Goal: Information Seeking & Learning: Learn about a topic

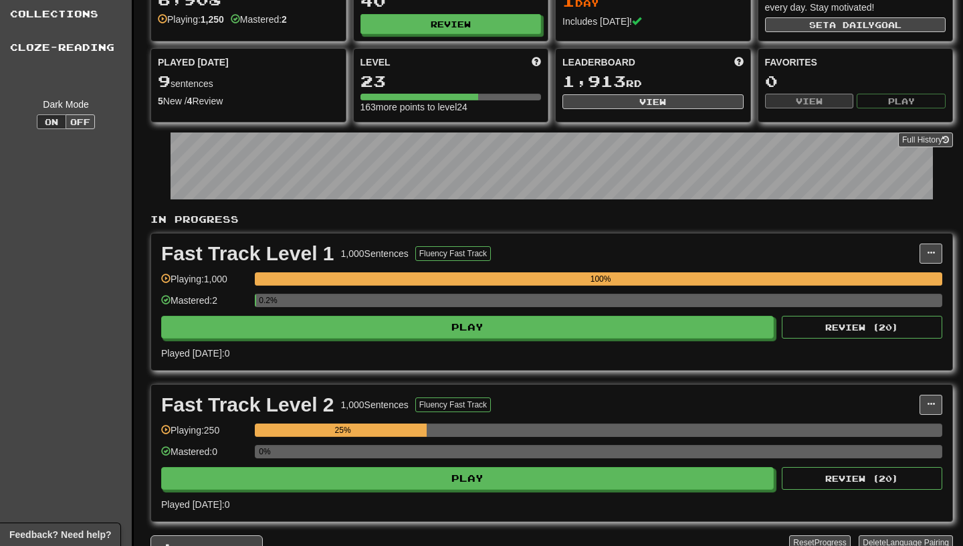
scroll to position [76, 0]
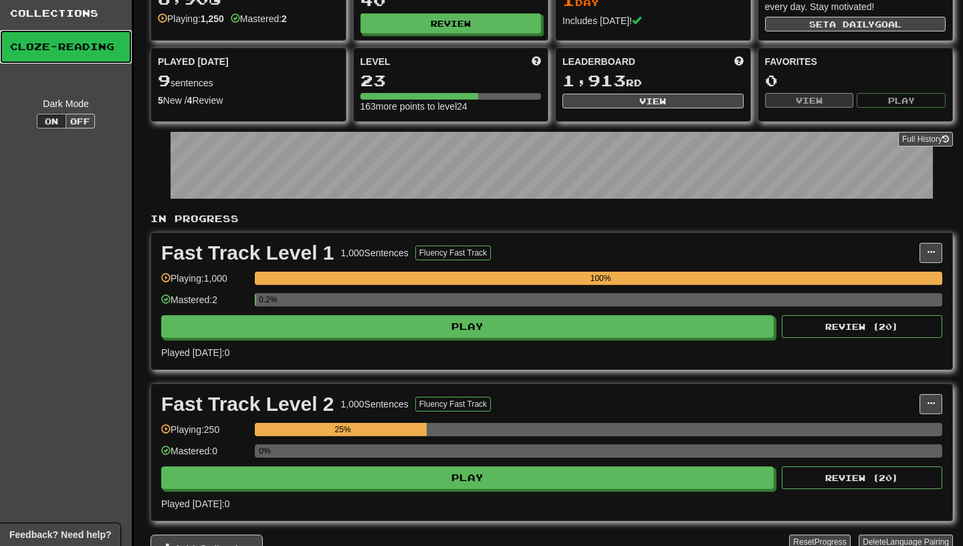
click at [75, 47] on link "Cloze-Reading" at bounding box center [66, 46] width 132 height 33
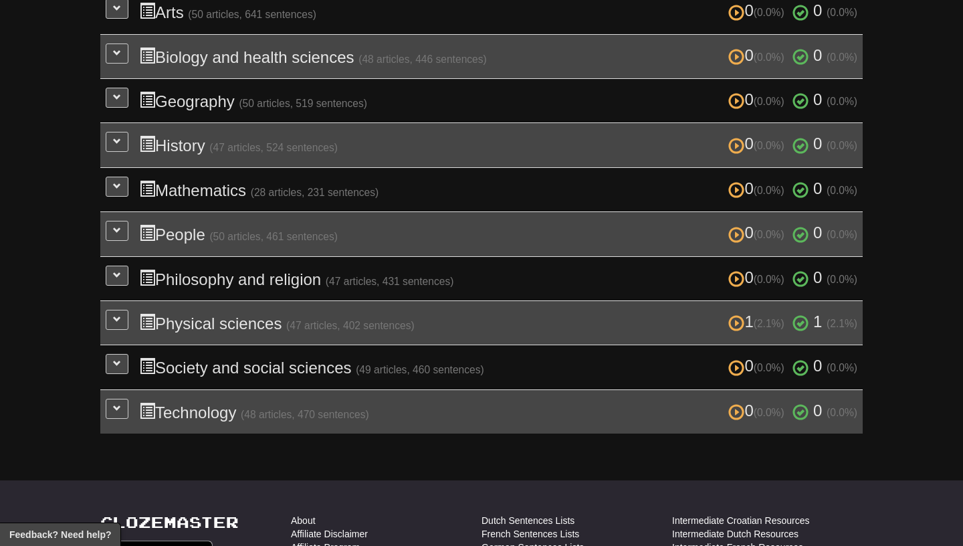
scroll to position [380, 0]
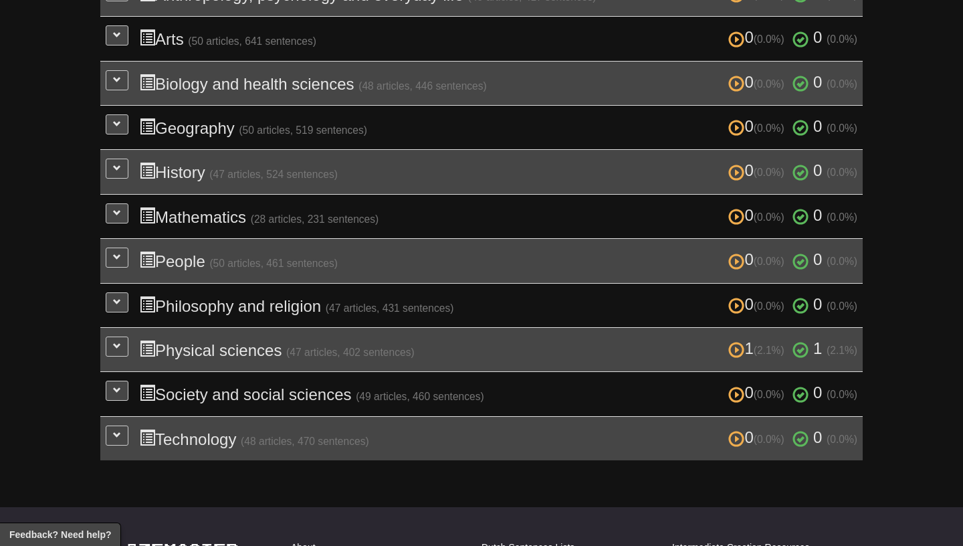
click at [172, 340] on h3 "1 (2.1%) 1 (2.1%) Physical sciences (47 articles, 402 sentences) 1 (2.1%) 1 (2.…" at bounding box center [498, 349] width 718 height 19
click at [117, 342] on span at bounding box center [117, 346] width 8 height 8
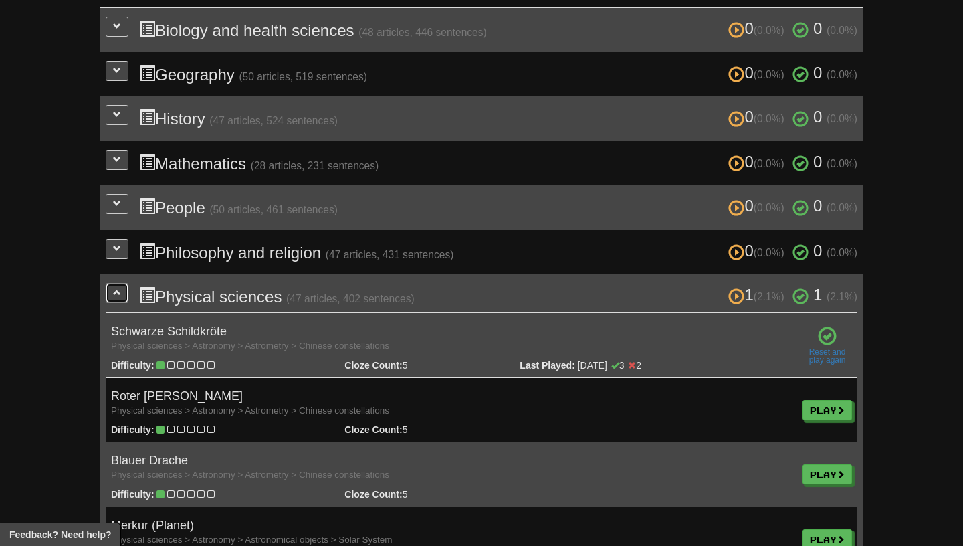
scroll to position [471, 0]
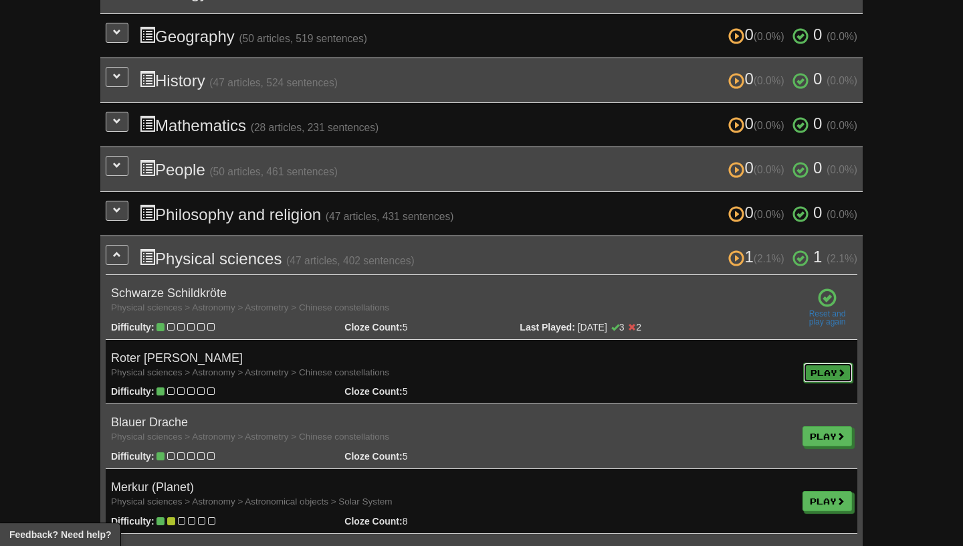
click at [810, 367] on link "Play" at bounding box center [827, 372] width 49 height 20
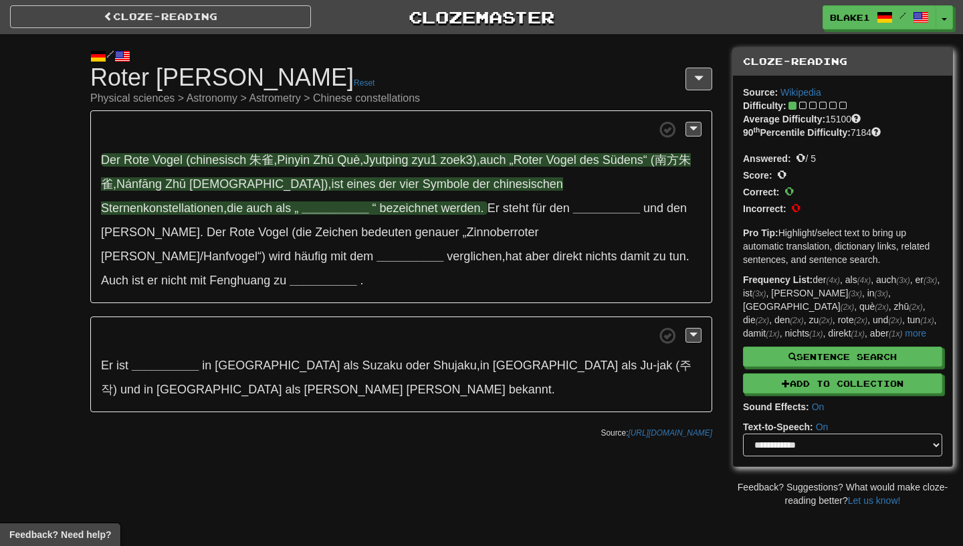
click at [302, 211] on strong "__________" at bounding box center [335, 207] width 67 height 13
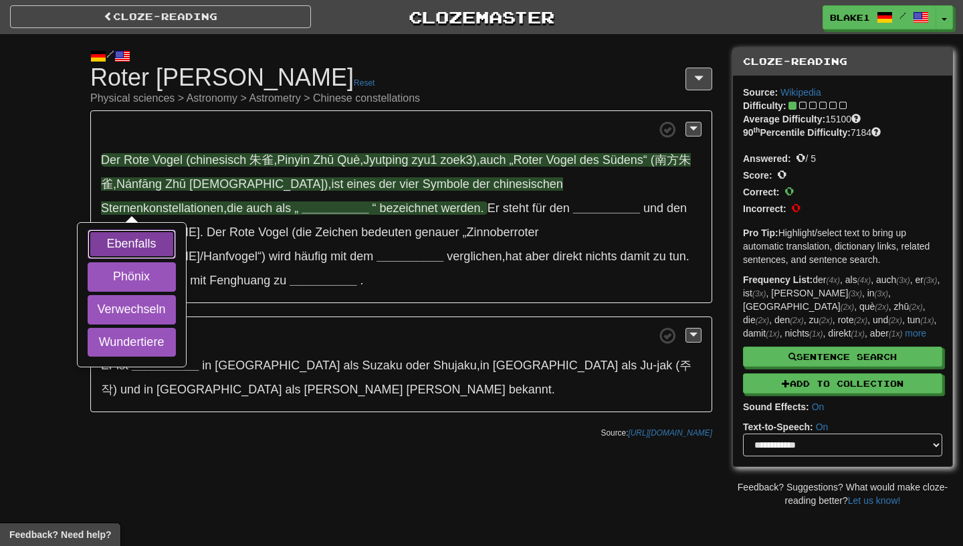
click at [141, 236] on button "Ebenfalls" at bounding box center [132, 243] width 88 height 29
click at [140, 271] on button "Phönix" at bounding box center [132, 276] width 88 height 29
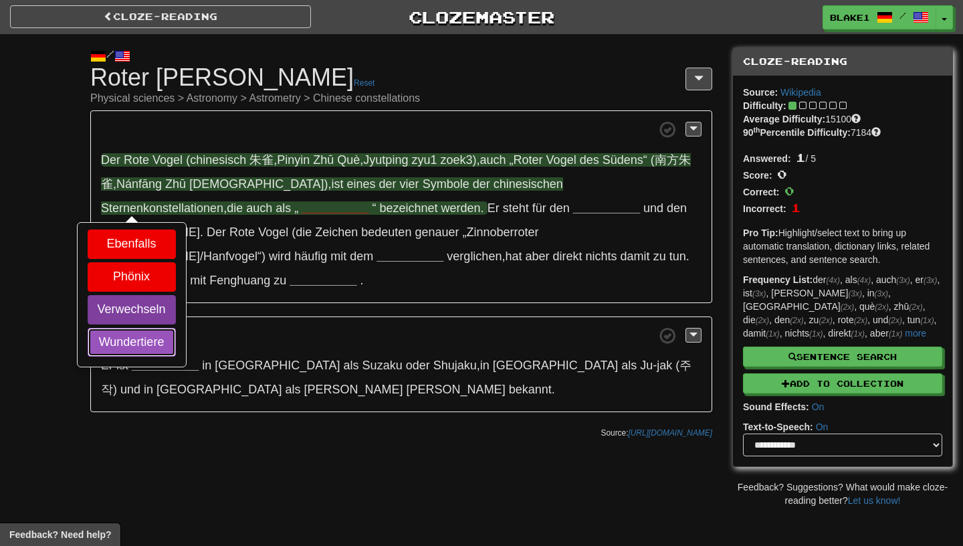
drag, startPoint x: 133, startPoint y: 330, endPoint x: 128, endPoint y: 315, distance: 16.1
click at [128, 315] on div "Ebenfalls Phönix Verwechseln Wundertiere" at bounding box center [131, 294] width 107 height 142
click at [128, 315] on button "Verwechseln" at bounding box center [132, 309] width 88 height 29
click at [127, 343] on button "Wundertiere" at bounding box center [132, 342] width 88 height 29
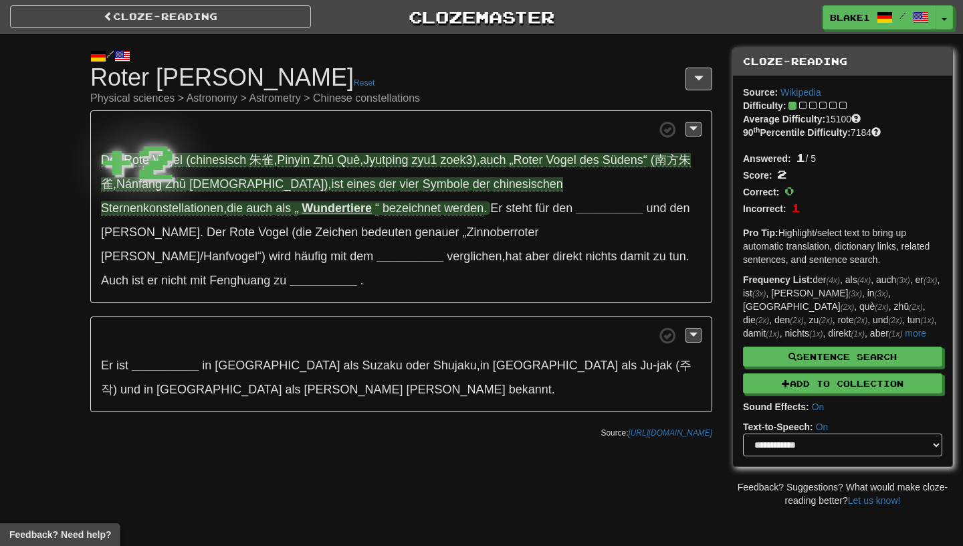
click at [147, 177] on span "2" at bounding box center [155, 160] width 39 height 56
click at [302, 212] on strong "Wundertiere" at bounding box center [337, 207] width 70 height 13
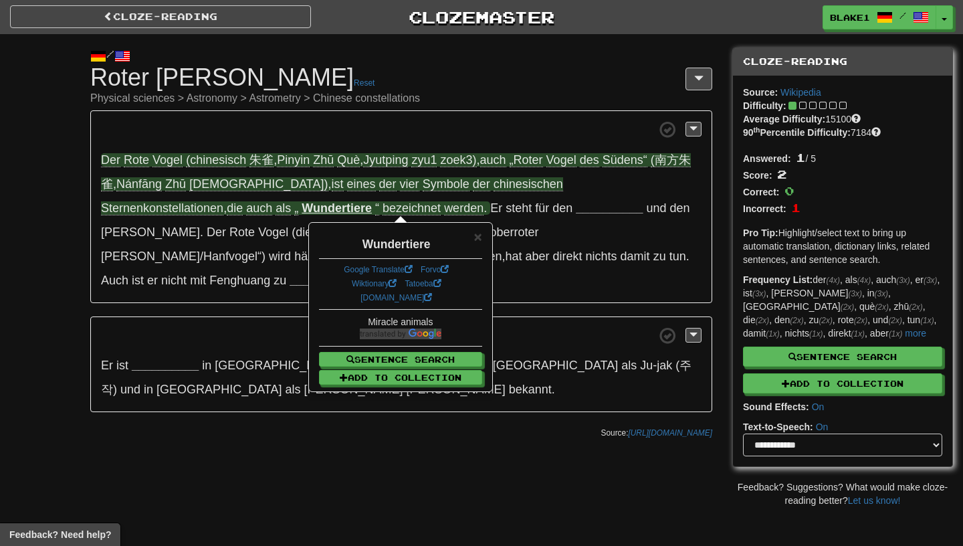
click at [145, 218] on p "Der Rote Vogel (chinesisch 朱雀 , Pinyin Zhū Què , Jyutping zyu1 zoek3) , auch „R…" at bounding box center [401, 206] width 622 height 193
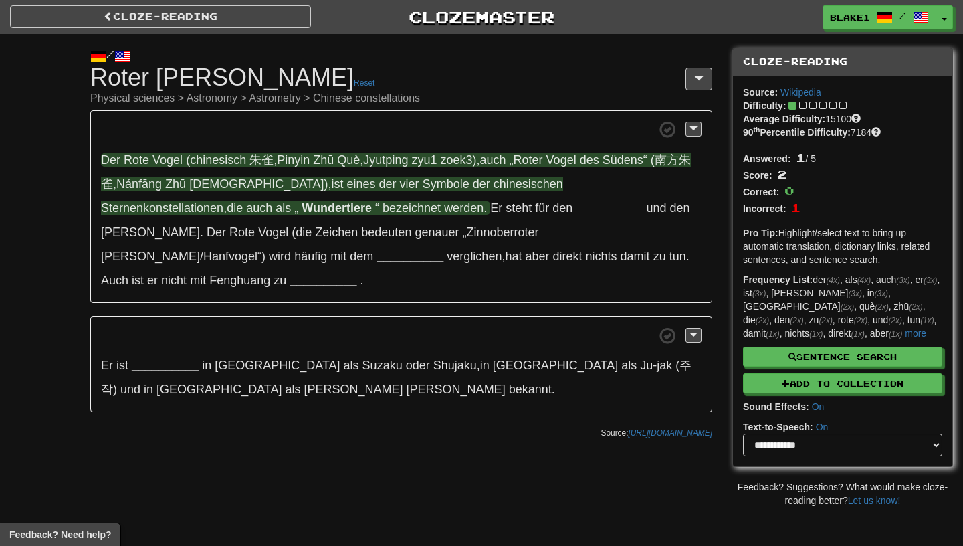
click at [382, 213] on span "bezeichnet" at bounding box center [411, 208] width 58 height 14
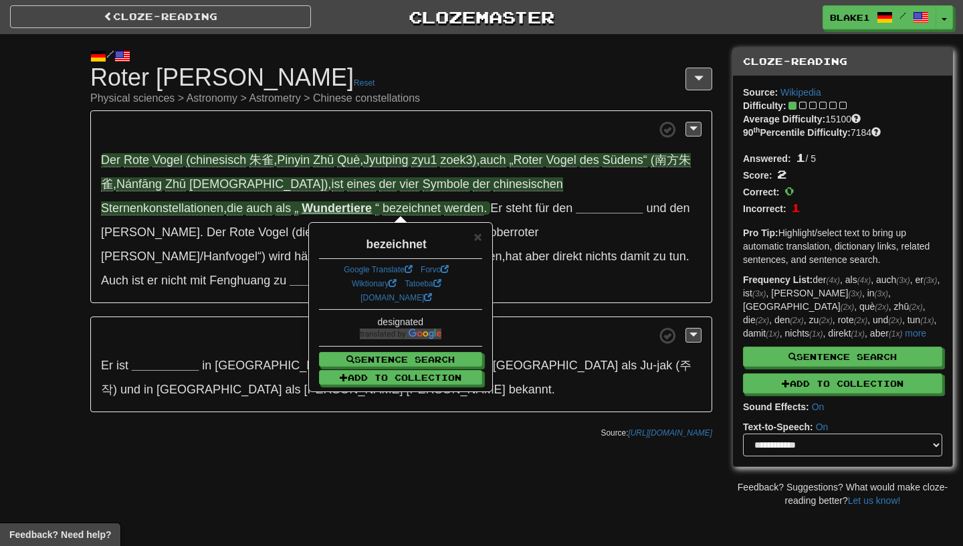
click at [382, 213] on span "bezeichnet" at bounding box center [411, 208] width 58 height 14
click at [444, 210] on span "werden" at bounding box center [463, 208] width 39 height 14
click at [479, 234] on span "×" at bounding box center [478, 236] width 8 height 15
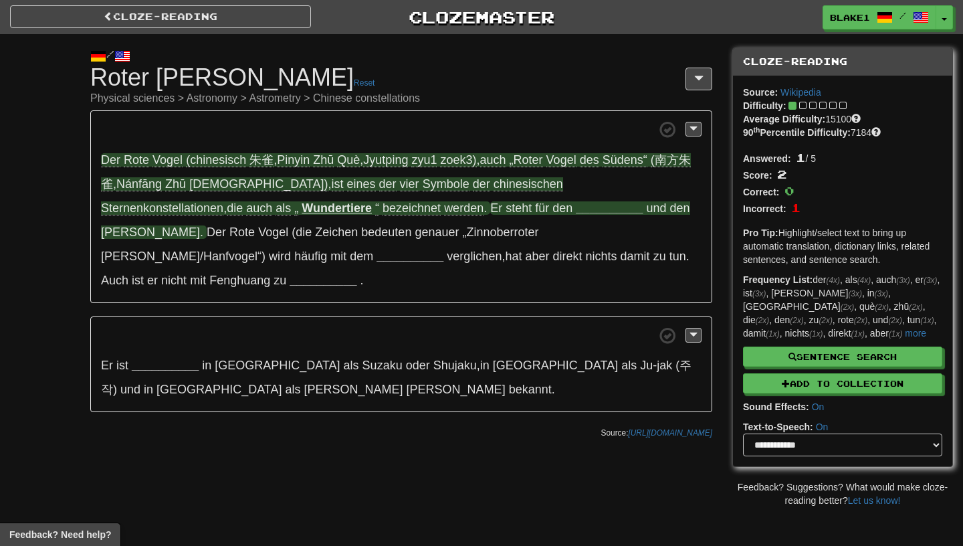
click at [576, 211] on strong "__________" at bounding box center [609, 207] width 67 height 13
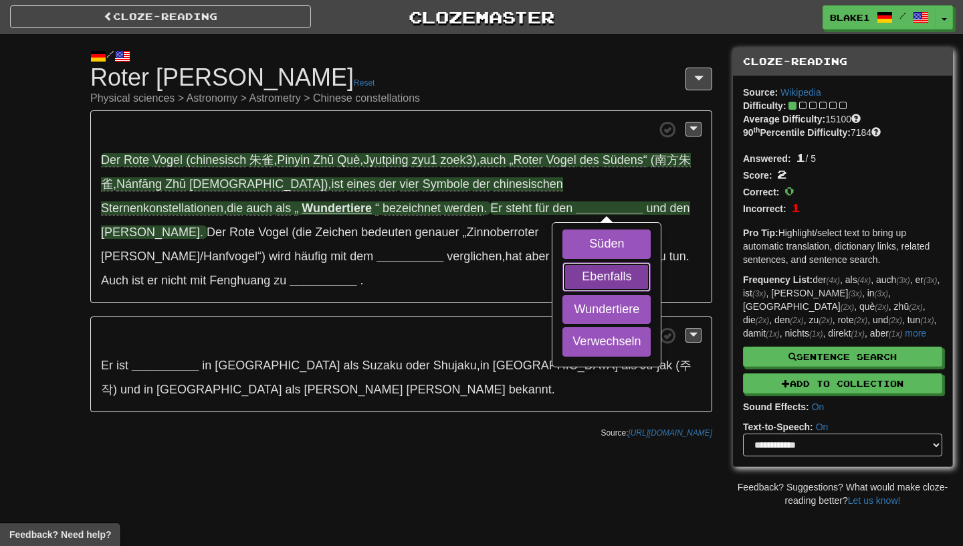
click at [562, 280] on button "Ebenfalls" at bounding box center [606, 276] width 88 height 29
click at [562, 250] on button "Süden" at bounding box center [606, 243] width 88 height 29
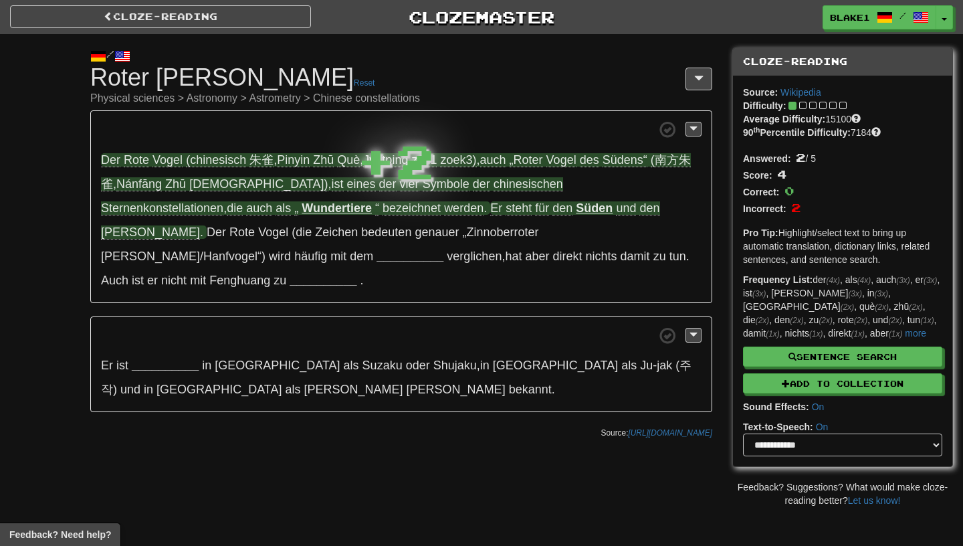
click at [576, 209] on strong "Süden" at bounding box center [594, 207] width 37 height 13
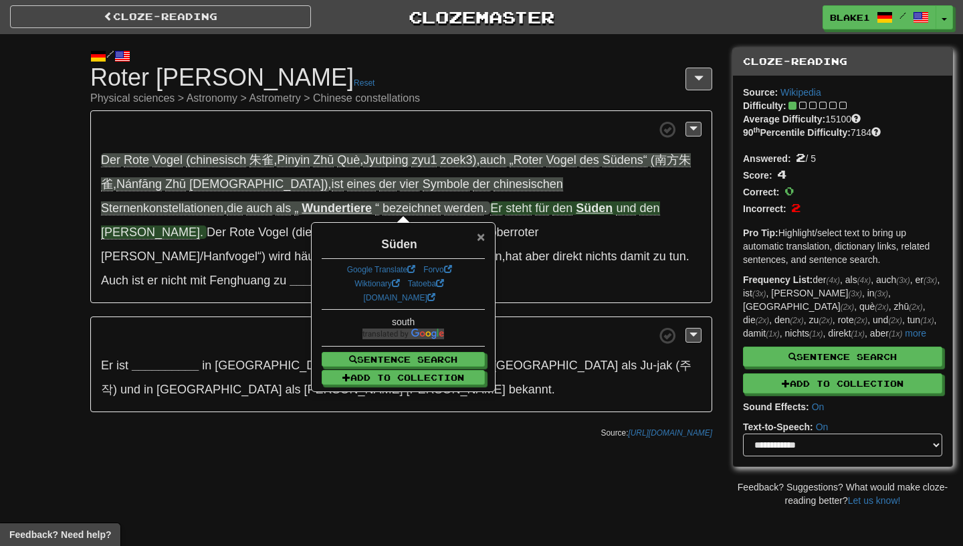
click at [477, 239] on span "×" at bounding box center [481, 236] width 8 height 15
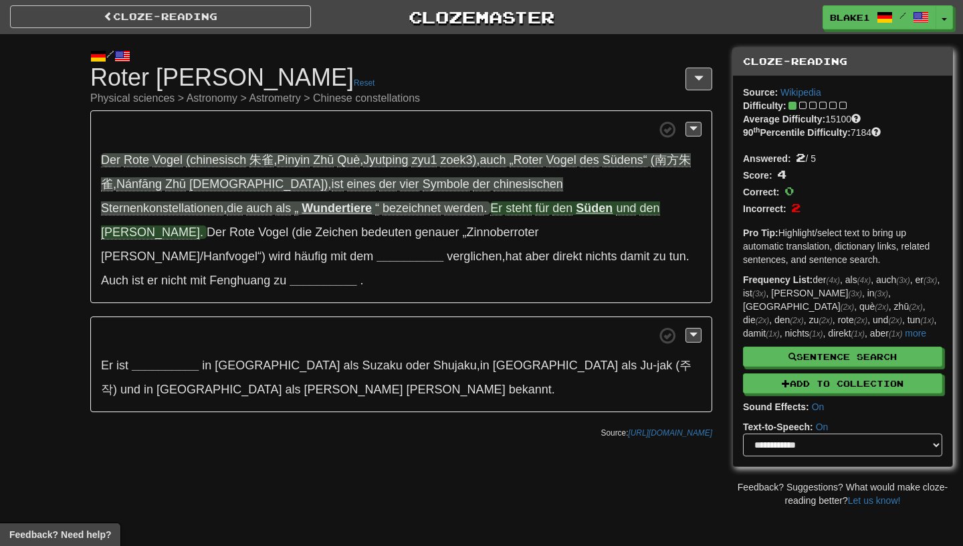
click at [200, 225] on span "Sommer" at bounding box center [150, 232] width 99 height 14
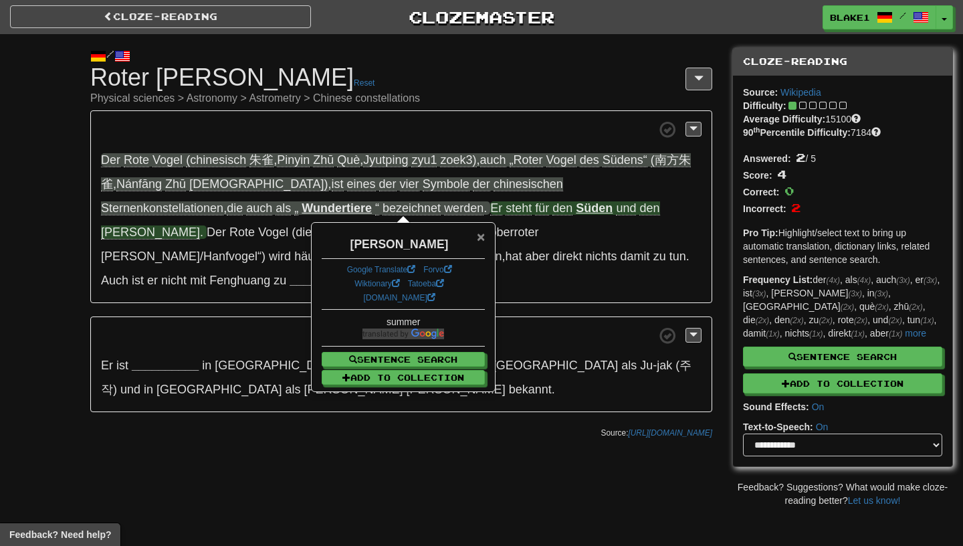
click at [479, 237] on span "×" at bounding box center [481, 236] width 8 height 15
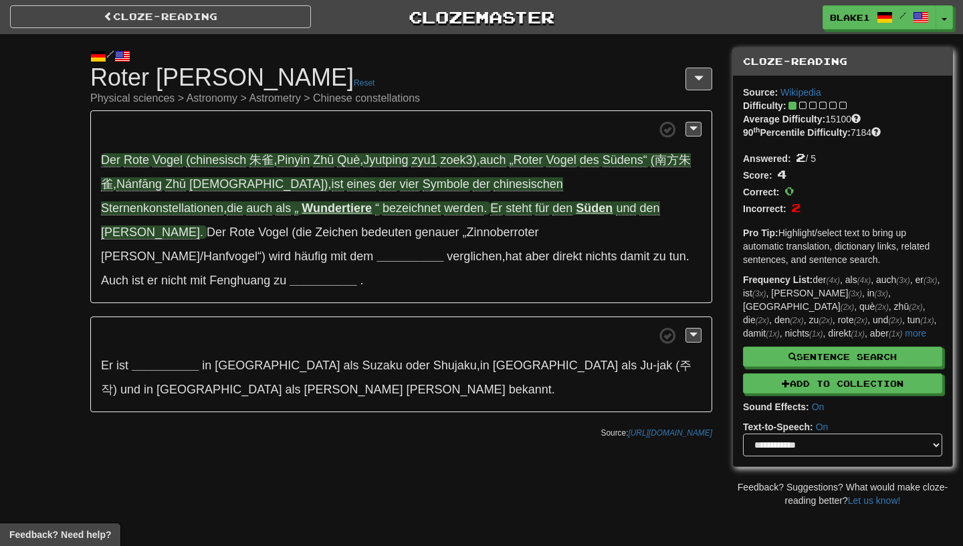
click at [136, 158] on span "Rote" at bounding box center [136, 160] width 25 height 14
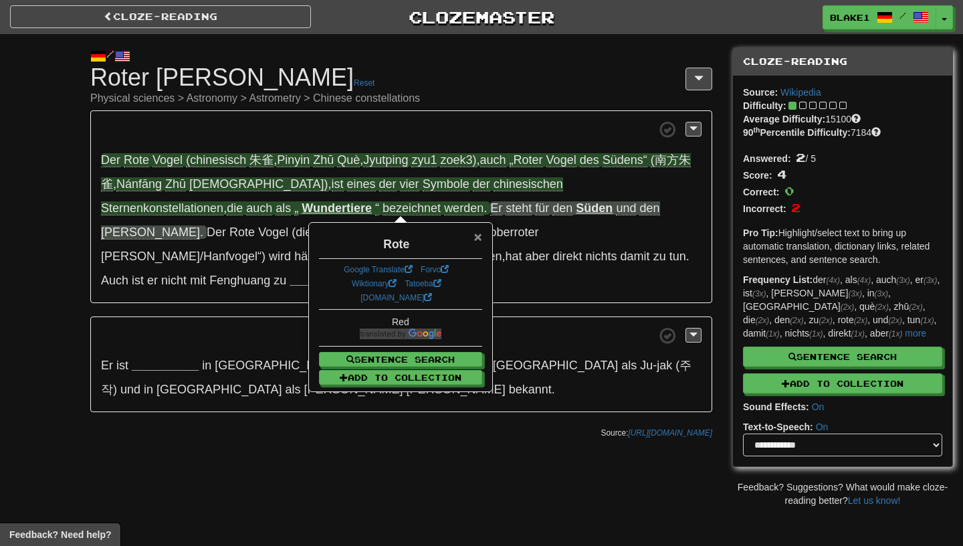
click at [474, 242] on span "×" at bounding box center [478, 236] width 8 height 15
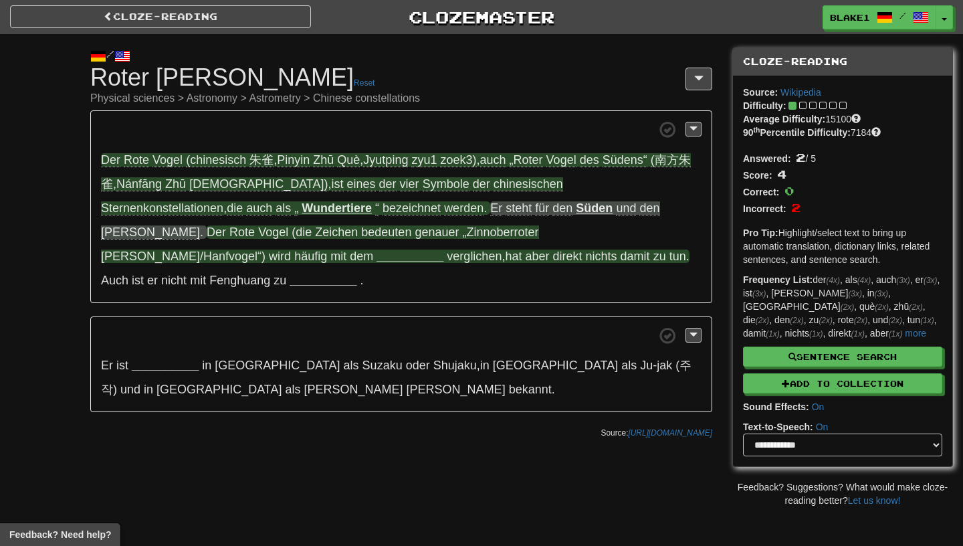
click at [443, 249] on strong "__________" at bounding box center [409, 255] width 67 height 13
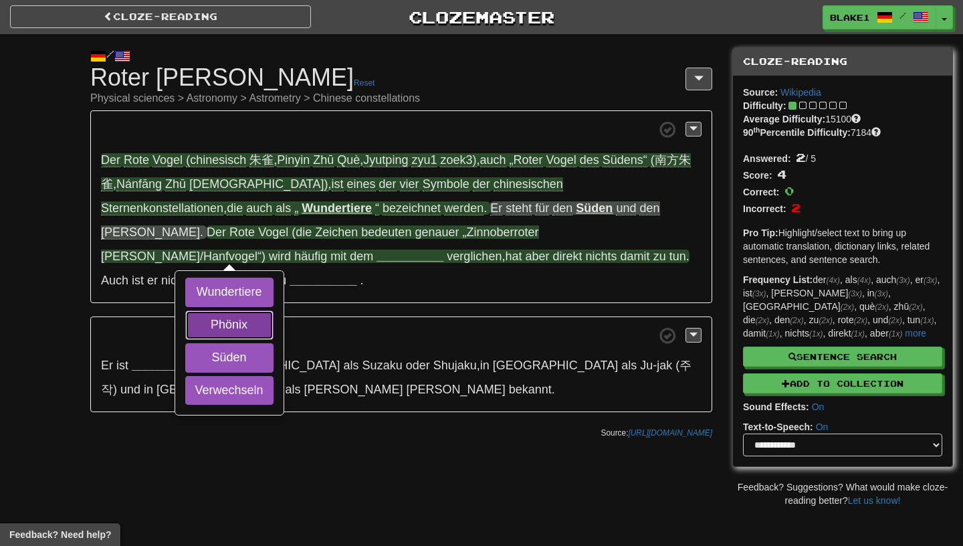
click at [273, 310] on button "Phönix" at bounding box center [229, 324] width 88 height 29
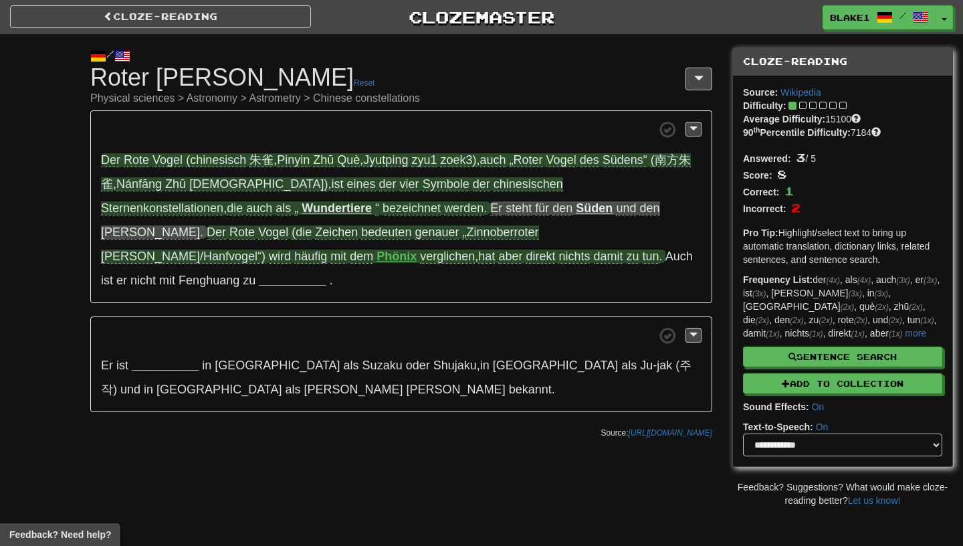
click at [358, 225] on span "Zeichen" at bounding box center [336, 232] width 43 height 14
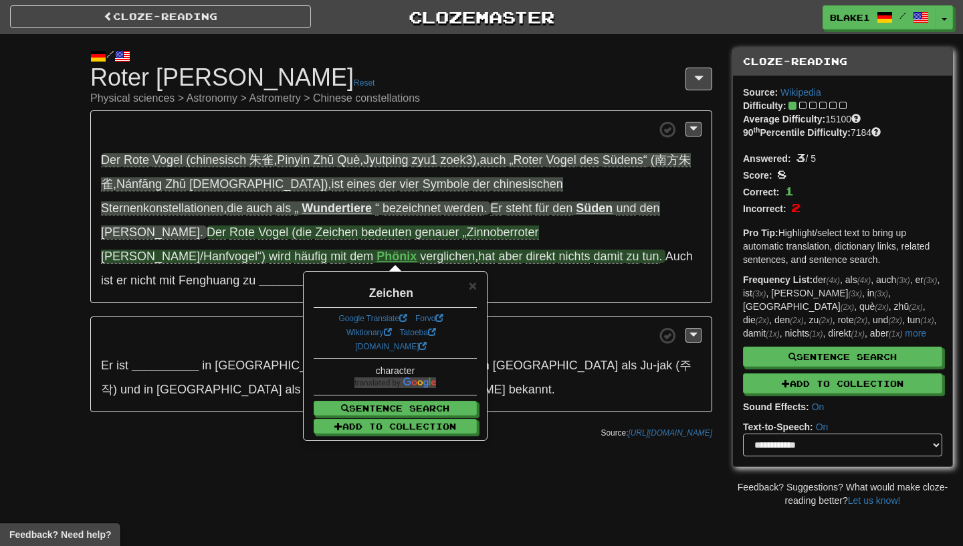
click at [358, 225] on span "Zeichen" at bounding box center [336, 232] width 43 height 14
click at [361, 237] on span "bedeuten" at bounding box center [386, 232] width 50 height 14
click at [471, 282] on span "×" at bounding box center [473, 285] width 8 height 15
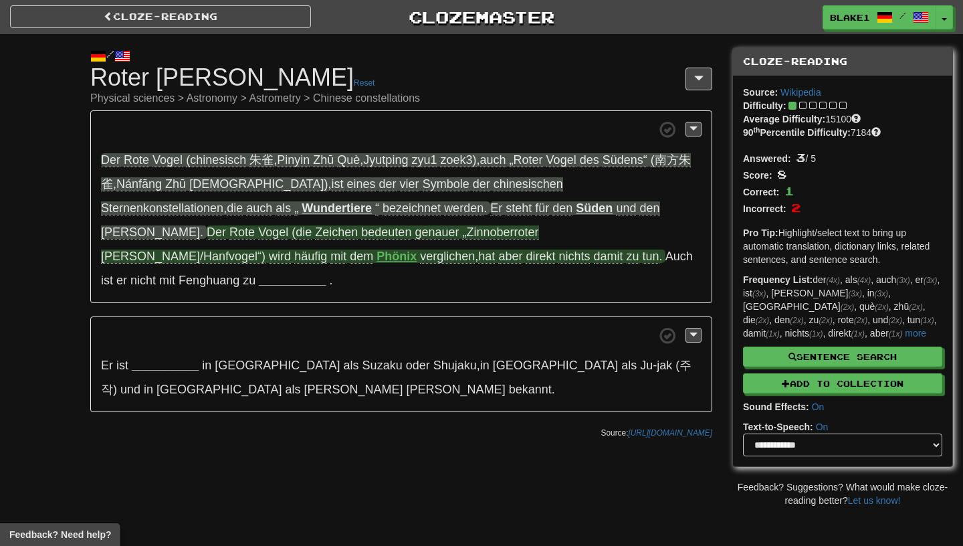
click at [462, 236] on span "„Zinnoberroter" at bounding box center [500, 232] width 76 height 14
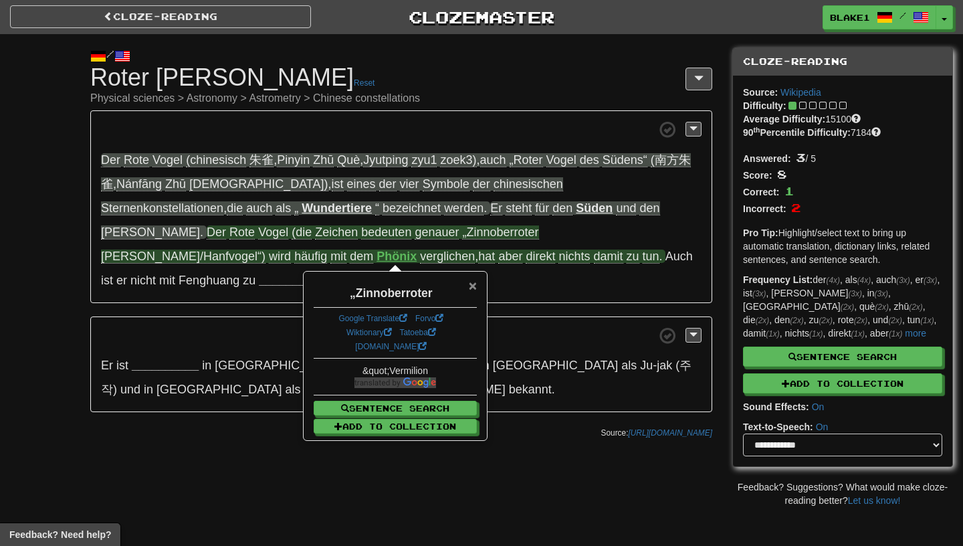
click at [475, 279] on span "×" at bounding box center [473, 285] width 8 height 15
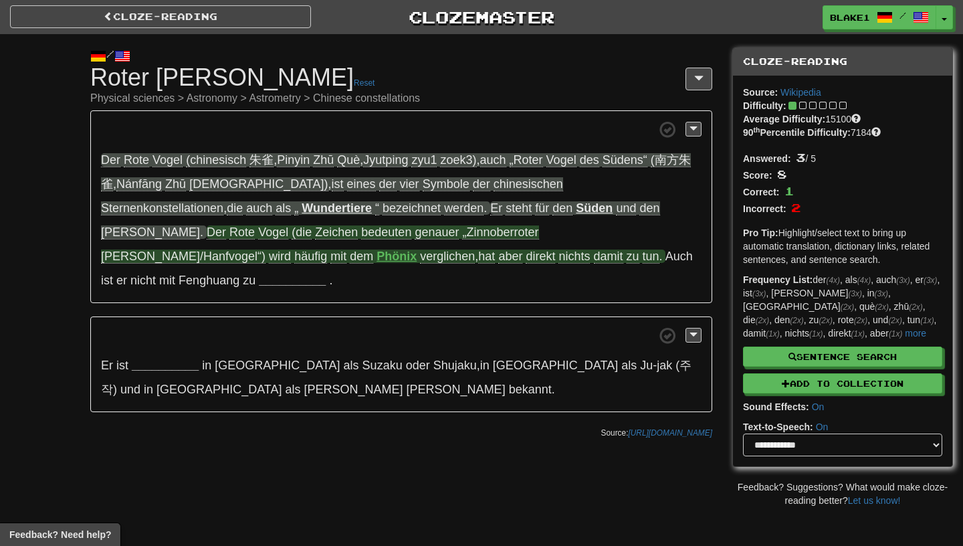
click at [327, 249] on span "häufig" at bounding box center [310, 256] width 33 height 14
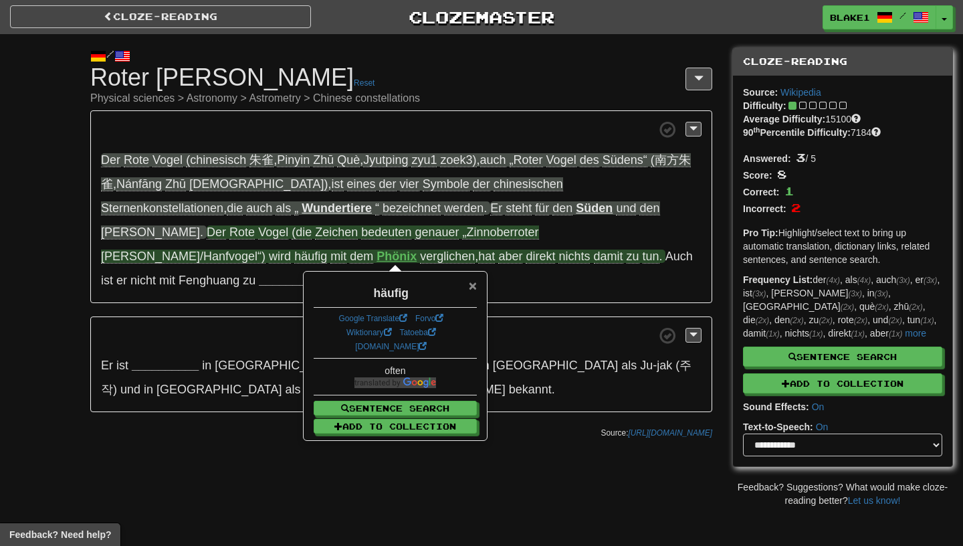
click at [476, 282] on span "×" at bounding box center [473, 285] width 8 height 15
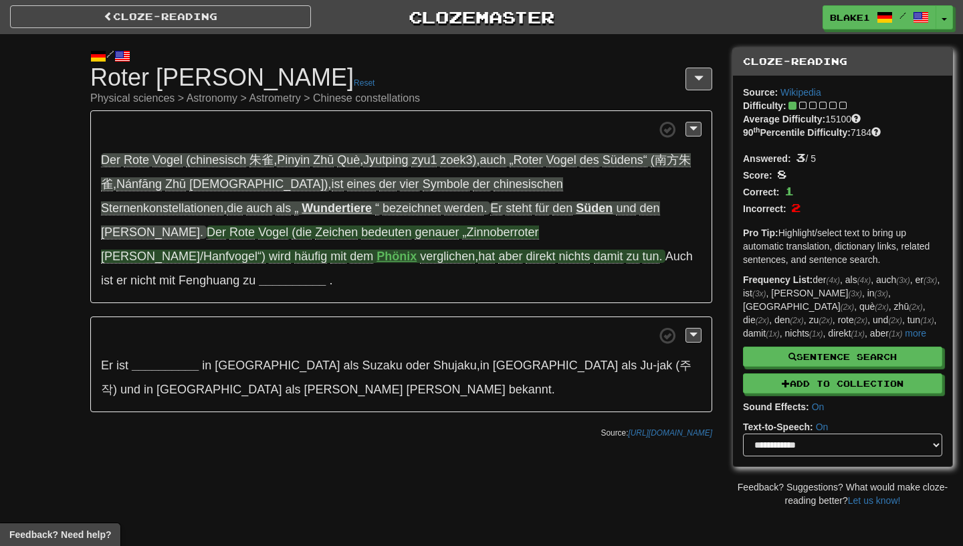
click at [475, 249] on span "verglichen" at bounding box center [447, 256] width 55 height 14
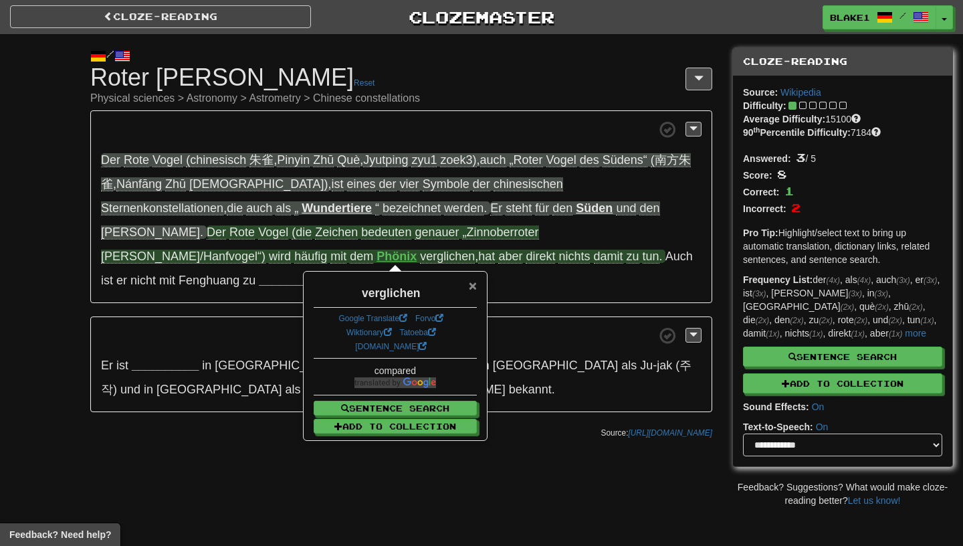
click at [475, 285] on span "×" at bounding box center [473, 285] width 8 height 15
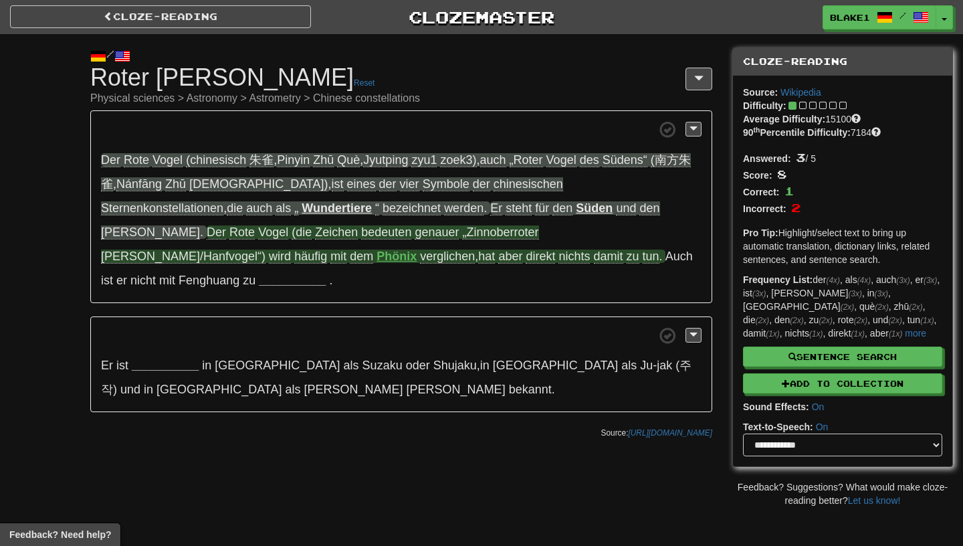
click at [555, 249] on span "direkt" at bounding box center [540, 256] width 29 height 14
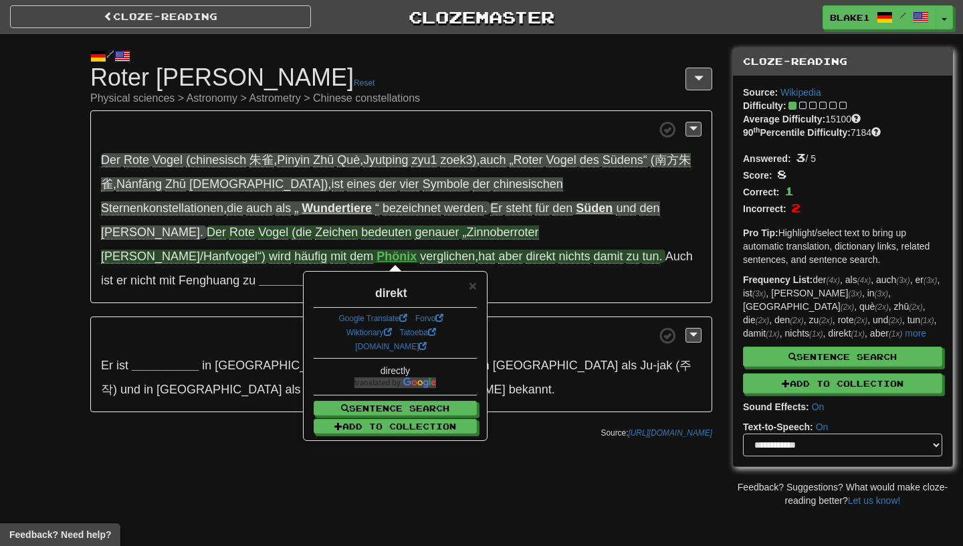
click at [522, 249] on span "aber" at bounding box center [510, 256] width 24 height 14
click at [608, 249] on span "verglichen , hat aber direkt nichts damit zu tun ." at bounding box center [541, 256] width 242 height 14
click at [495, 249] on span "hat" at bounding box center [486, 256] width 17 height 14
click at [206, 278] on p "Der Rote Vogel (chinesisch 朱雀 , Pinyin Zhū Què , Jyutping zyu1 zoek3) , auch „R…" at bounding box center [401, 206] width 622 height 193
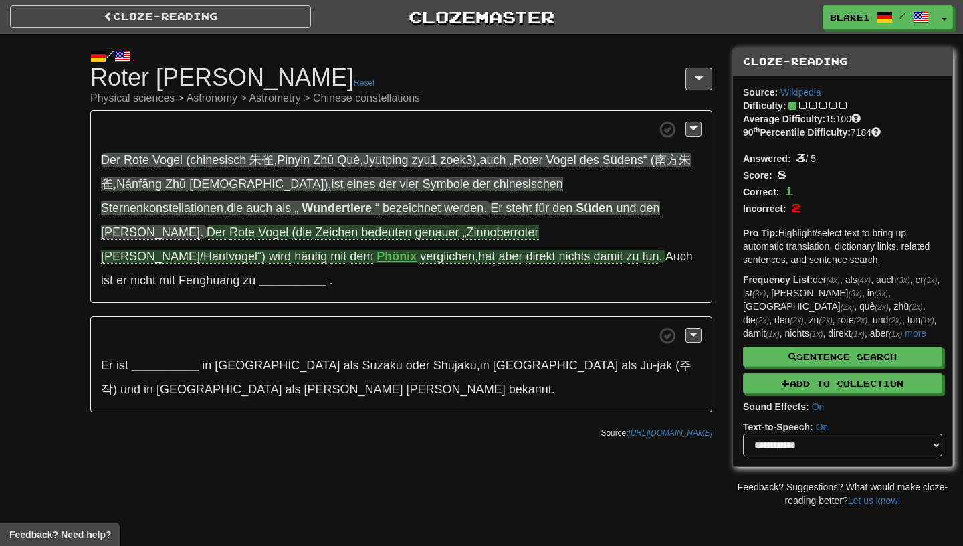
click at [594, 257] on span "damit" at bounding box center [608, 256] width 29 height 14
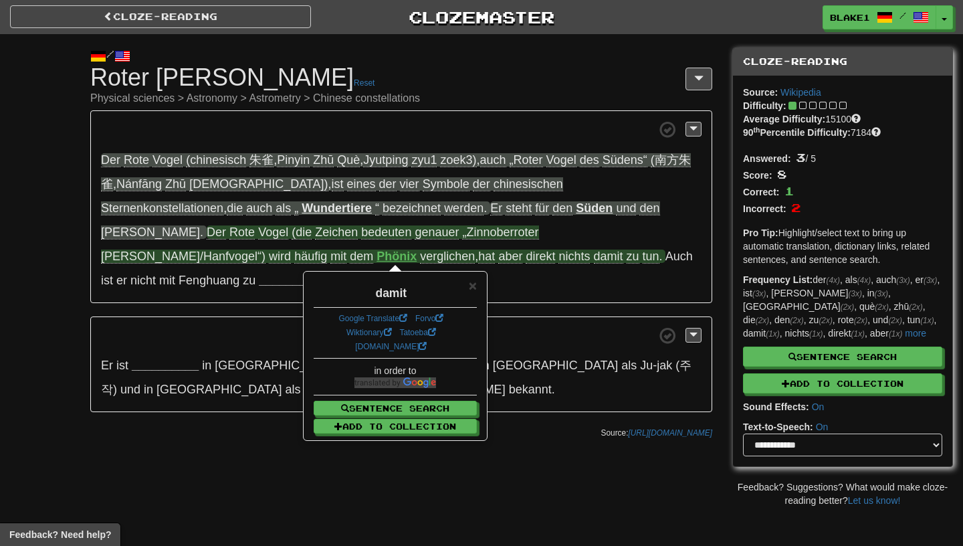
click at [171, 276] on p "Der Rote Vogel (chinesisch 朱雀 , Pinyin Zhū Què , Jyutping zyu1 zoek3) , auch „R…" at bounding box center [401, 206] width 622 height 193
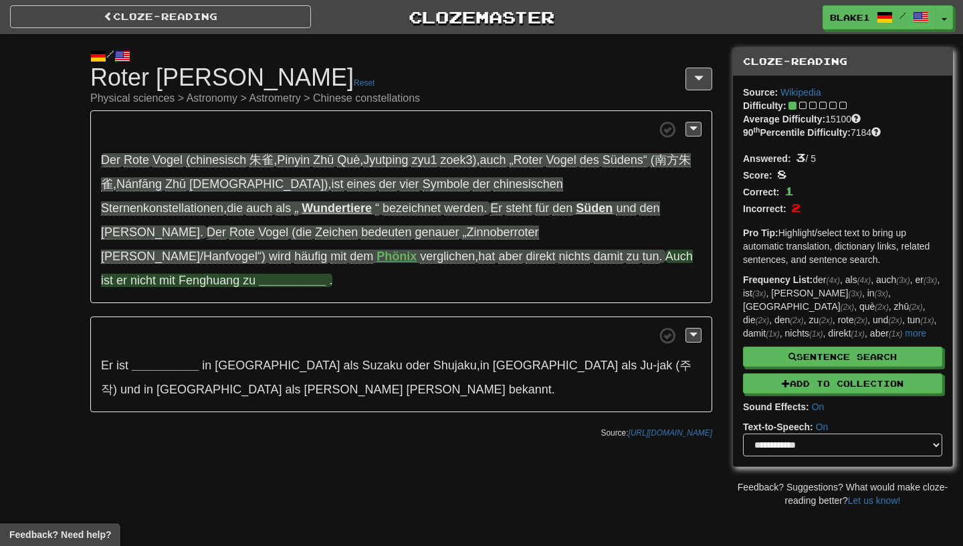
click at [239, 273] on span "Fenghuang" at bounding box center [209, 279] width 61 height 13
click at [326, 273] on strong "__________" at bounding box center [292, 279] width 67 height 13
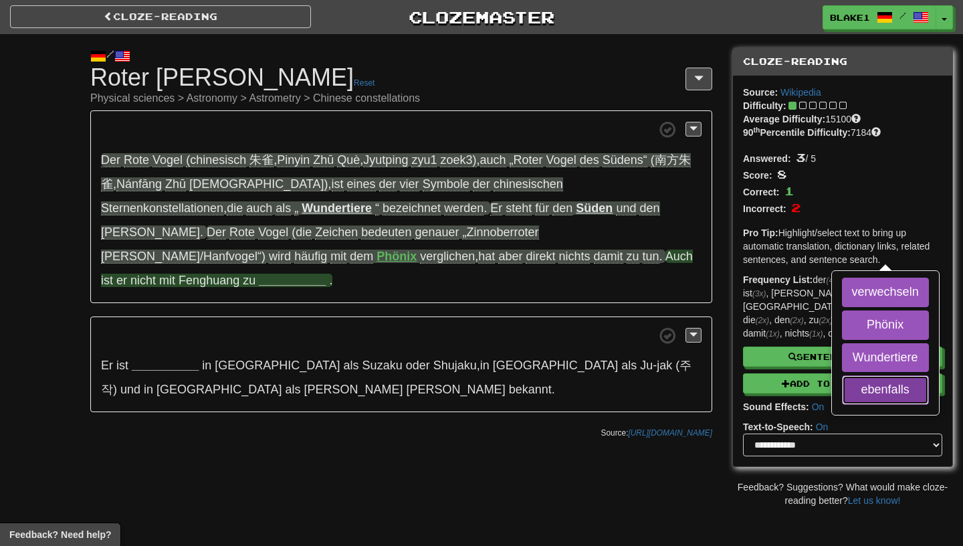
click at [842, 387] on button "ebenfalls" at bounding box center [885, 389] width 87 height 29
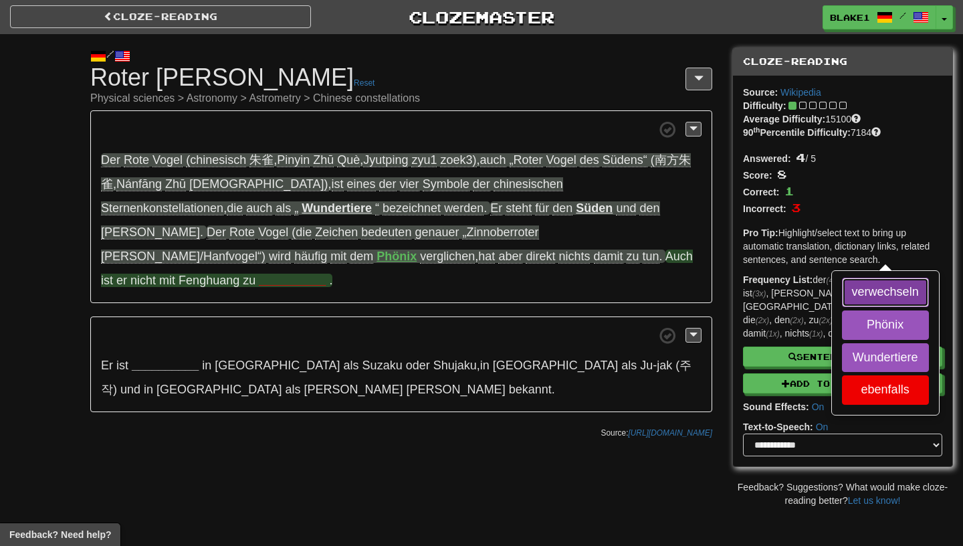
click at [842, 295] on button "verwechseln" at bounding box center [885, 292] width 87 height 29
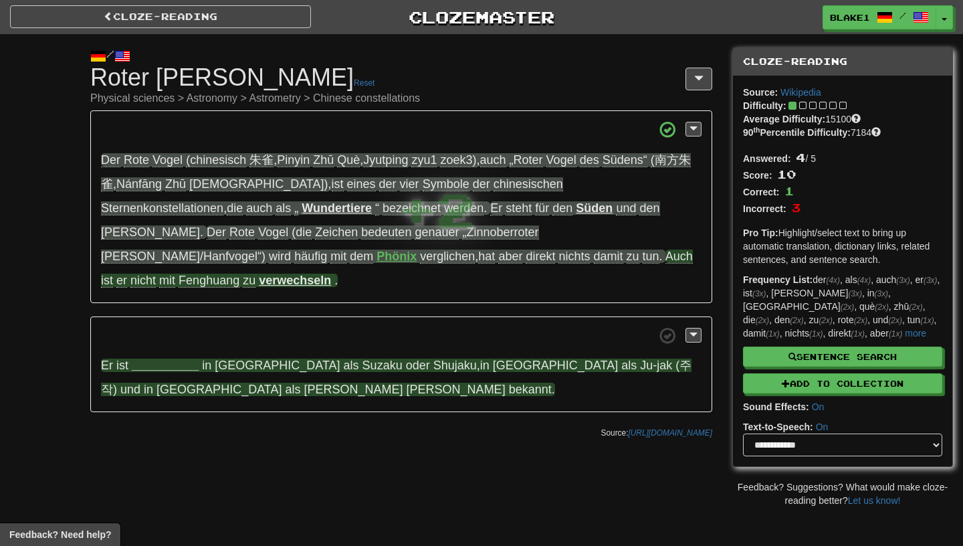
click at [134, 358] on strong "__________" at bounding box center [165, 364] width 67 height 13
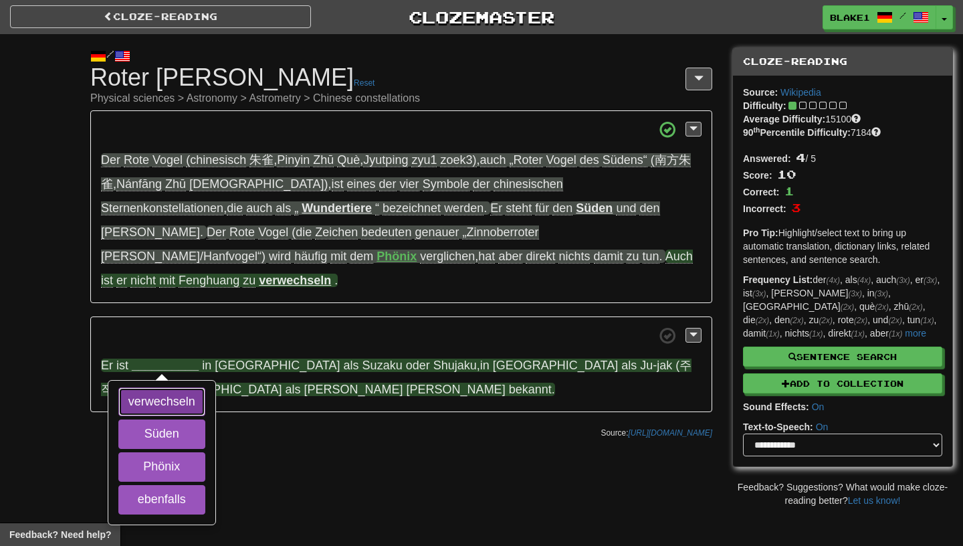
click at [153, 387] on button "verwechseln" at bounding box center [161, 401] width 87 height 29
click at [157, 485] on button "ebenfalls" at bounding box center [161, 499] width 87 height 29
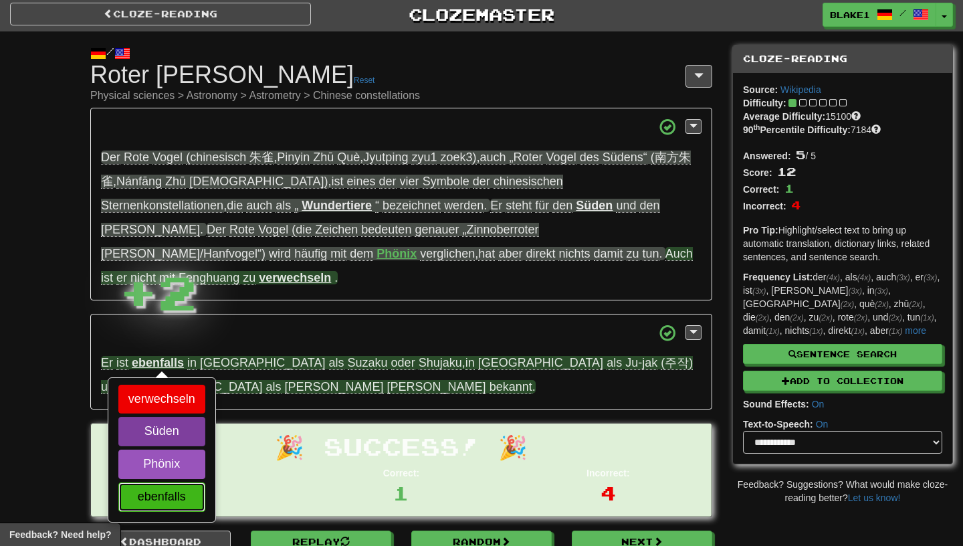
scroll to position [3, 0]
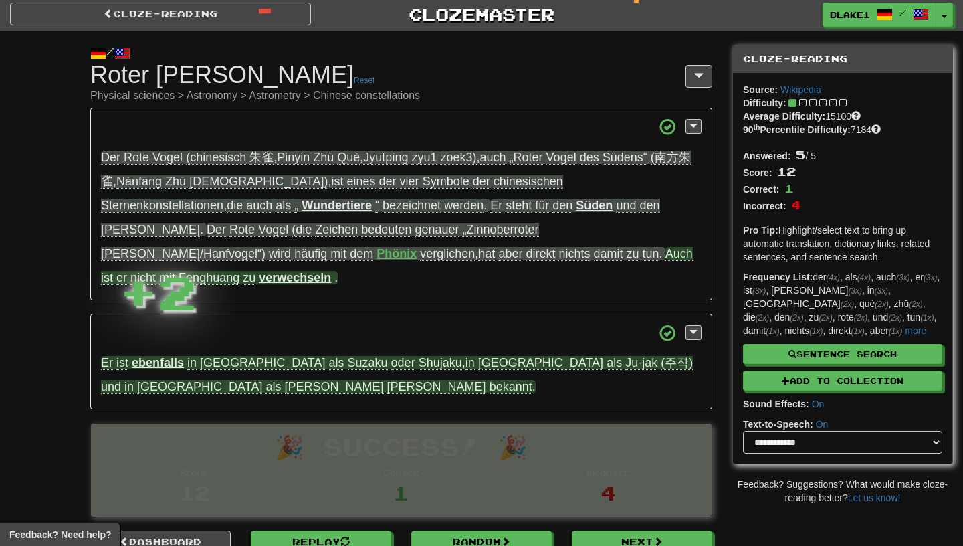
click at [147, 302] on div "+ 2" at bounding box center [158, 291] width 78 height 67
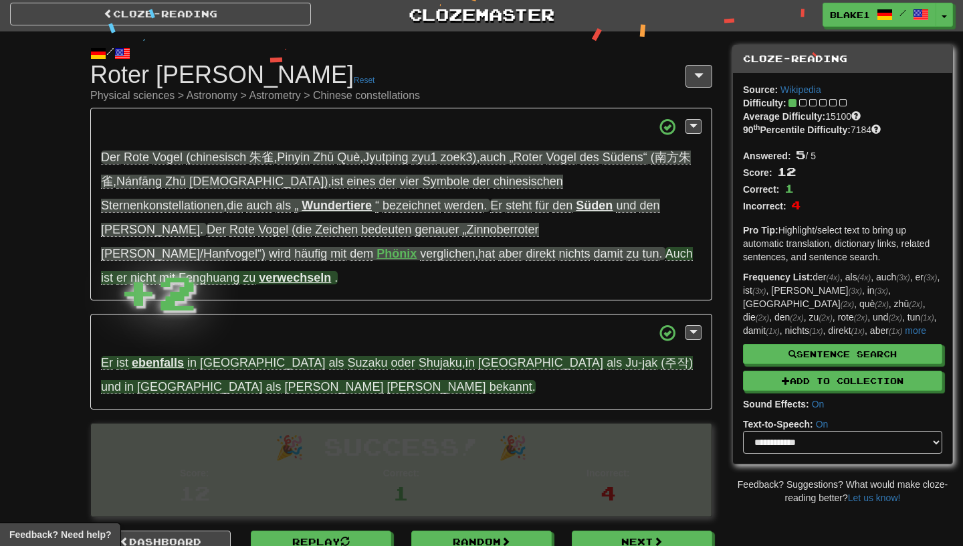
click at [152, 356] on strong "ebenfalls" at bounding box center [158, 362] width 52 height 13
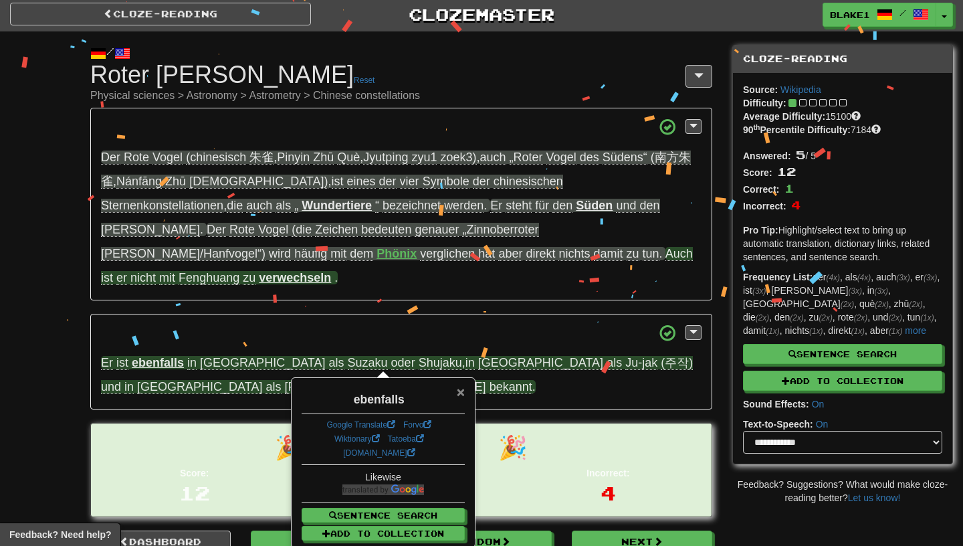
click at [457, 389] on span "×" at bounding box center [461, 391] width 8 height 15
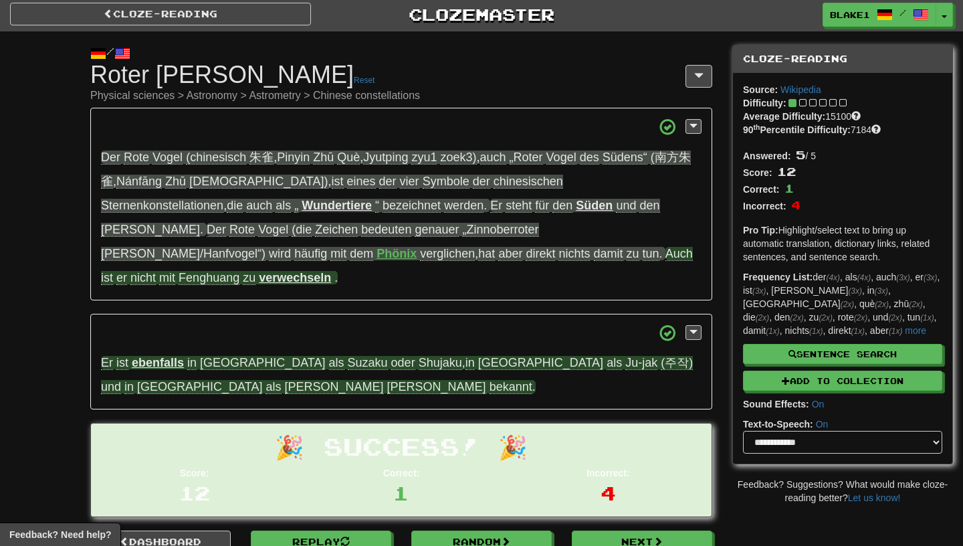
click at [239, 271] on span "Fenghuang" at bounding box center [209, 278] width 61 height 14
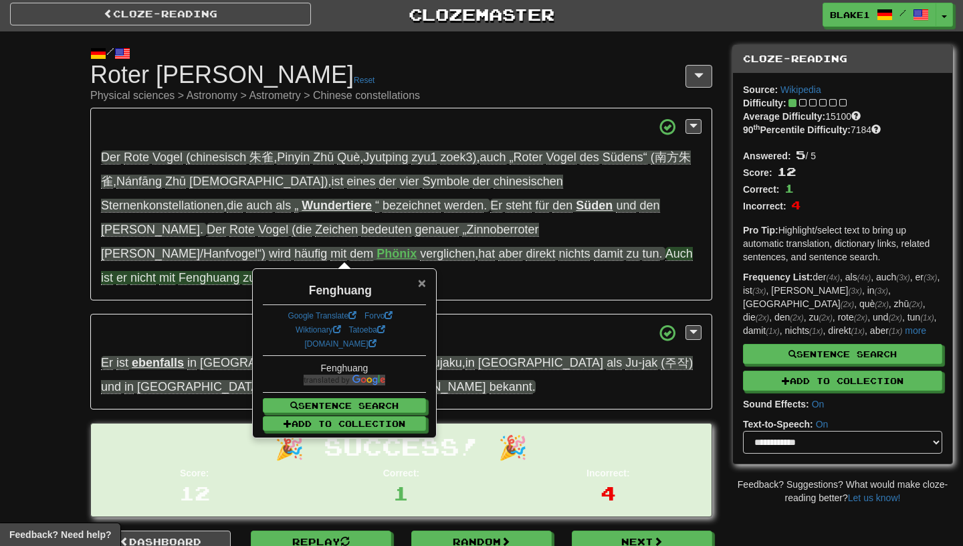
click at [425, 280] on span "×" at bounding box center [422, 282] width 8 height 15
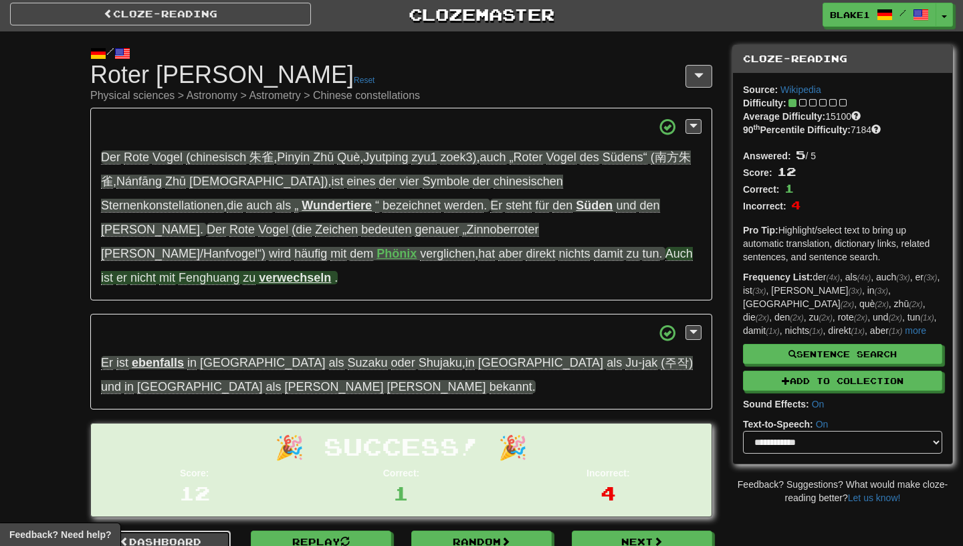
click at [165, 530] on link "Dashboard" at bounding box center [160, 541] width 140 height 23
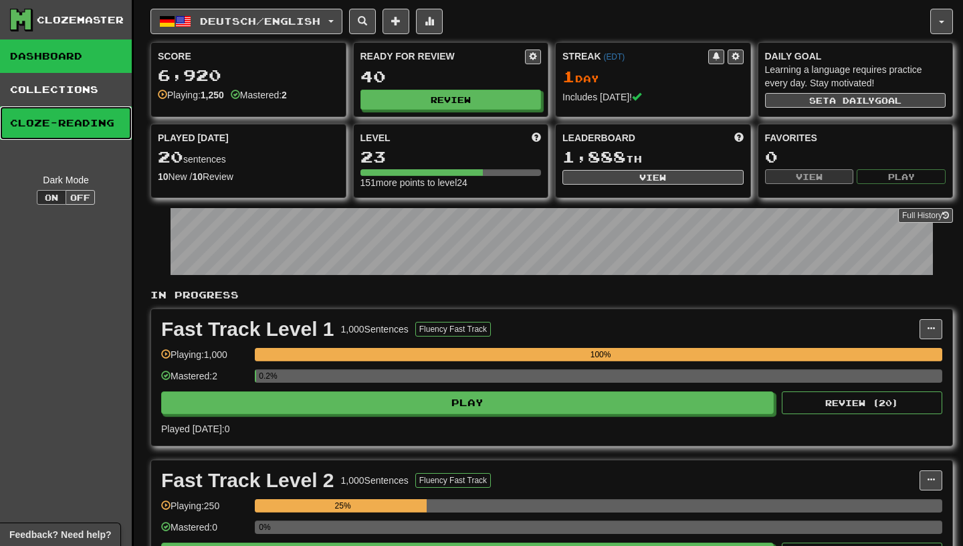
click at [97, 113] on link "Cloze-Reading" at bounding box center [66, 122] width 132 height 33
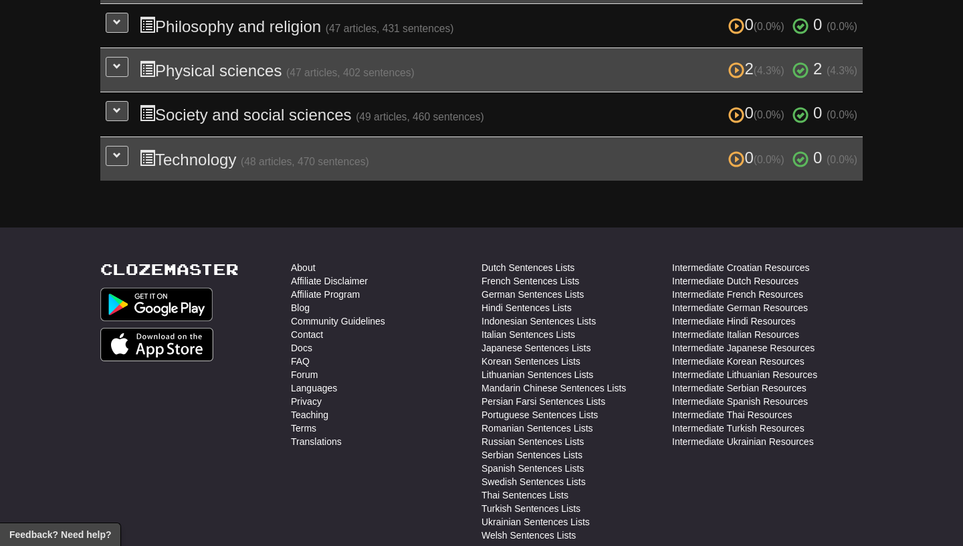
scroll to position [475, 0]
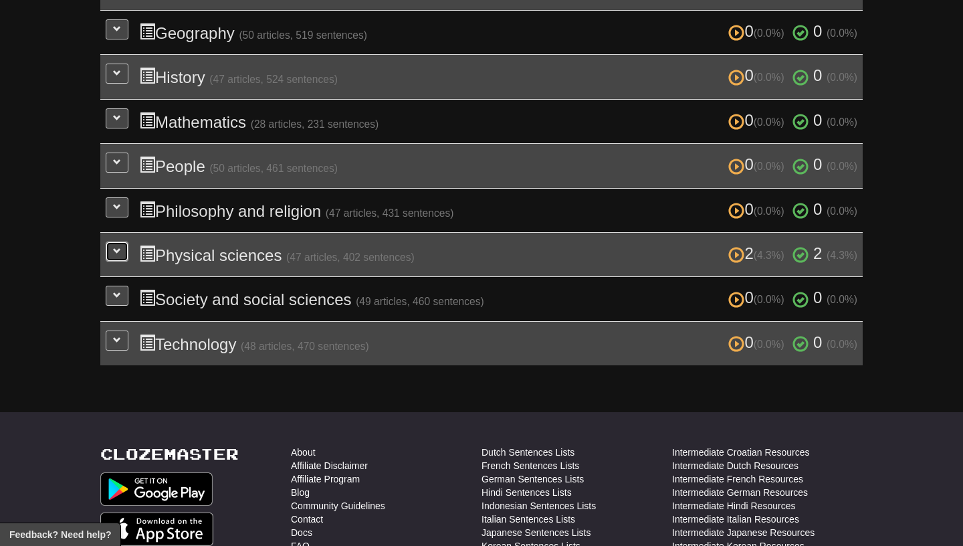
click at [122, 249] on button at bounding box center [117, 251] width 23 height 20
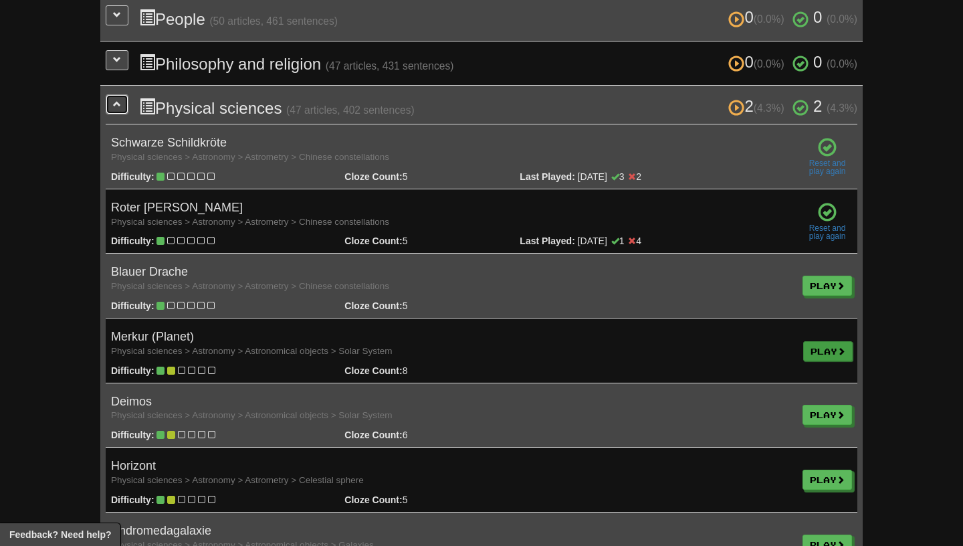
scroll to position [621, 0]
click at [821, 277] on link "Play" at bounding box center [827, 287] width 49 height 20
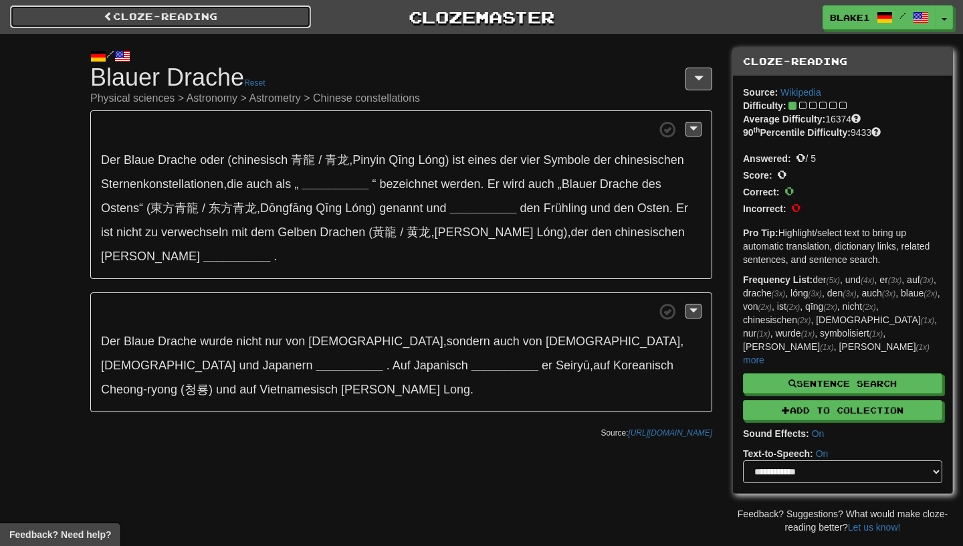
click at [99, 12] on link "Cloze-Reading" at bounding box center [160, 16] width 301 height 23
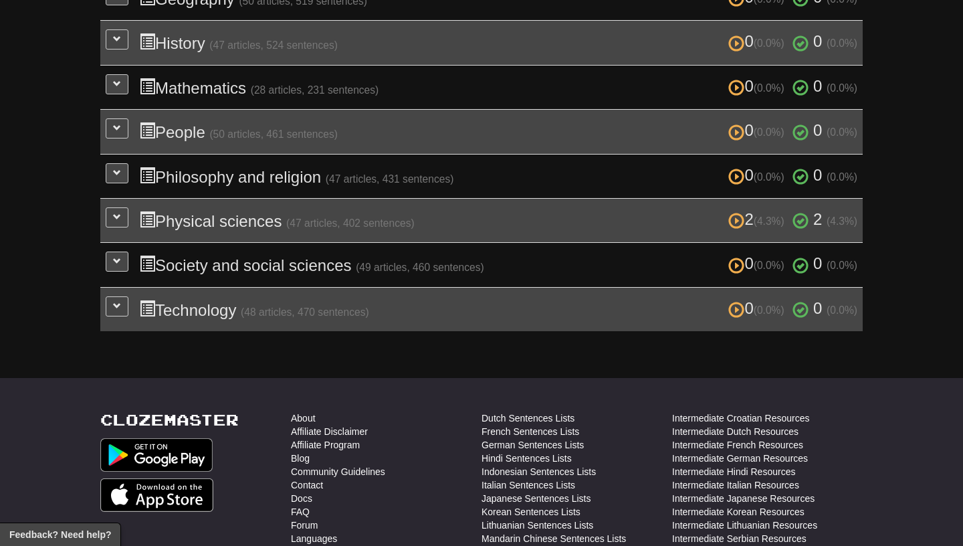
scroll to position [504, 0]
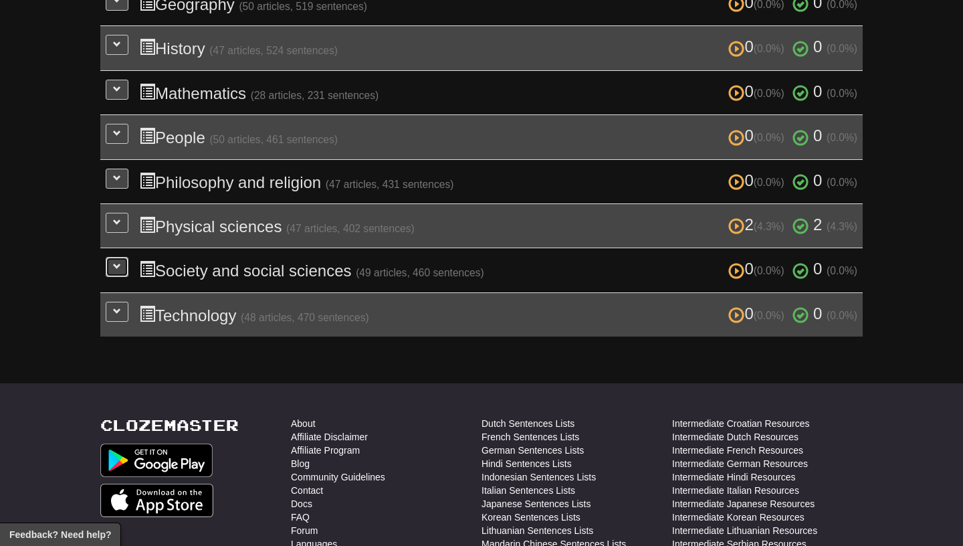
click at [121, 261] on button at bounding box center [117, 267] width 23 height 20
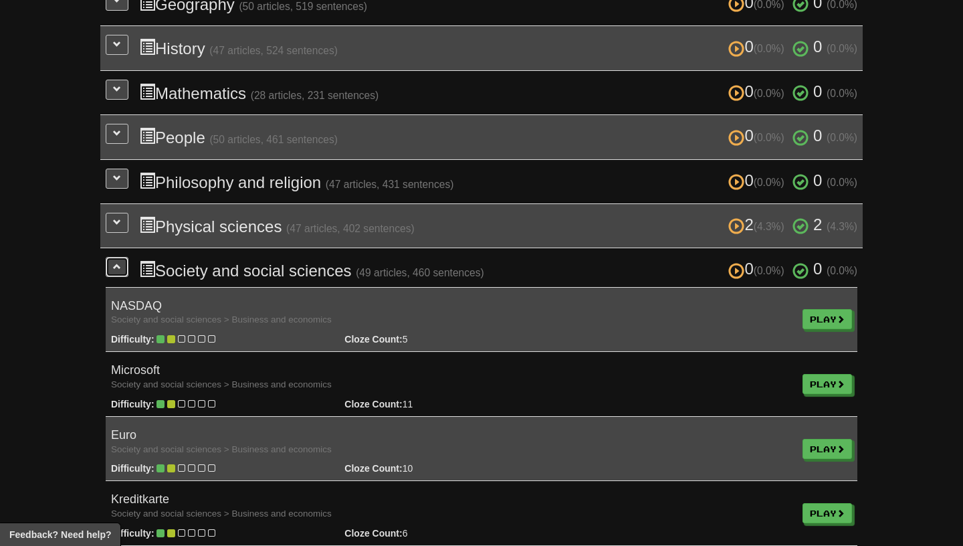
click at [121, 261] on button at bounding box center [117, 267] width 23 height 20
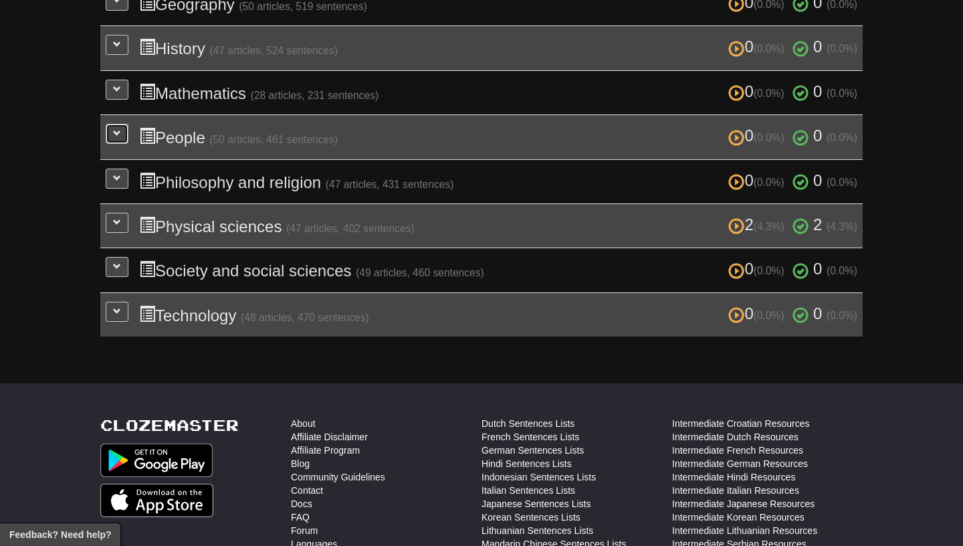
click at [114, 134] on button at bounding box center [117, 134] width 23 height 20
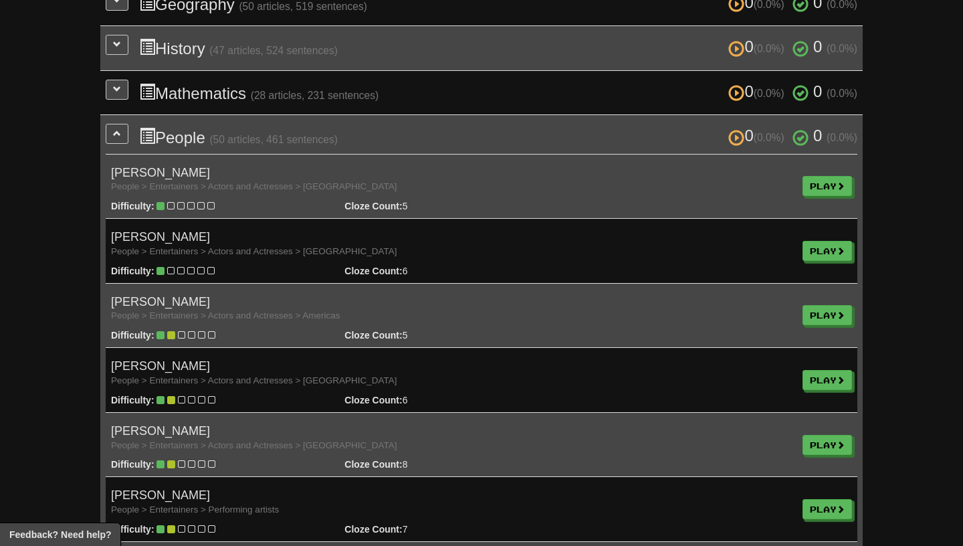
click at [119, 86] on span at bounding box center [117, 89] width 8 height 8
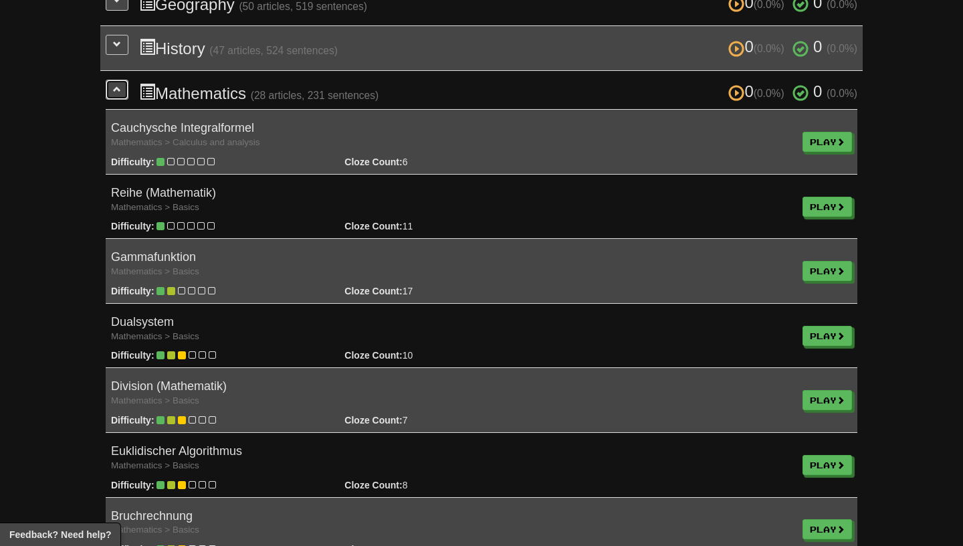
click at [113, 89] on span at bounding box center [117, 89] width 8 height 8
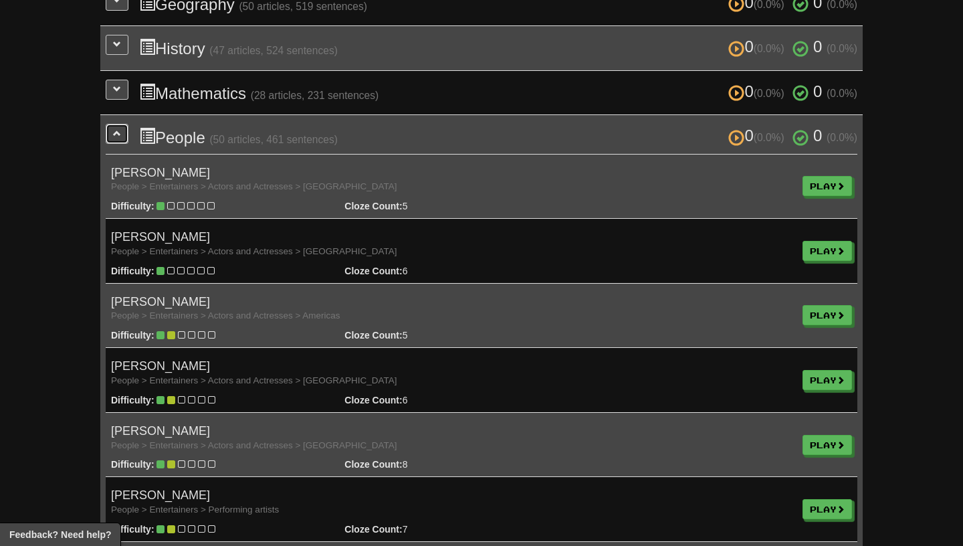
click at [112, 132] on button at bounding box center [117, 134] width 23 height 20
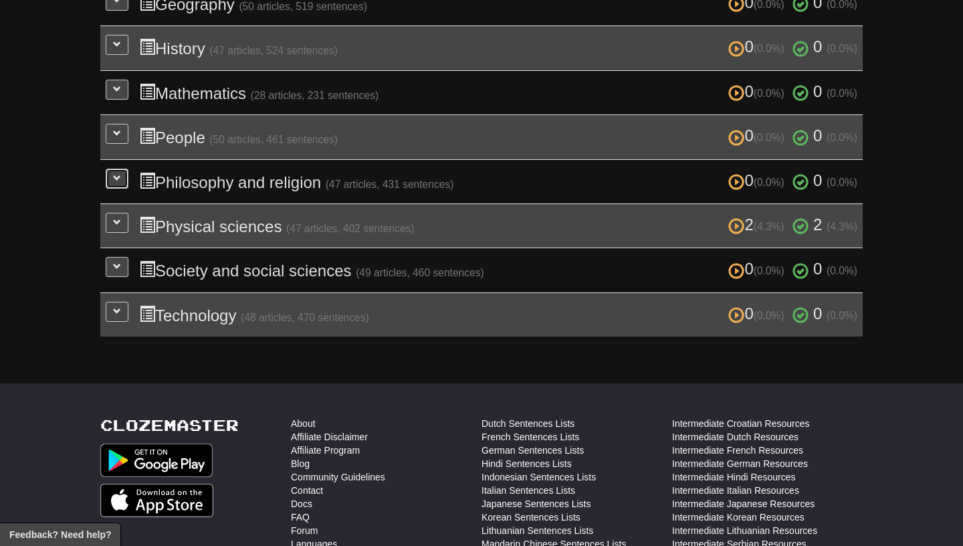
click at [112, 171] on button at bounding box center [117, 179] width 23 height 20
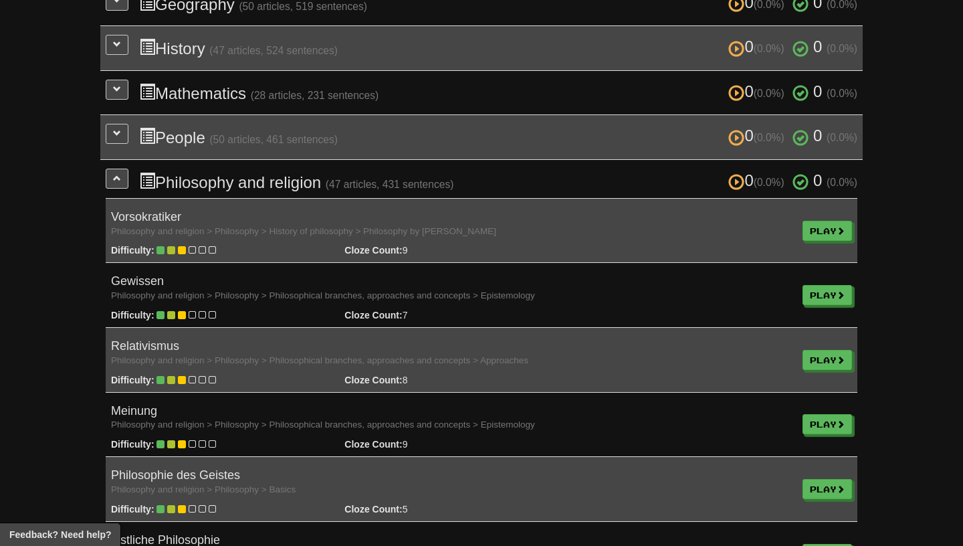
click at [121, 175] on button at bounding box center [117, 179] width 23 height 20
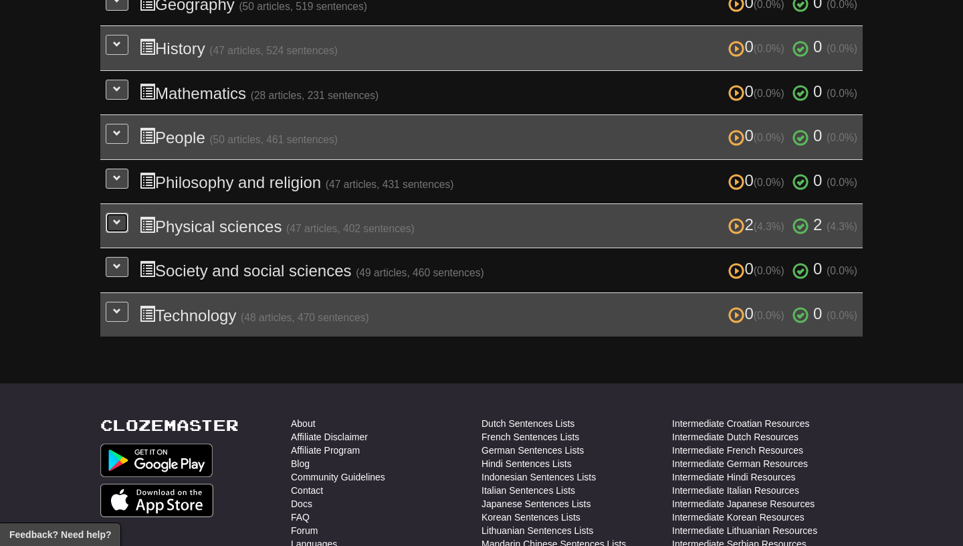
click at [121, 223] on button at bounding box center [117, 223] width 23 height 20
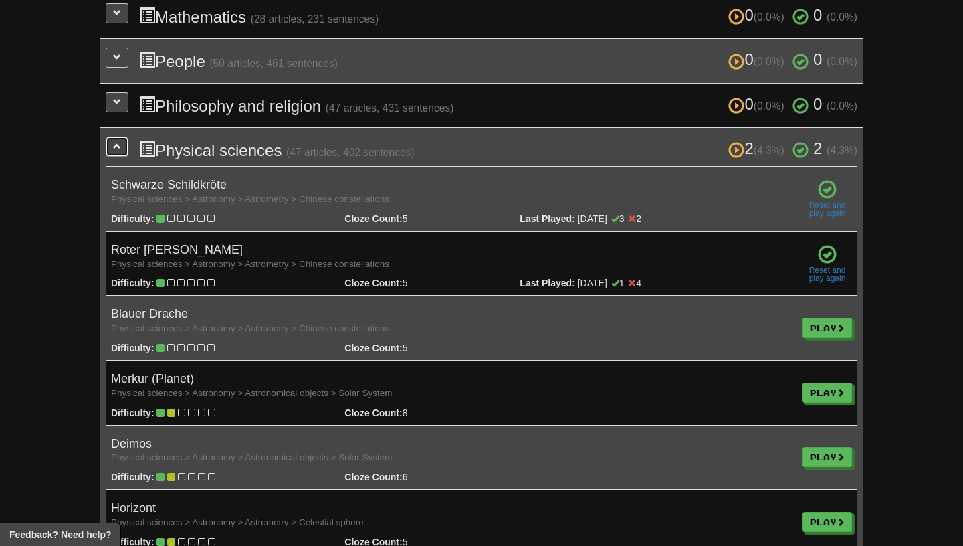
scroll to position [582, 0]
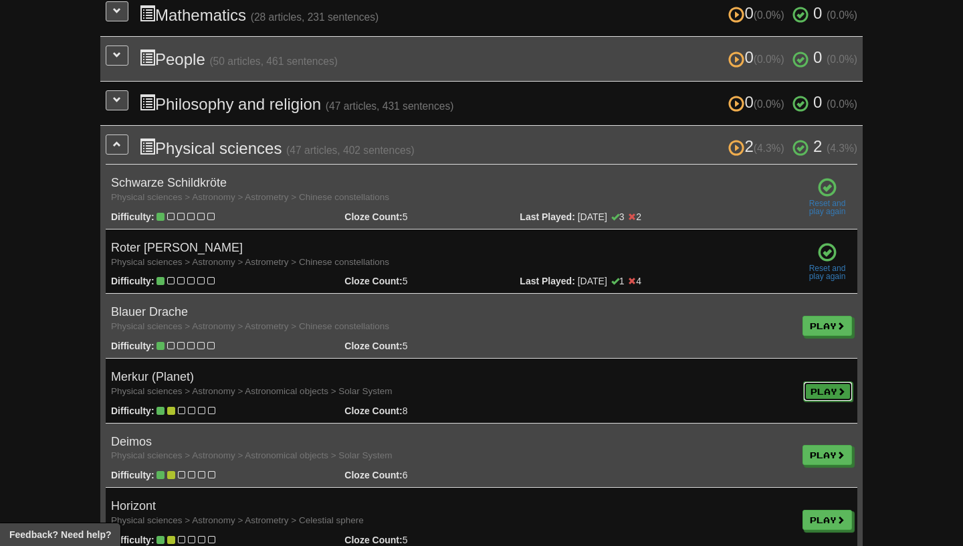
click at [844, 387] on span at bounding box center [841, 391] width 8 height 8
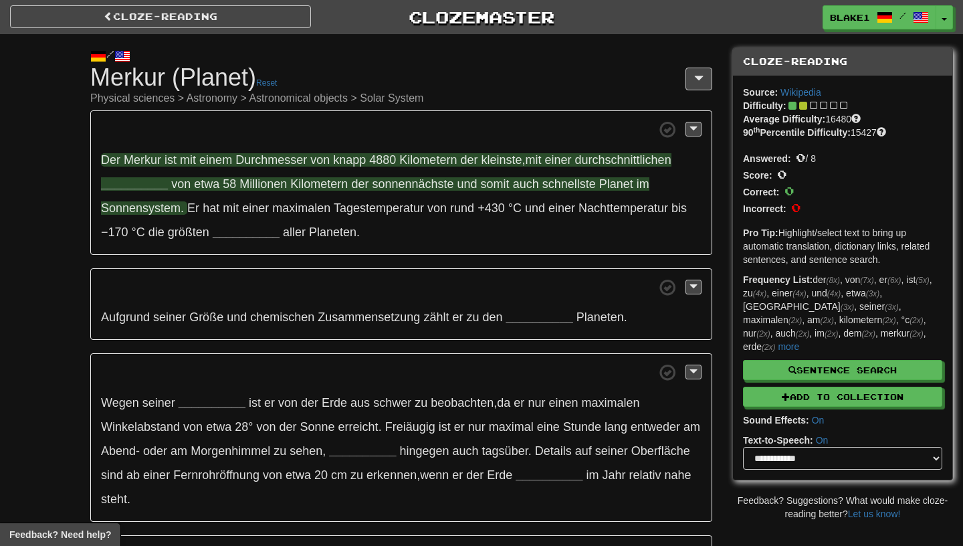
click at [285, 158] on span "Durchmesser" at bounding box center [271, 159] width 72 height 13
click at [134, 187] on strong "__________" at bounding box center [134, 183] width 67 height 13
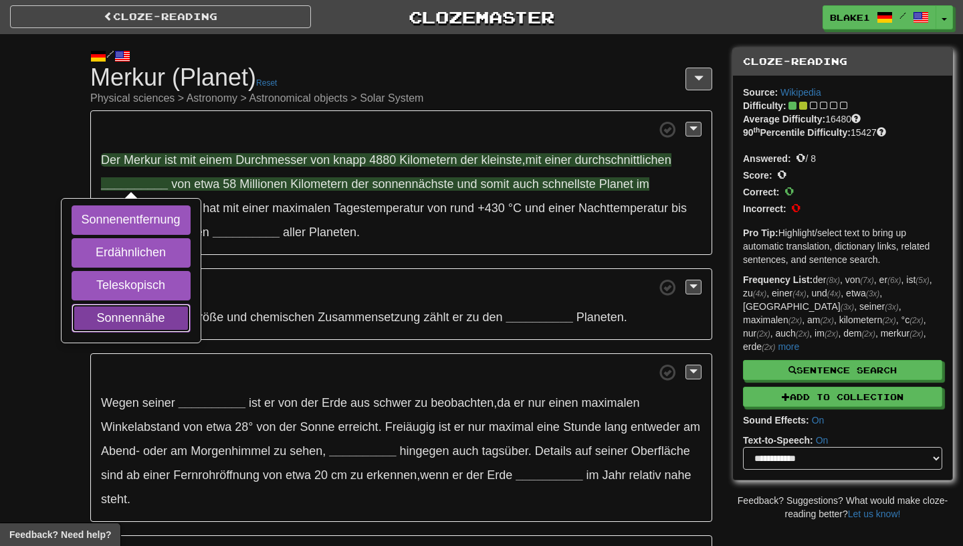
click at [138, 315] on button "Sonnennähe" at bounding box center [131, 318] width 119 height 29
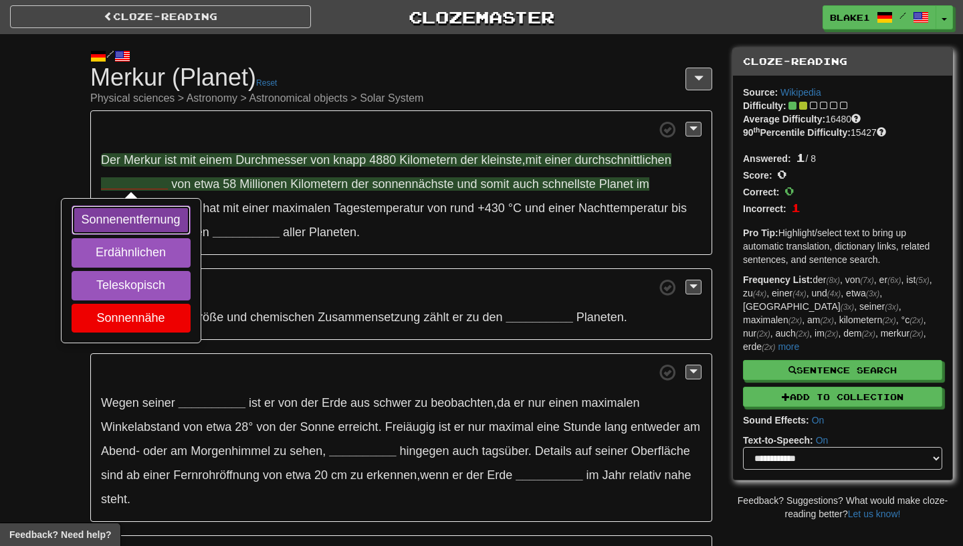
click at [131, 228] on button "Sonnenentfernung" at bounding box center [131, 219] width 119 height 29
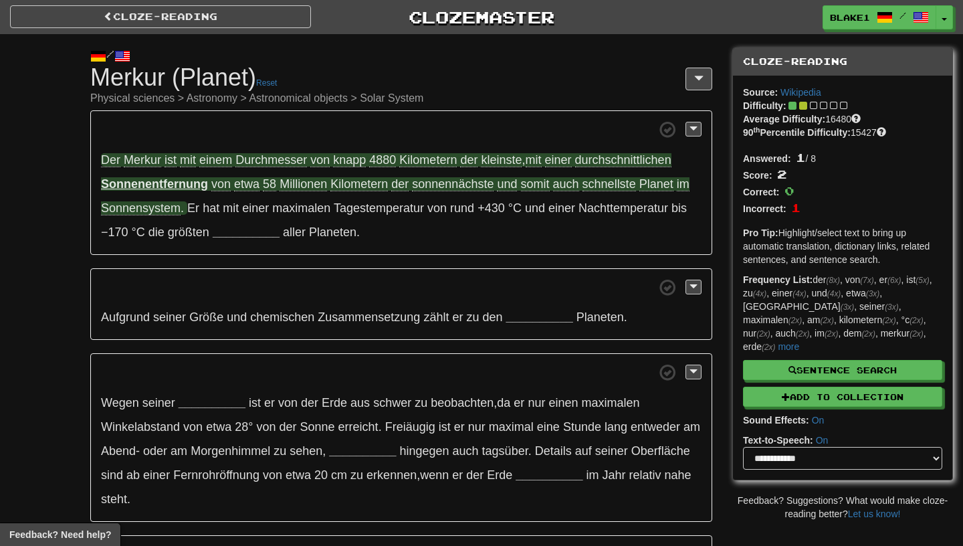
click at [246, 155] on span "Durchmesser" at bounding box center [271, 160] width 72 height 14
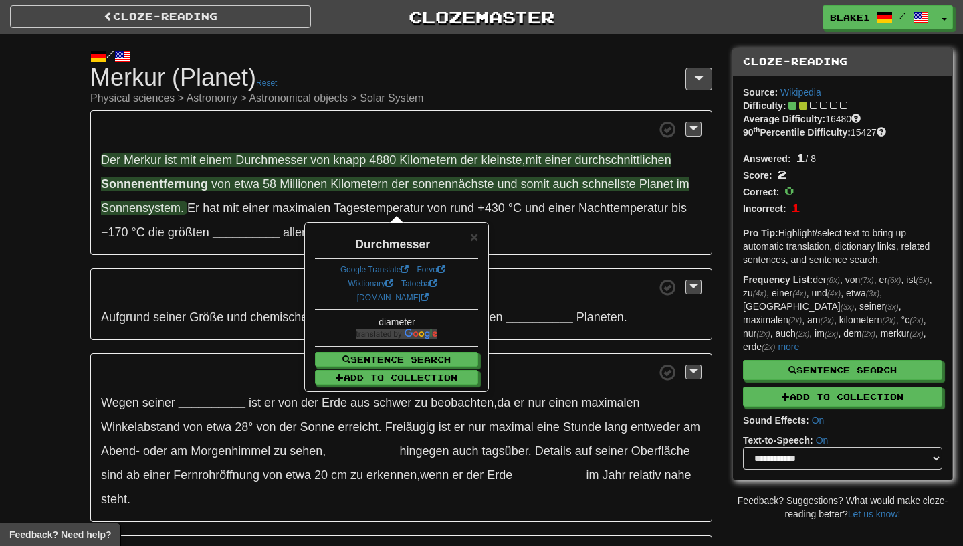
click at [355, 166] on span "knapp" at bounding box center [349, 160] width 33 height 14
click at [293, 158] on span "Durchmesser" at bounding box center [271, 160] width 72 height 14
click at [366, 164] on span "knapp" at bounding box center [349, 160] width 33 height 14
click at [514, 158] on span "kleinste" at bounding box center [501, 160] width 41 height 14
click at [504, 134] on span at bounding box center [401, 129] width 600 height 17
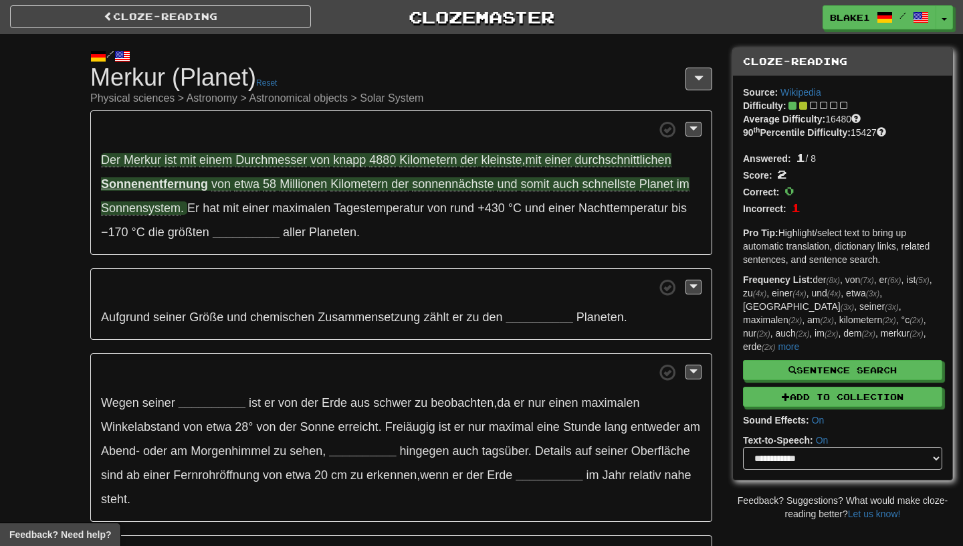
click at [609, 154] on span "durchschnittlichen" at bounding box center [623, 160] width 96 height 14
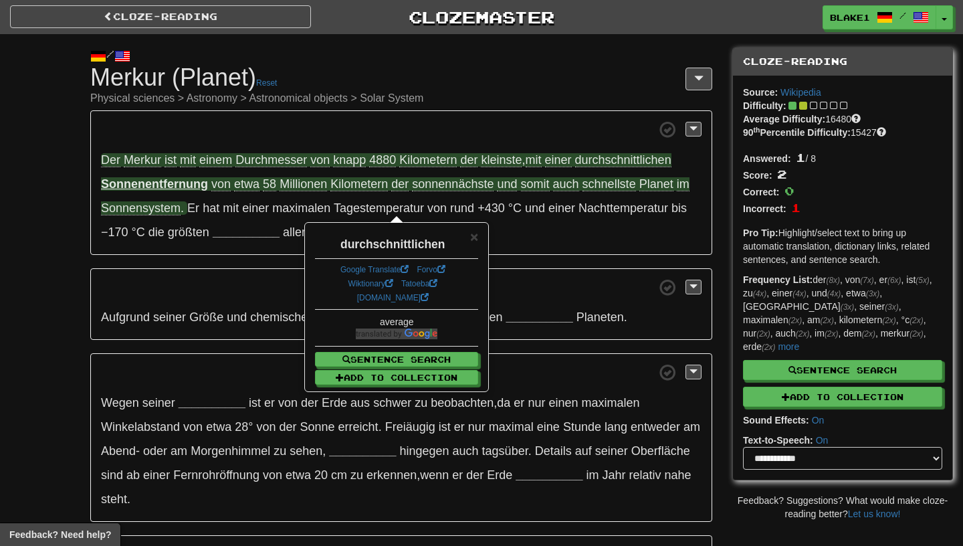
click at [612, 161] on span "durchschnittlichen" at bounding box center [623, 160] width 96 height 14
click at [136, 179] on strong "Sonnenentfernung" at bounding box center [154, 183] width 107 height 13
click at [78, 195] on div "/ Cloze-Reading Merkur (Planet) Reset Physical sciences > Astronomy > Astronomi…" at bounding box center [481, 349] width 963 height 630
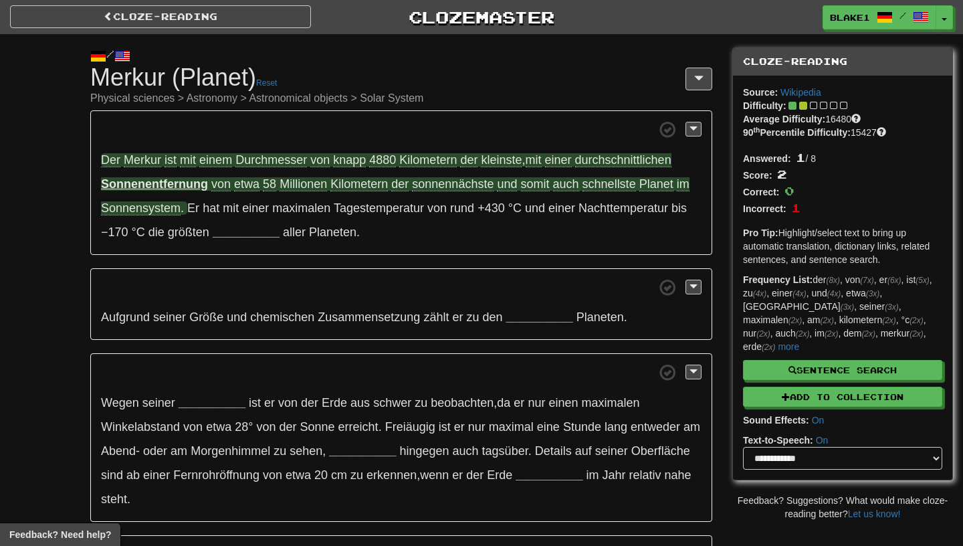
click at [455, 189] on span "sonnennächste" at bounding box center [453, 184] width 82 height 14
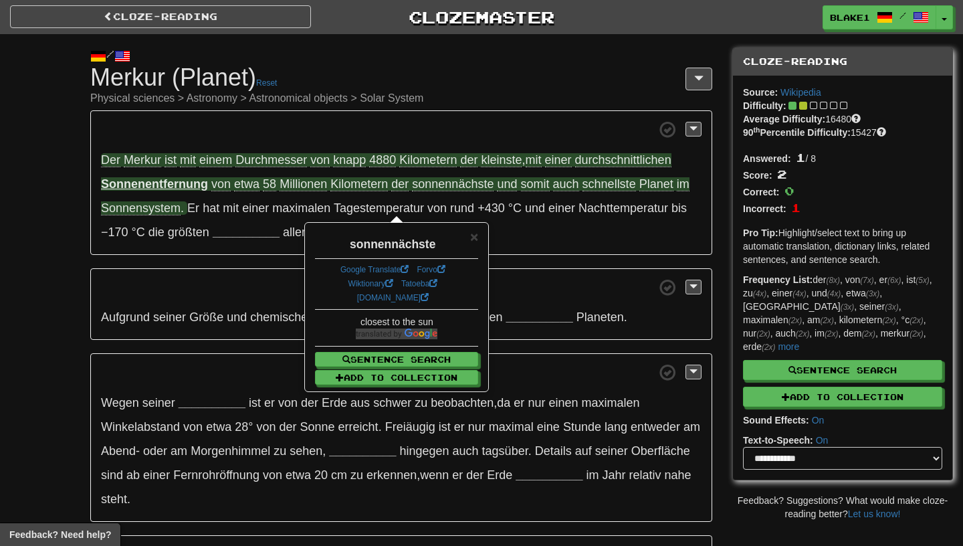
click at [479, 239] on div "× sonnennächste Google Translate Forvo Wiktionary Tatoeba dict.cc closest to th…" at bounding box center [397, 306] width 182 height 167
click at [478, 237] on span "×" at bounding box center [474, 236] width 8 height 15
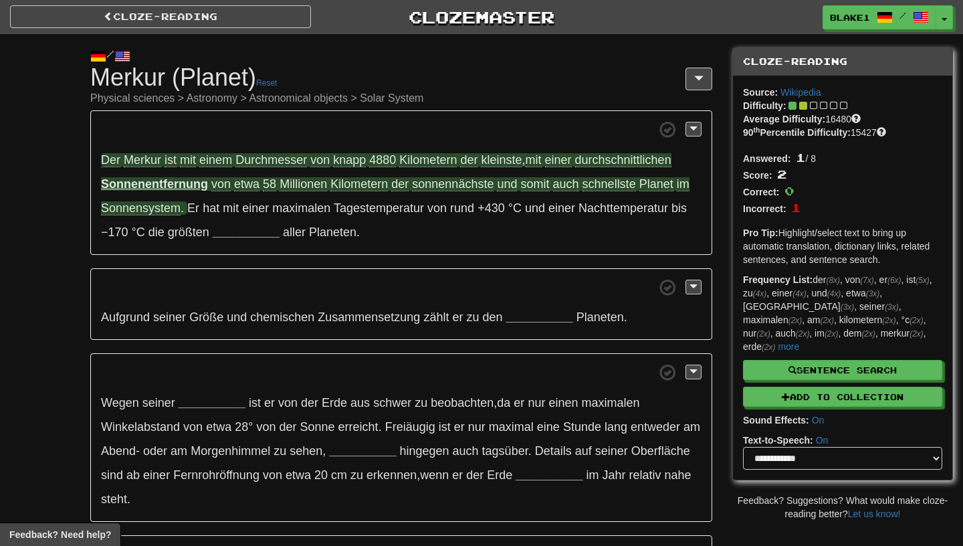
click at [537, 187] on span "somit" at bounding box center [535, 184] width 29 height 14
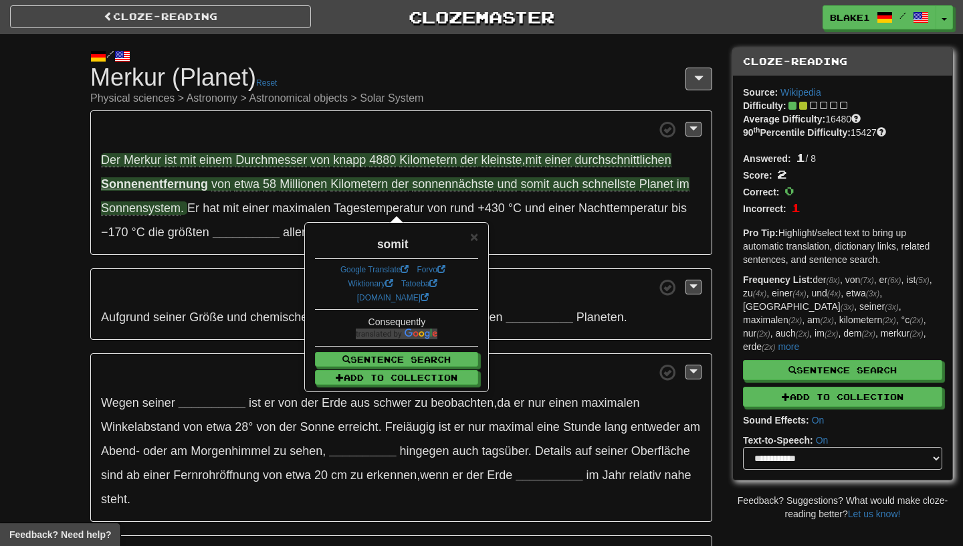
click at [473, 245] on div "somit" at bounding box center [396, 240] width 163 height 23
click at [473, 239] on span "×" at bounding box center [474, 236] width 8 height 15
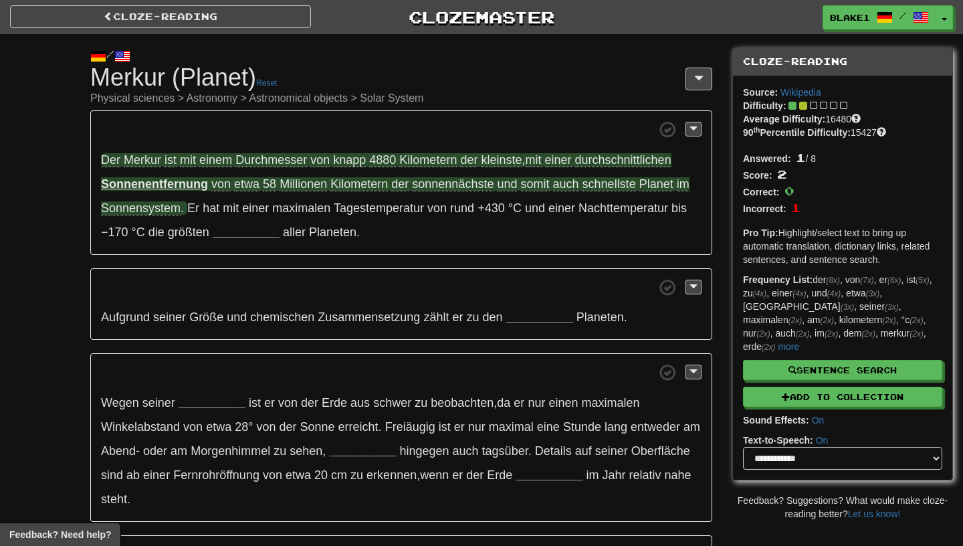
click at [237, 224] on p "Der Merkur ist mit einem Durchmesser von knapp 4880 Kilometern der kleinste , m…" at bounding box center [401, 182] width 622 height 144
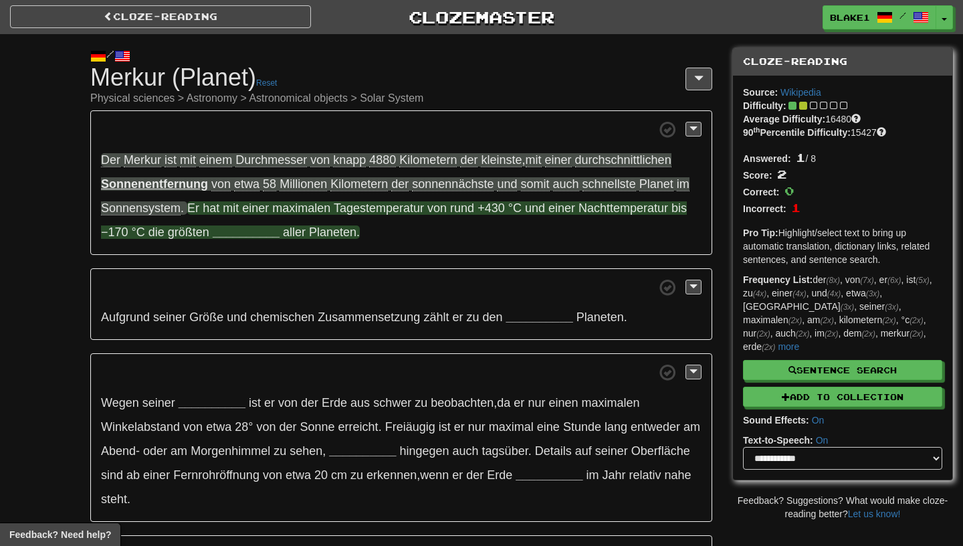
click at [238, 233] on strong "__________" at bounding box center [246, 231] width 67 height 13
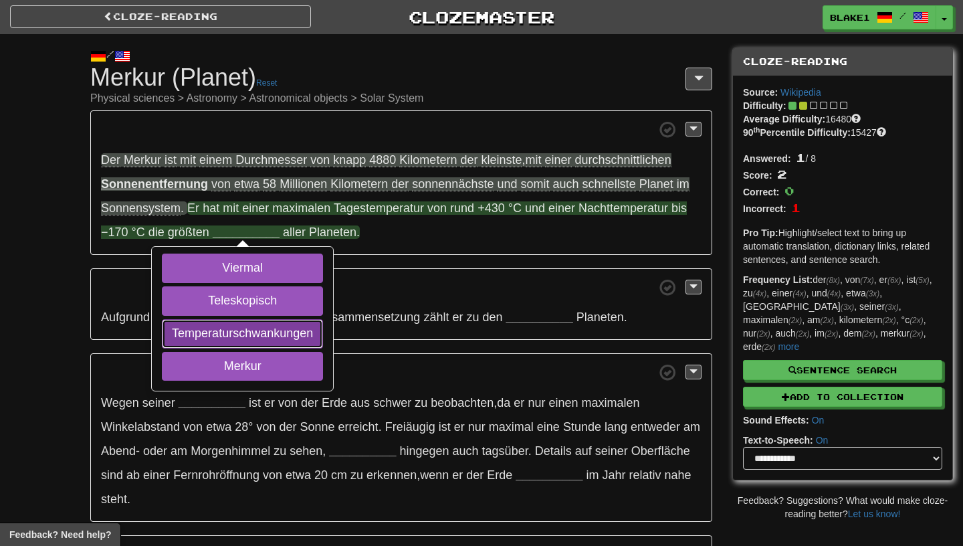
click at [231, 336] on button "Temperaturschwankungen" at bounding box center [242, 333] width 161 height 29
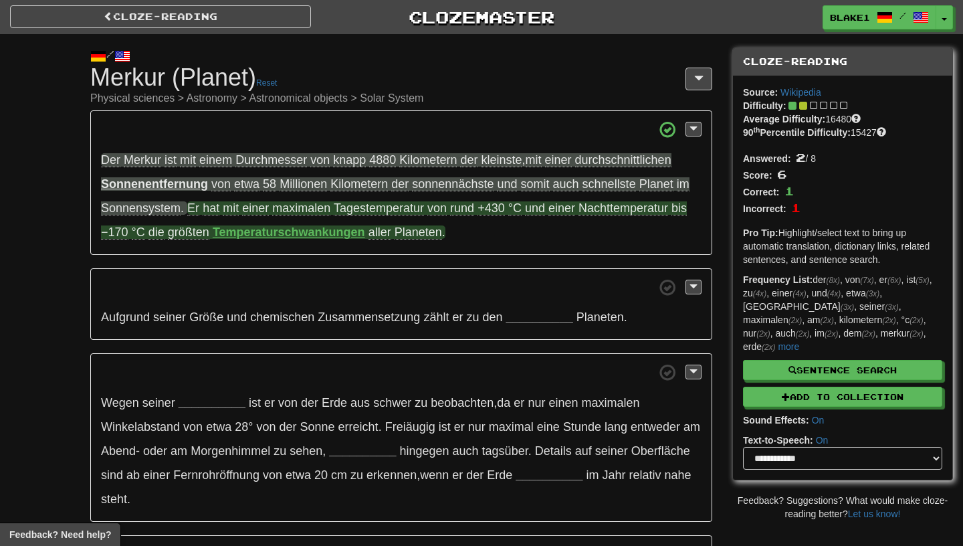
click at [237, 235] on strong "Temperaturschwankungen" at bounding box center [289, 231] width 152 height 13
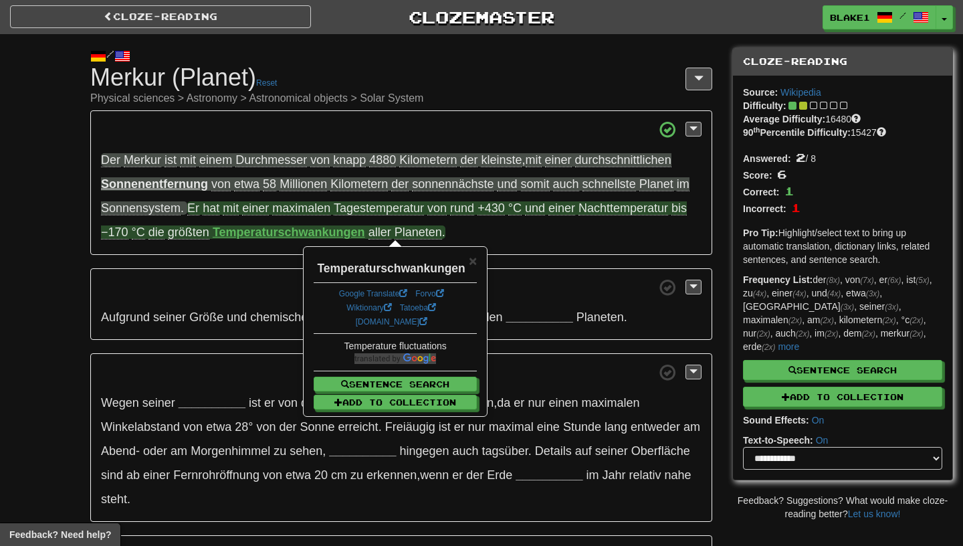
click at [261, 260] on div "Der Merkur ist mit einem Durchmesser von knapp 4880 Kilometern der kleinste , m…" at bounding box center [401, 370] width 622 height 520
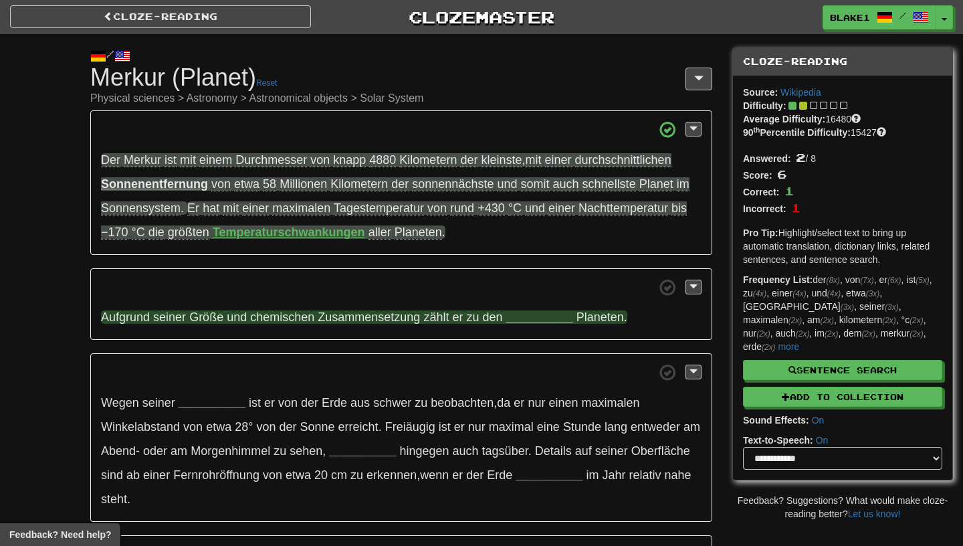
click at [162, 316] on span "seiner" at bounding box center [169, 316] width 33 height 13
click at [530, 322] on strong "__________" at bounding box center [539, 316] width 67 height 13
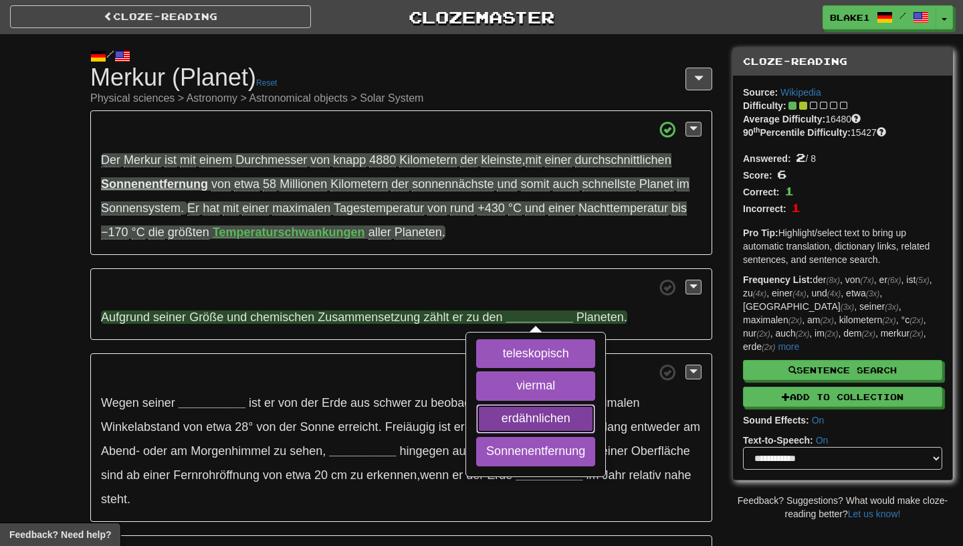
click at [496, 421] on button "erdähnlichen" at bounding box center [535, 418] width 119 height 29
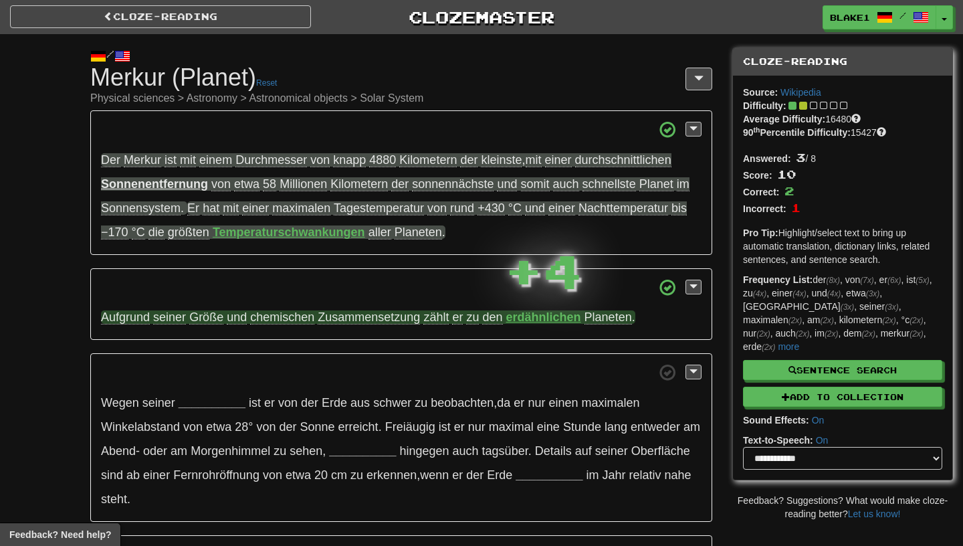
click at [123, 323] on span "Aufgrund" at bounding box center [125, 317] width 49 height 14
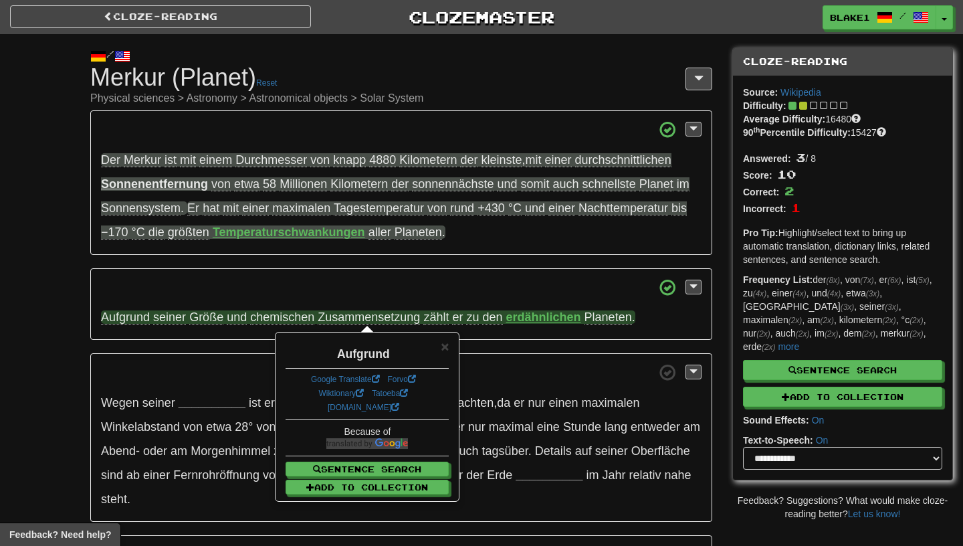
click at [140, 332] on p "Aufgrund seiner Größe und chemischen Zusammensetzung zählt er zu den erdähnlich…" at bounding box center [401, 304] width 622 height 72
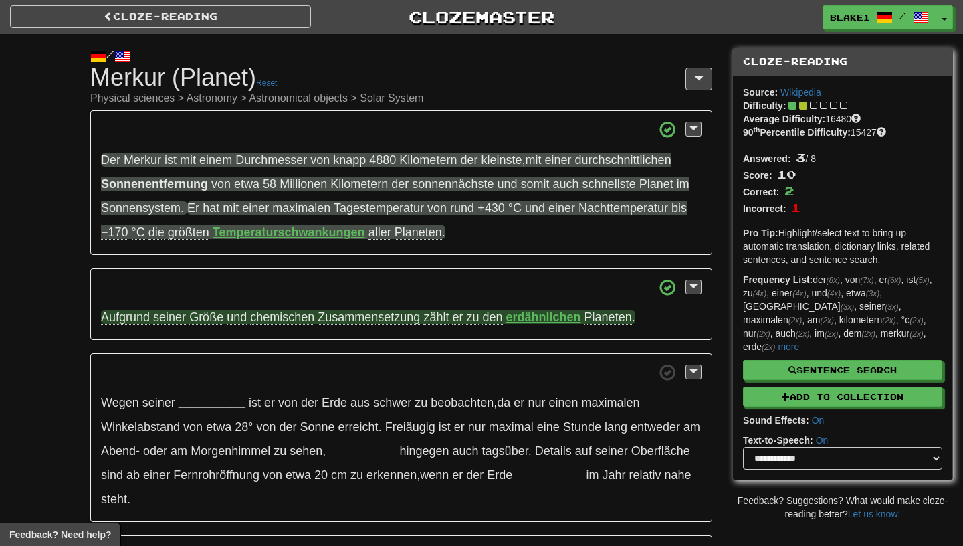
click at [378, 324] on span "Zusammensetzung" at bounding box center [369, 317] width 102 height 14
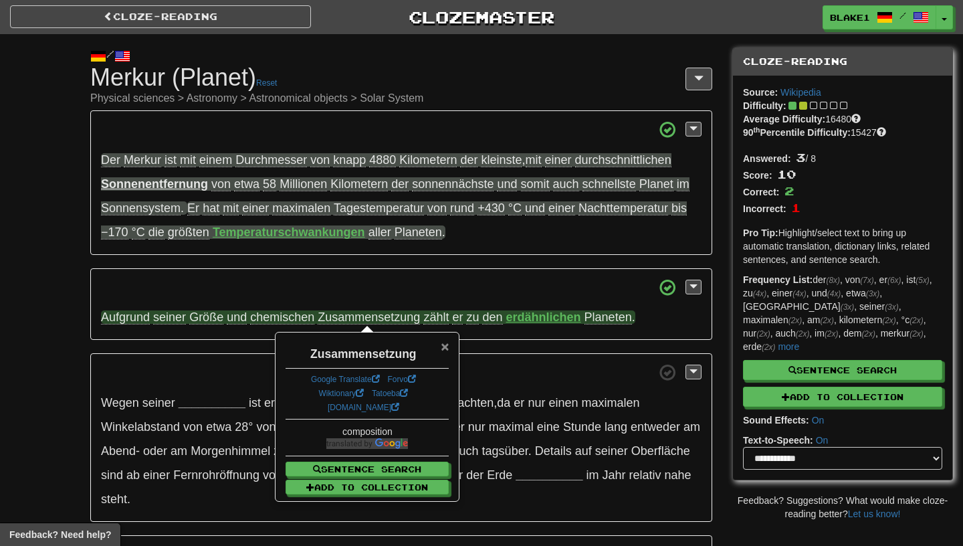
click at [443, 348] on span "×" at bounding box center [445, 345] width 8 height 15
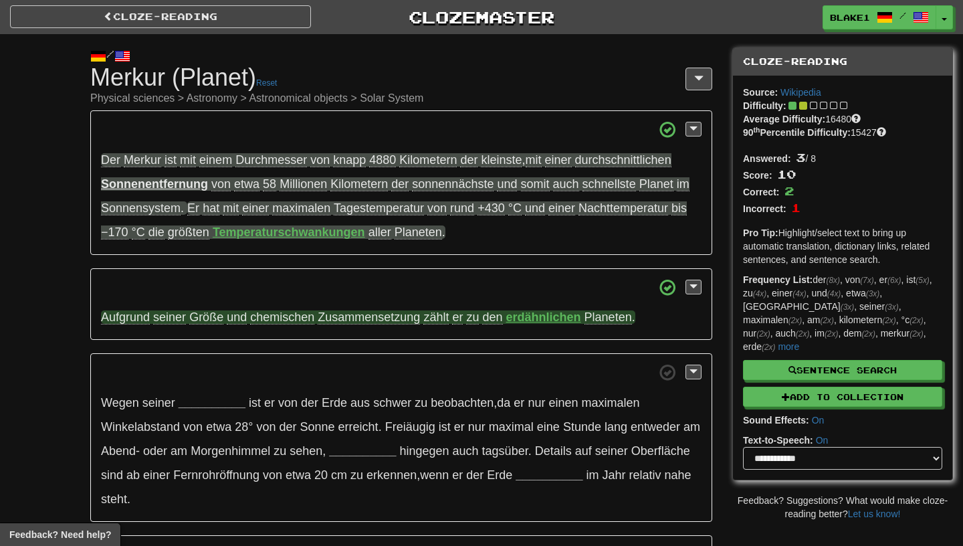
click at [526, 323] on strong "erdähnlichen" at bounding box center [543, 316] width 75 height 13
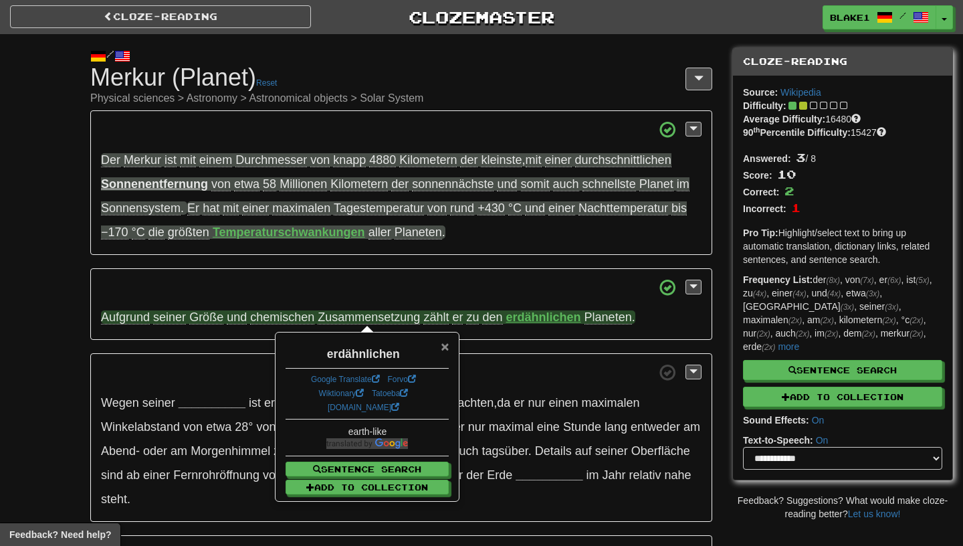
click at [447, 344] on span "×" at bounding box center [445, 345] width 8 height 15
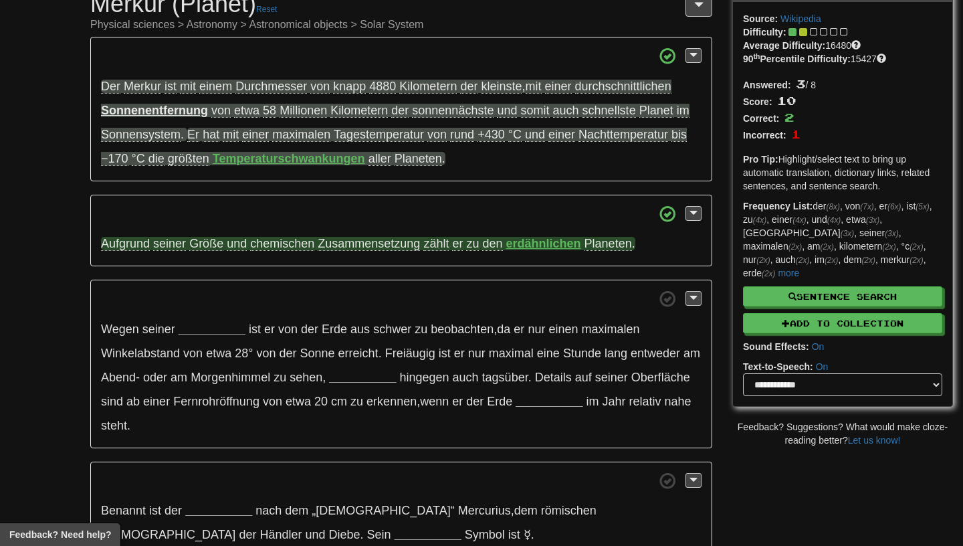
scroll to position [74, 0]
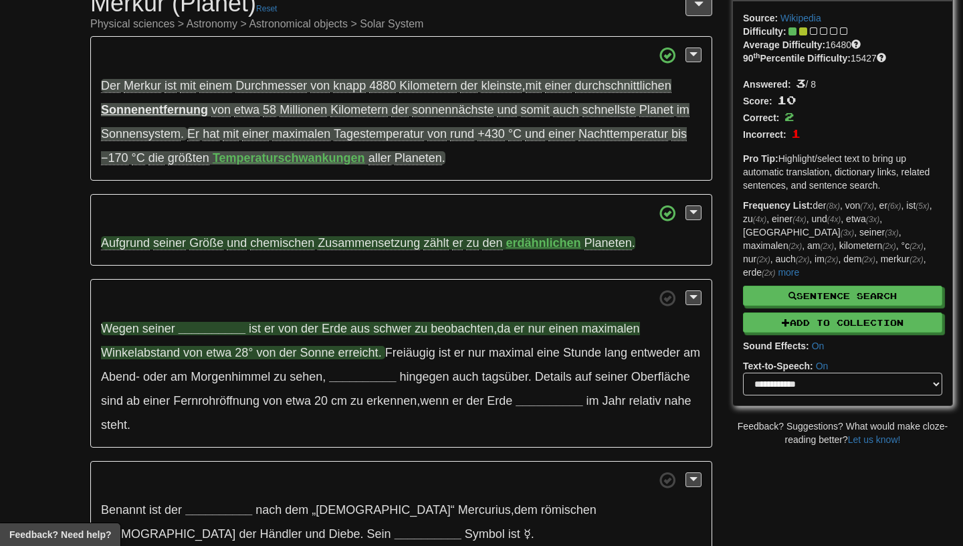
click at [201, 327] on strong "__________" at bounding box center [212, 328] width 67 height 13
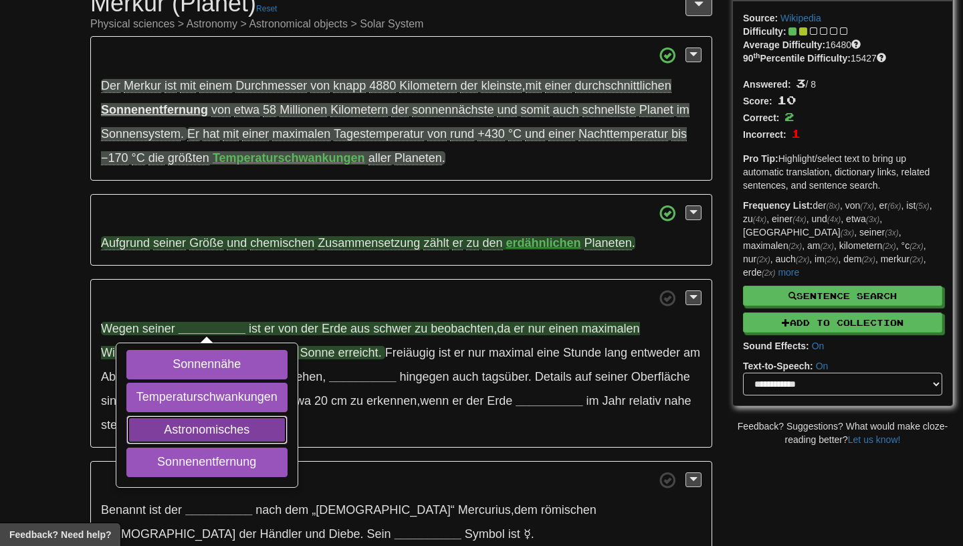
click at [189, 422] on button "Astronomisches" at bounding box center [206, 429] width 161 height 29
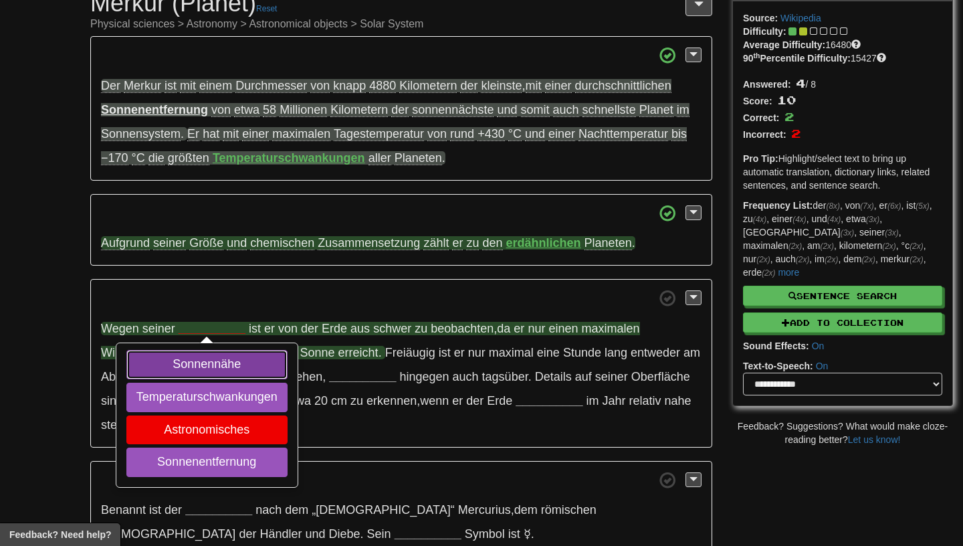
click at [180, 366] on button "Sonnennähe" at bounding box center [206, 364] width 161 height 29
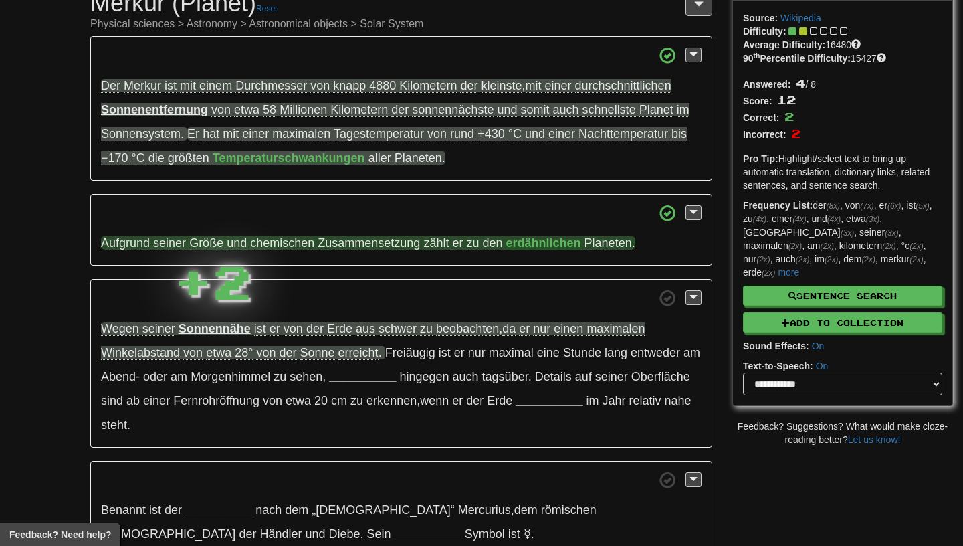
click at [152, 312] on p "Wegen seiner Sonnennähe ist er von der Erde aus schwer zu beobachten , da er nu…" at bounding box center [401, 363] width 622 height 169
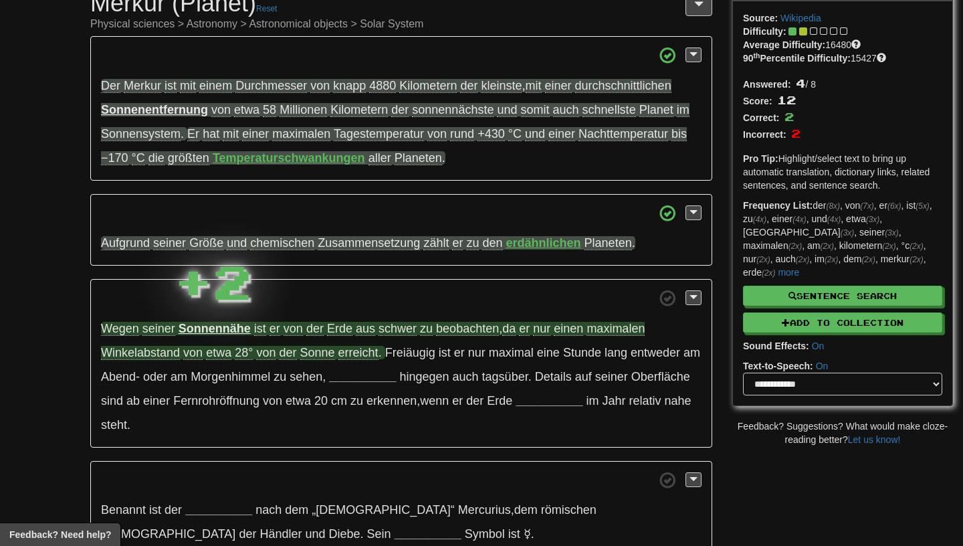
click at [126, 331] on span "Wegen" at bounding box center [120, 329] width 38 height 14
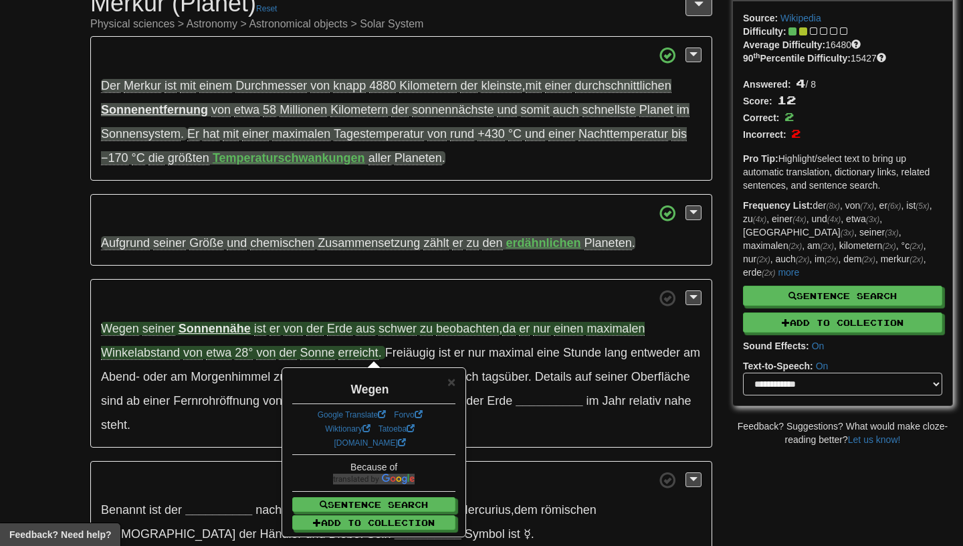
click at [126, 320] on p "Wegen seiner Sonnennähe ist er von der Erde aus schwer zu beobachten , da er nu…" at bounding box center [401, 363] width 622 height 169
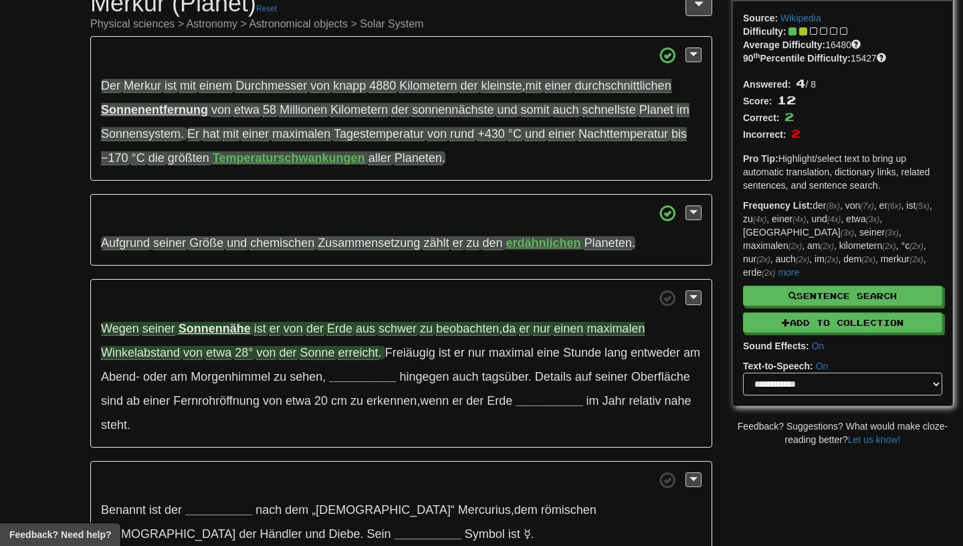
click at [334, 326] on span "Erde" at bounding box center [339, 329] width 25 height 14
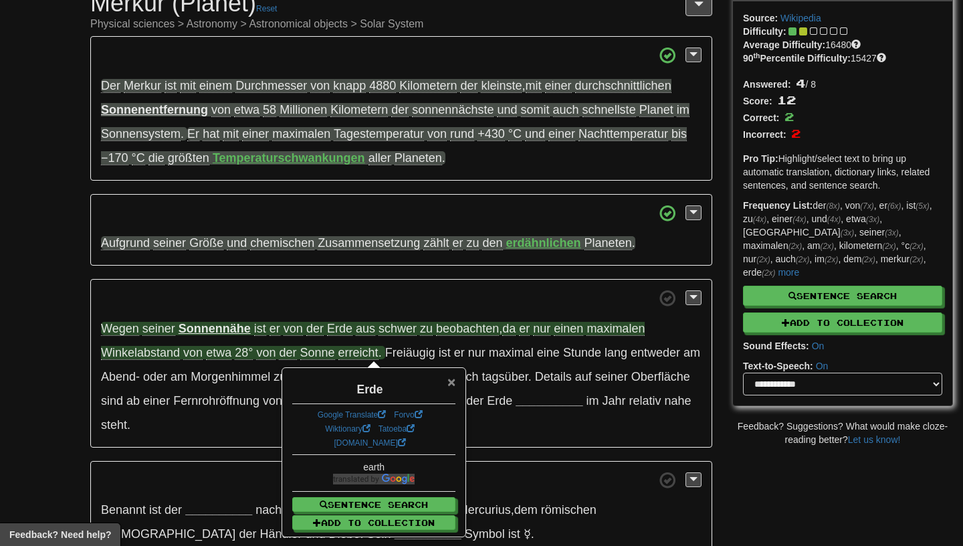
click at [452, 382] on span "×" at bounding box center [451, 381] width 8 height 15
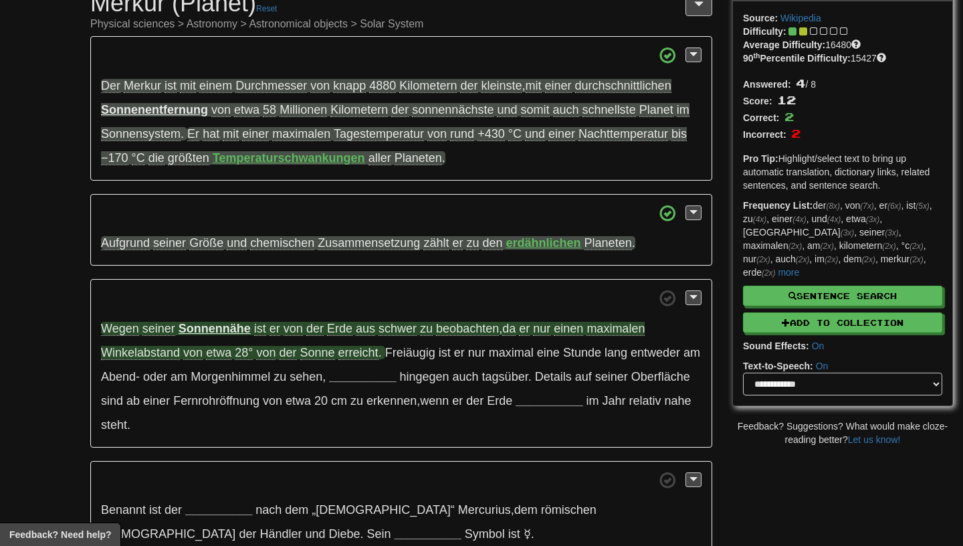
click at [451, 331] on span "beobachten" at bounding box center [467, 329] width 63 height 14
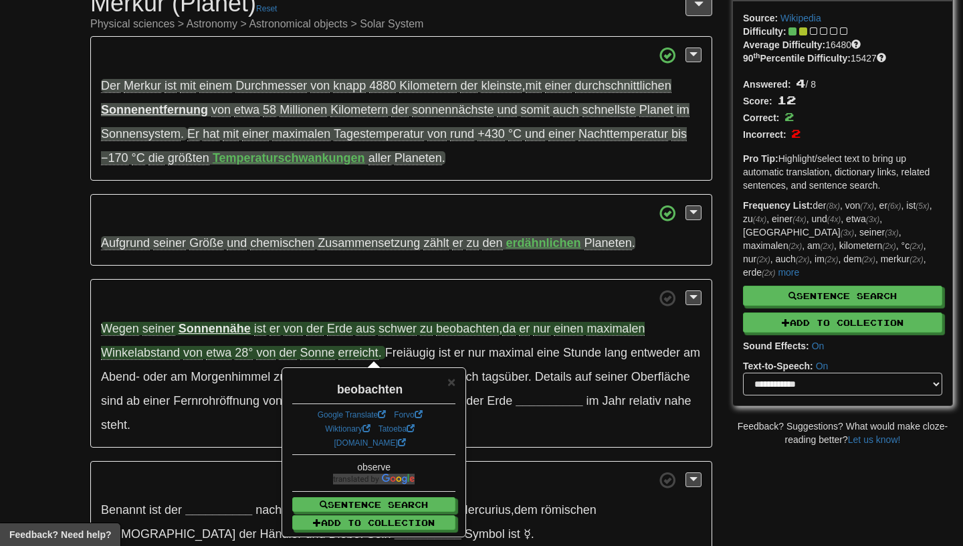
click at [457, 383] on div "× beobachten Google Translate Forvo Wiktionary Tatoeba dict.cc observe Sentence…" at bounding box center [374, 451] width 182 height 167
click at [454, 383] on span "×" at bounding box center [451, 381] width 8 height 15
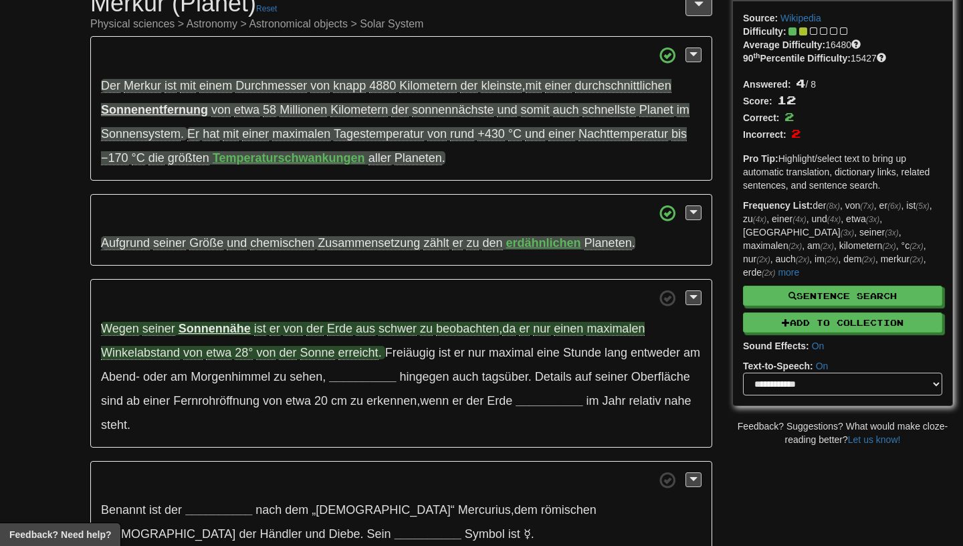
click at [397, 332] on span "schwer" at bounding box center [397, 329] width 38 height 14
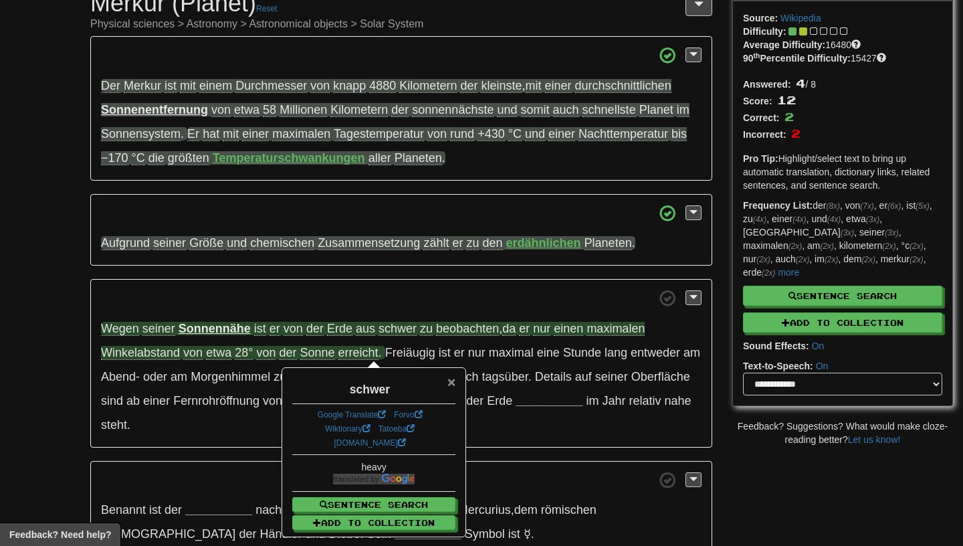
click at [448, 387] on span "×" at bounding box center [451, 381] width 8 height 15
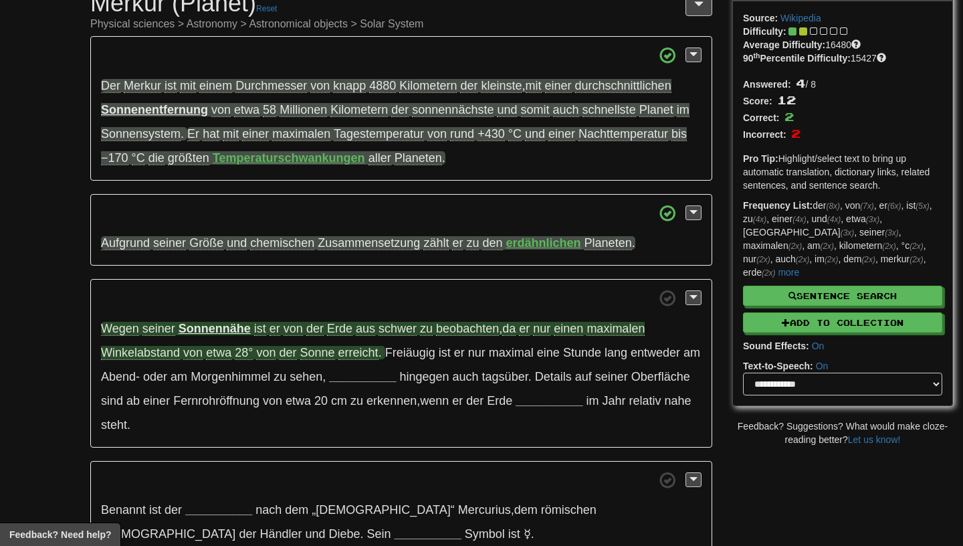
click at [136, 358] on span "Winkelabstand" at bounding box center [140, 353] width 79 height 14
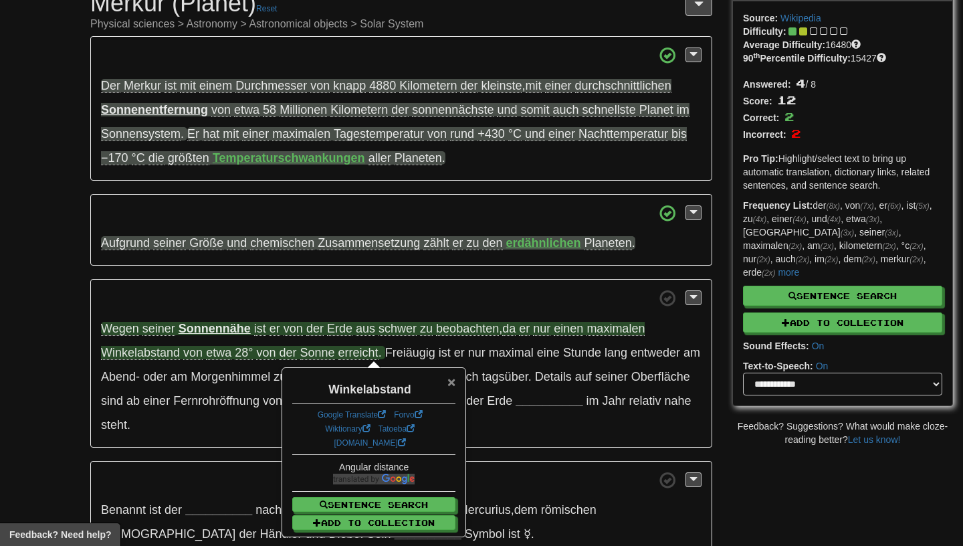
click at [451, 380] on span "×" at bounding box center [451, 381] width 8 height 15
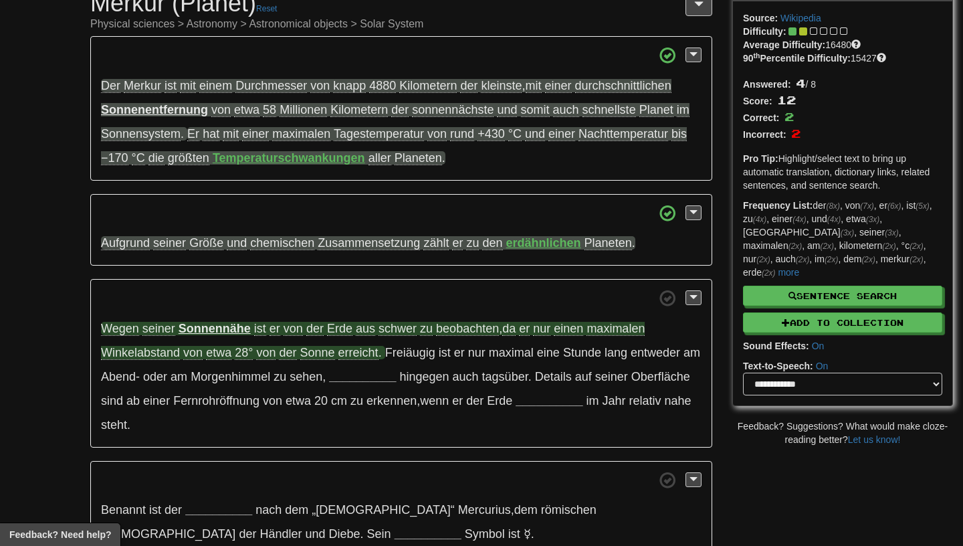
click at [347, 356] on span "erreicht" at bounding box center [358, 353] width 40 height 14
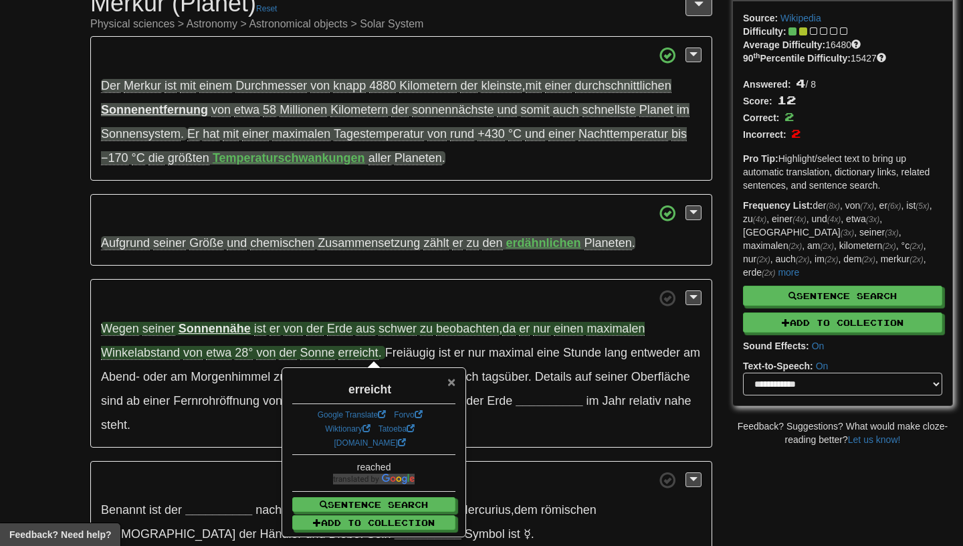
click at [451, 382] on span "×" at bounding box center [451, 381] width 8 height 15
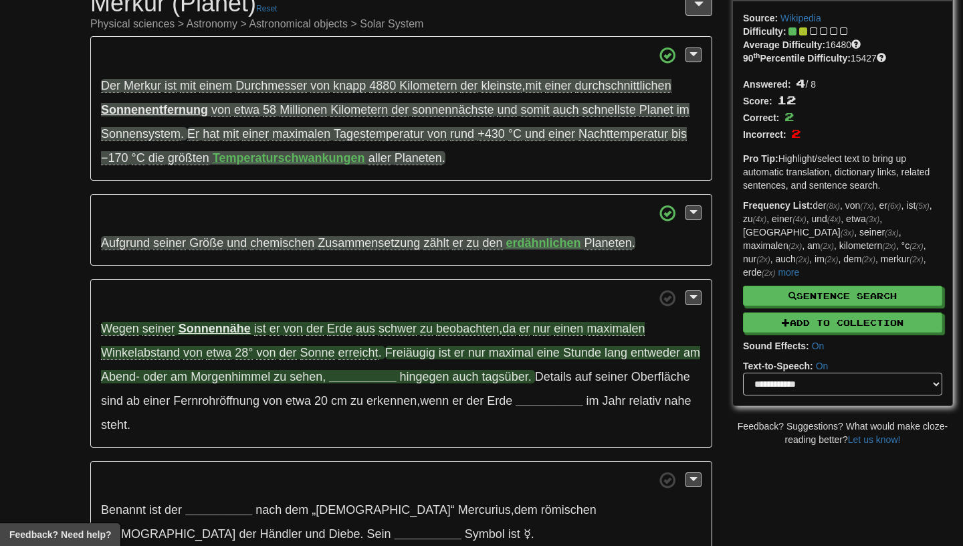
click at [371, 382] on strong "__________" at bounding box center [362, 376] width 67 height 13
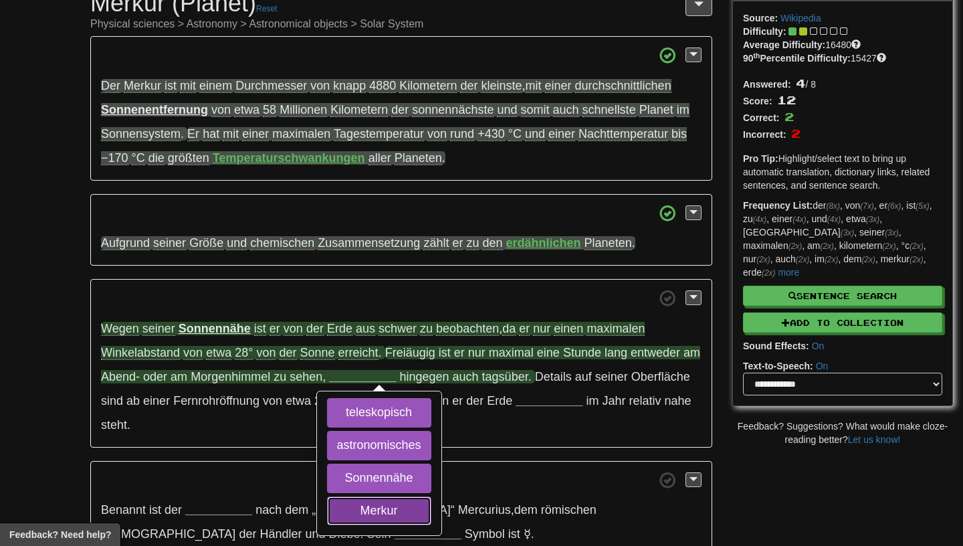
click at [355, 514] on button "Merkur" at bounding box center [379, 510] width 104 height 29
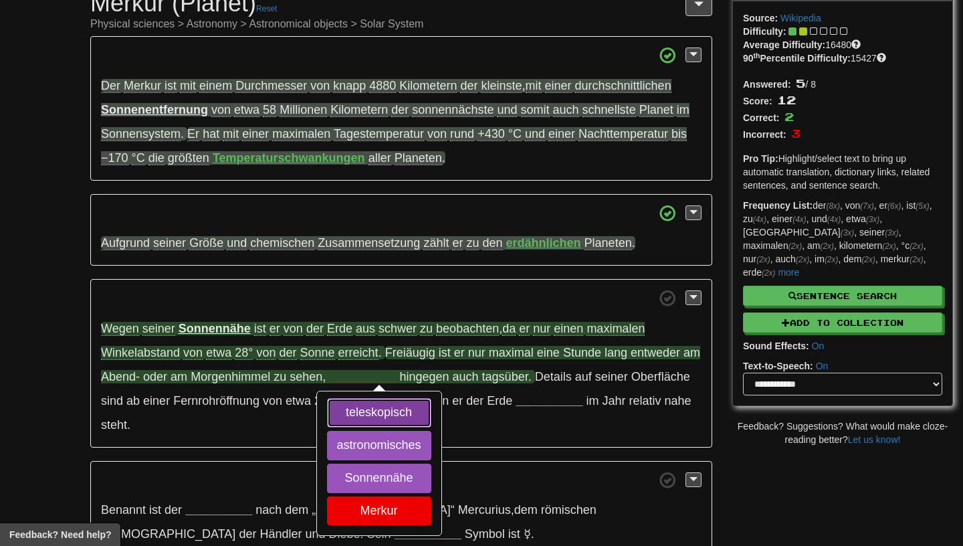
click at [358, 418] on button "teleskopisch" at bounding box center [379, 412] width 104 height 29
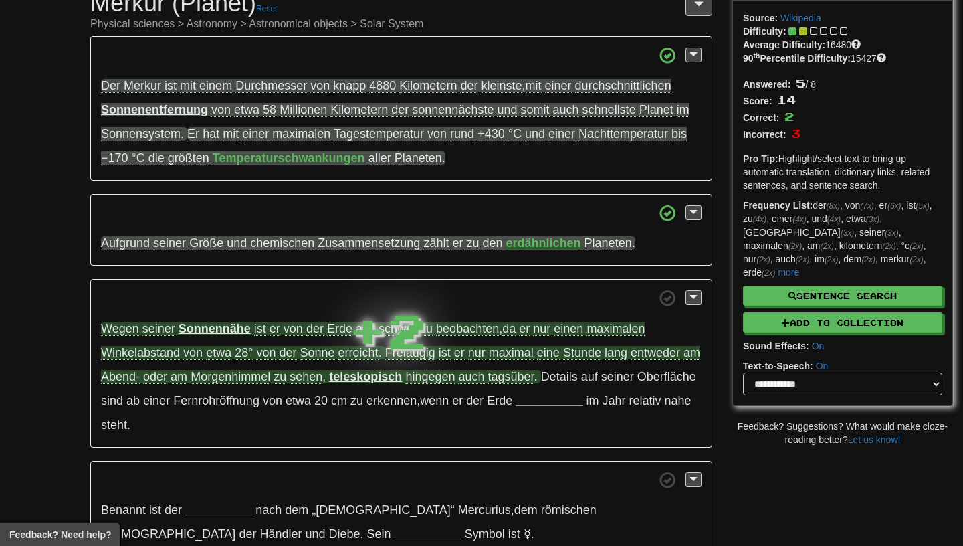
click at [420, 360] on div "+ 2" at bounding box center [387, 329] width 78 height 67
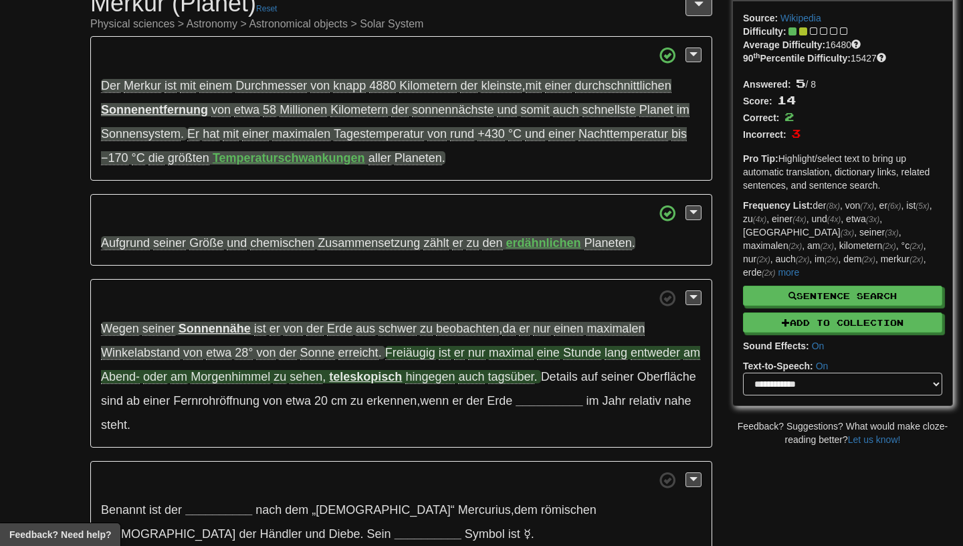
click at [406, 360] on span "Freiäugig" at bounding box center [410, 353] width 50 height 14
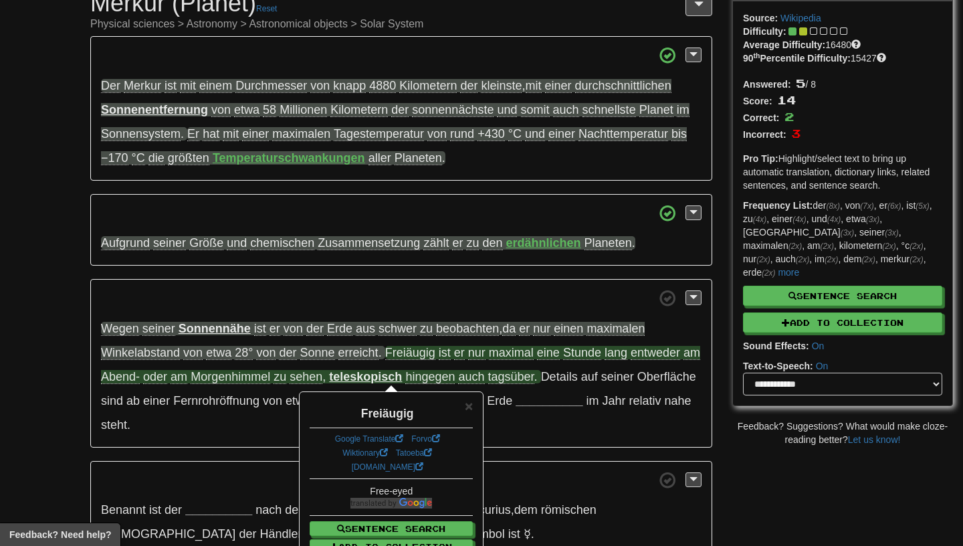
click at [406, 360] on span "Freiäugig" at bounding box center [410, 353] width 50 height 14
click at [414, 305] on span at bounding box center [401, 298] width 600 height 17
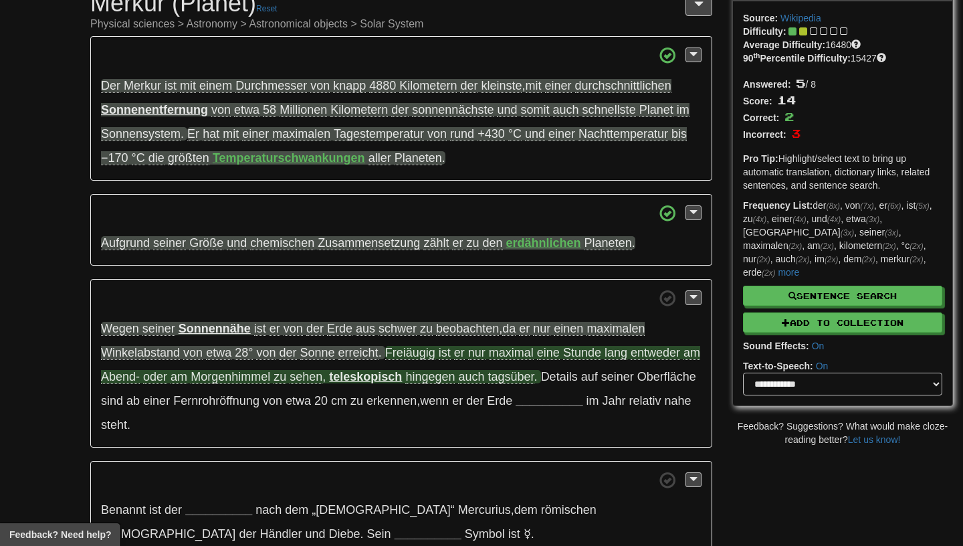
click at [515, 357] on span "maximal" at bounding box center [511, 353] width 45 height 14
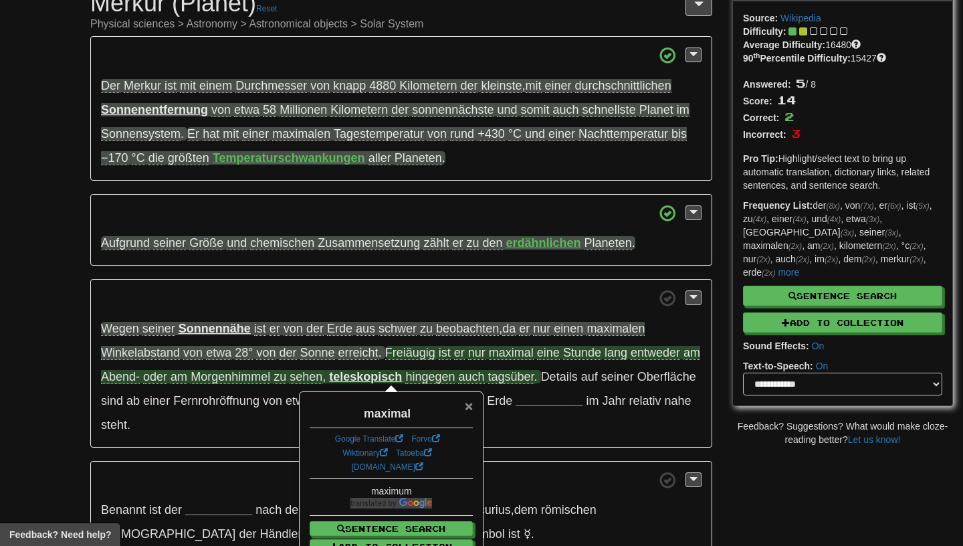
click at [467, 411] on span "×" at bounding box center [469, 405] width 8 height 15
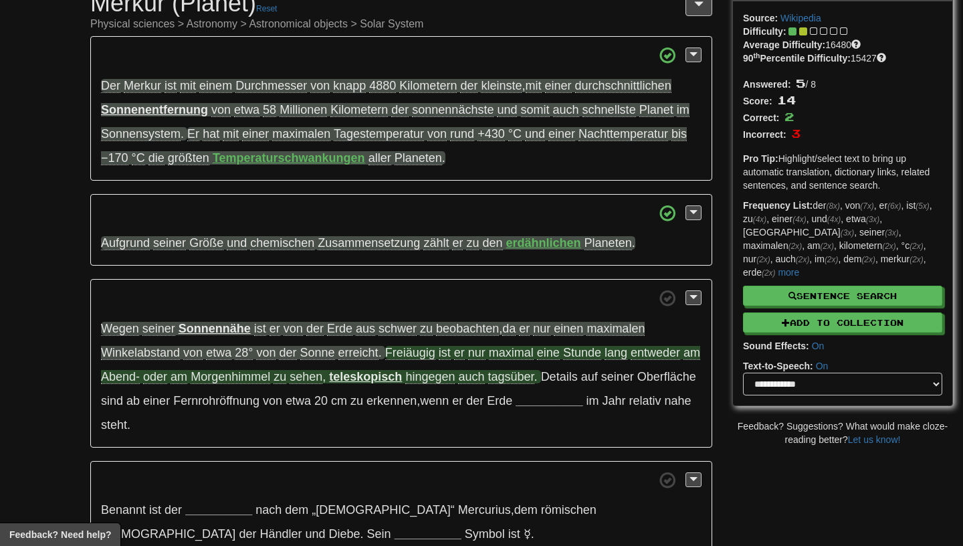
click at [579, 352] on span "Stunde" at bounding box center [582, 353] width 38 height 14
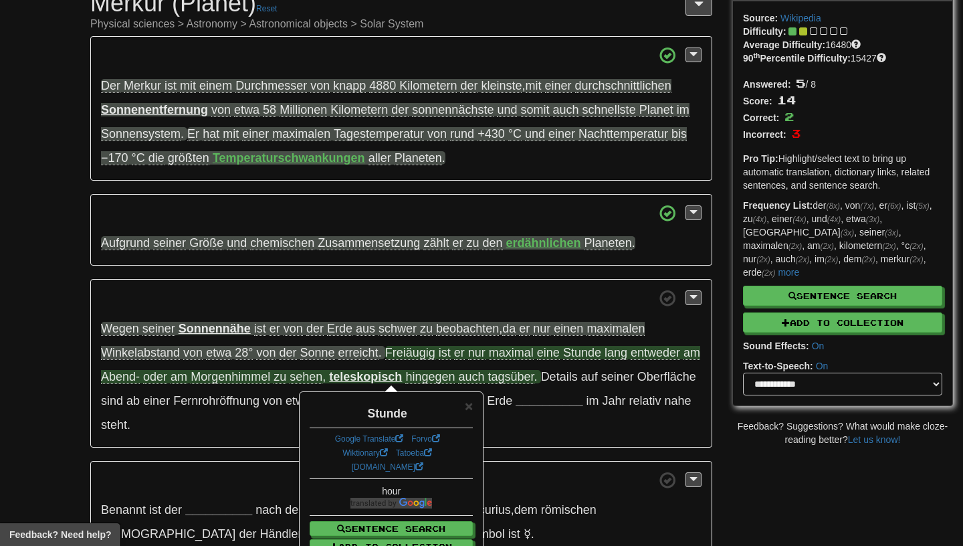
click at [467, 415] on div "Stunde" at bounding box center [391, 410] width 163 height 23
click at [467, 409] on span "×" at bounding box center [469, 405] width 8 height 15
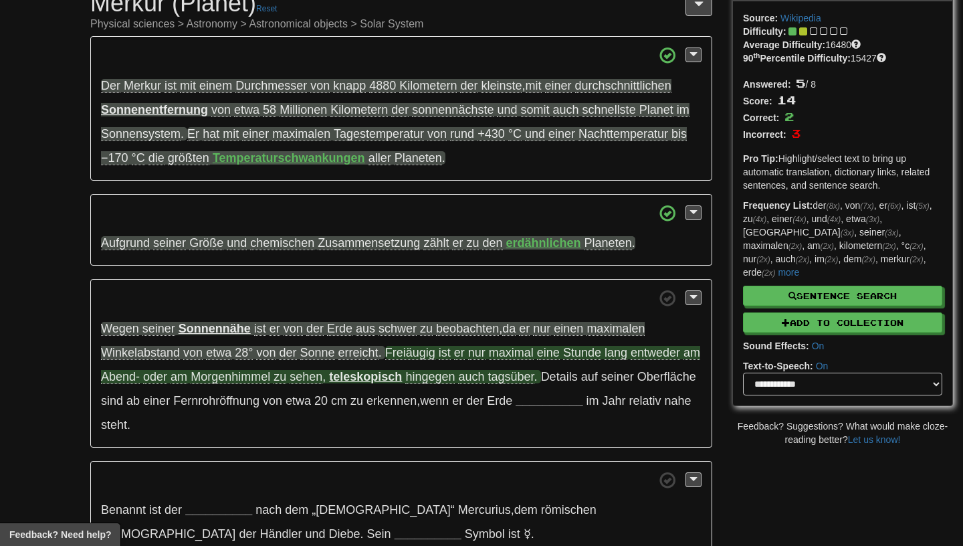
click at [643, 353] on span "entweder" at bounding box center [655, 353] width 49 height 14
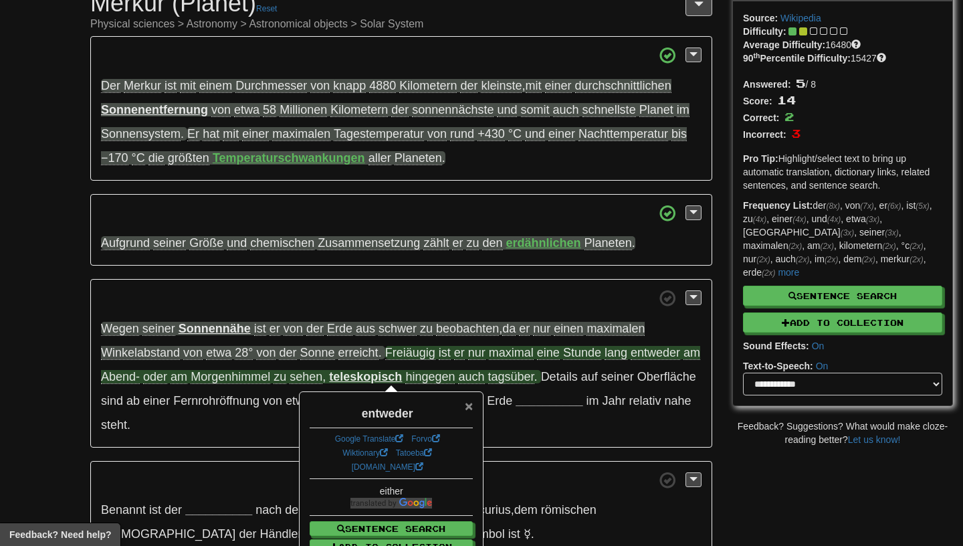
click at [466, 408] on span "×" at bounding box center [469, 405] width 8 height 15
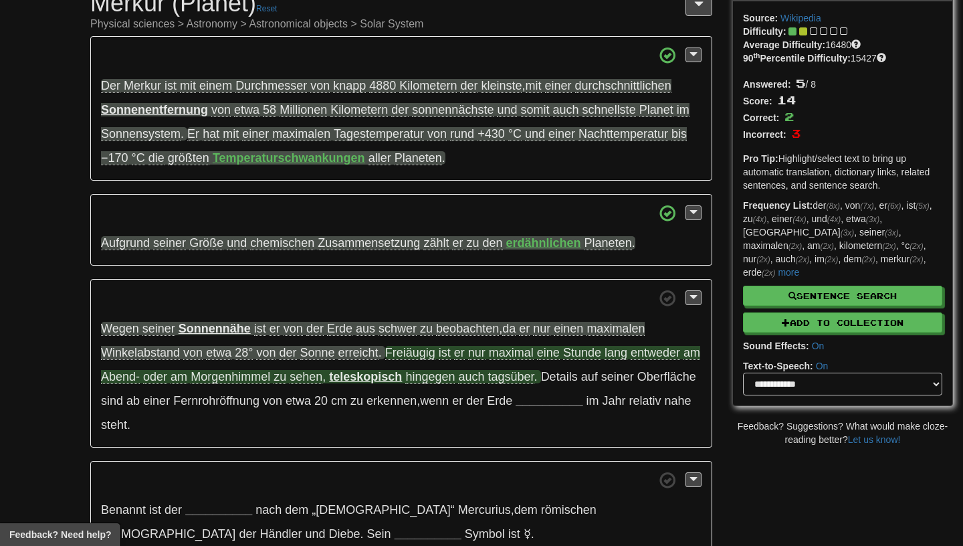
click at [436, 382] on span "hingegen" at bounding box center [429, 377] width 49 height 14
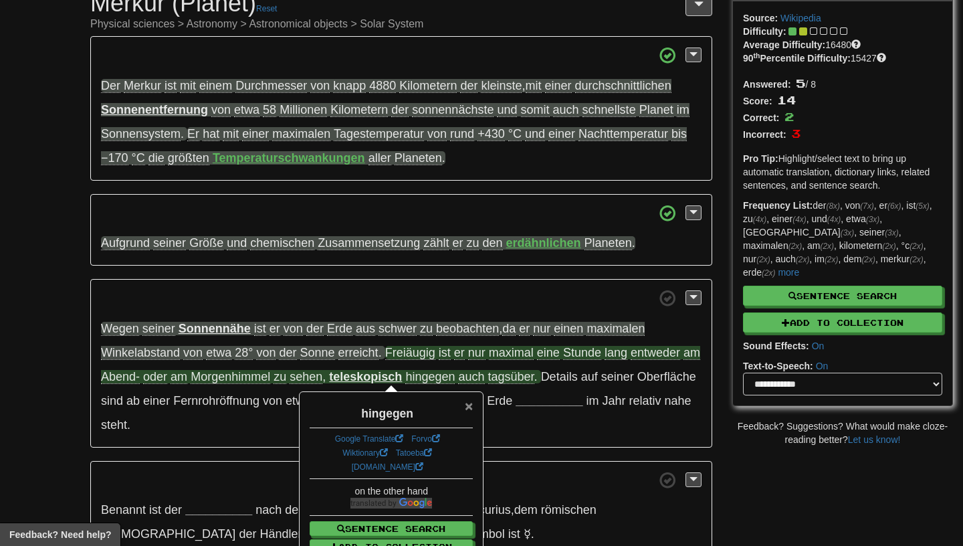
click at [469, 403] on span "×" at bounding box center [469, 405] width 8 height 15
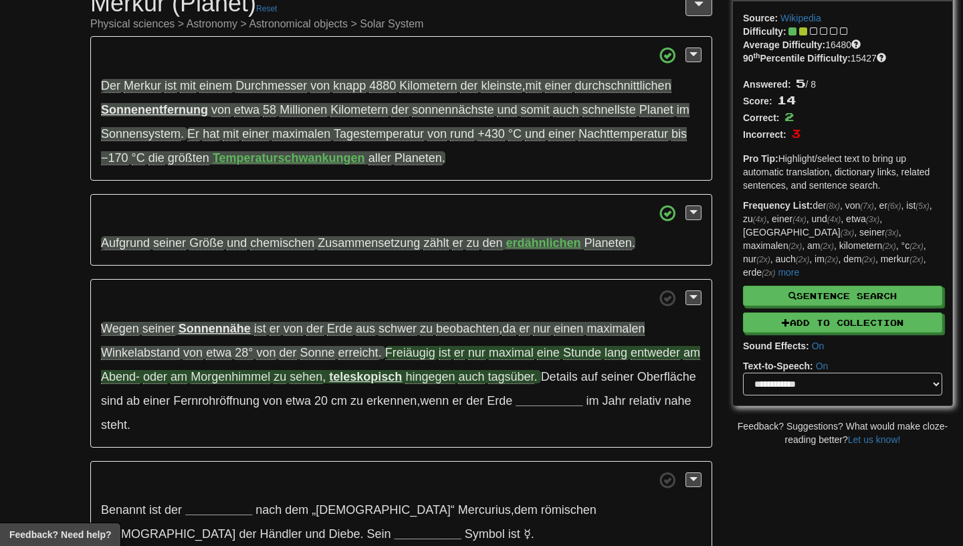
click at [530, 380] on span "tagsüber" at bounding box center [511, 377] width 46 height 14
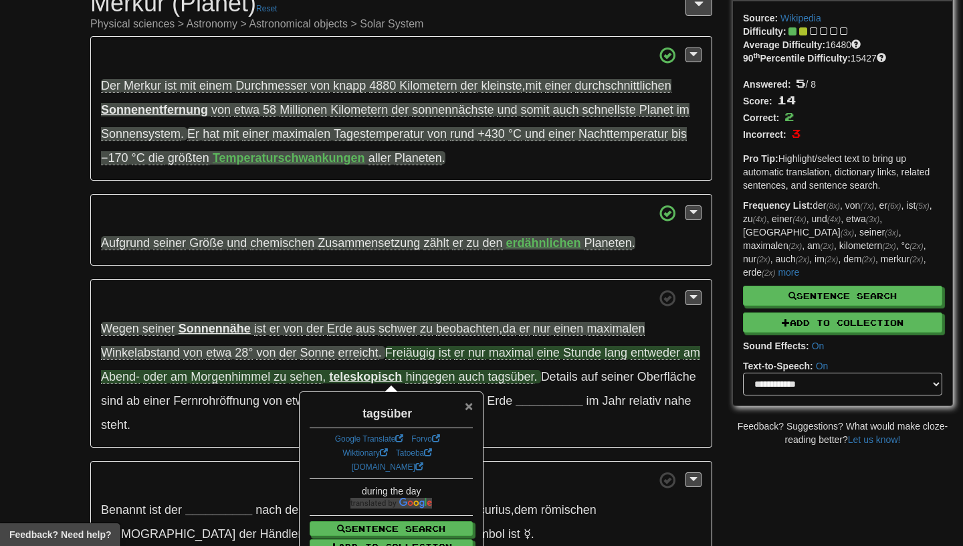
click at [467, 412] on span "×" at bounding box center [469, 405] width 8 height 15
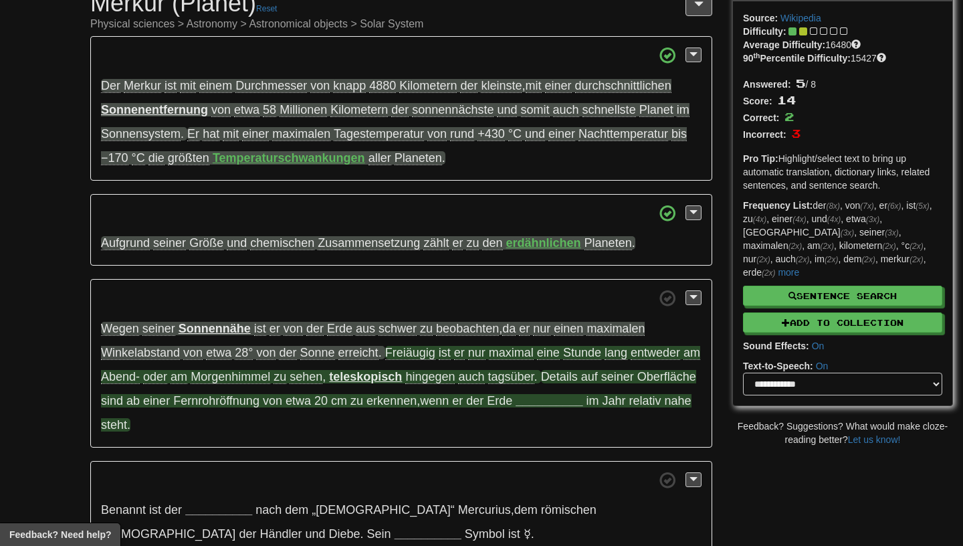
click at [582, 405] on strong "__________" at bounding box center [549, 400] width 67 height 13
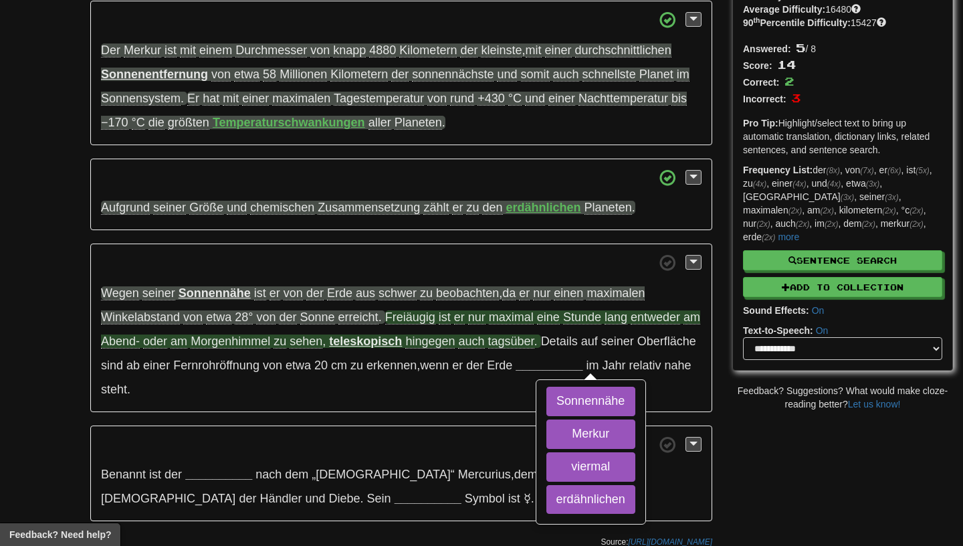
scroll to position [108, 0]
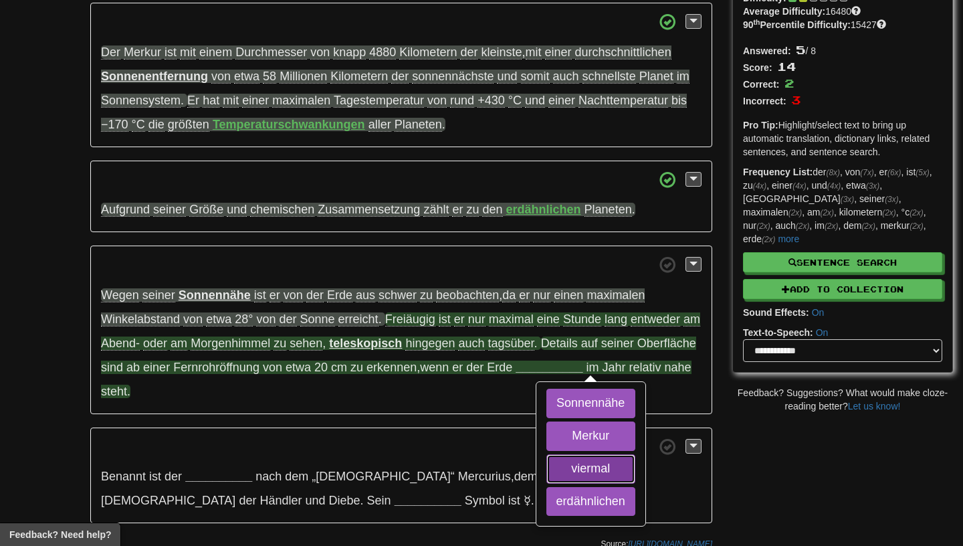
click at [582, 468] on button "viermal" at bounding box center [590, 468] width 89 height 29
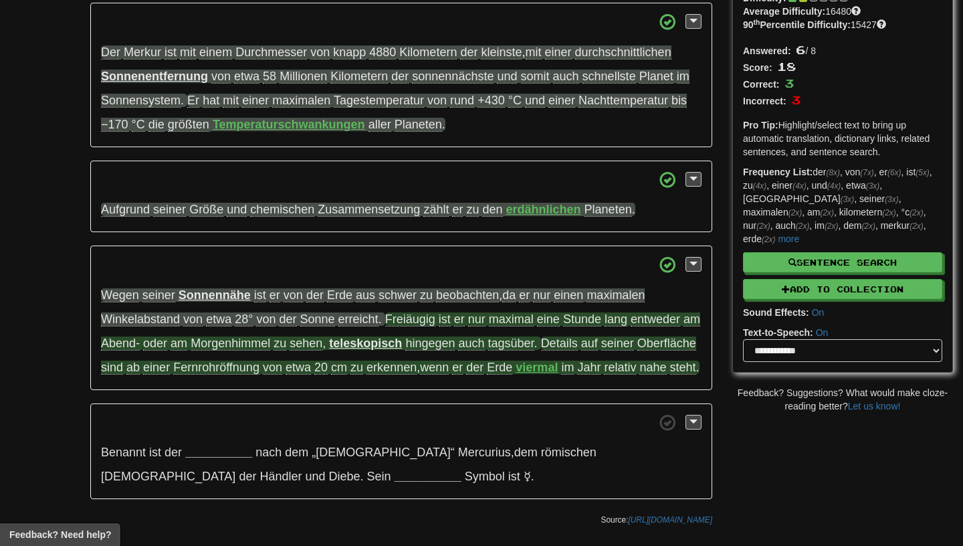
click at [637, 350] on span "Oberfläche" at bounding box center [666, 343] width 59 height 14
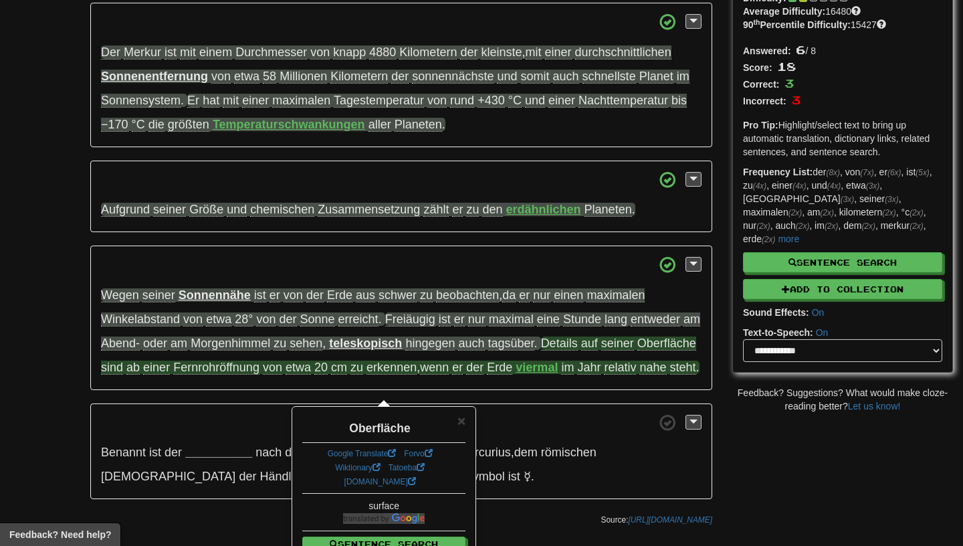
click at [211, 390] on p "Wegen seiner Sonnennähe ist er von der Erde aus schwer zu beobachten , da er nu…" at bounding box center [401, 317] width 622 height 144
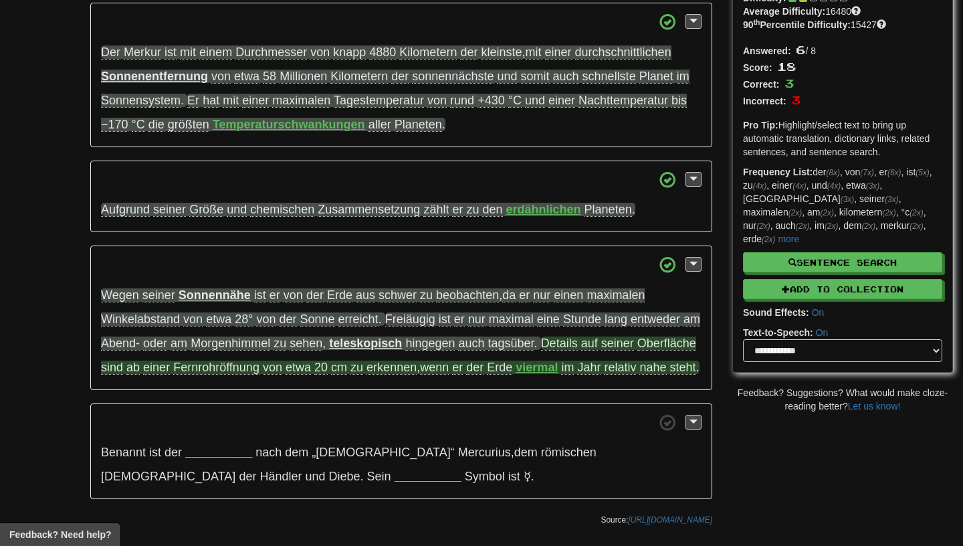
click at [246, 374] on span "Fernrohröffnung" at bounding box center [216, 367] width 86 height 14
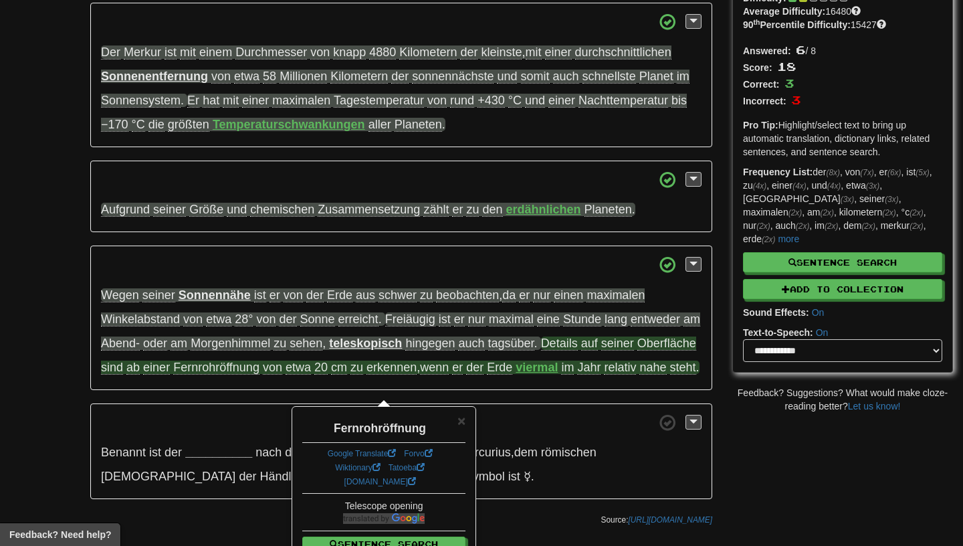
click at [247, 390] on p "Wegen seiner Sonnennähe ist er von der Erde aus schwer zu beobachten , da er nu…" at bounding box center [401, 317] width 622 height 144
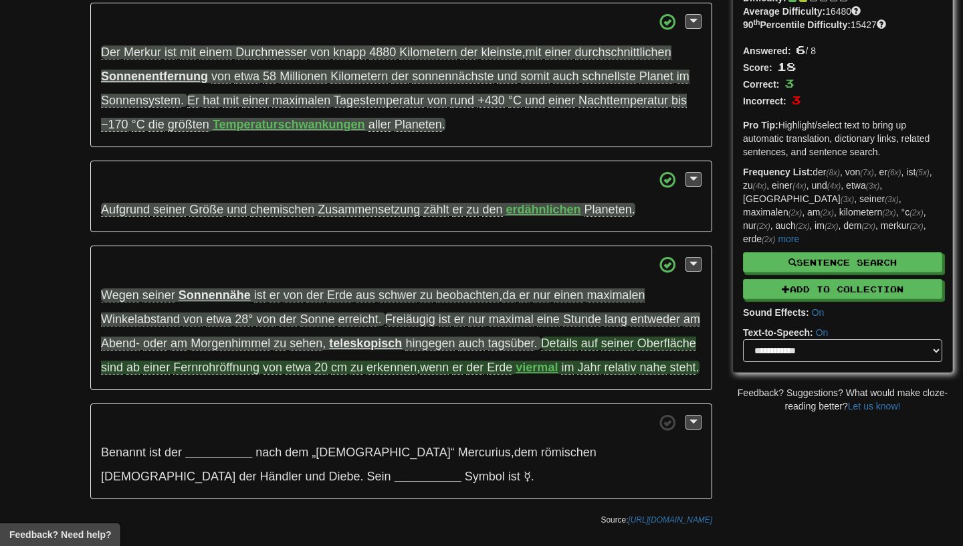
click at [259, 371] on span "Fernrohröffnung" at bounding box center [216, 367] width 86 height 14
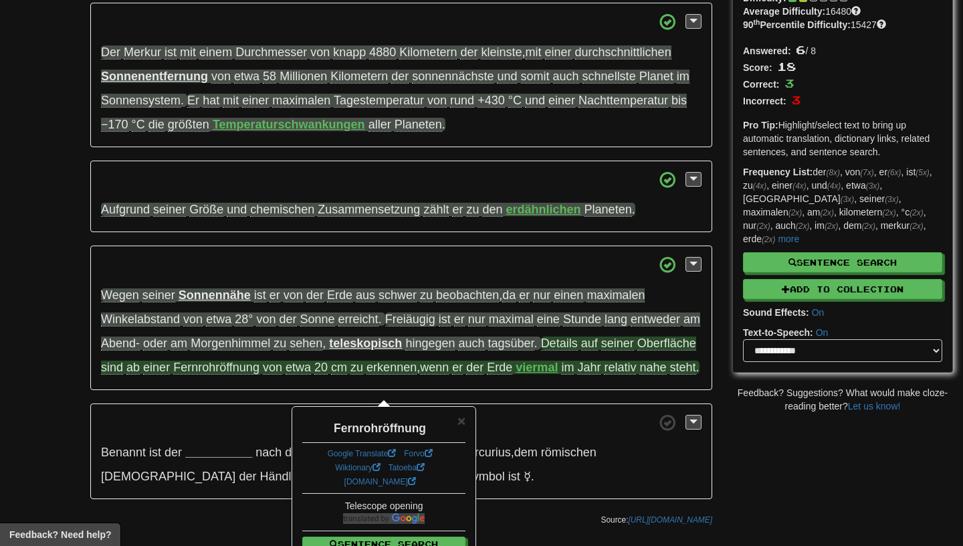
click at [282, 390] on p "Wegen seiner Sonnennähe ist er von der Erde aus schwer zu beobachten , da er nu…" at bounding box center [401, 317] width 622 height 144
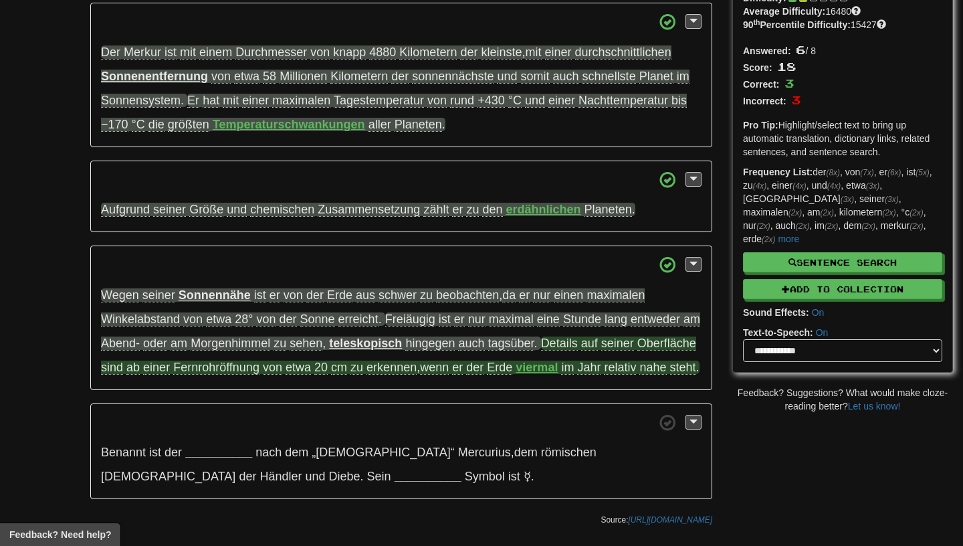
click at [417, 371] on span "erkennen" at bounding box center [391, 367] width 50 height 14
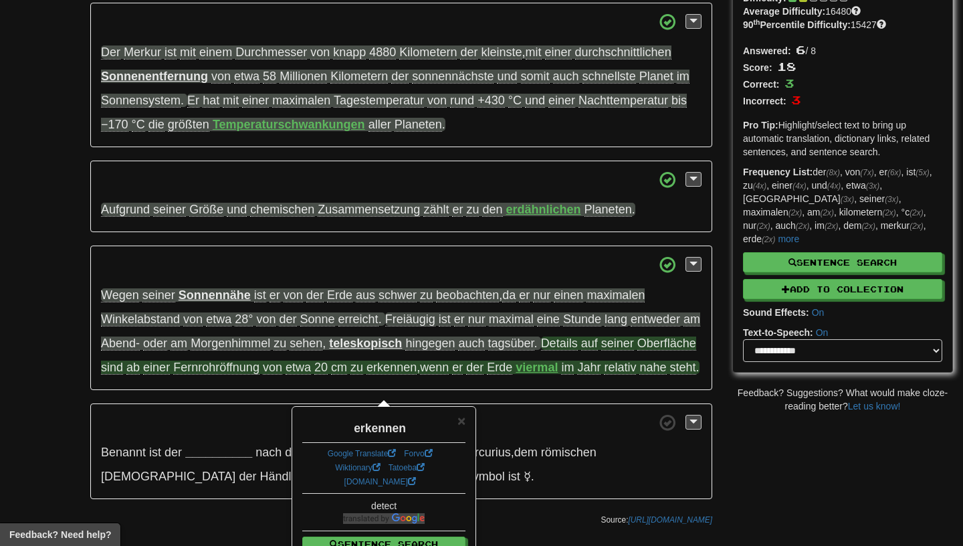
click at [449, 381] on p "Wegen seiner Sonnennähe ist er von der Erde aus schwer zu beobachten , da er nu…" at bounding box center [401, 317] width 622 height 144
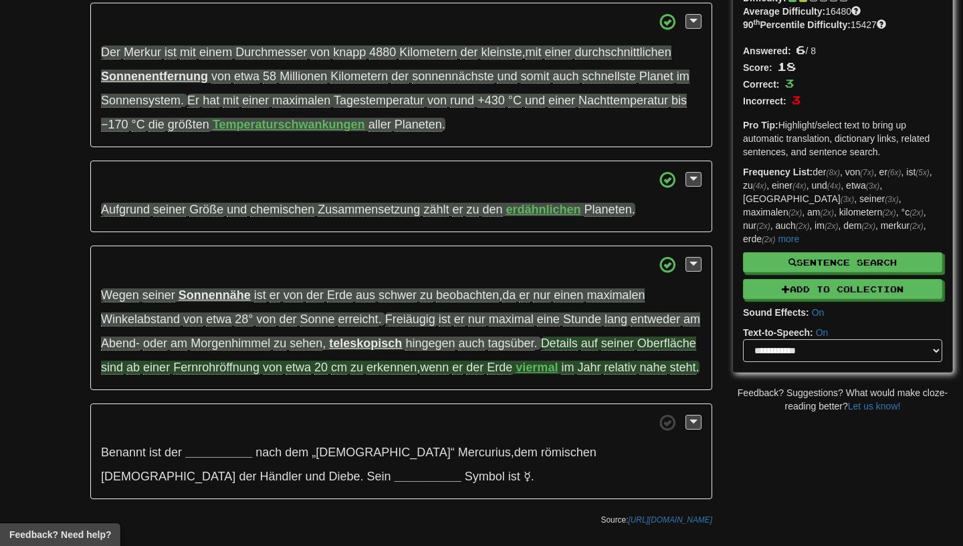
click at [639, 374] on span "nahe" at bounding box center [652, 367] width 27 height 14
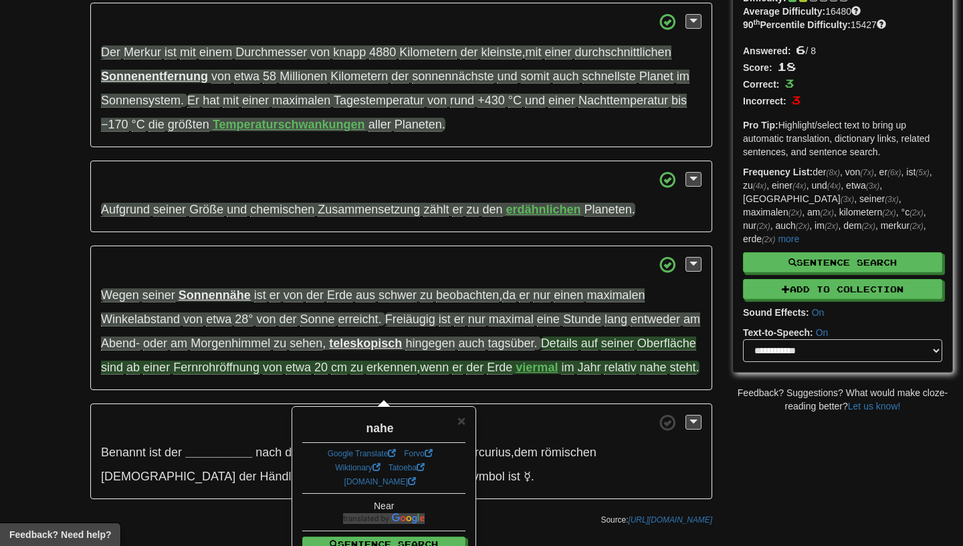
click at [670, 374] on span "steht" at bounding box center [683, 367] width 26 height 14
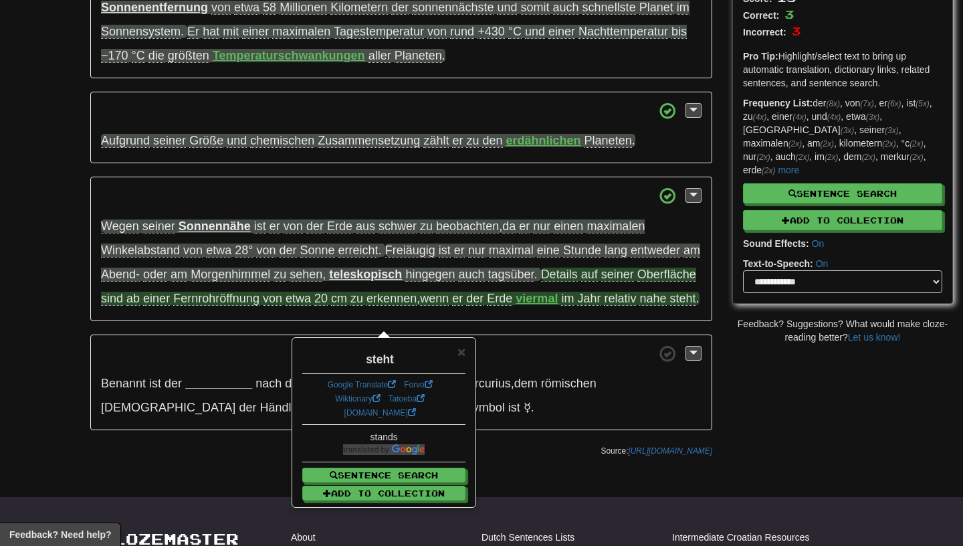
scroll to position [177, 0]
click at [173, 393] on p "Benannt ist der __________ nach dem „Götterboten“ Mercurius , dem römischen Got…" at bounding box center [401, 382] width 622 height 96
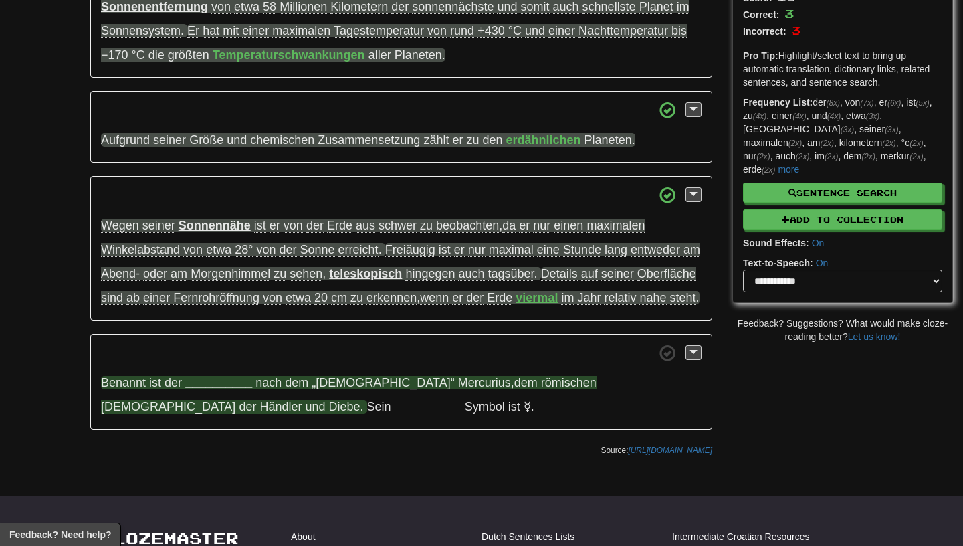
click at [227, 389] on strong "__________" at bounding box center [218, 382] width 67 height 13
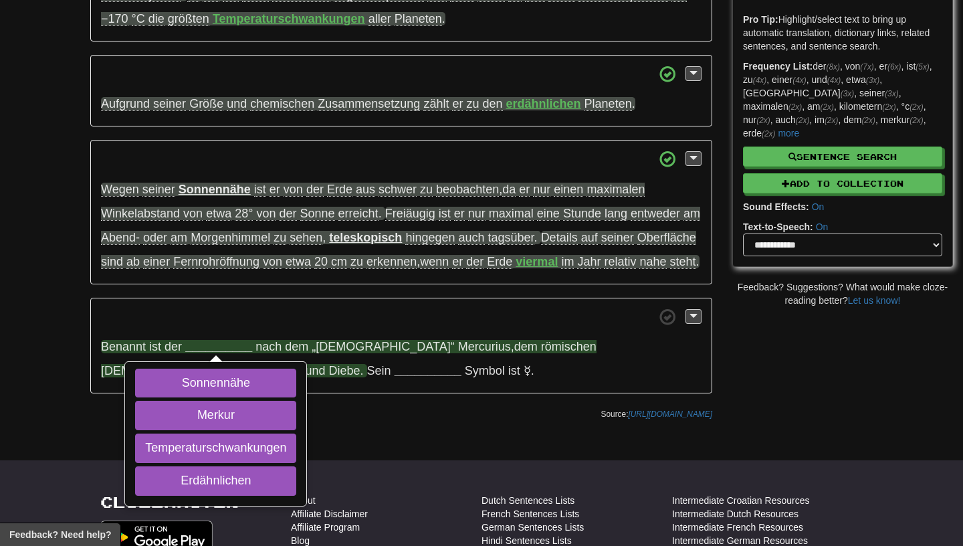
scroll to position [229, 0]
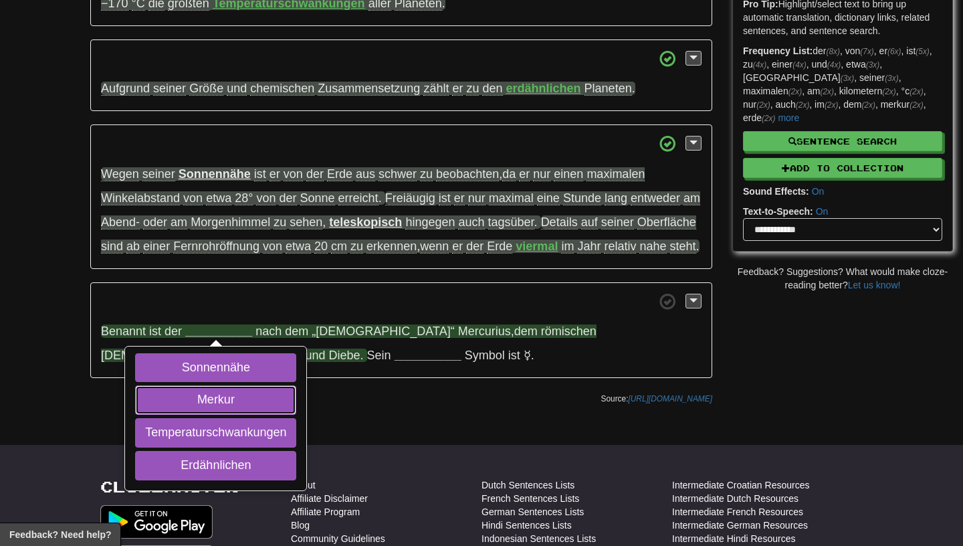
click at [228, 415] on button "Merkur" at bounding box center [215, 399] width 161 height 29
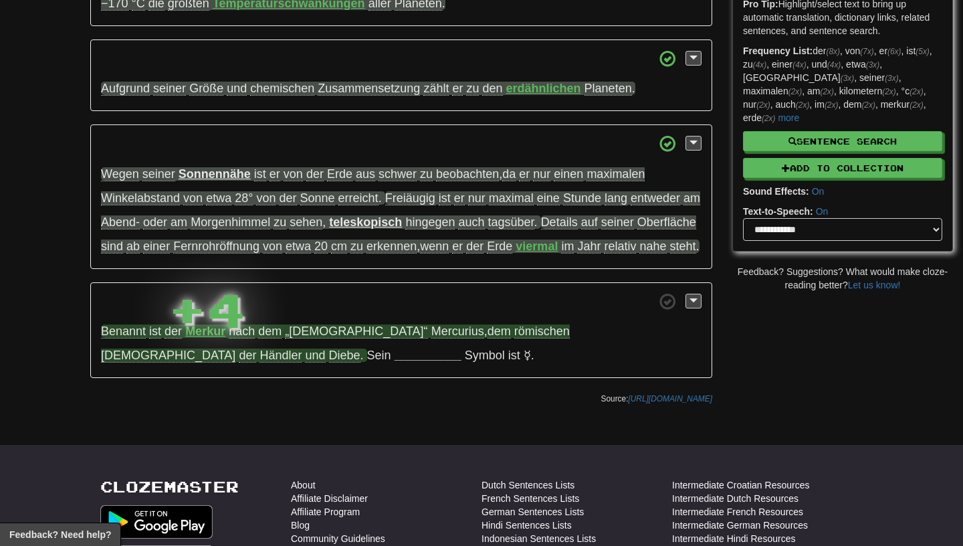
click at [237, 338] on div "+ 4" at bounding box center [207, 309] width 78 height 67
click at [328, 338] on span "„Götterboten“" at bounding box center [356, 331] width 142 height 14
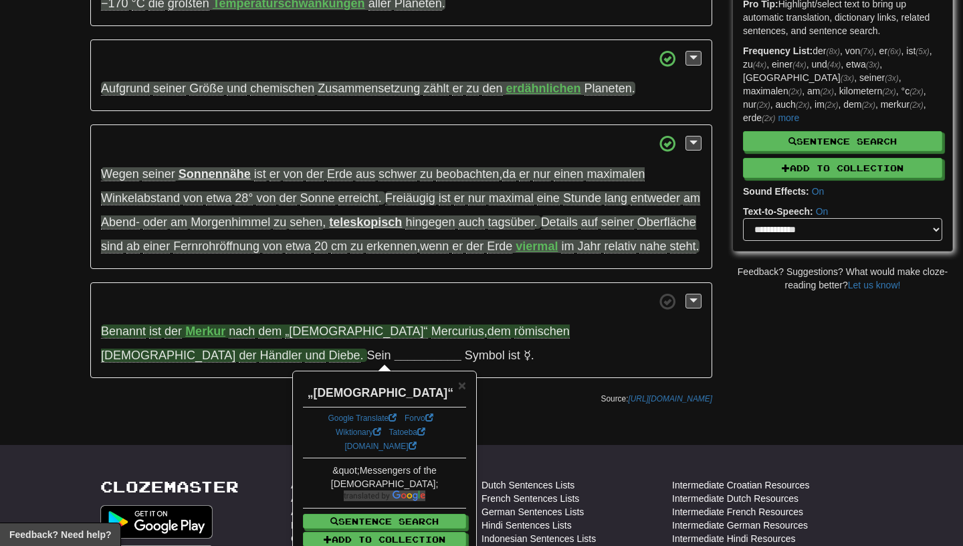
click at [320, 340] on p "Benannt ist der Merkur nach dem „Götterboten“ Mercurius , dem römischen Gott de…" at bounding box center [401, 330] width 622 height 96
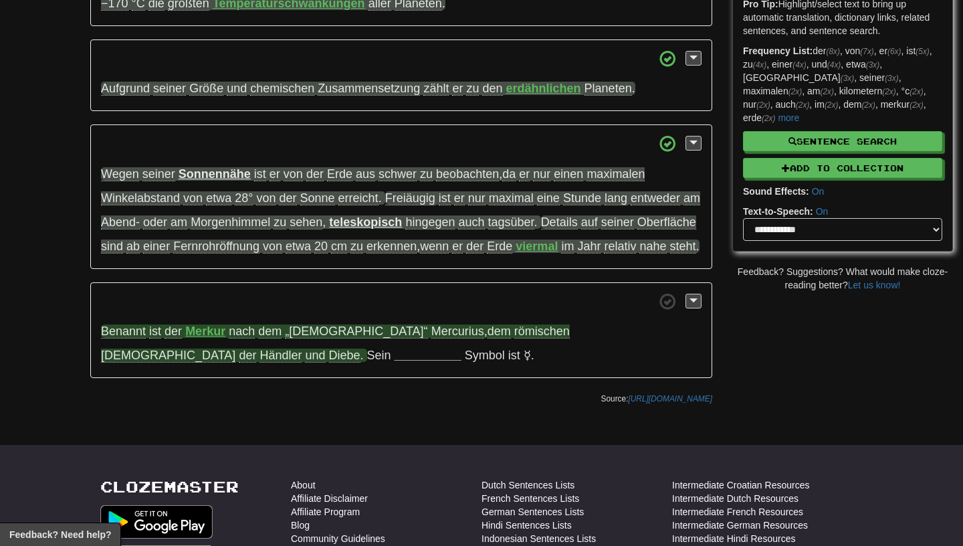
click at [302, 352] on span "Händler" at bounding box center [280, 355] width 42 height 14
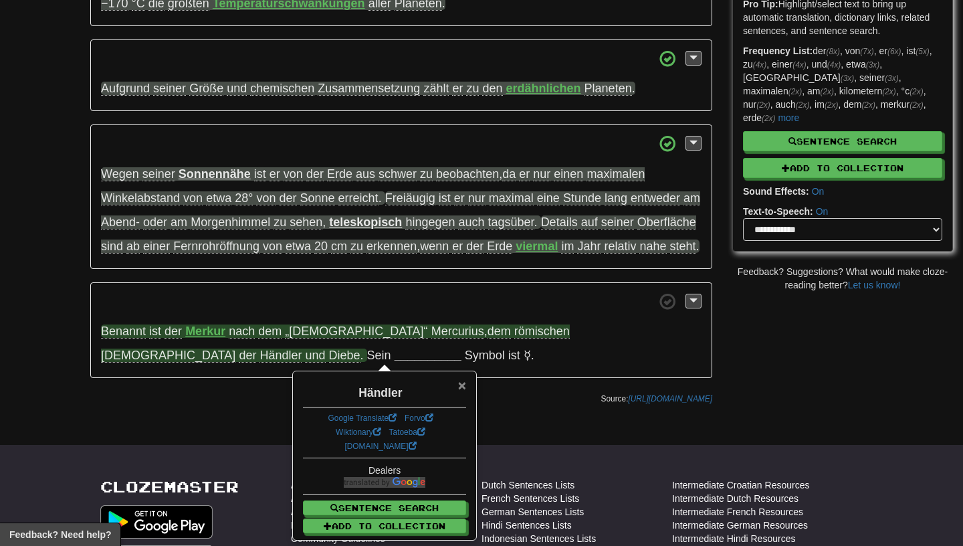
click at [459, 386] on span "×" at bounding box center [462, 384] width 8 height 15
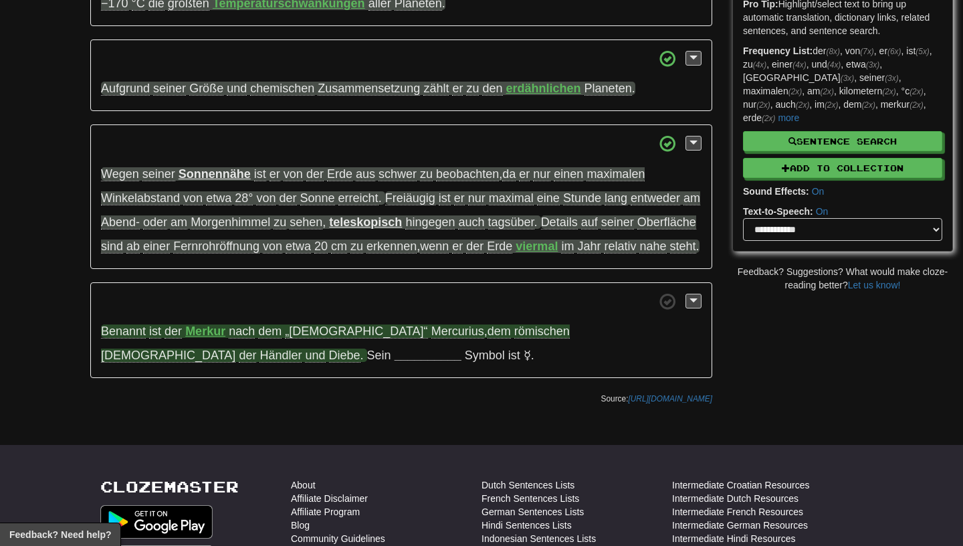
click at [360, 360] on span "Diebe" at bounding box center [344, 355] width 31 height 14
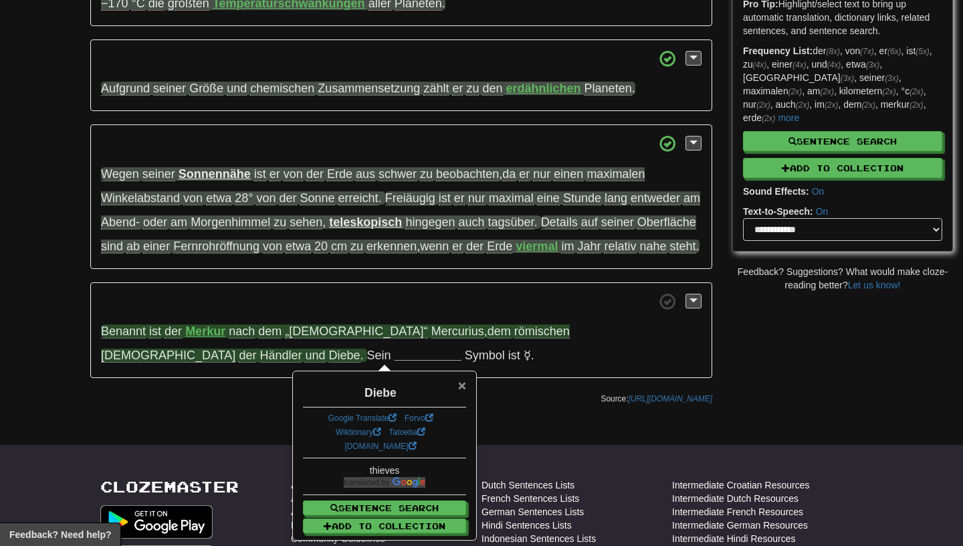
click at [461, 386] on span "×" at bounding box center [462, 384] width 8 height 15
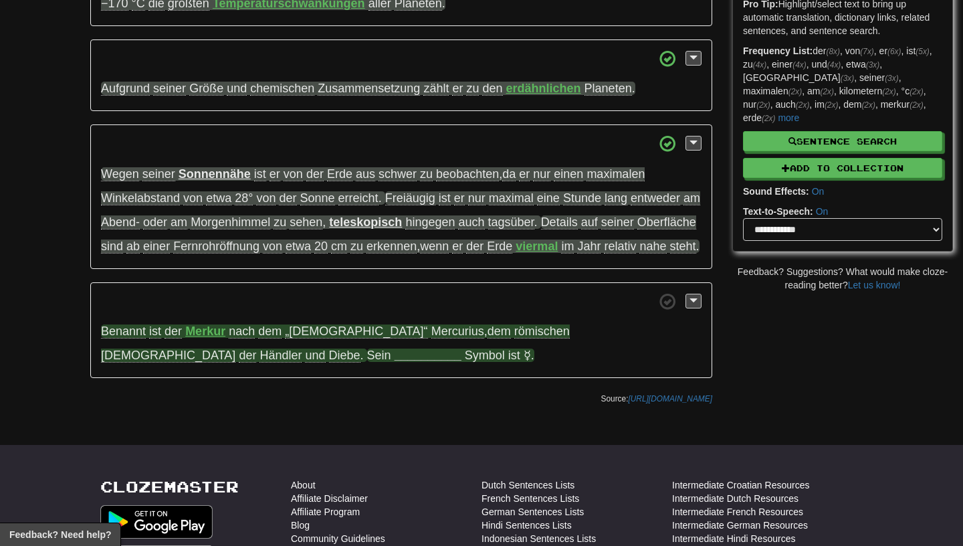
click at [395, 362] on strong "__________" at bounding box center [428, 354] width 67 height 13
drag, startPoint x: 158, startPoint y: 470, endPoint x: 318, endPoint y: 189, distance: 323.1
click at [318, 189] on div "Der Merkur ist mit einem Durchmesser von knapp 4880 Kilometern der kleinste , m…" at bounding box center [401, 130] width 622 height 496
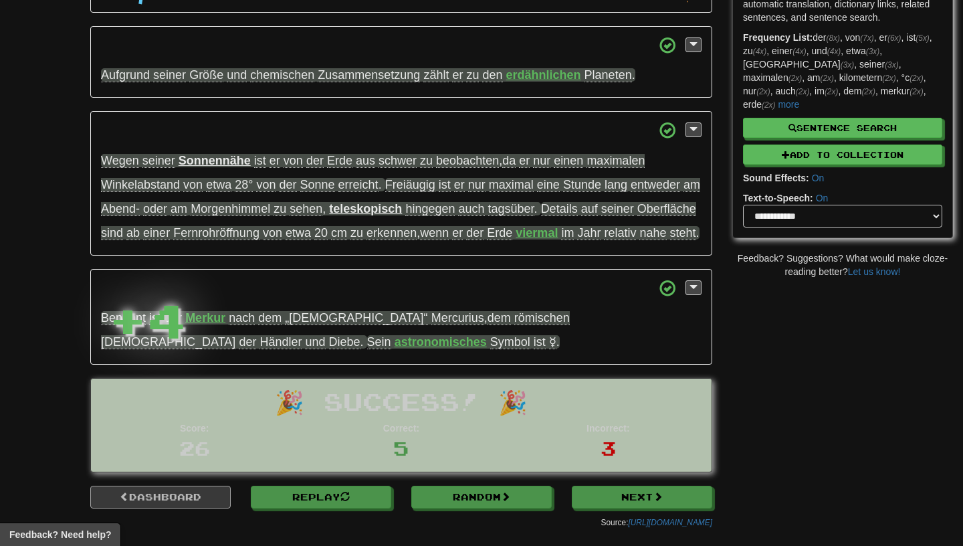
scroll to position [246, 0]
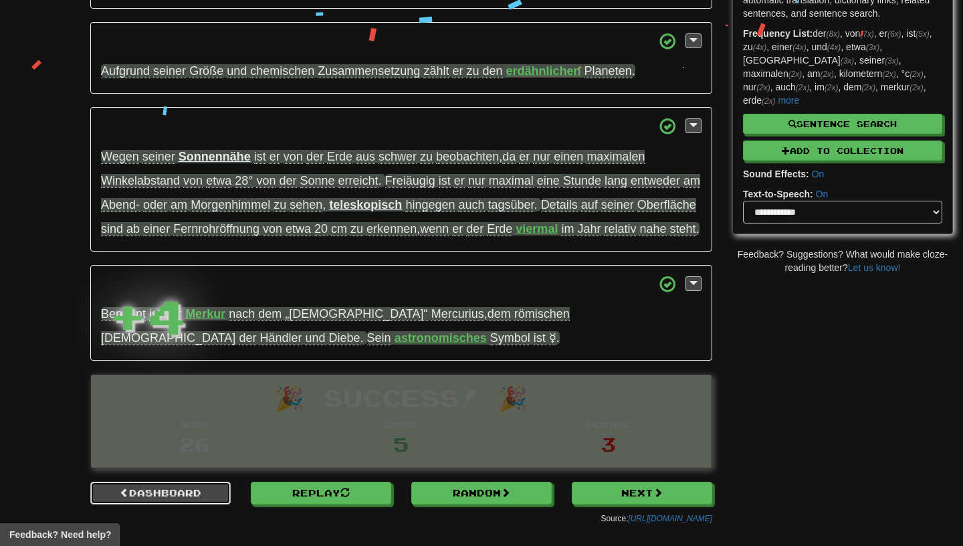
click at [187, 504] on link "Dashboard" at bounding box center [160, 492] width 140 height 23
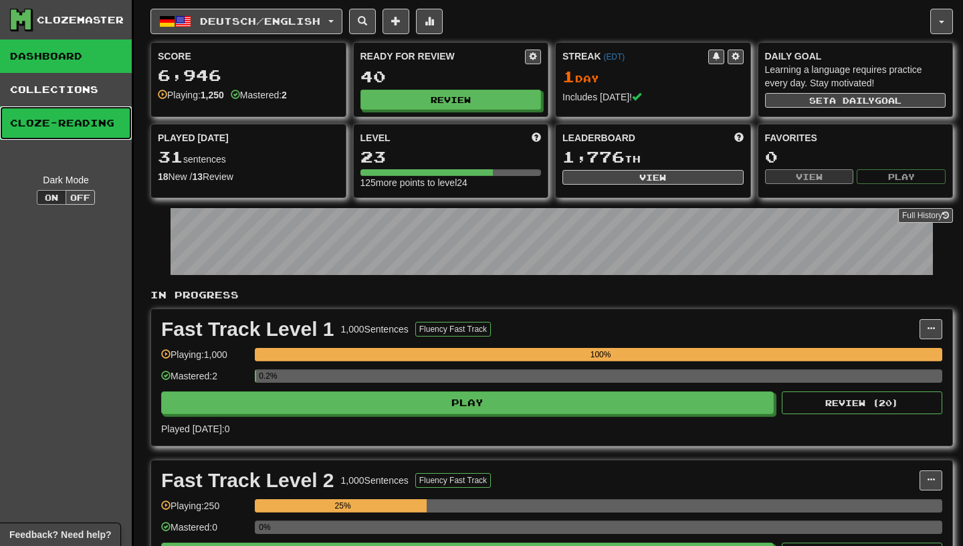
click at [29, 132] on link "Cloze-Reading" at bounding box center [66, 122] width 132 height 33
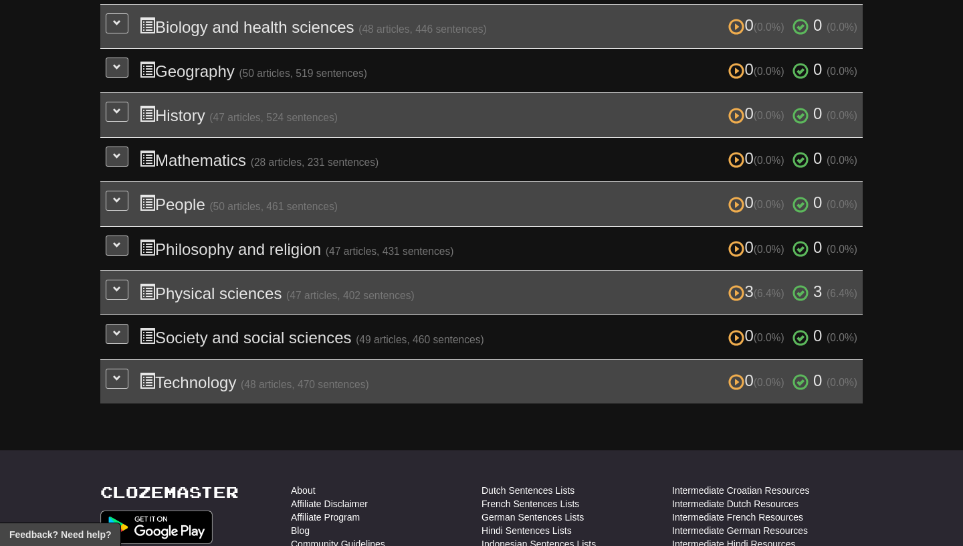
scroll to position [531, 0]
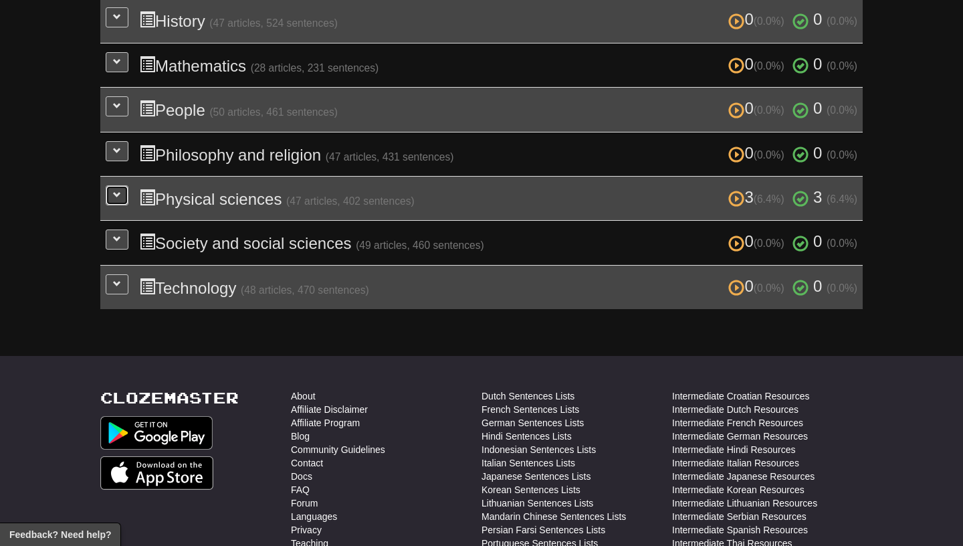
click at [122, 185] on button at bounding box center [117, 195] width 23 height 20
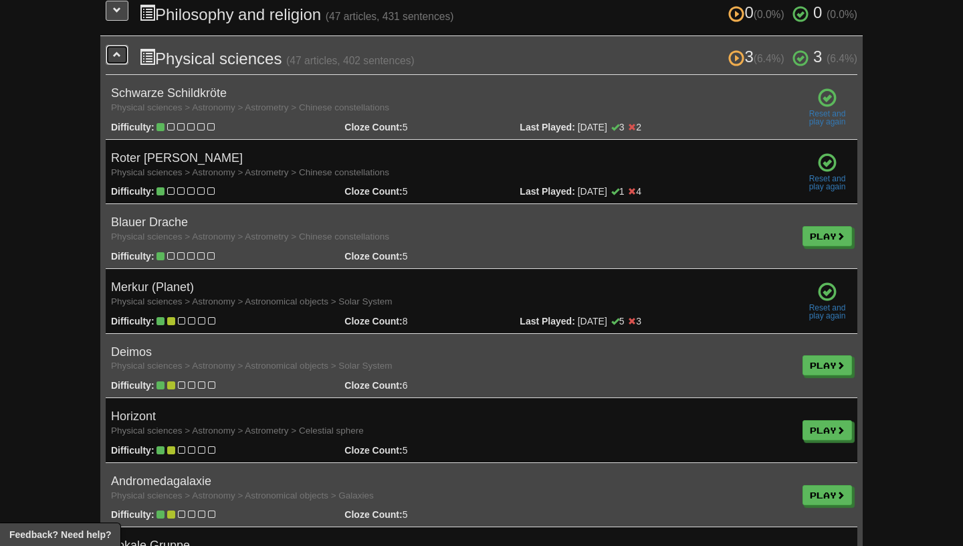
scroll to position [675, 0]
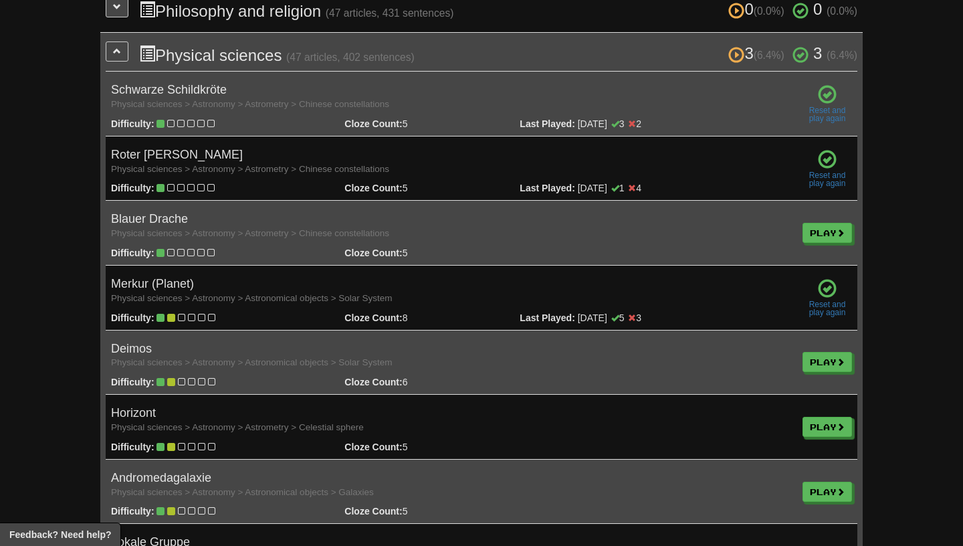
click at [827, 340] on td "Play" at bounding box center [827, 362] width 60 height 65
click at [828, 352] on link "Play" at bounding box center [827, 362] width 49 height 20
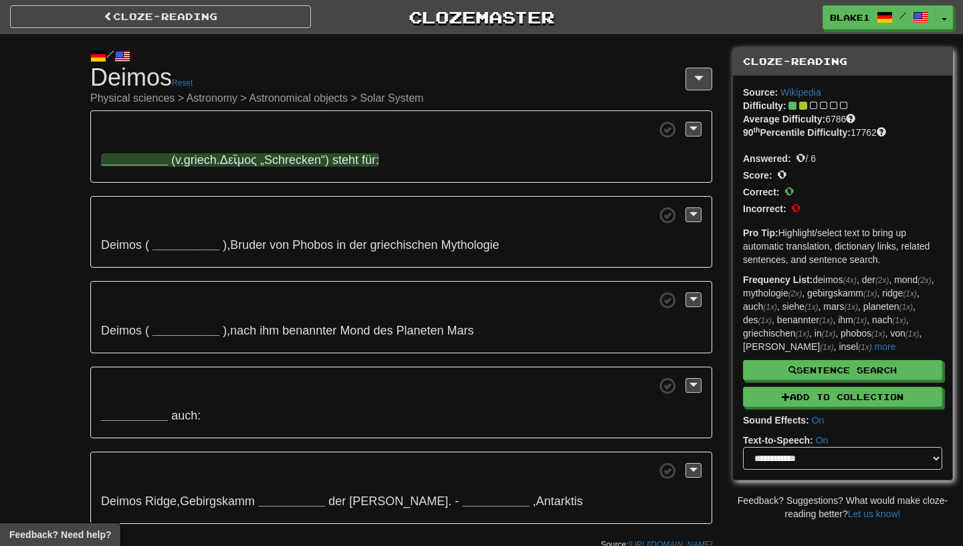
click at [146, 154] on strong "__________" at bounding box center [134, 159] width 67 height 13
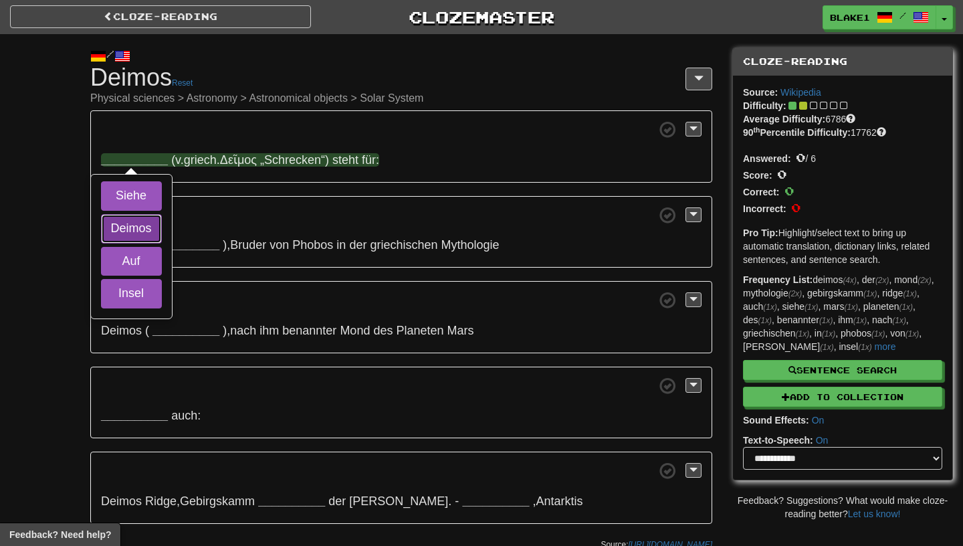
click at [112, 227] on button "Deimos" at bounding box center [131, 228] width 61 height 29
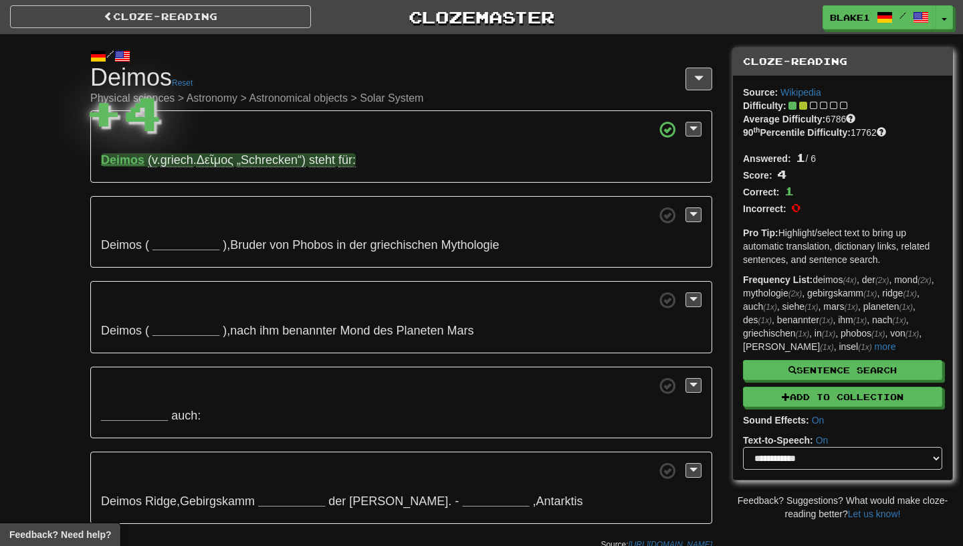
click at [296, 201] on p "Deimos ( __________ ) , [PERSON_NAME] von [PERSON_NAME] in der griechischen Myt…" at bounding box center [401, 232] width 622 height 72
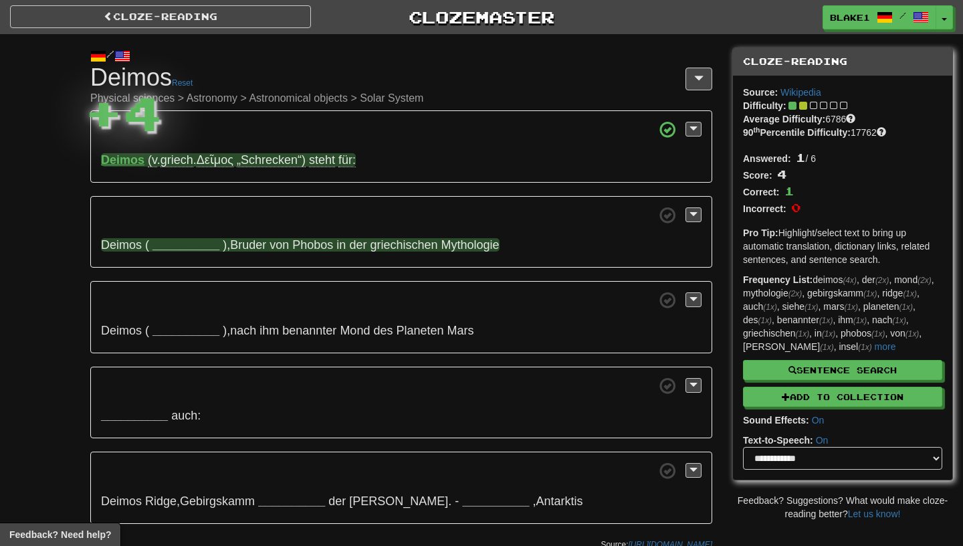
click at [182, 245] on strong "__________" at bounding box center [185, 244] width 67 height 13
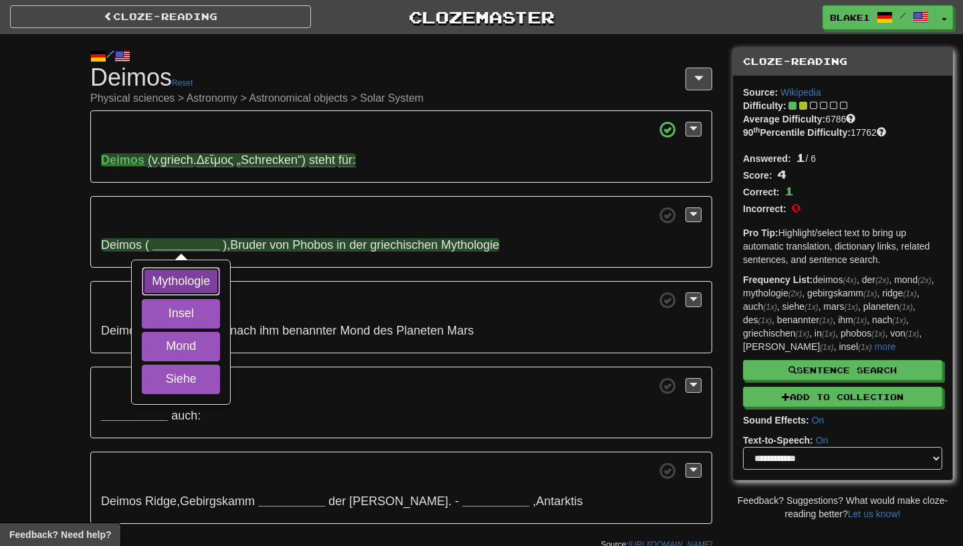
click at [153, 286] on button "Mythologie" at bounding box center [181, 281] width 78 height 29
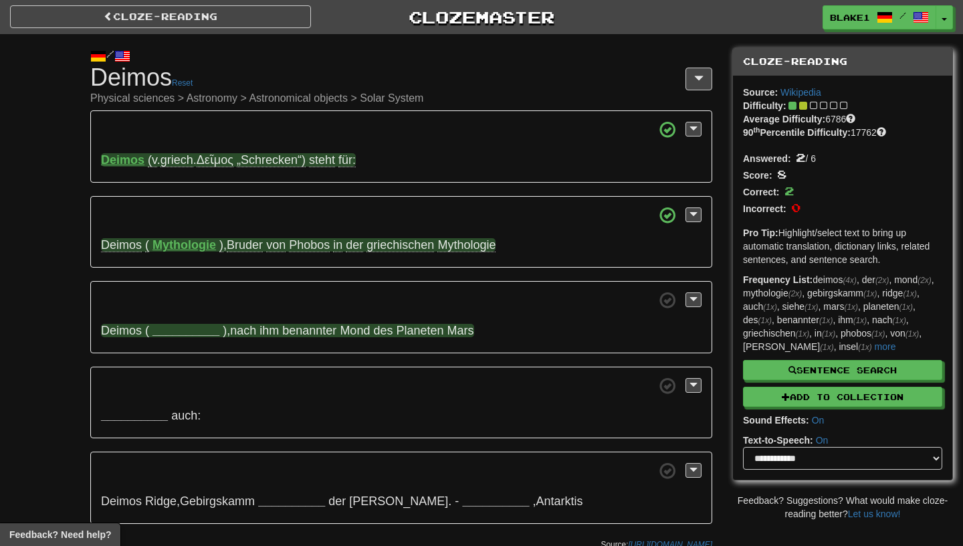
click at [170, 332] on strong "__________" at bounding box center [185, 330] width 67 height 13
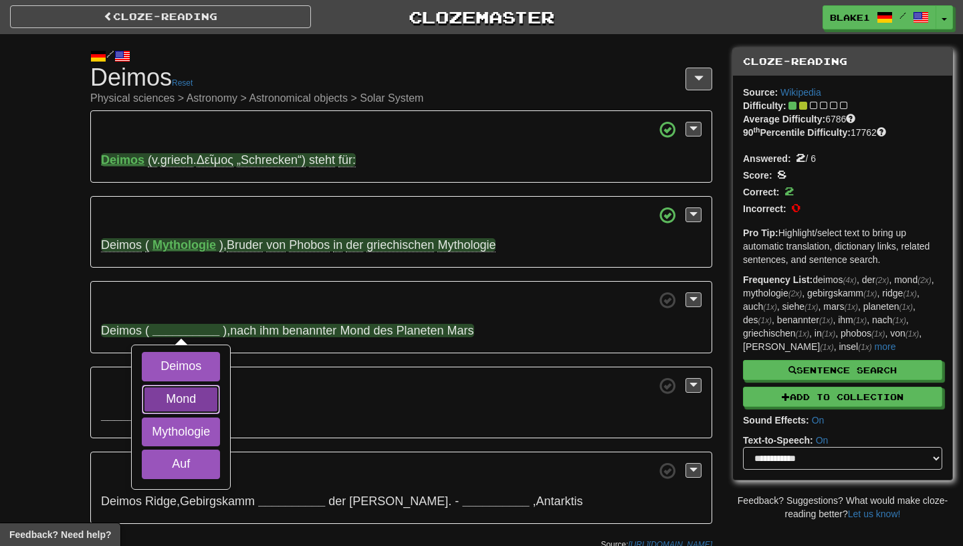
click at [175, 393] on button "Mond" at bounding box center [181, 399] width 78 height 29
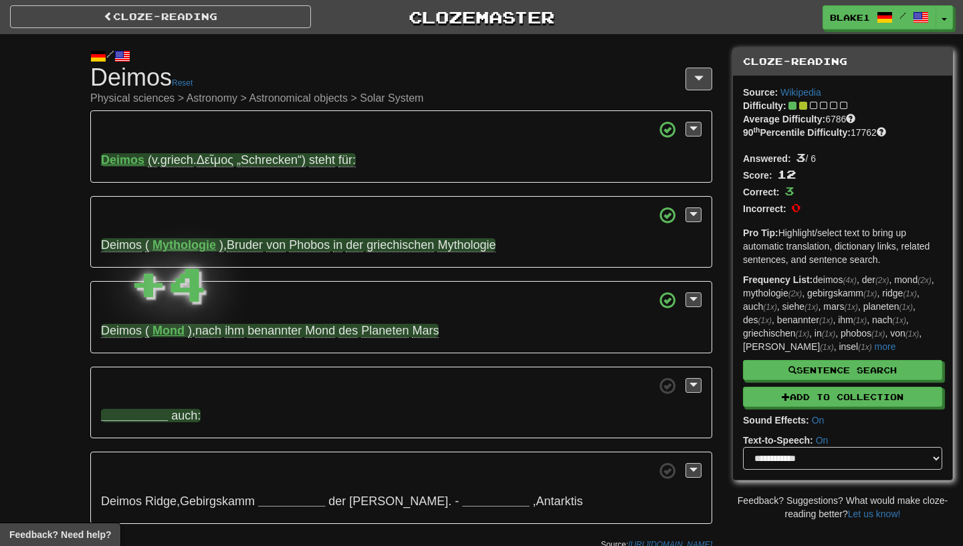
click at [121, 420] on strong "__________" at bounding box center [134, 415] width 67 height 13
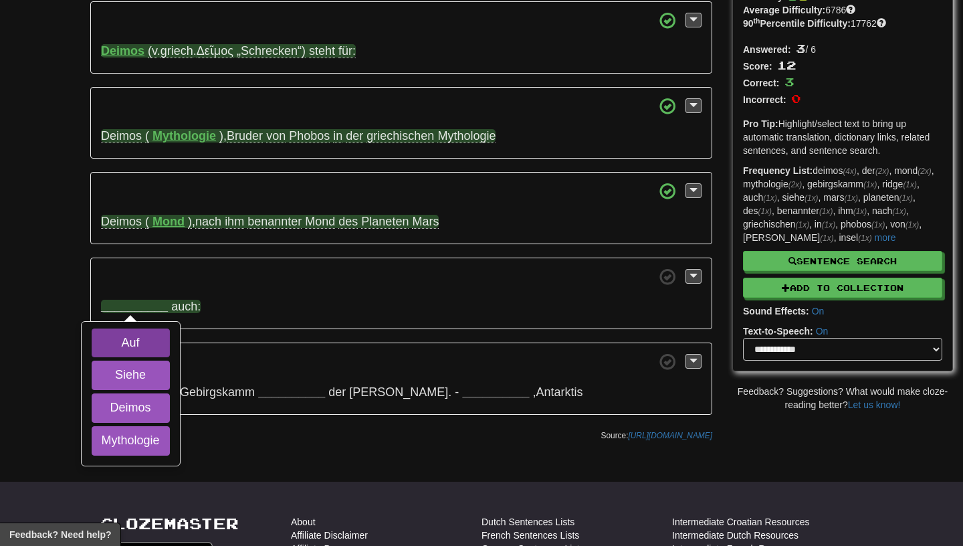
scroll to position [110, 0]
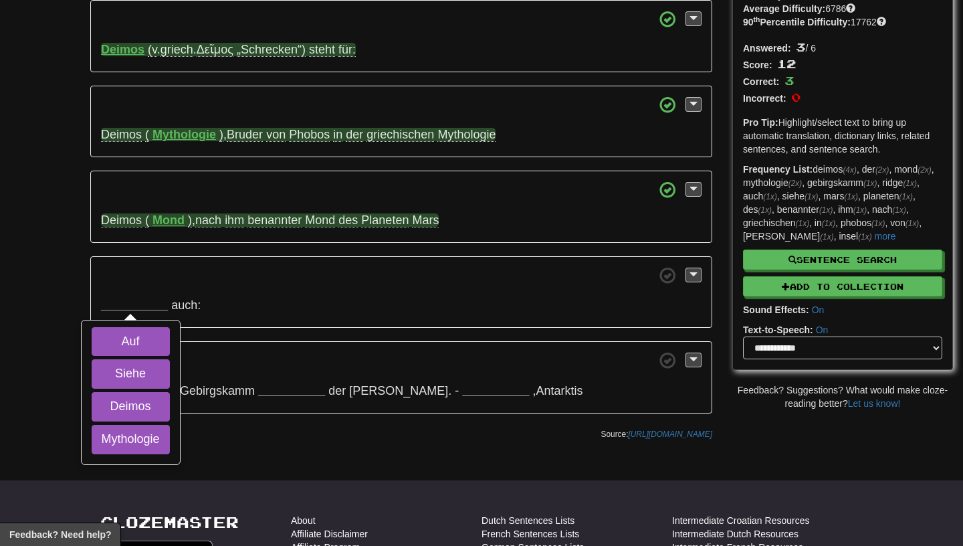
click at [281, 382] on p "Deimos Ridge , Gebirgskamm __________ der [PERSON_NAME] . - __________ , [GEOGR…" at bounding box center [401, 377] width 622 height 72
click at [140, 303] on strong "__________" at bounding box center [134, 304] width 67 height 13
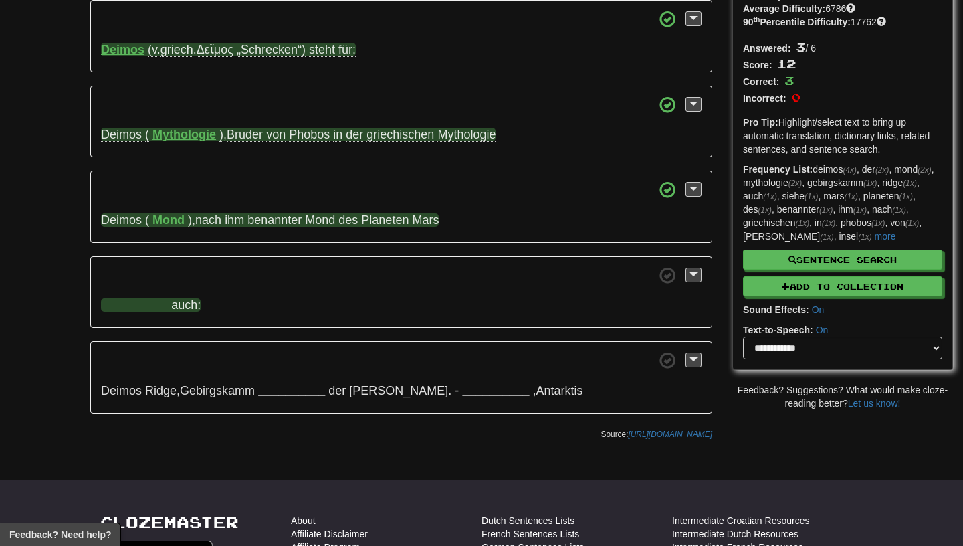
click at [121, 306] on strong "__________" at bounding box center [134, 304] width 67 height 13
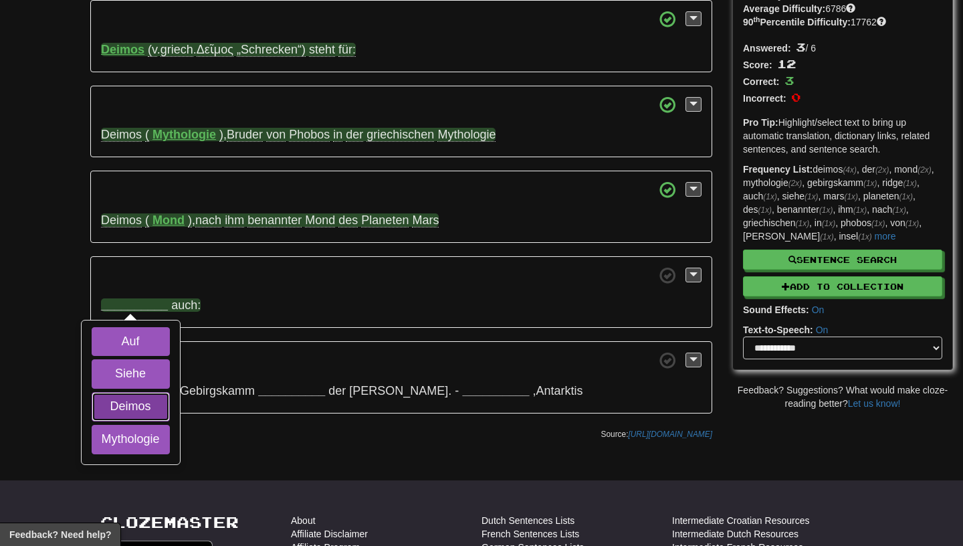
click at [131, 411] on button "Deimos" at bounding box center [131, 406] width 78 height 29
click at [137, 386] on button "Siehe" at bounding box center [131, 373] width 78 height 29
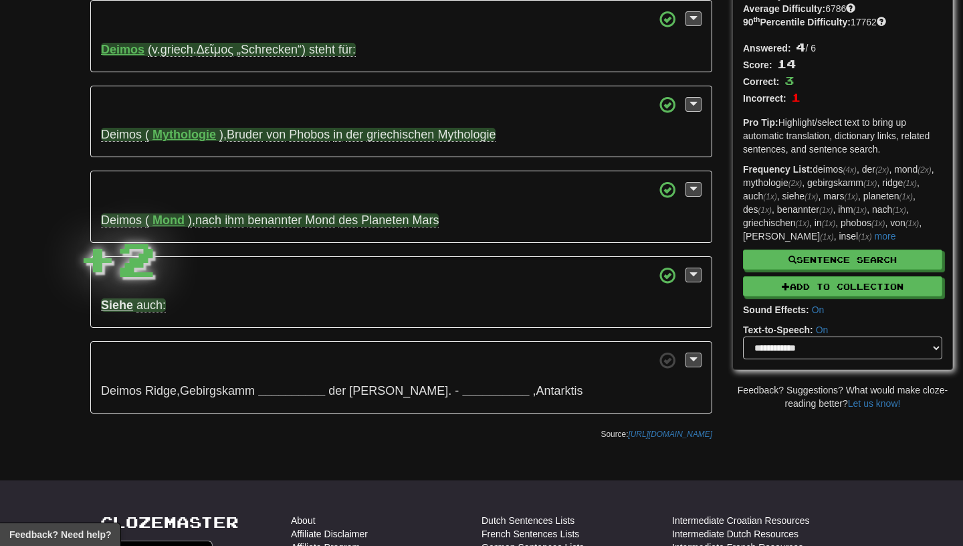
click at [124, 311] on strong "Siehe" at bounding box center [117, 304] width 32 height 13
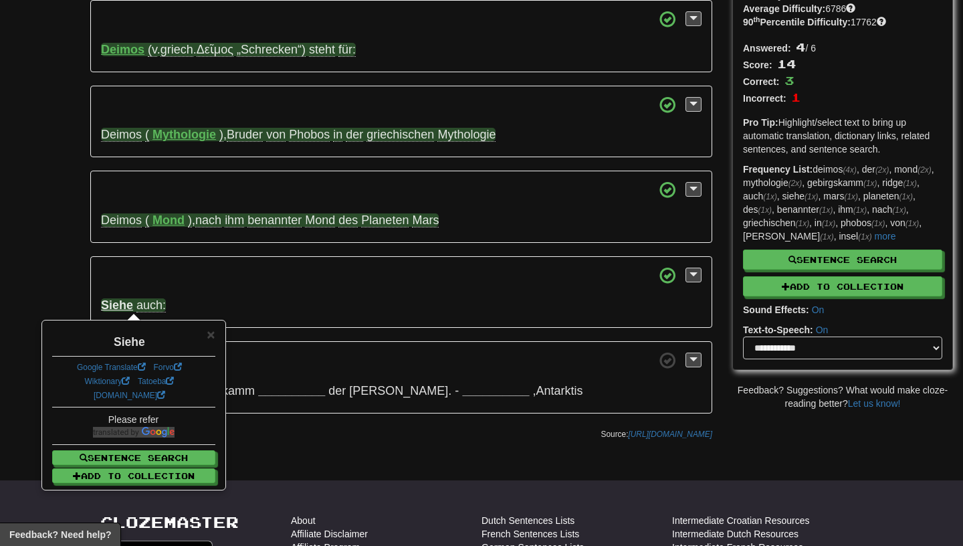
click at [205, 334] on div "Siehe" at bounding box center [133, 338] width 163 height 23
click at [209, 337] on span "×" at bounding box center [211, 333] width 8 height 15
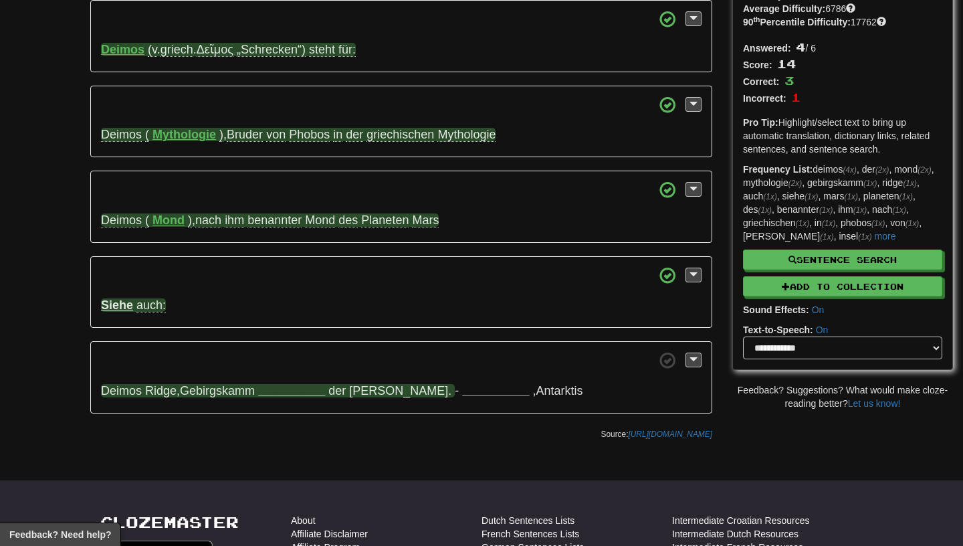
click at [308, 393] on strong "__________" at bounding box center [291, 390] width 67 height 13
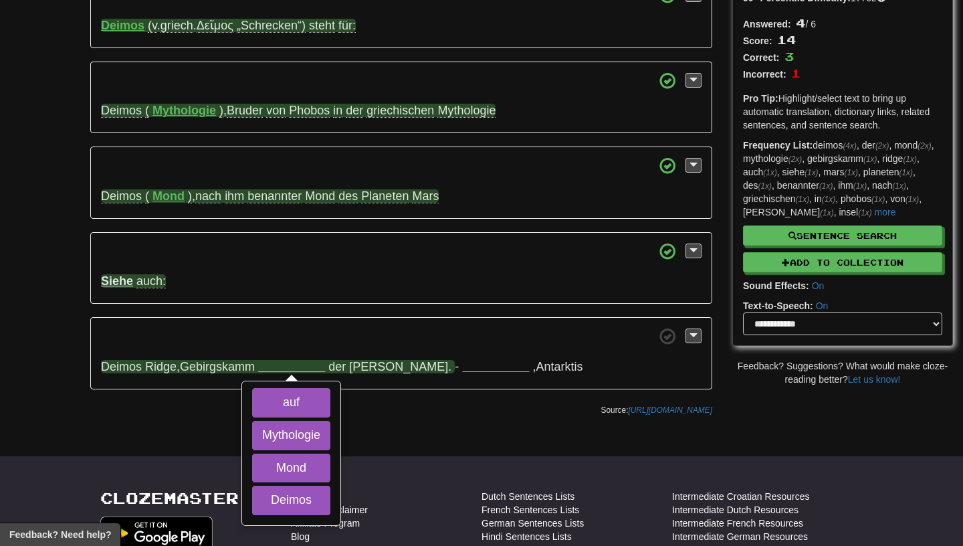
scroll to position [139, 0]
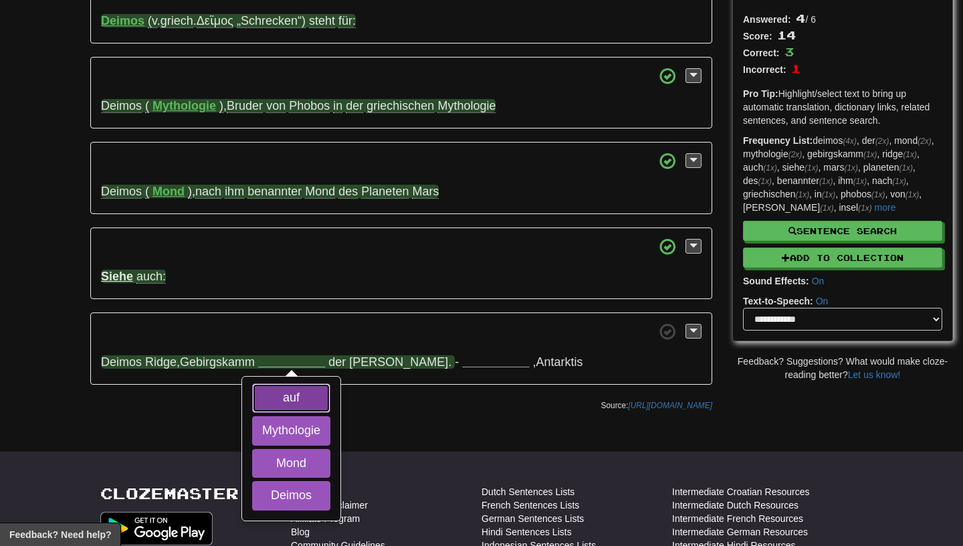
click at [270, 391] on button "auf" at bounding box center [291, 397] width 78 height 29
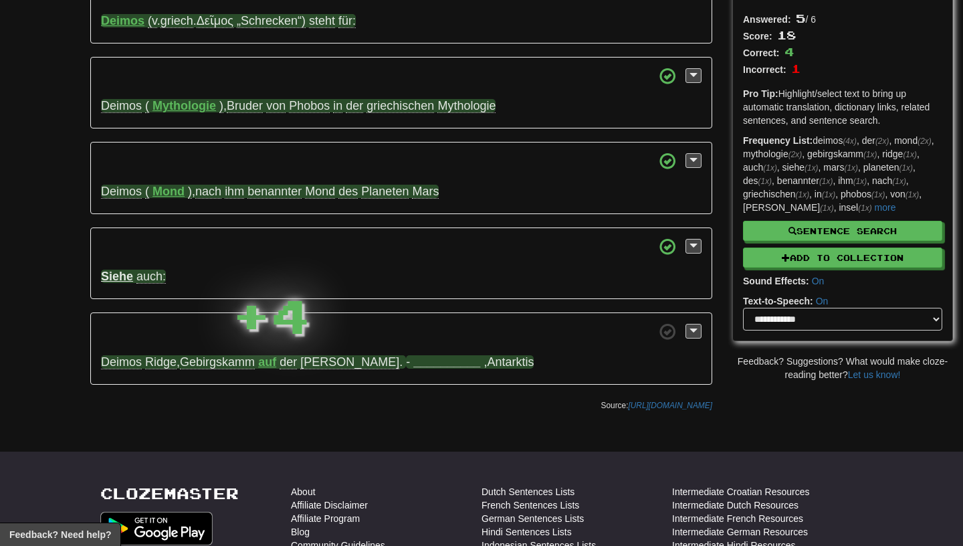
click at [413, 366] on strong "__________" at bounding box center [446, 361] width 67 height 13
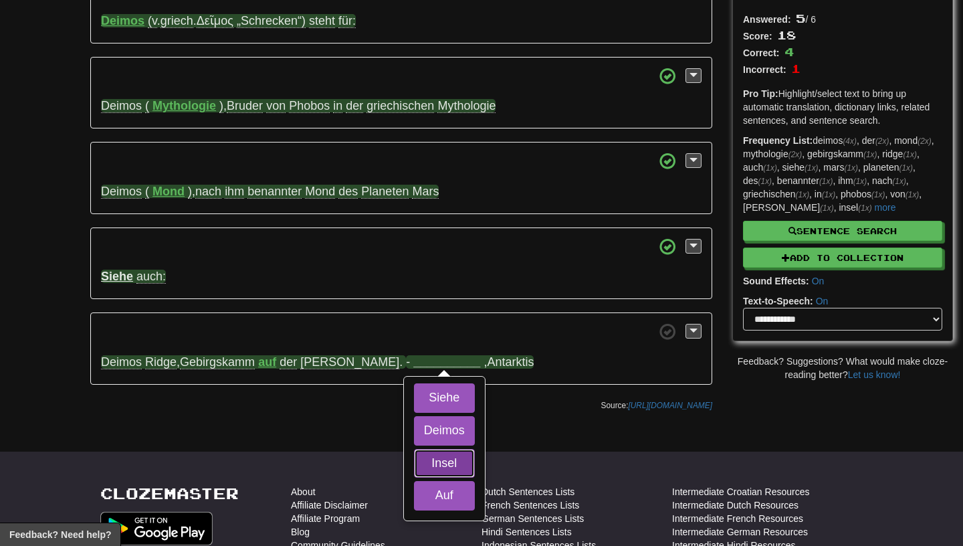
click at [414, 454] on button "Insel" at bounding box center [444, 463] width 61 height 29
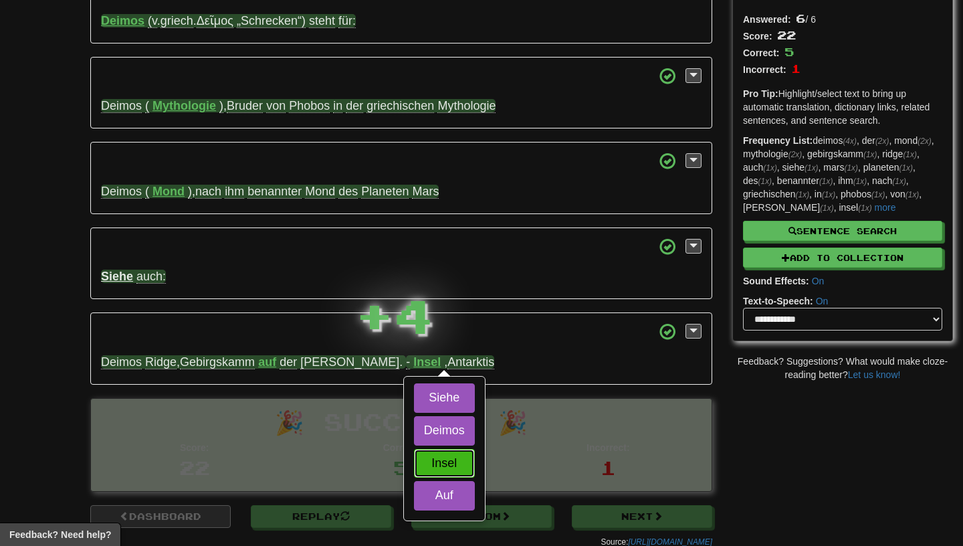
scroll to position [138, 0]
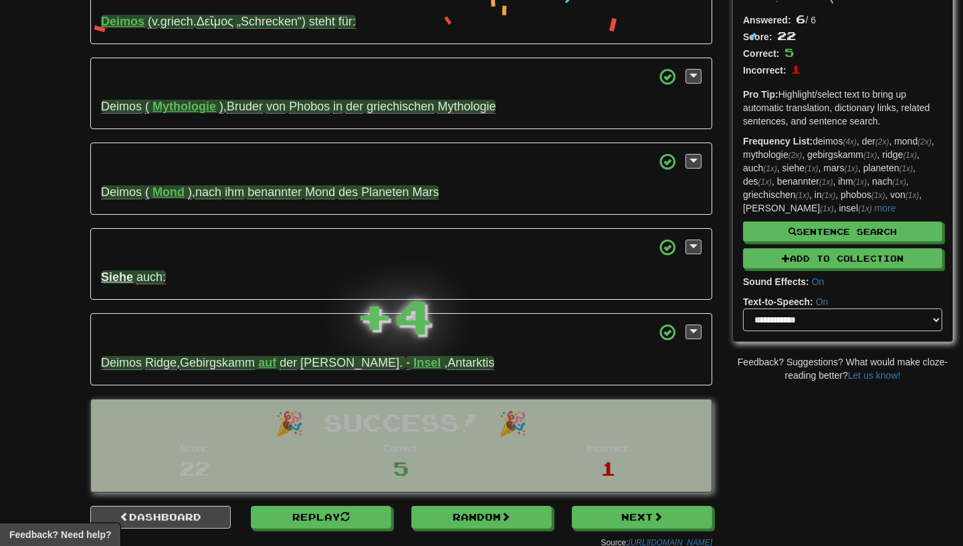
click at [224, 361] on span "Gebirgskamm" at bounding box center [217, 363] width 75 height 14
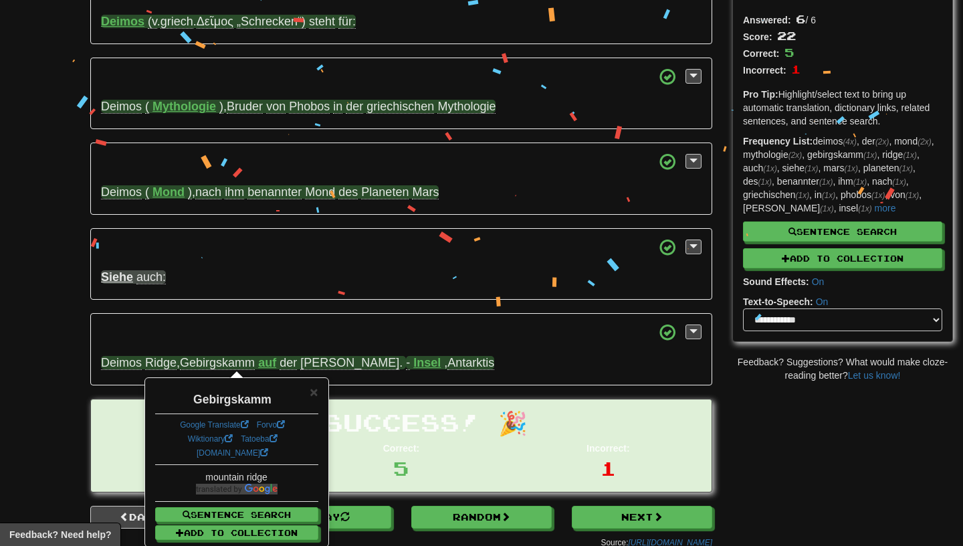
click at [320, 393] on div "× Gebirgskamm Google Translate Forvo Wiktionary Tatoeba [DOMAIN_NAME] [GEOGRAPH…" at bounding box center [237, 461] width 182 height 167
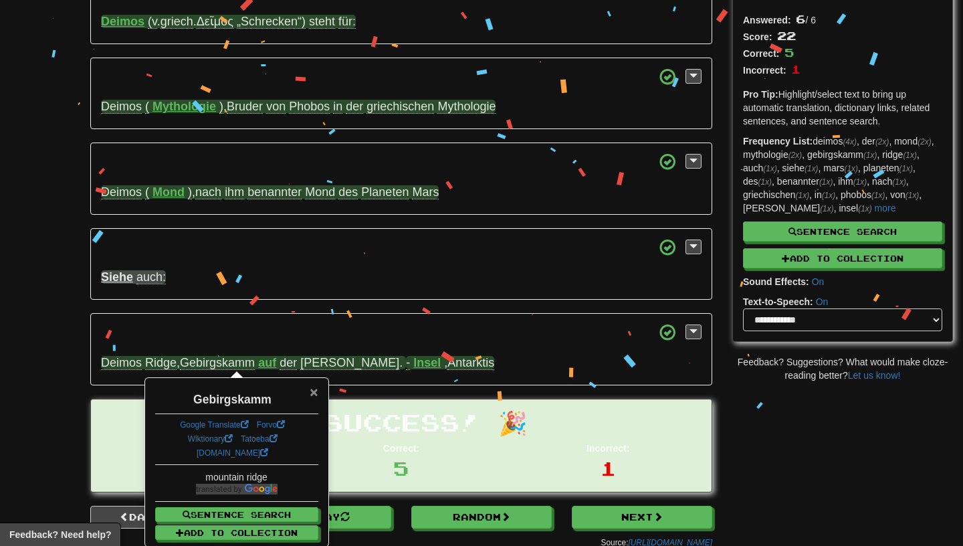
click at [314, 393] on span "×" at bounding box center [314, 391] width 8 height 15
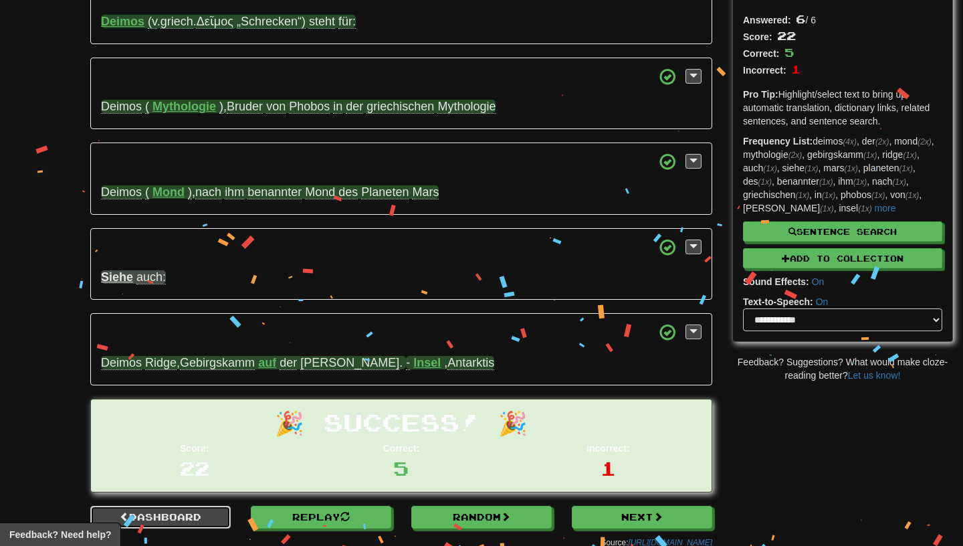
click at [138, 528] on link "Dashboard" at bounding box center [160, 517] width 140 height 23
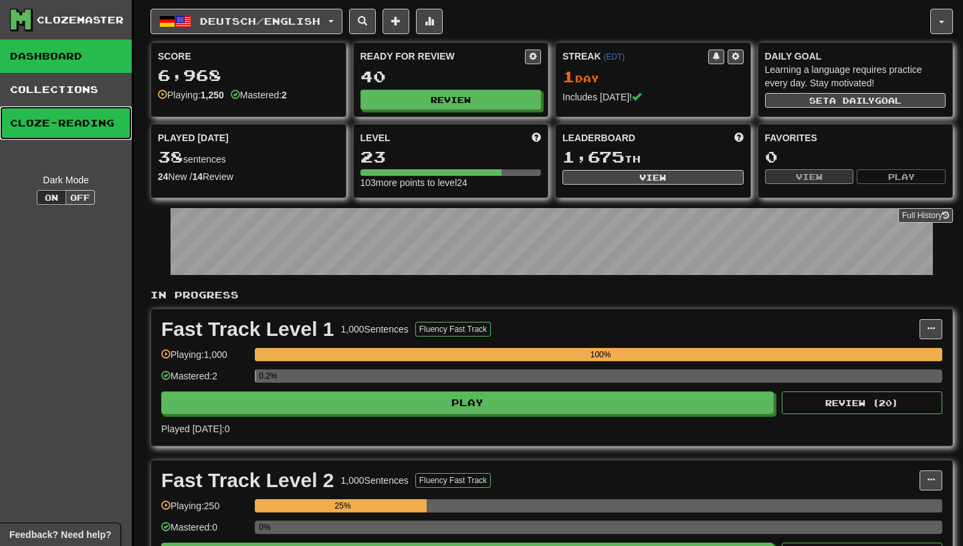
click at [51, 116] on link "Cloze-Reading" at bounding box center [66, 122] width 132 height 33
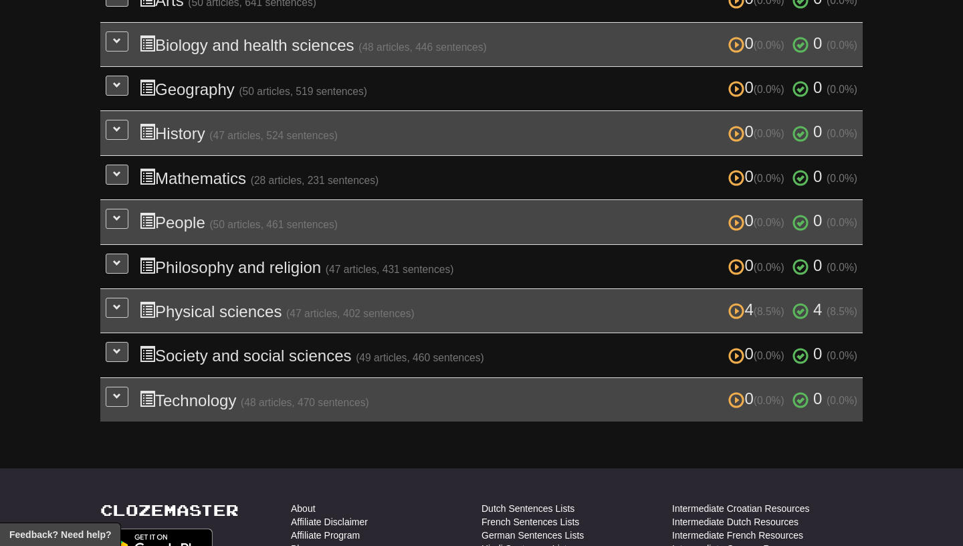
scroll to position [353, 0]
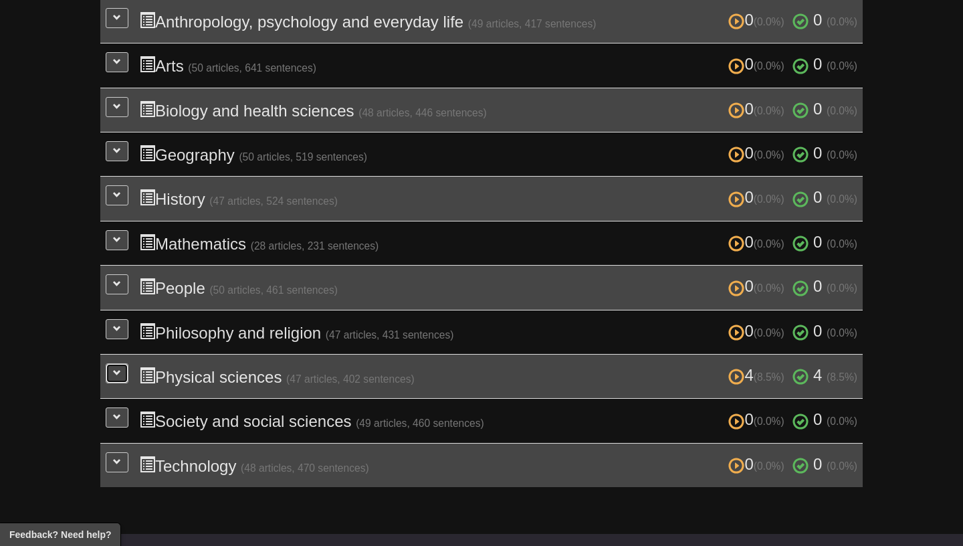
click at [118, 363] on button at bounding box center [117, 373] width 23 height 20
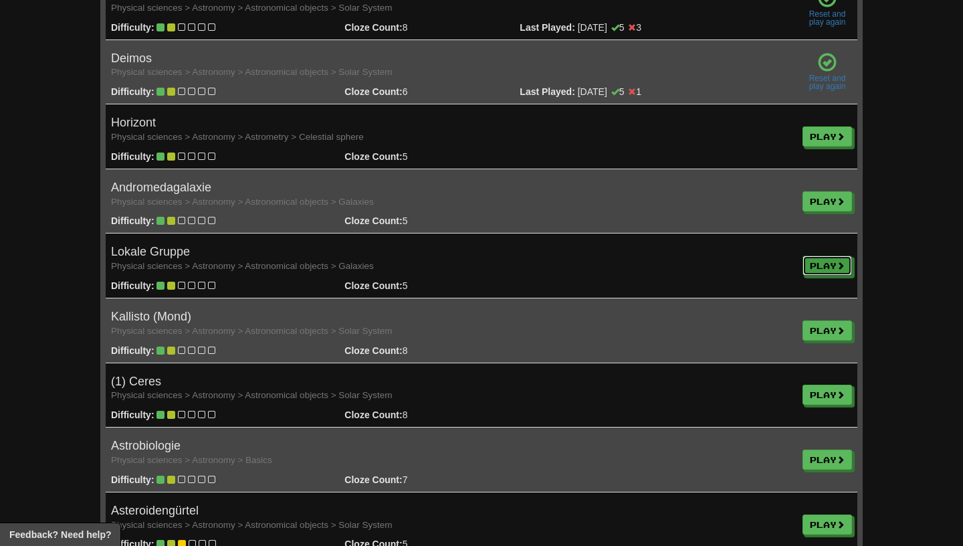
scroll to position [966, 0]
click at [814, 323] on link "Play" at bounding box center [827, 330] width 49 height 20
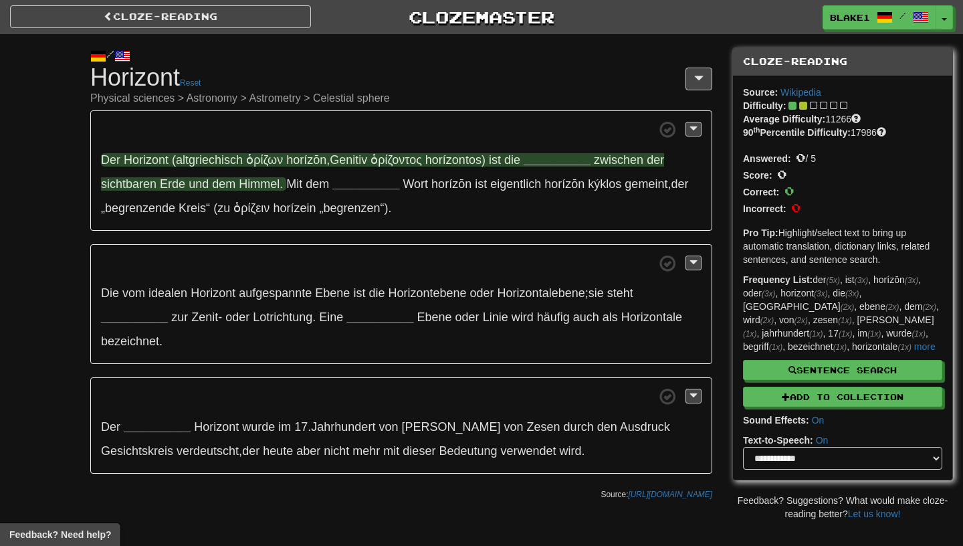
click at [548, 163] on strong "__________" at bounding box center [557, 159] width 67 height 13
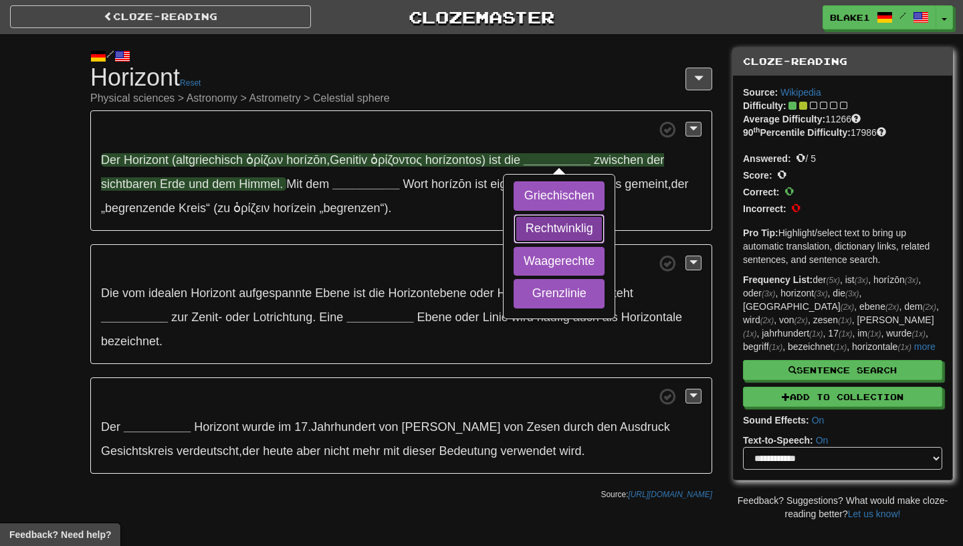
click at [557, 230] on button "Rechtwinklig" at bounding box center [559, 228] width 91 height 29
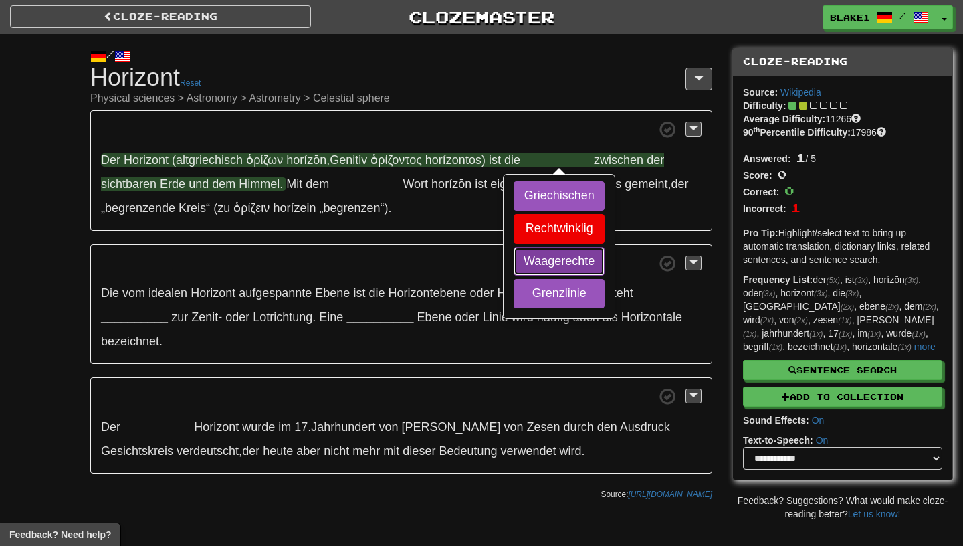
click at [552, 258] on button "Waagerechte" at bounding box center [559, 261] width 91 height 29
click at [546, 286] on button "Grenzlinie" at bounding box center [559, 293] width 91 height 29
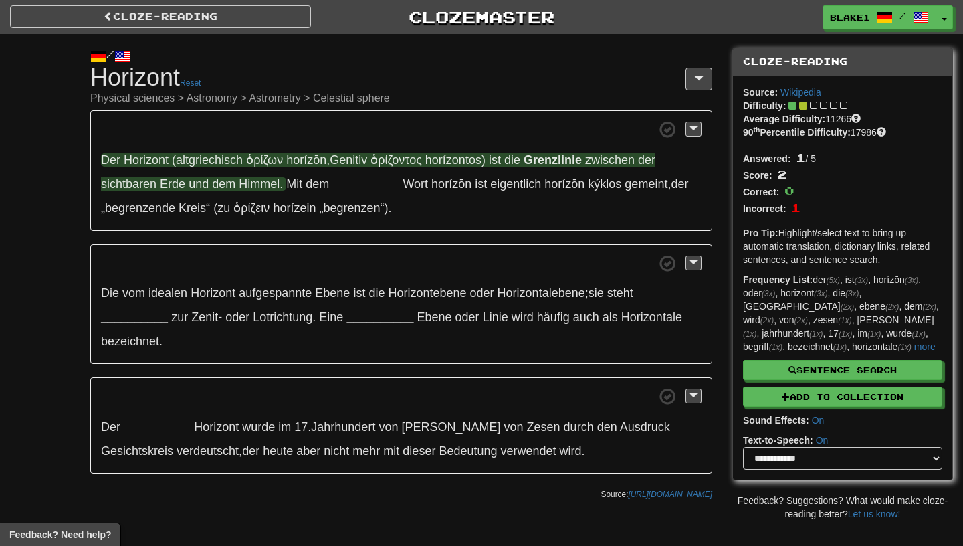
click at [551, 162] on strong "Grenzlinie" at bounding box center [553, 159] width 58 height 13
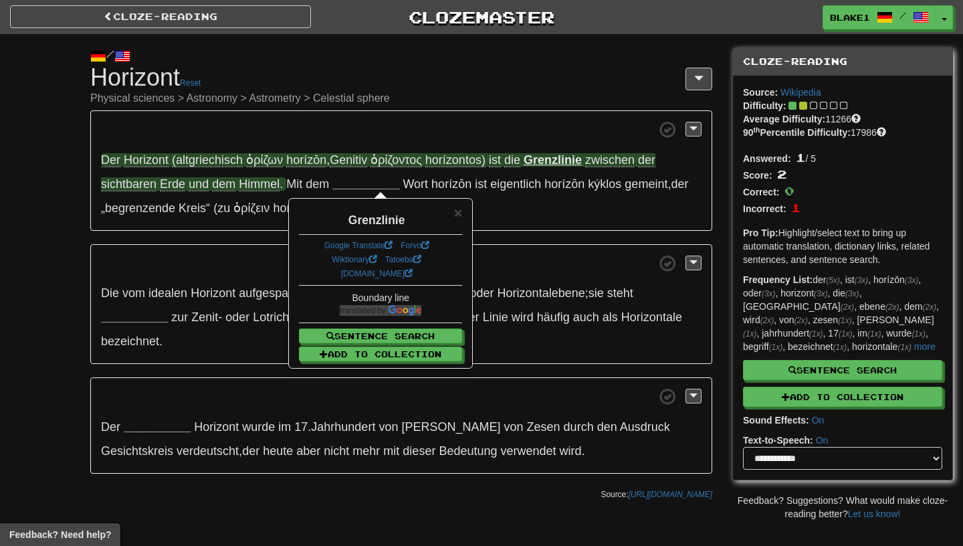
click at [470, 216] on div "× Grenzlinie Google Translate Forvo Wiktionary Tatoeba dict.cc Boundary line Se…" at bounding box center [381, 282] width 182 height 167
click at [458, 217] on span "×" at bounding box center [458, 212] width 8 height 15
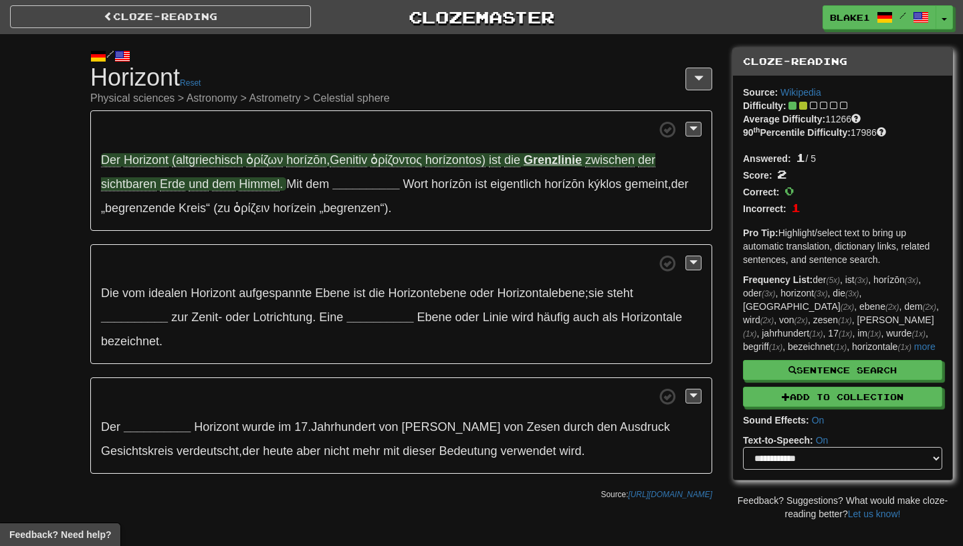
click at [608, 159] on span "zwischen" at bounding box center [609, 160] width 49 height 14
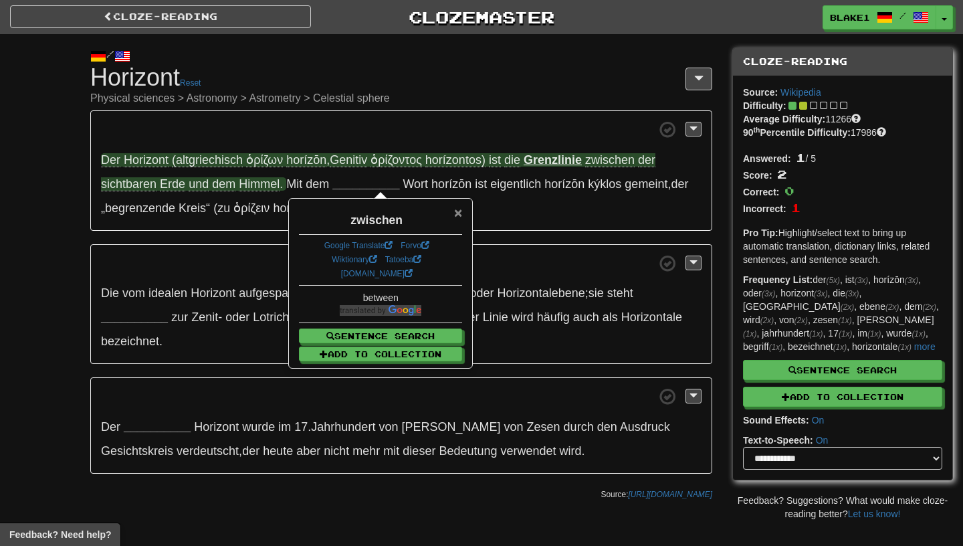
click at [460, 215] on span "×" at bounding box center [458, 212] width 8 height 15
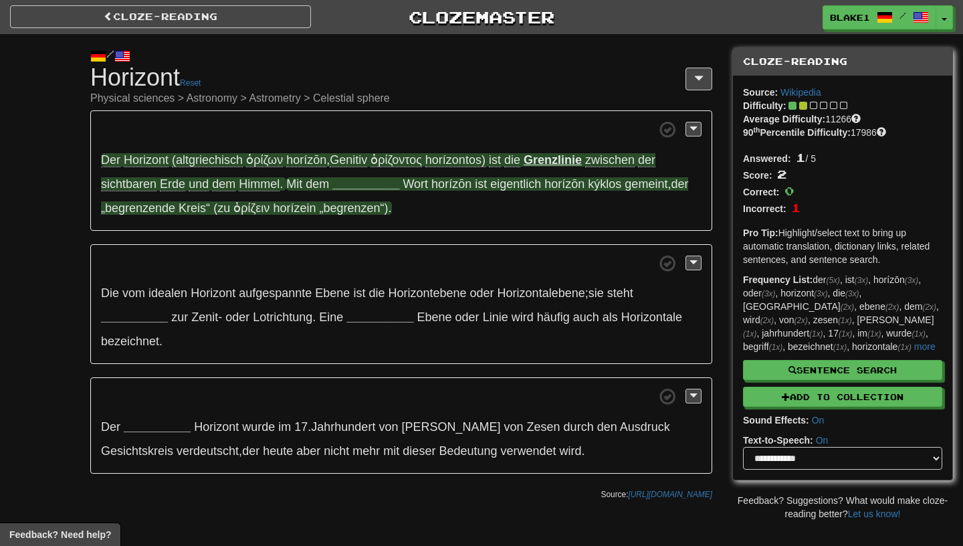
click at [346, 181] on strong "__________" at bounding box center [365, 183] width 67 height 13
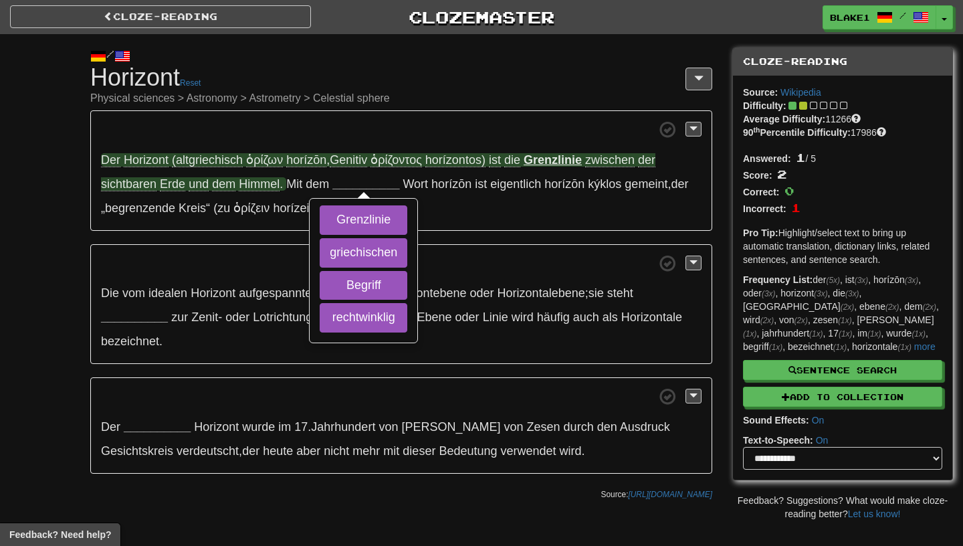
click at [441, 229] on p "Der Horizont (altgriechisch ὁρίζων horízōn , Genitiv ὁρίζοντος horízontos) ist …" at bounding box center [401, 170] width 622 height 120
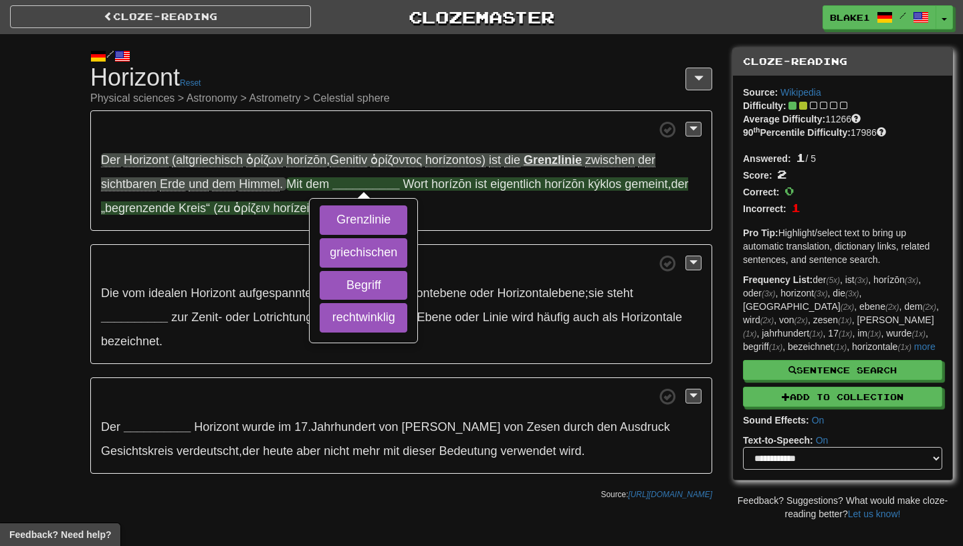
click at [354, 185] on strong "__________" at bounding box center [365, 183] width 67 height 13
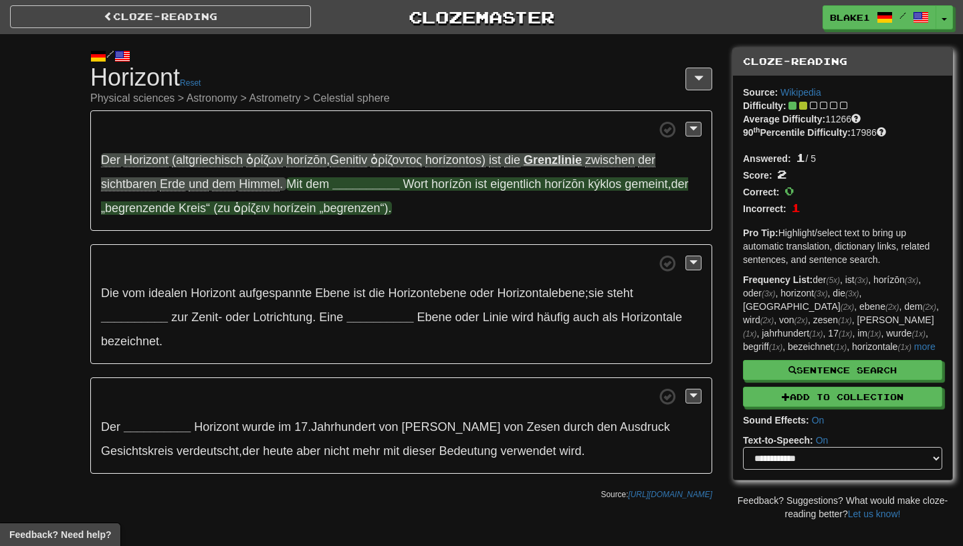
click at [353, 185] on strong "__________" at bounding box center [365, 183] width 67 height 13
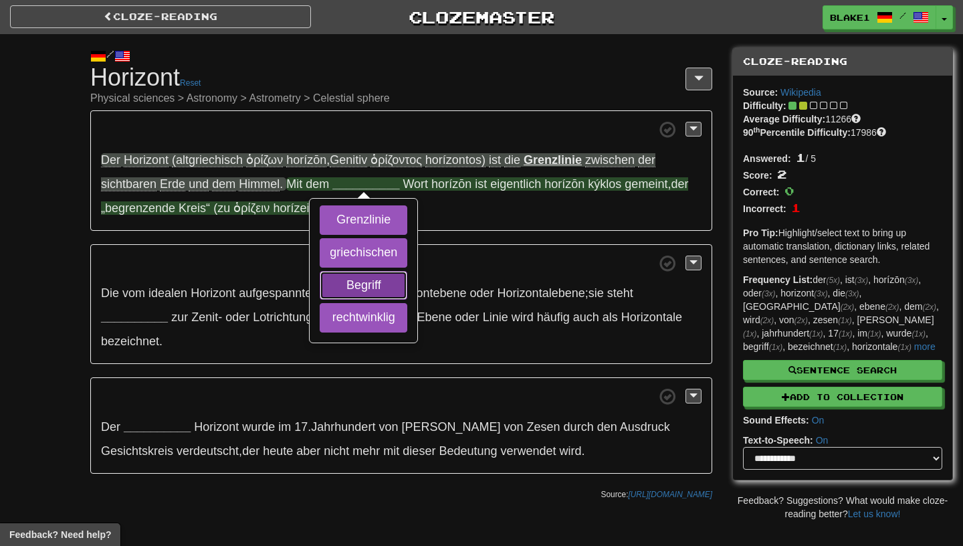
click at [346, 293] on button "Begriff" at bounding box center [364, 285] width 88 height 29
click at [344, 245] on button "griechischen" at bounding box center [364, 252] width 88 height 29
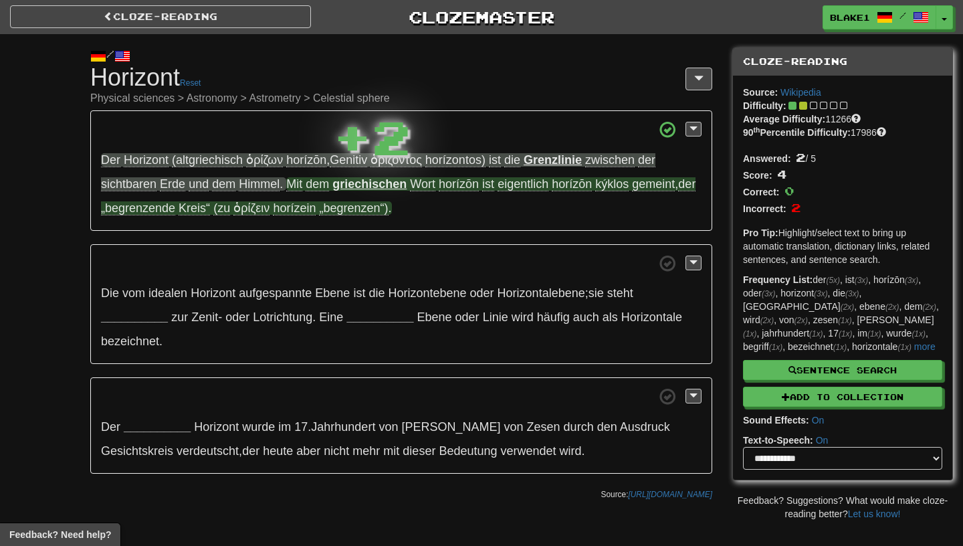
click at [366, 185] on strong "griechischen" at bounding box center [369, 183] width 74 height 13
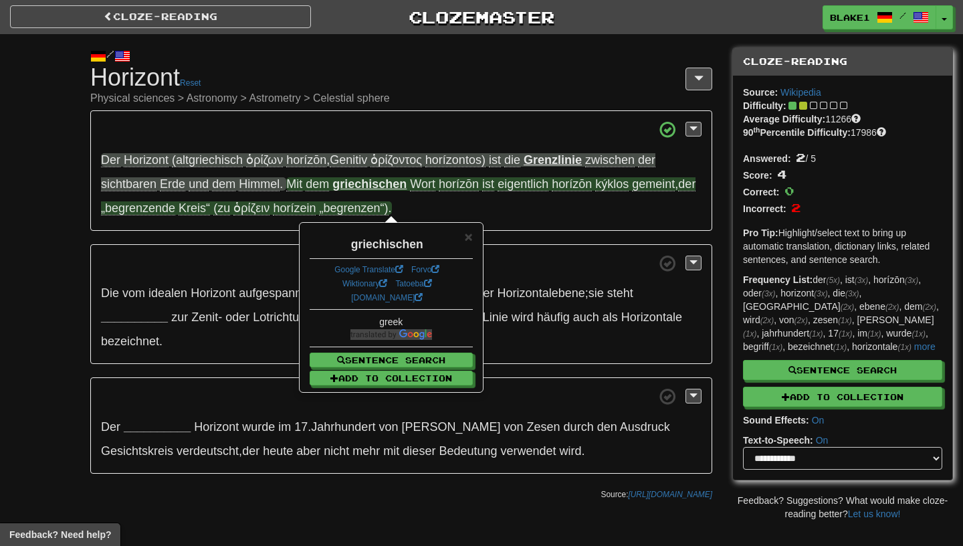
click at [464, 233] on div "griechischen" at bounding box center [391, 240] width 163 height 23
click at [467, 237] on span "×" at bounding box center [469, 236] width 8 height 15
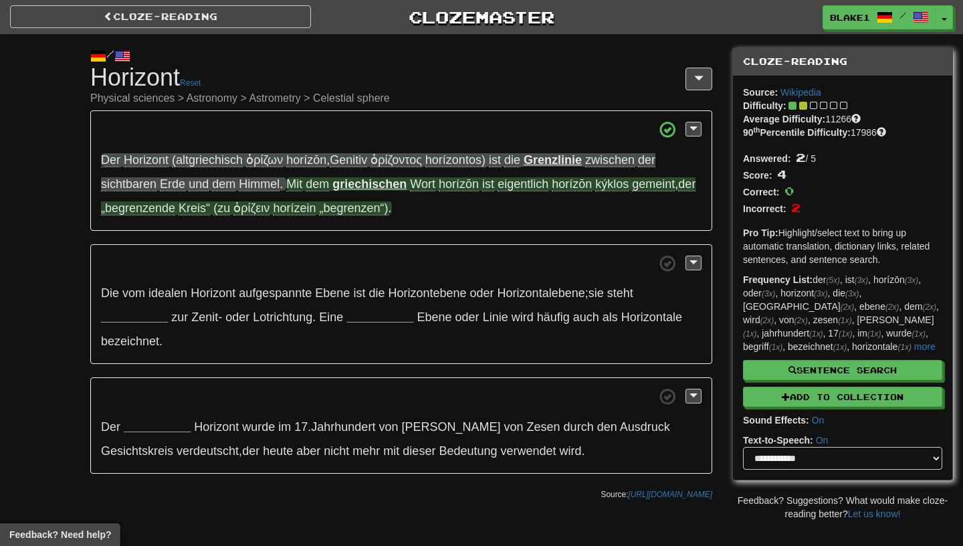
click at [518, 184] on span "eigentlich" at bounding box center [523, 184] width 51 height 14
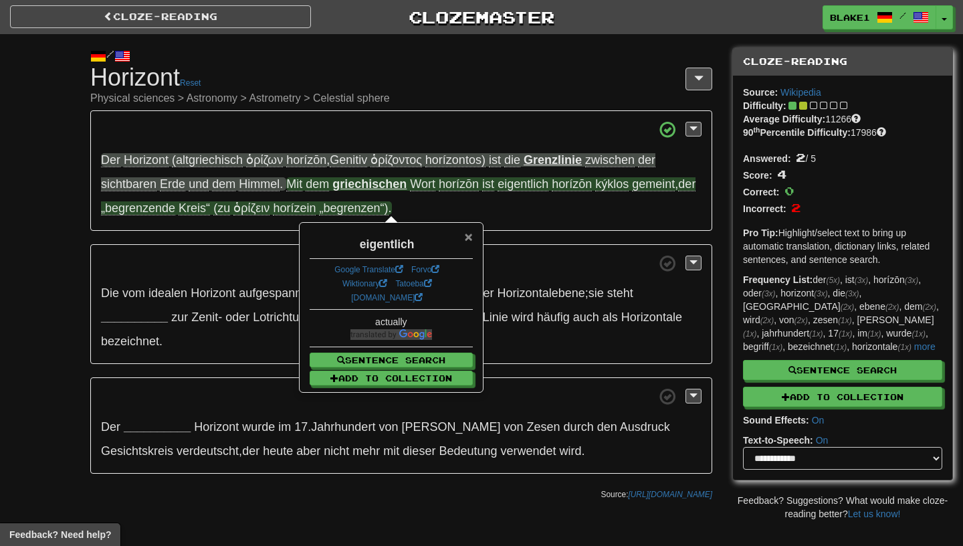
click at [466, 238] on span "×" at bounding box center [469, 236] width 8 height 15
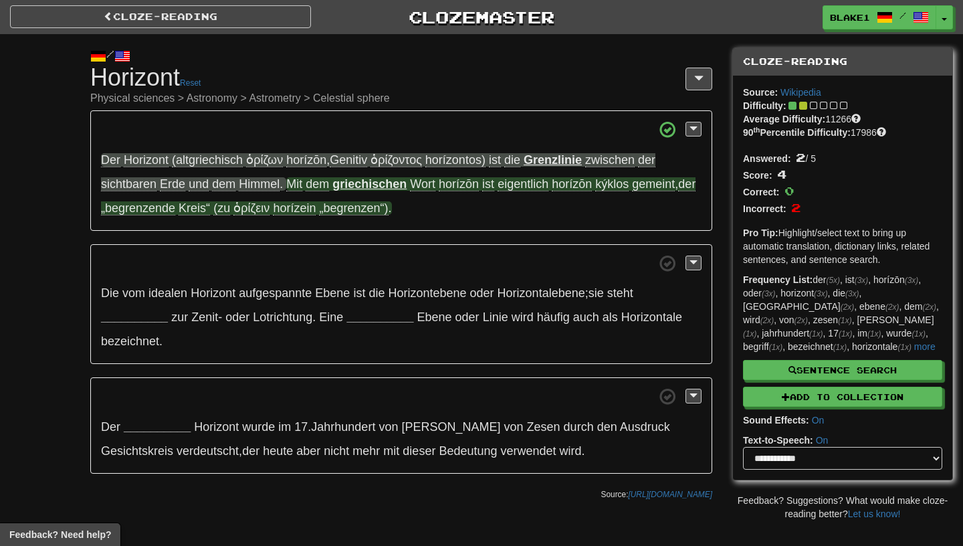
click at [661, 186] on span "gemeint" at bounding box center [653, 184] width 43 height 14
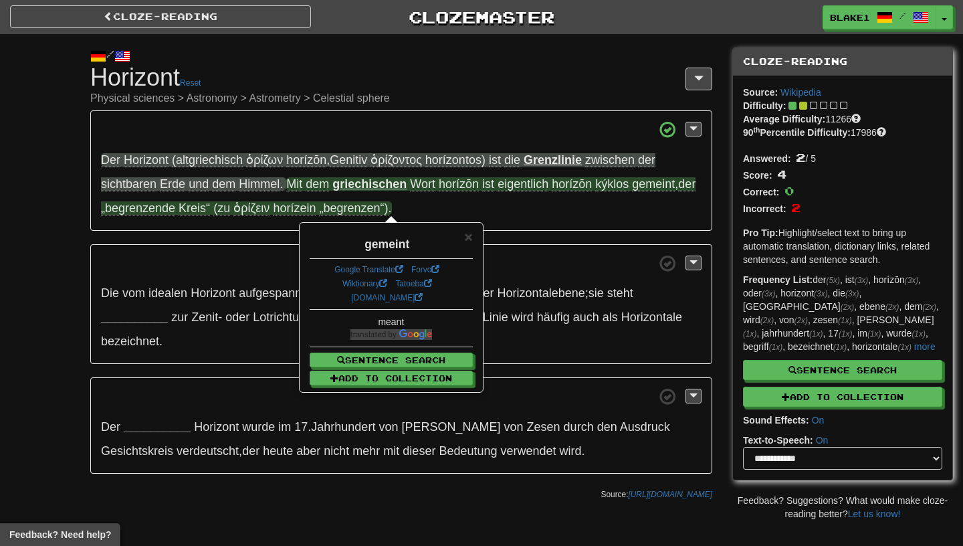
click at [473, 235] on div "× gemeint Google Translate Forvo Wiktionary Tatoeba dict.cc meant Sentence Sear…" at bounding box center [391, 306] width 182 height 167
click at [459, 236] on div "gemeint" at bounding box center [391, 240] width 163 height 23
click at [469, 237] on span "×" at bounding box center [469, 236] width 8 height 15
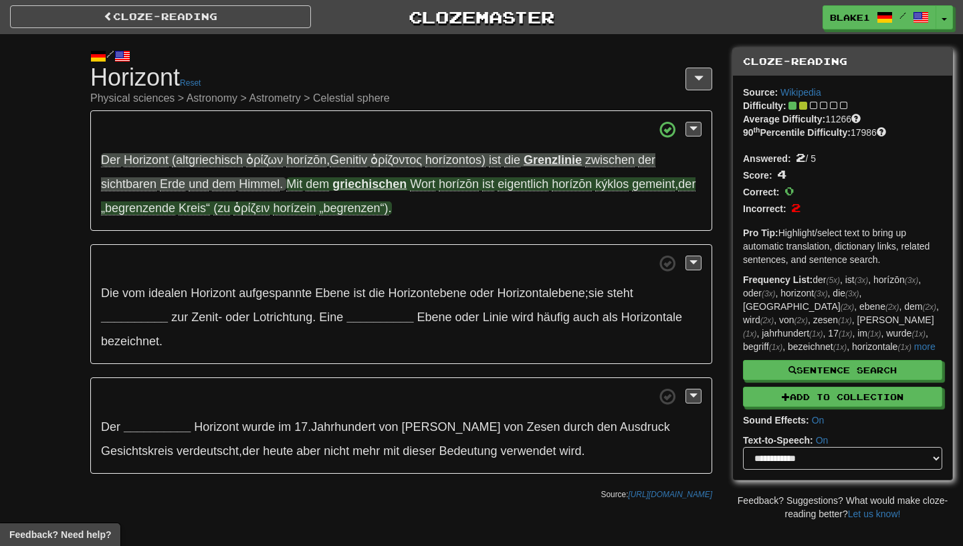
click at [165, 199] on p "Der Horizont (altgriechisch ὁρίζων horízōn , Genitiv ὁρίζοντος horízontos) ist …" at bounding box center [401, 170] width 622 height 120
click at [166, 207] on span "„begrenzende" at bounding box center [138, 208] width 74 height 14
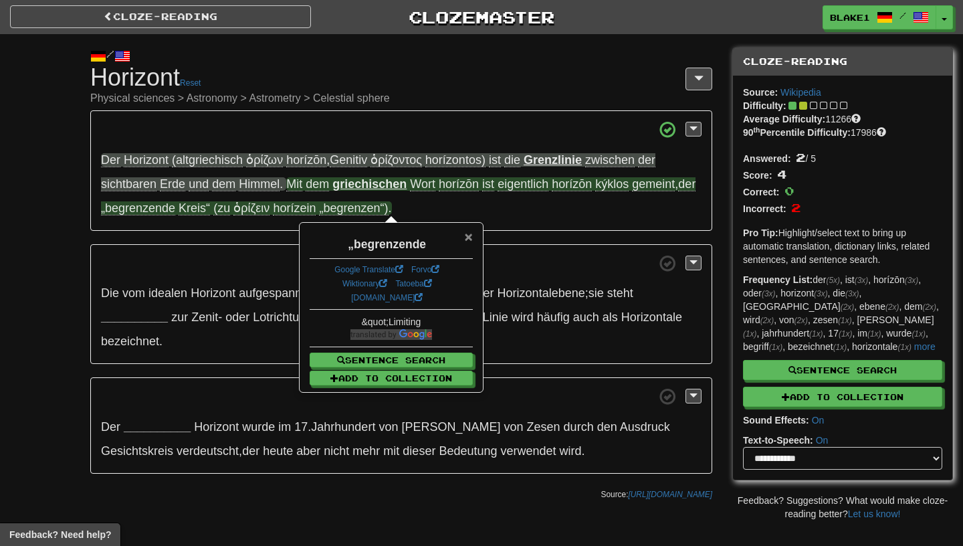
click at [465, 236] on span "×" at bounding box center [469, 236] width 8 height 15
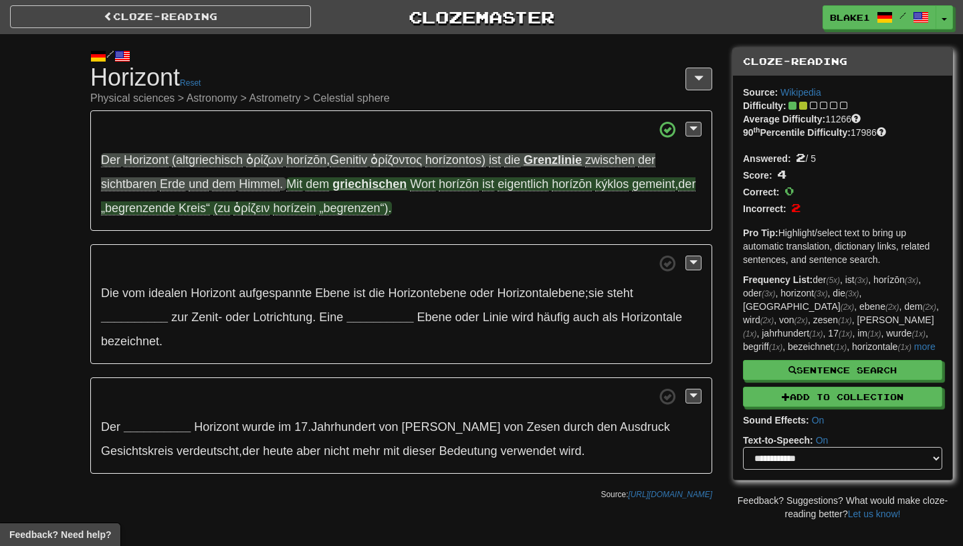
click at [210, 207] on span "Kreis“" at bounding box center [194, 208] width 31 height 14
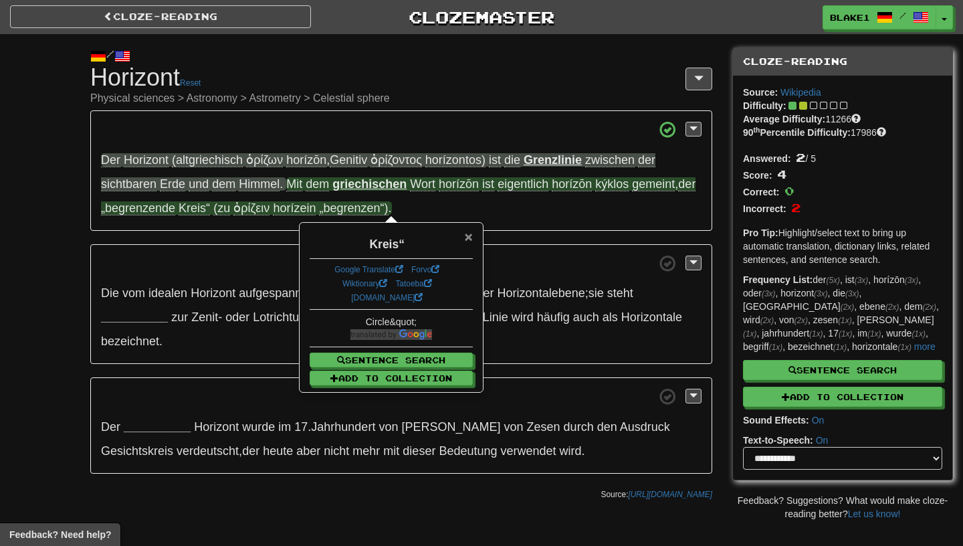
click at [472, 239] on span "×" at bounding box center [469, 236] width 8 height 15
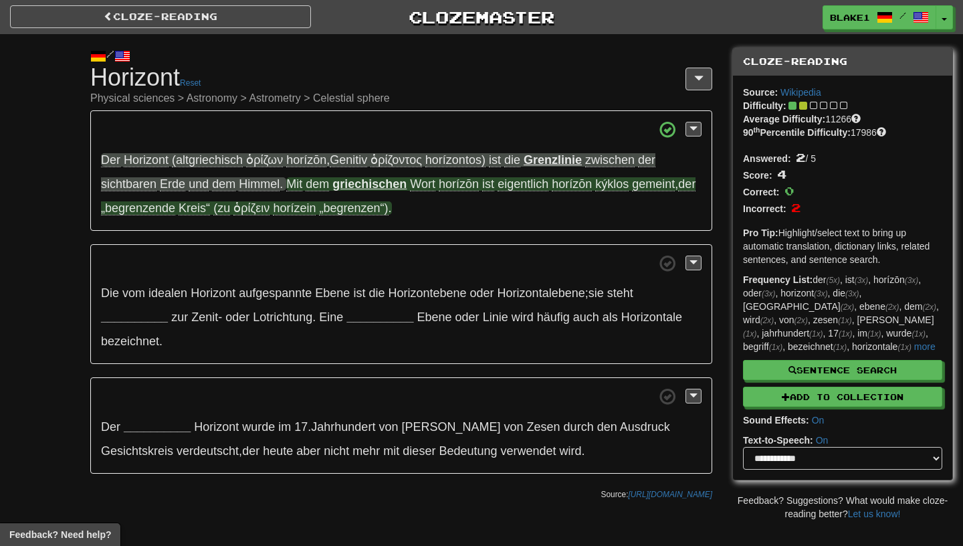
click at [316, 210] on span "horízein" at bounding box center [294, 208] width 43 height 14
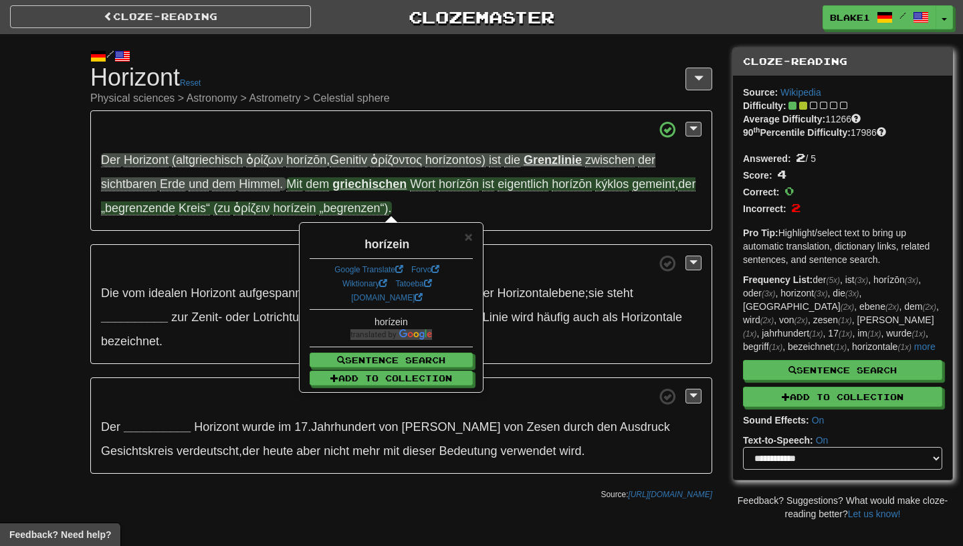
click at [462, 245] on div "horízein" at bounding box center [391, 240] width 163 height 23
click at [469, 243] on span "×" at bounding box center [469, 236] width 8 height 15
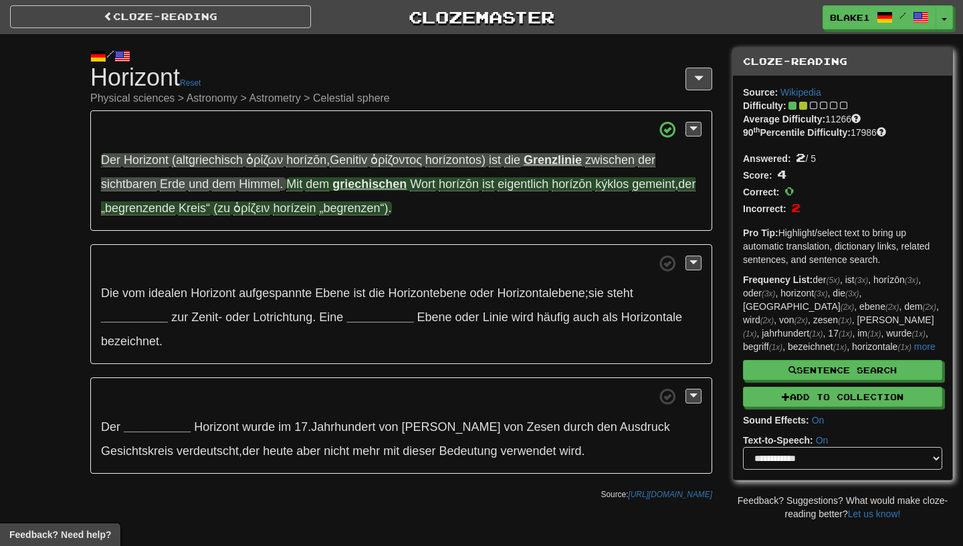
click at [364, 211] on span "„begrenzen“)" at bounding box center [353, 208] width 69 height 14
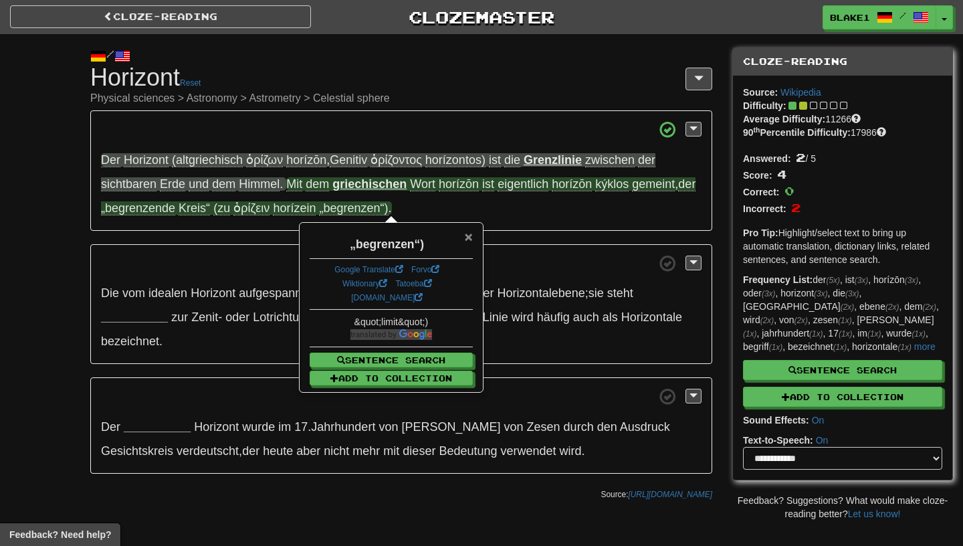
click at [467, 237] on span "×" at bounding box center [469, 236] width 8 height 15
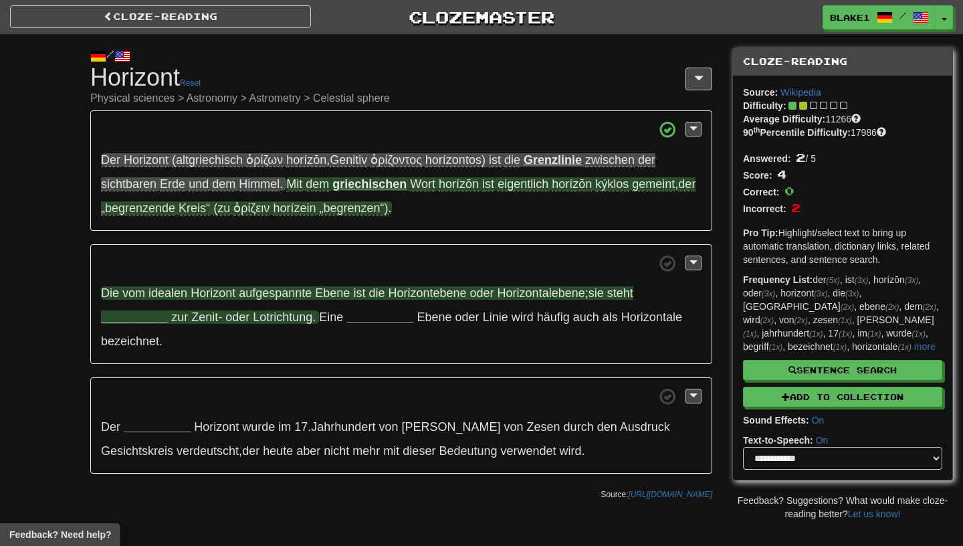
click at [117, 318] on strong "__________" at bounding box center [134, 316] width 67 height 13
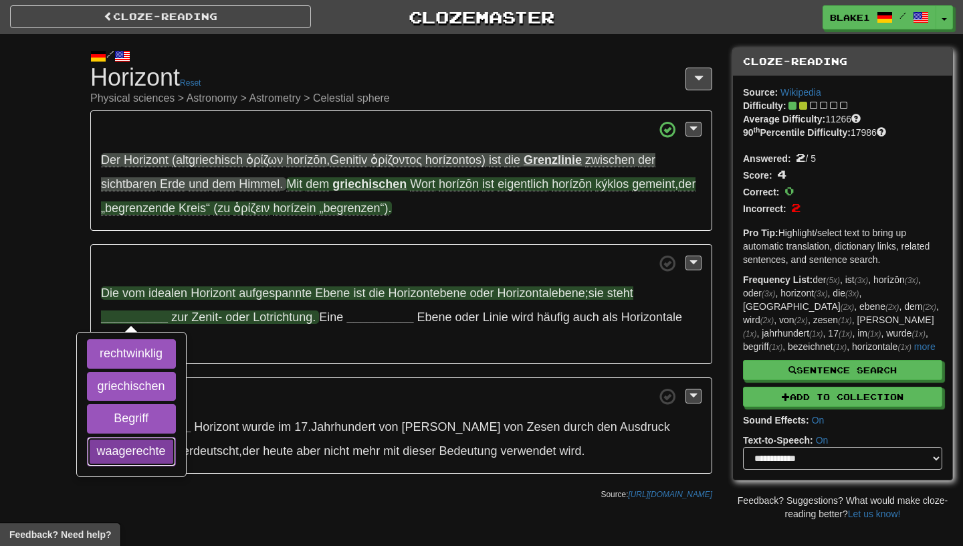
click at [101, 455] on button "waagerechte" at bounding box center [131, 451] width 89 height 29
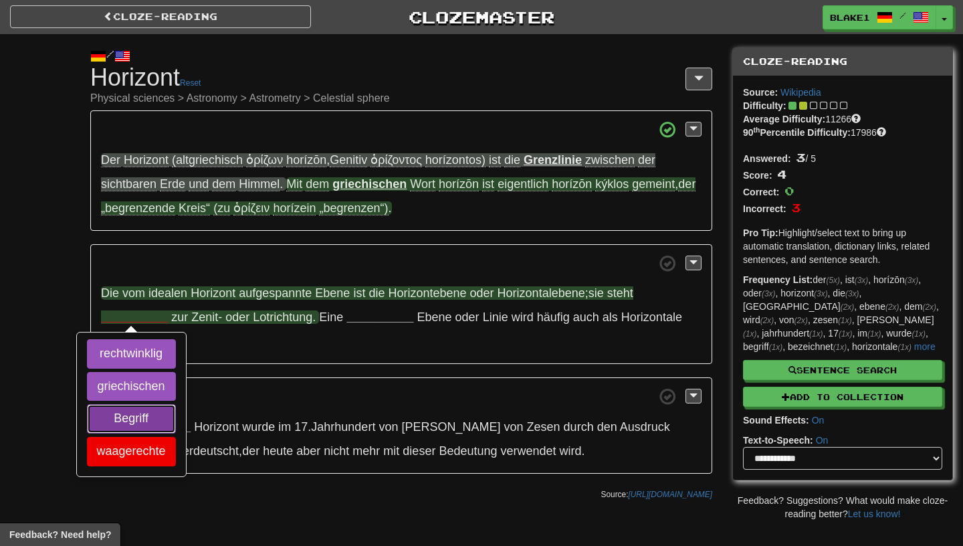
click at [108, 419] on button "Begriff" at bounding box center [131, 418] width 89 height 29
click at [110, 403] on div "rechtwinklig griechischen Begriff waagerechte" at bounding box center [132, 404] width 108 height 142
click at [110, 390] on button "griechischen" at bounding box center [131, 386] width 89 height 29
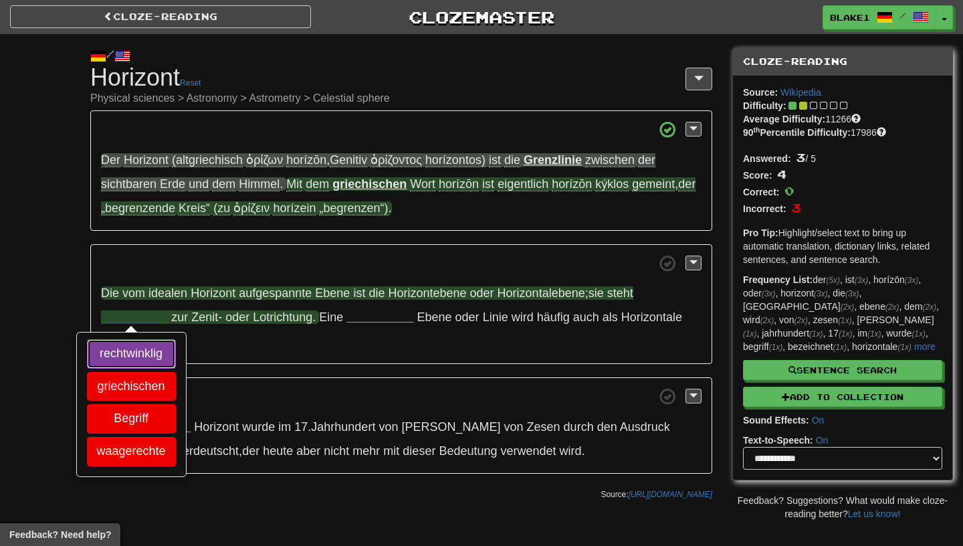
click at [109, 358] on button "rechtwinklig" at bounding box center [131, 353] width 89 height 29
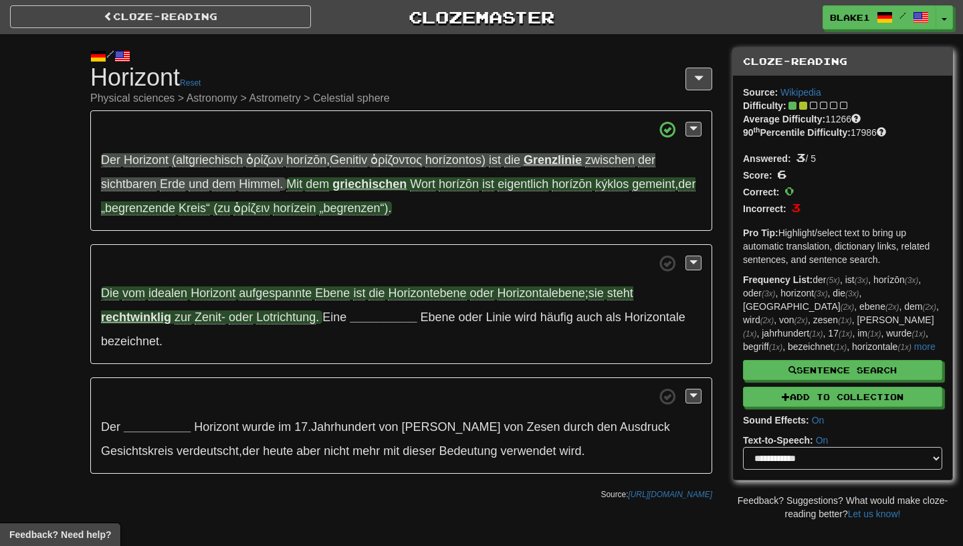
click at [137, 294] on span "vom" at bounding box center [133, 293] width 23 height 14
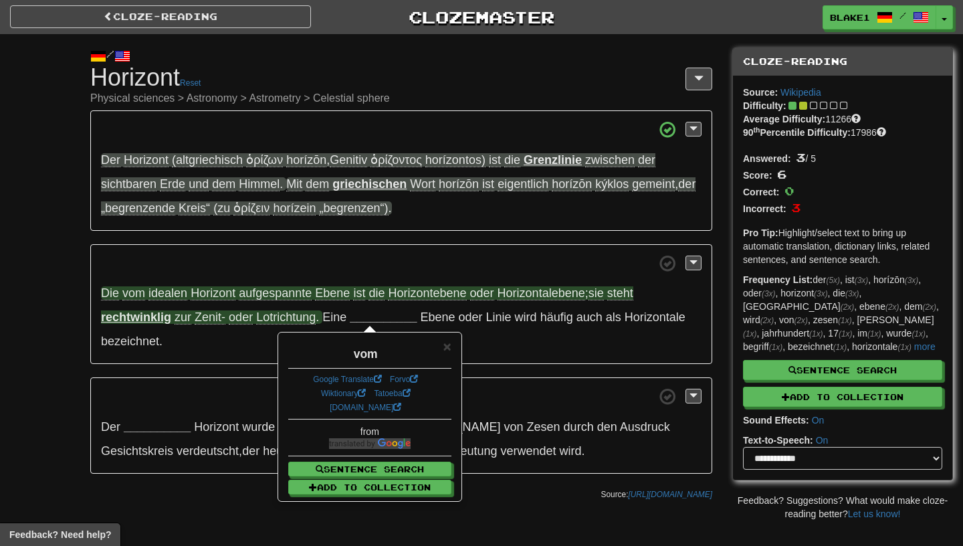
click at [167, 294] on span "idealen" at bounding box center [167, 293] width 39 height 14
click at [280, 299] on span "aufgespannte" at bounding box center [275, 293] width 73 height 14
click at [342, 300] on span "Ebene" at bounding box center [332, 293] width 35 height 14
click at [102, 296] on span "Die" at bounding box center [110, 293] width 18 height 14
click at [140, 296] on span "vom" at bounding box center [133, 293] width 23 height 14
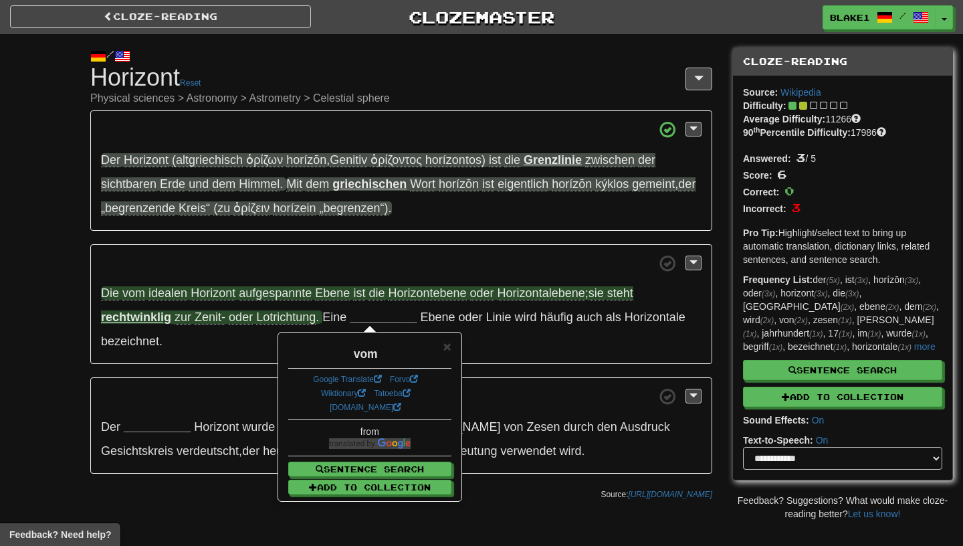
click at [160, 296] on span "idealen" at bounding box center [167, 293] width 39 height 14
click at [182, 296] on span "idealen" at bounding box center [167, 293] width 39 height 14
click at [209, 296] on span "Horizont" at bounding box center [213, 293] width 45 height 14
click at [242, 298] on span "aufgespannte" at bounding box center [275, 293] width 73 height 14
click at [345, 299] on span "Ebene" at bounding box center [332, 293] width 35 height 14
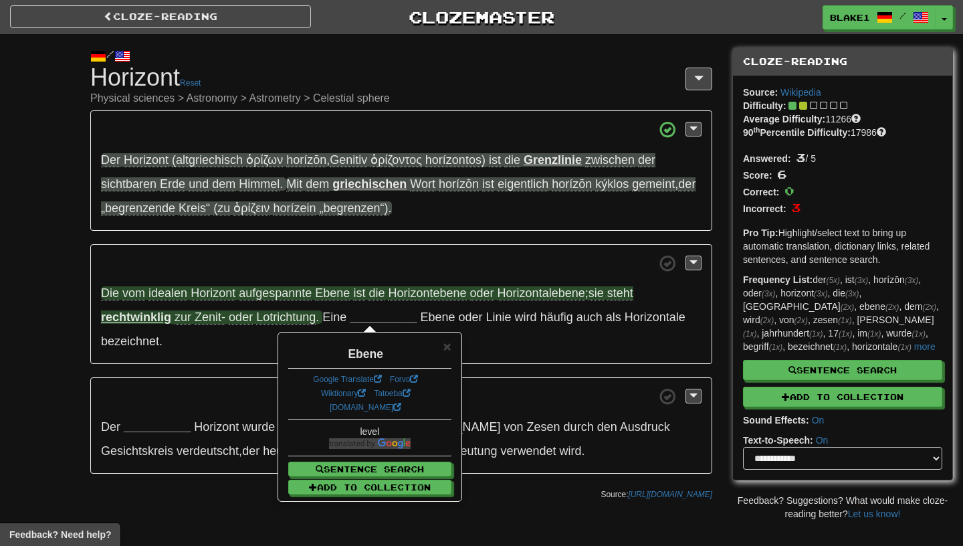
click at [369, 298] on span "Die vom idealen Horizont aufgespannte Ebene ist die Horizontebene oder Horizont…" at bounding box center [367, 293] width 532 height 14
click at [367, 296] on span "Die vom idealen Horizont aufgespannte Ebene ist die Horizontebene oder Horizont…" at bounding box center [367, 293] width 532 height 14
click at [364, 296] on span "ist" at bounding box center [359, 293] width 12 height 14
click at [389, 297] on span "Die vom idealen Horizont aufgespannte Ebene ist die Horizontebene oder Horizont…" at bounding box center [367, 293] width 532 height 14
click at [416, 296] on span "Horizontebene" at bounding box center [427, 293] width 78 height 14
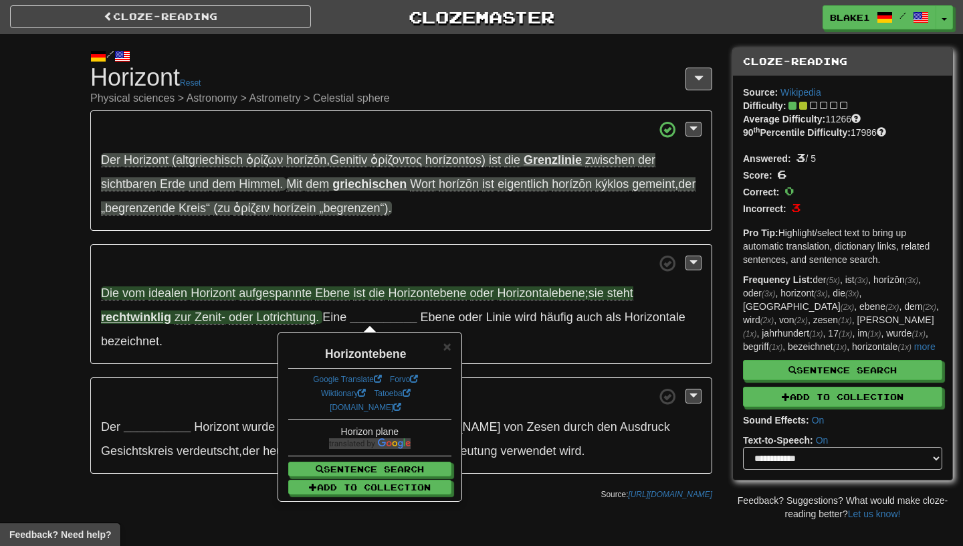
click at [512, 300] on span "Horizontalebene" at bounding box center [542, 293] width 88 height 14
click at [144, 317] on strong "rechtwinklig" at bounding box center [136, 316] width 70 height 13
click at [219, 322] on span "Zenit-" at bounding box center [210, 317] width 31 height 14
click at [298, 324] on span "Lotrichtung" at bounding box center [286, 317] width 60 height 14
click at [297, 322] on span "Lotrichtung" at bounding box center [286, 317] width 60 height 14
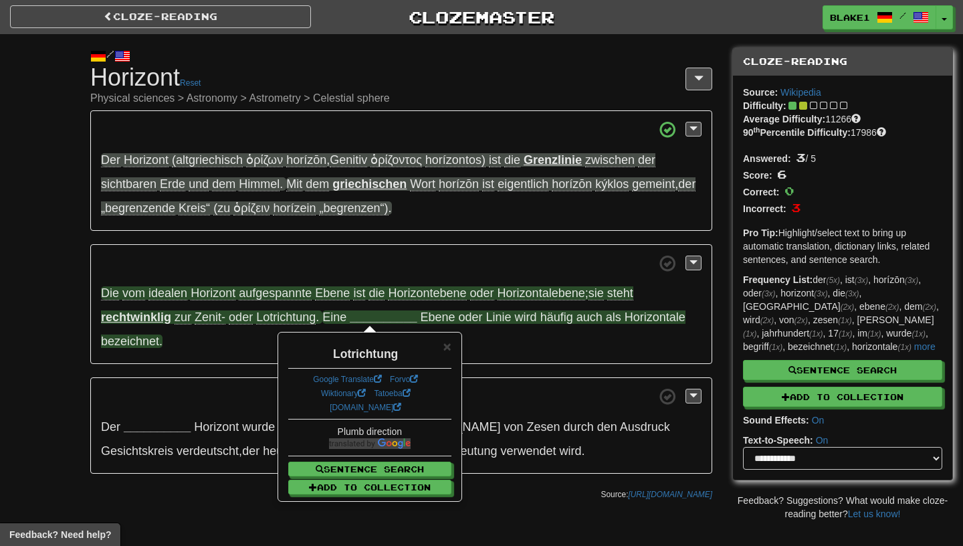
click at [346, 317] on span "Eine" at bounding box center [334, 316] width 24 height 13
click at [376, 318] on strong "__________" at bounding box center [383, 316] width 67 height 13
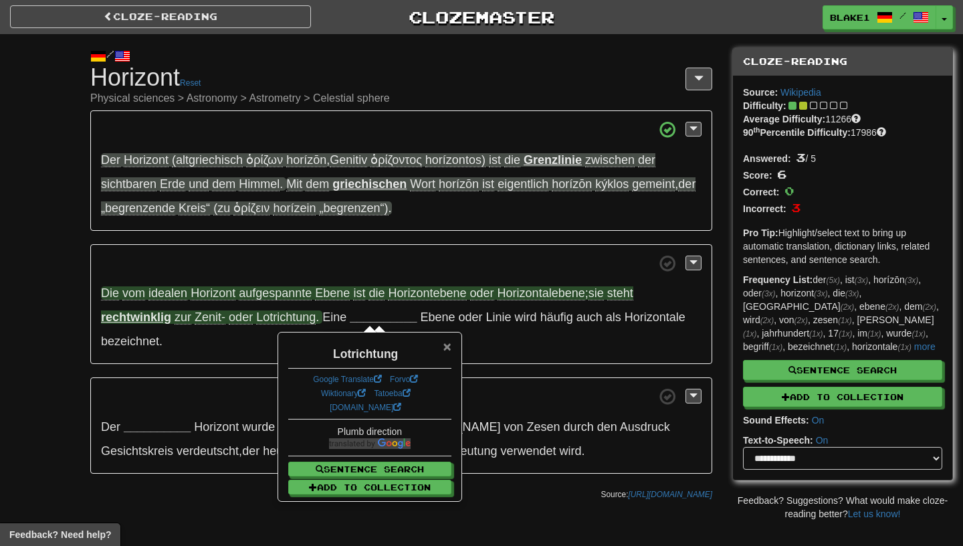
click at [451, 348] on span "×" at bounding box center [447, 345] width 8 height 15
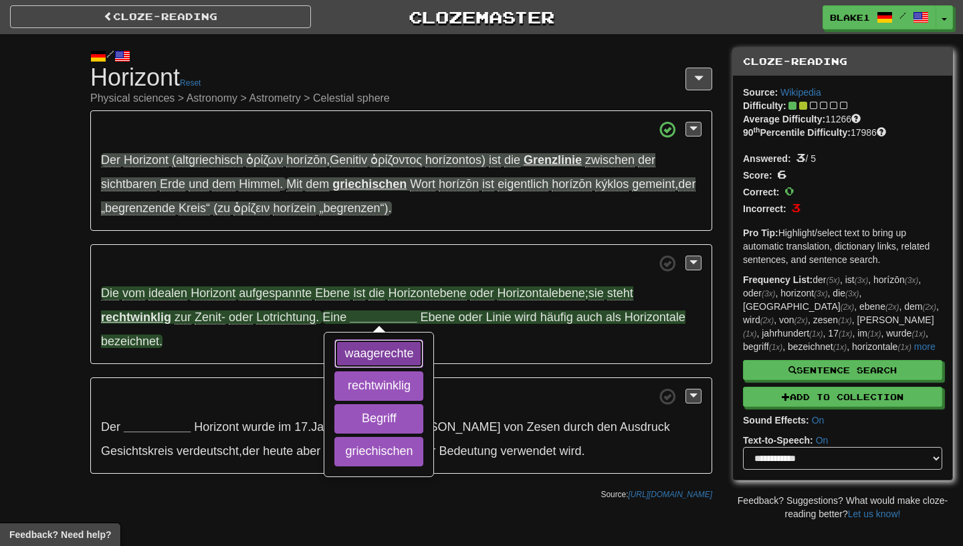
click at [339, 352] on button "waagerechte" at bounding box center [378, 353] width 89 height 29
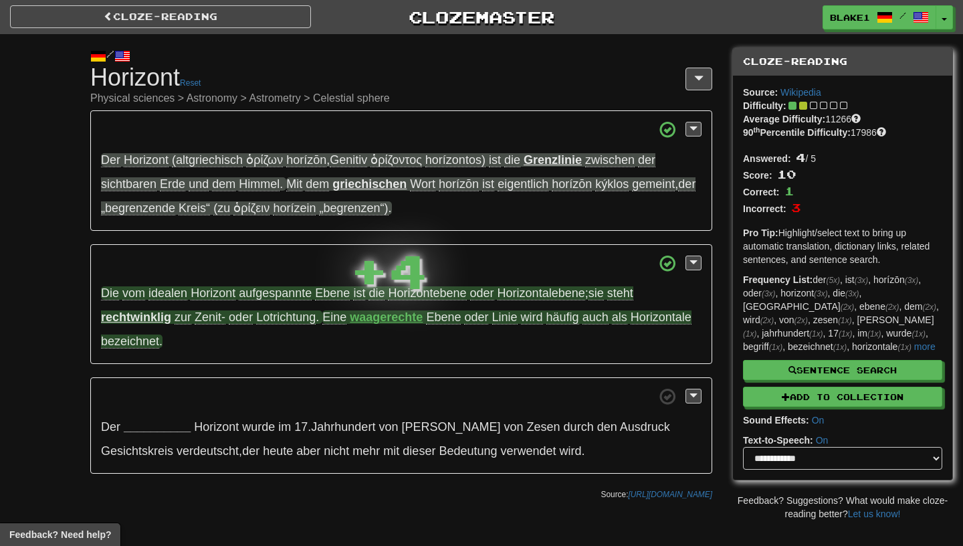
click at [407, 316] on strong "waagerechte" at bounding box center [386, 316] width 73 height 13
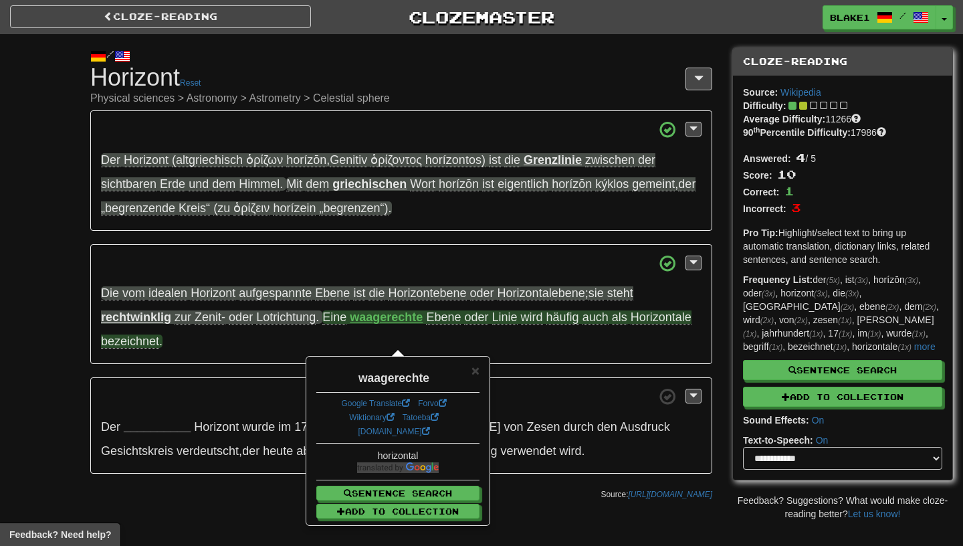
click at [482, 370] on div "× waagerechte Google Translate Forvo Wiktionary Tatoeba dict.cc horizontal Sent…" at bounding box center [398, 440] width 182 height 167
click at [481, 368] on div "× waagerechte Google Translate Forvo Wiktionary Tatoeba dict.cc horizontal Sent…" at bounding box center [398, 440] width 182 height 167
click at [473, 371] on span "×" at bounding box center [475, 369] width 8 height 15
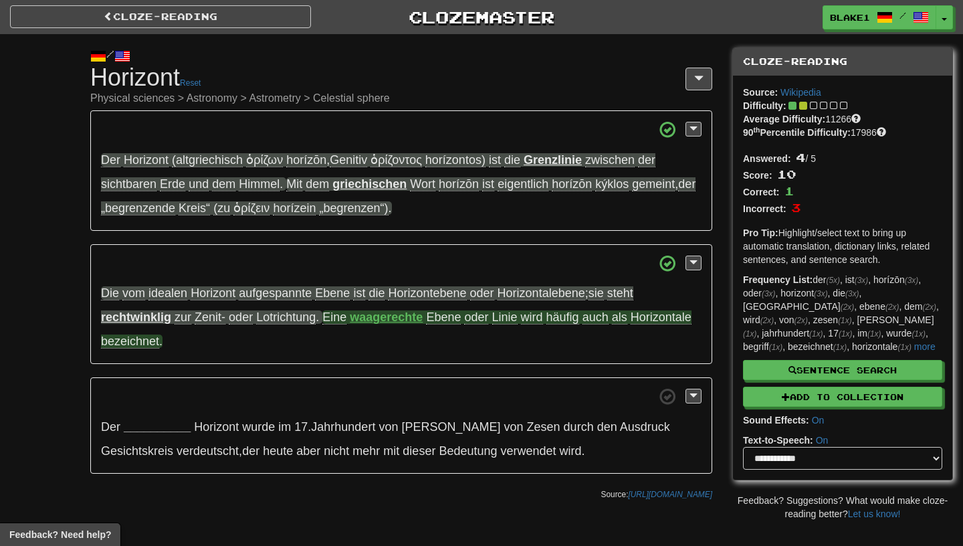
click at [445, 316] on span "Ebene" at bounding box center [443, 317] width 35 height 14
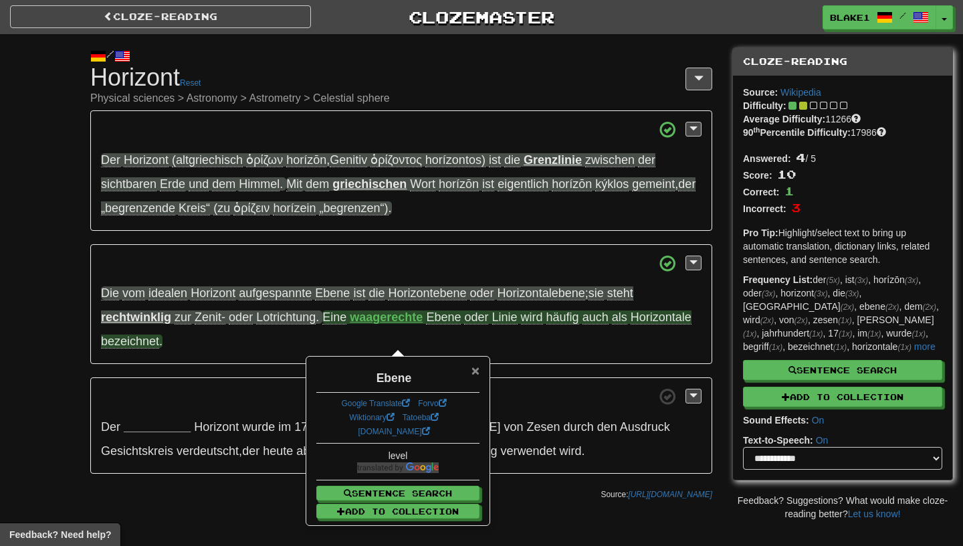
click at [477, 373] on span "×" at bounding box center [475, 369] width 8 height 15
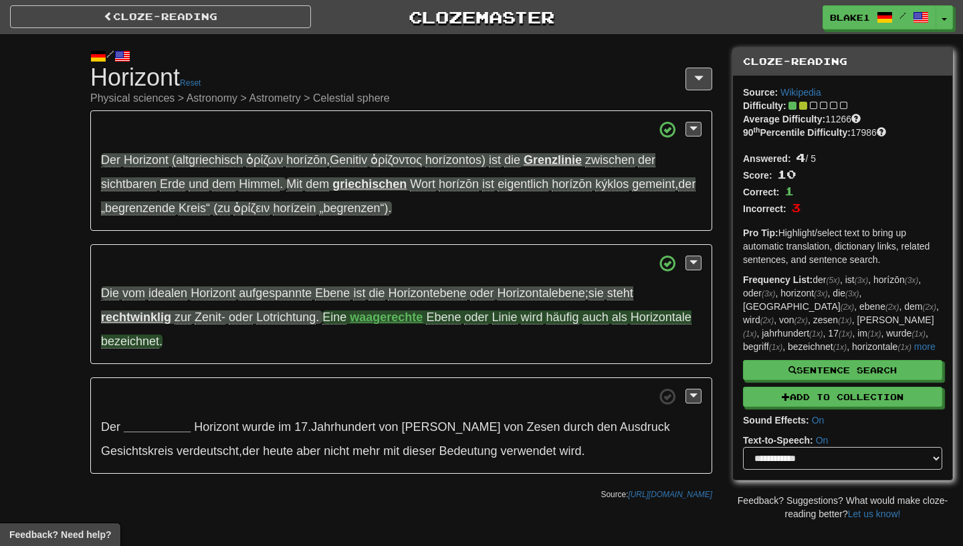
click at [566, 321] on span "häufig" at bounding box center [562, 317] width 33 height 14
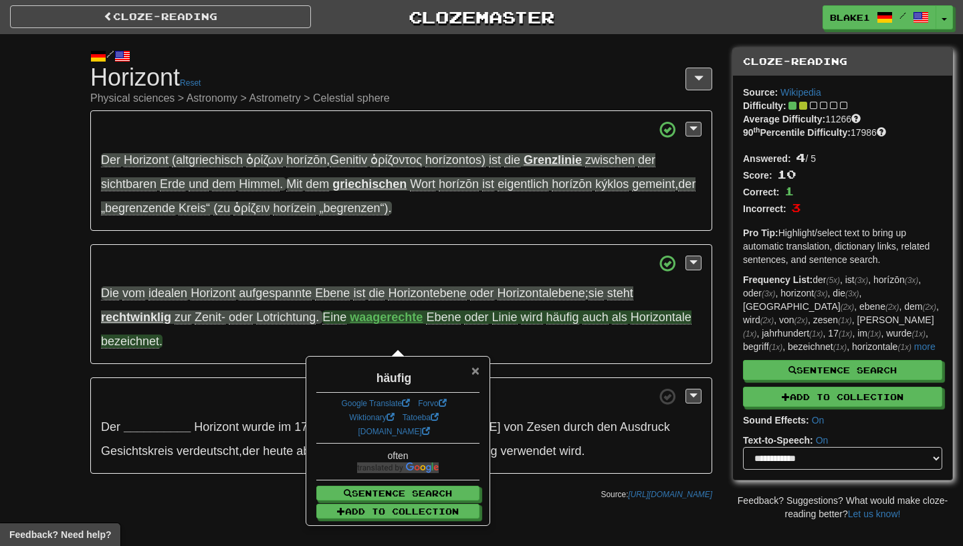
click at [475, 368] on span "×" at bounding box center [475, 369] width 8 height 15
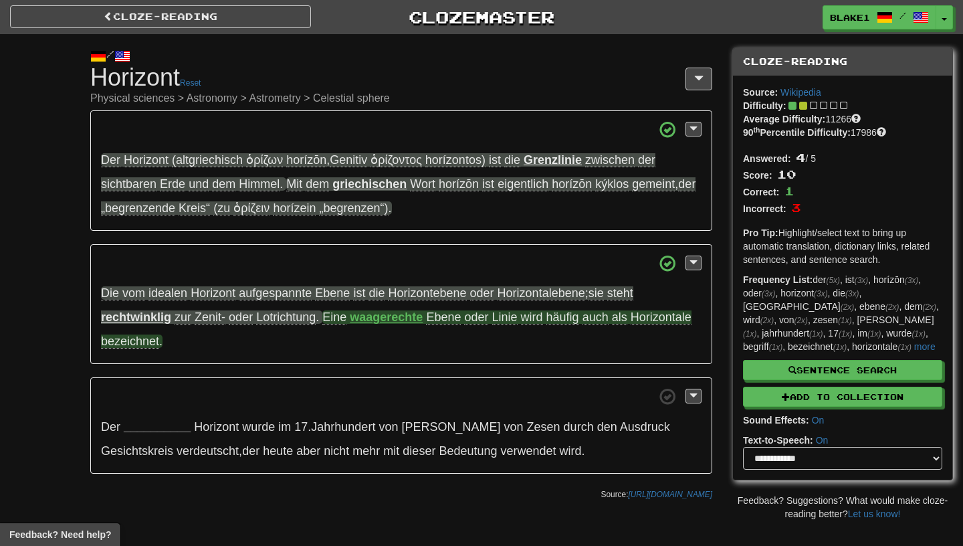
click at [147, 348] on span "bezeichnet" at bounding box center [130, 341] width 58 height 14
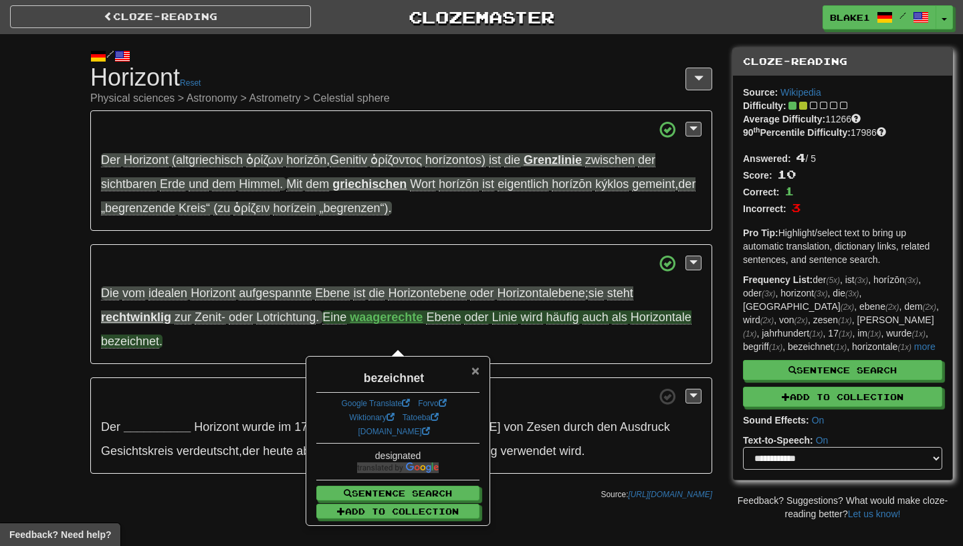
click at [478, 372] on span "×" at bounding box center [475, 369] width 8 height 15
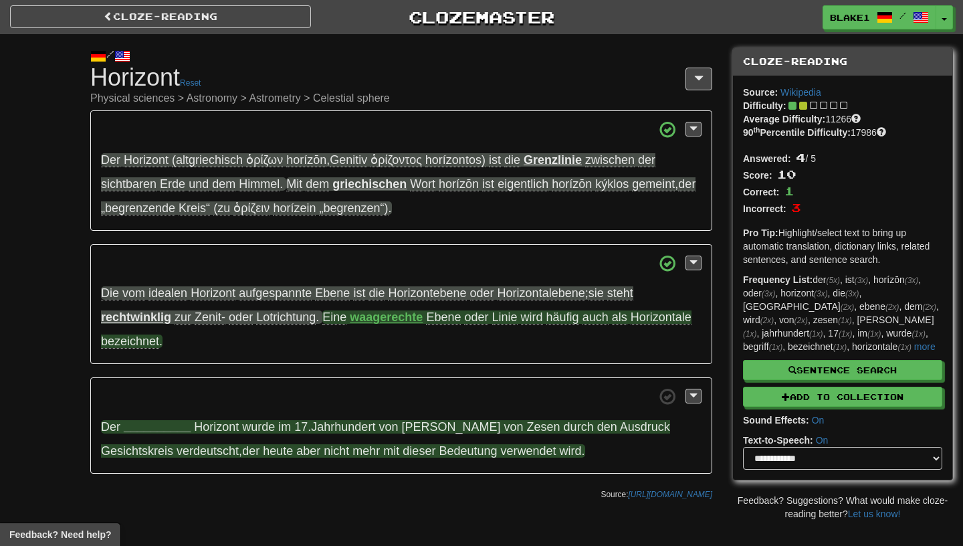
click at [158, 424] on strong "__________" at bounding box center [157, 426] width 67 height 13
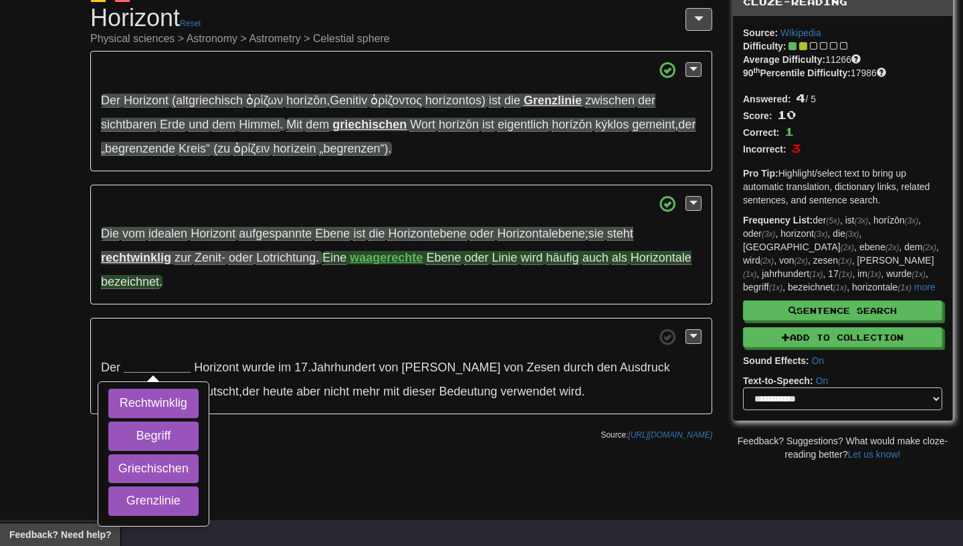
scroll to position [62, 0]
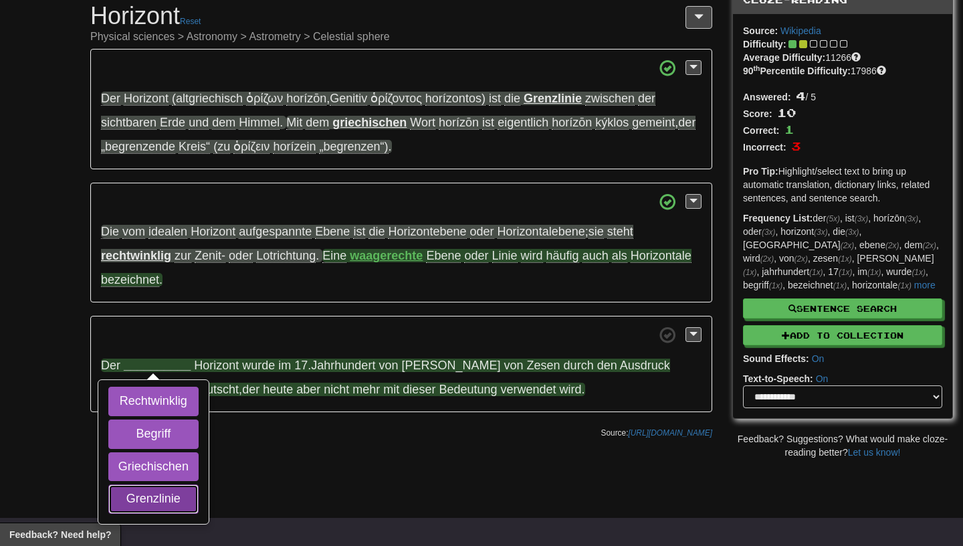
click at [138, 508] on button "Grenzlinie" at bounding box center [153, 498] width 90 height 29
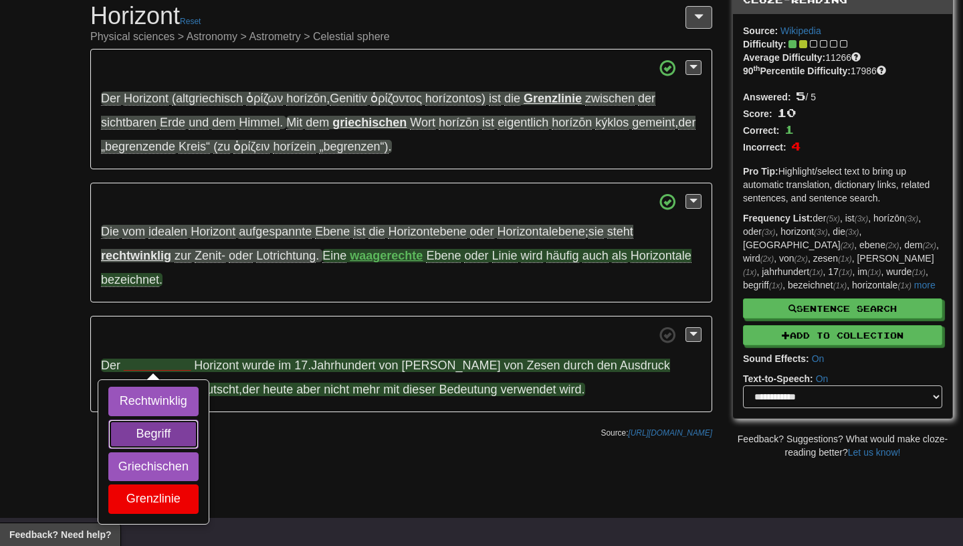
click at [141, 439] on button "Begriff" at bounding box center [153, 433] width 90 height 29
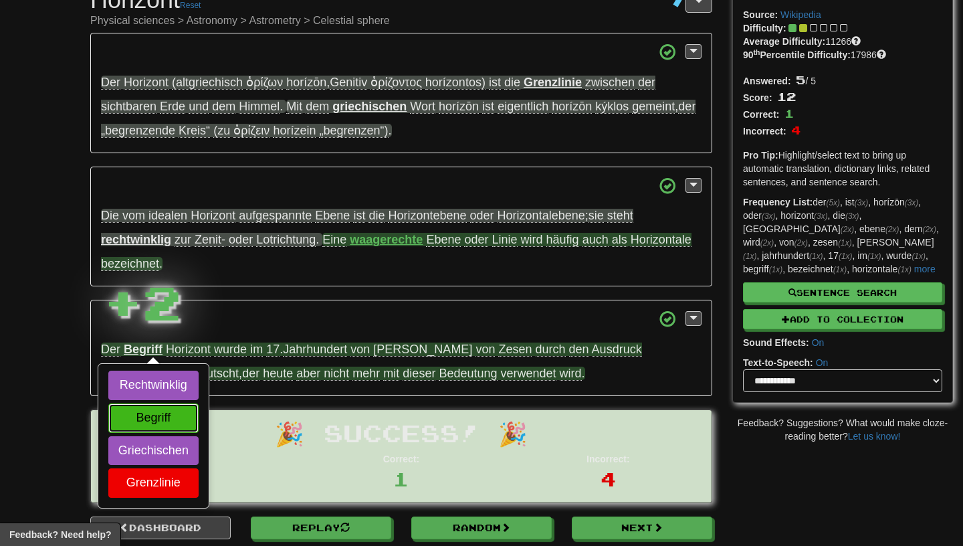
scroll to position [88, 0]
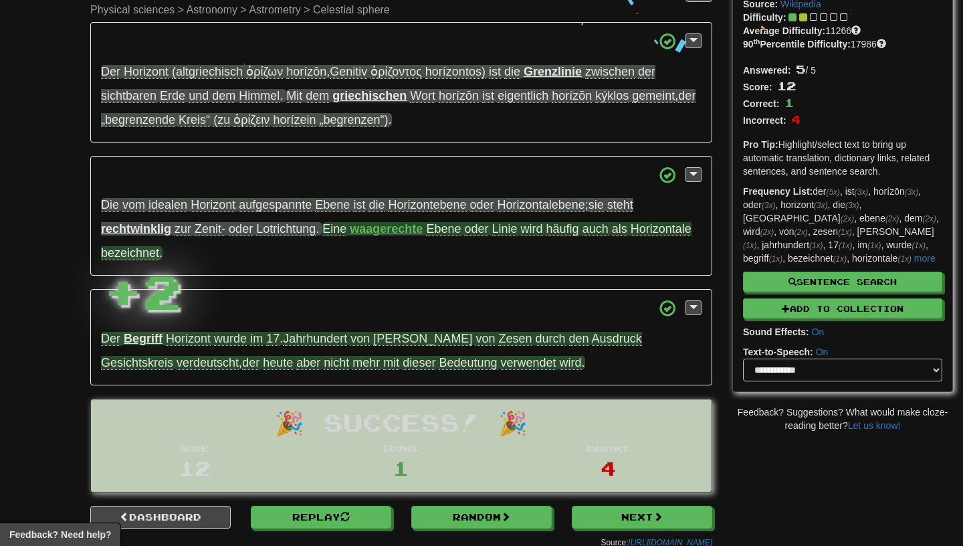
click at [144, 338] on strong "Begriff" at bounding box center [143, 338] width 39 height 13
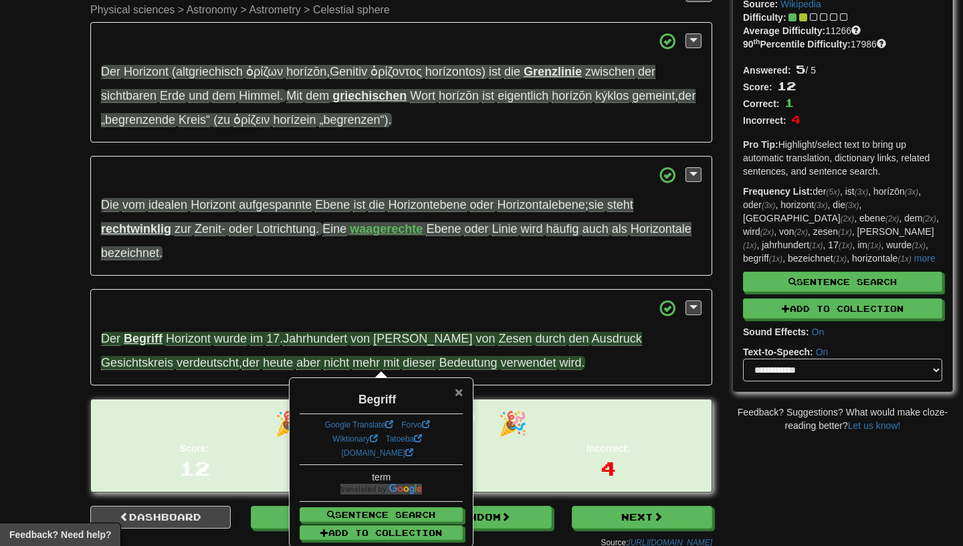
click at [459, 394] on span "×" at bounding box center [459, 391] width 8 height 15
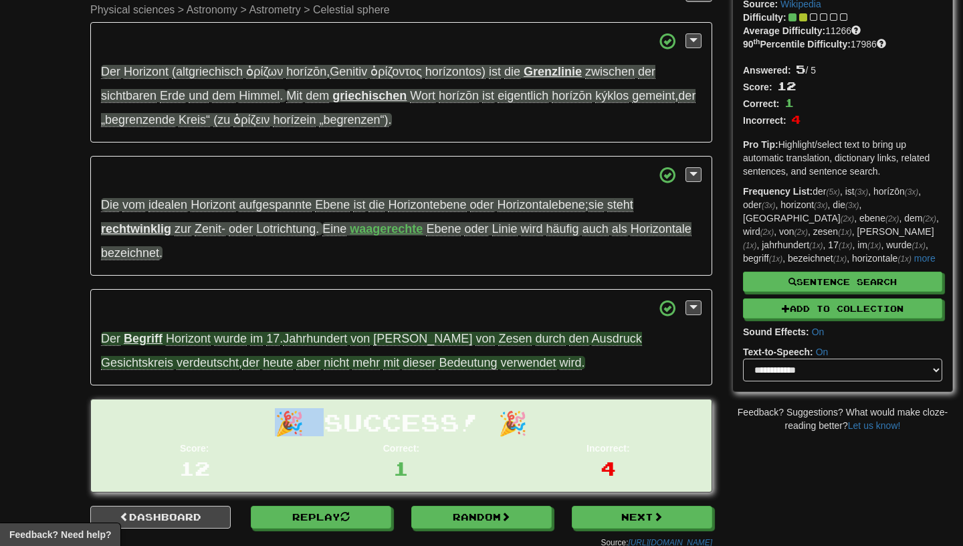
click at [459, 394] on div "/ Cloze-Reading Horizont Reset Physical sciences > Astronomy > Astrometry > Cel…" at bounding box center [401, 250] width 642 height 609
click at [439, 362] on span "Bedeutung" at bounding box center [468, 363] width 58 height 14
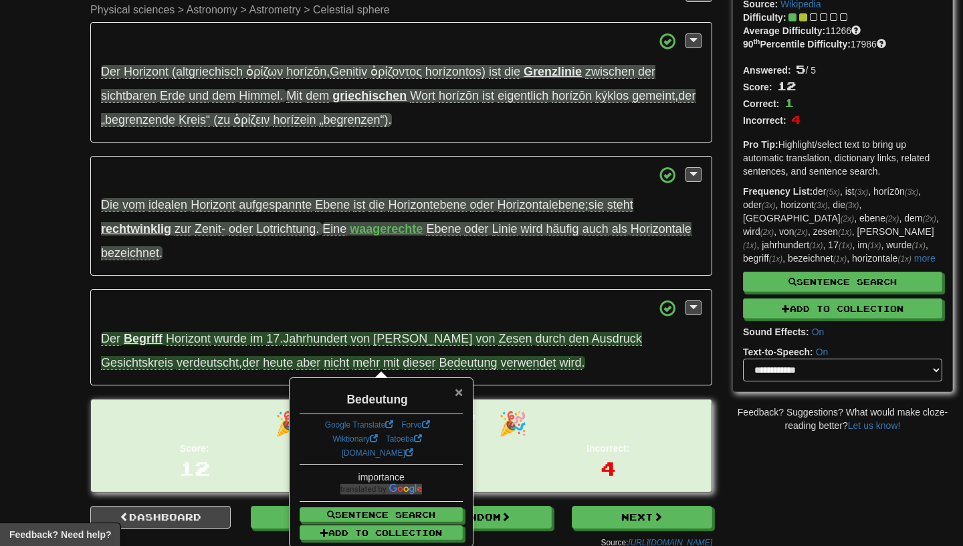
click at [458, 387] on span "×" at bounding box center [459, 391] width 8 height 15
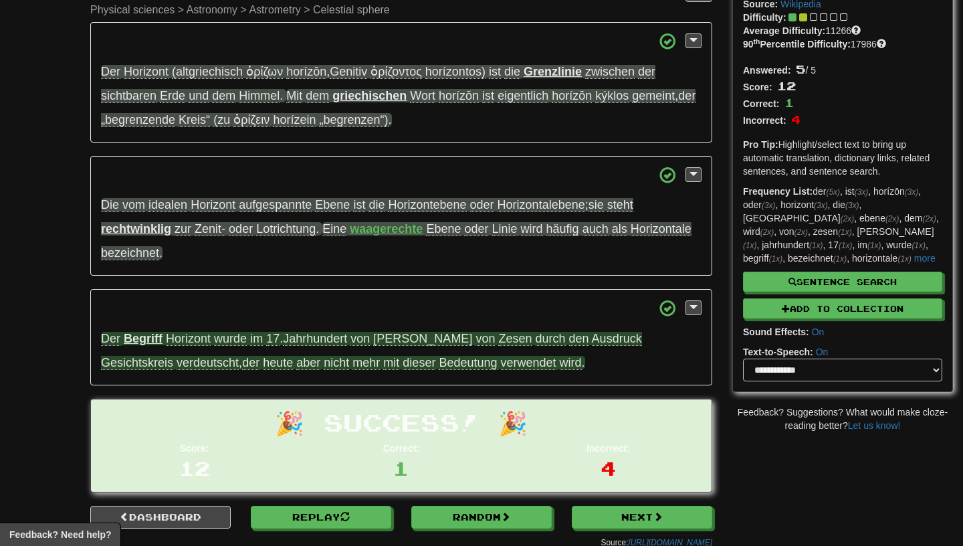
click at [458, 372] on p "Der Begriff Horizont wurde im 17 . Jahrhundert von Philipp von Zesen durch den …" at bounding box center [401, 337] width 622 height 96
click at [501, 370] on span "verwendet" at bounding box center [529, 363] width 56 height 14
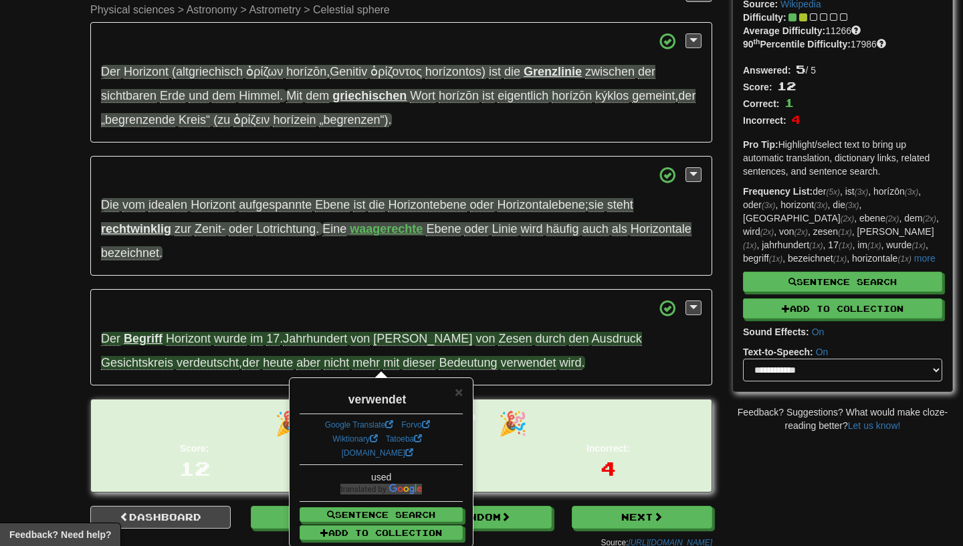
click at [465, 396] on div "× verwendet Google Translate Forvo Wiktionary Tatoeba dict.cc used Sentence Sea…" at bounding box center [381, 461] width 182 height 167
click at [461, 395] on span "×" at bounding box center [459, 391] width 8 height 15
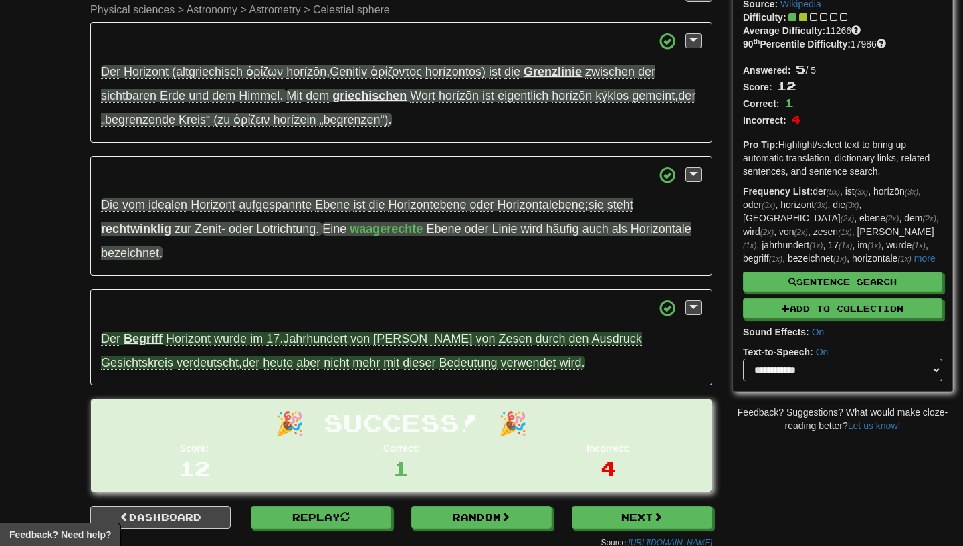
click at [560, 365] on span "wird" at bounding box center [571, 363] width 22 height 14
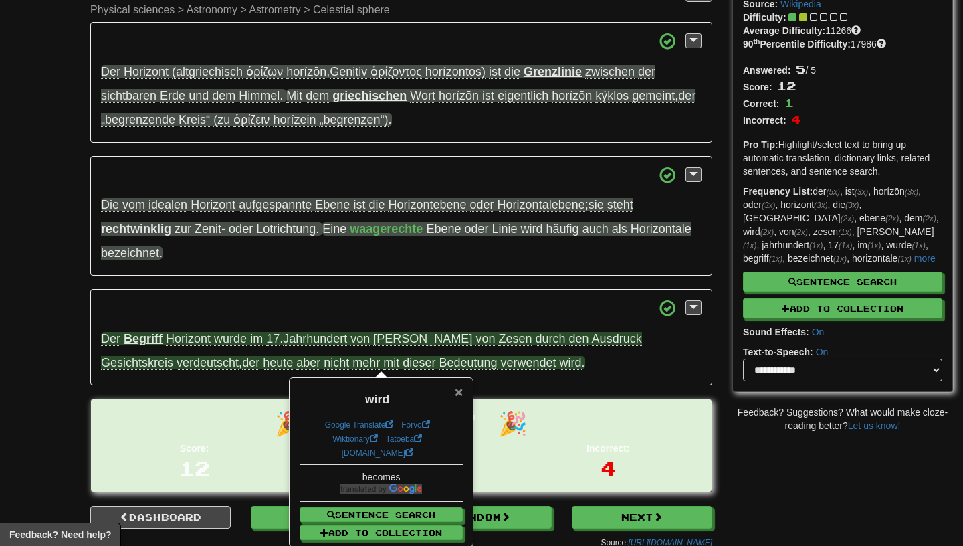
click at [455, 394] on span "×" at bounding box center [459, 391] width 8 height 15
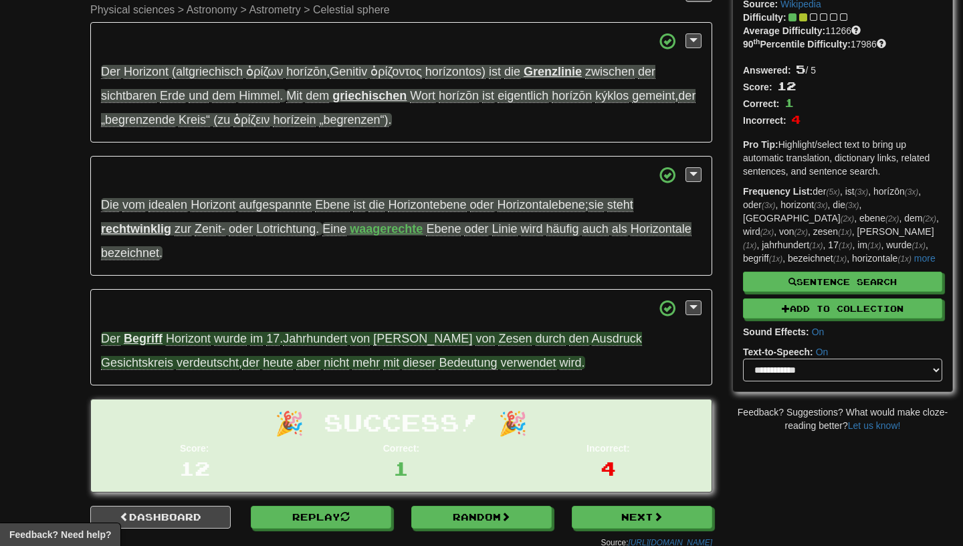
click at [592, 339] on span "Ausdruck" at bounding box center [617, 339] width 50 height 14
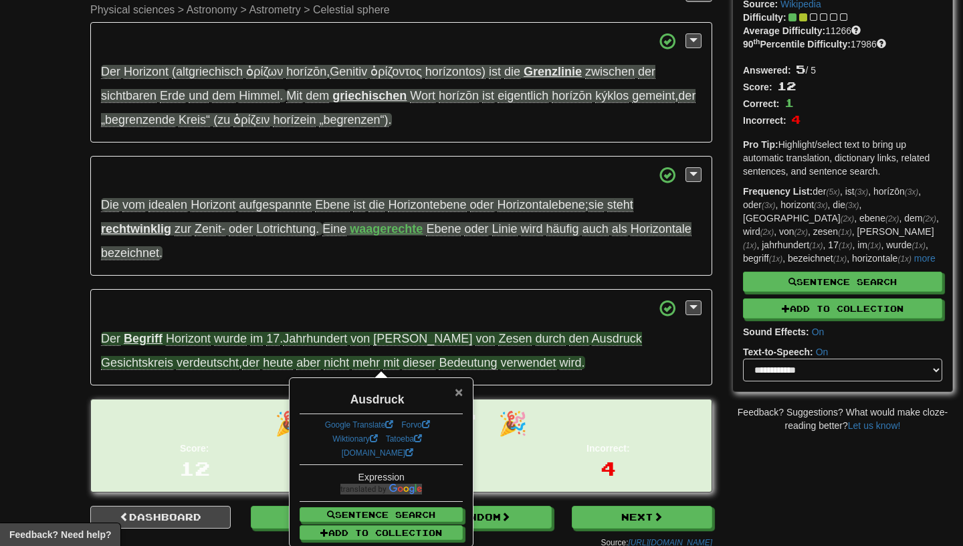
click at [458, 391] on span "×" at bounding box center [459, 391] width 8 height 15
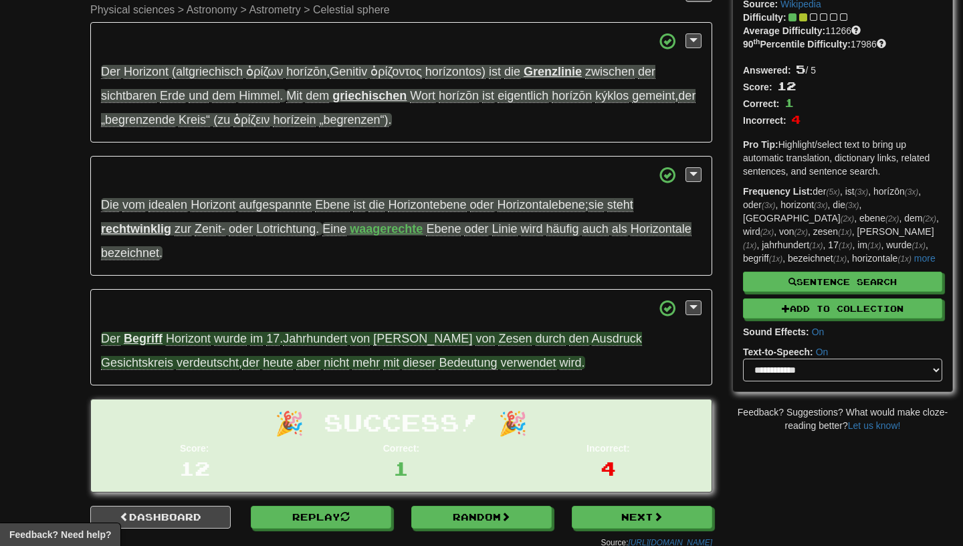
click at [173, 356] on span "Gesichtskreis" at bounding box center [137, 363] width 72 height 14
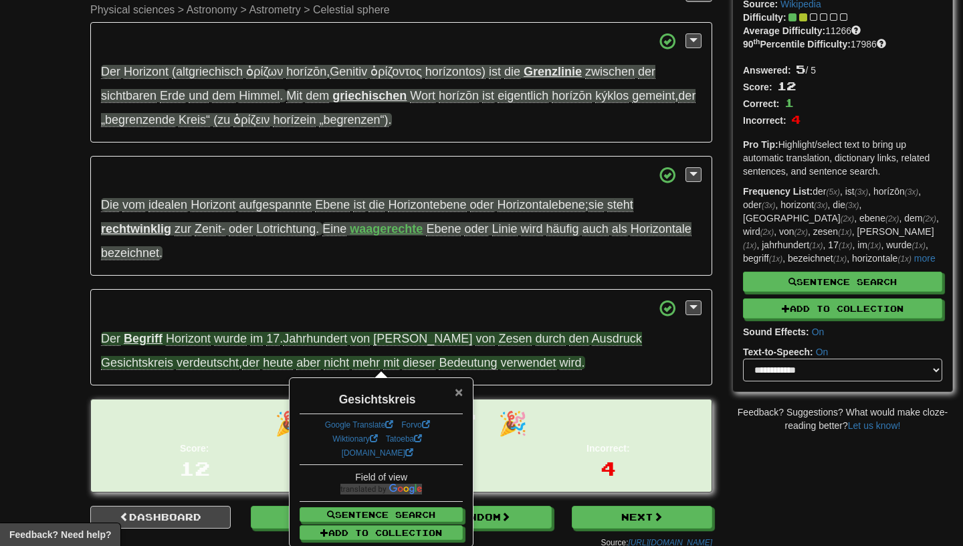
click at [457, 391] on span "×" at bounding box center [459, 391] width 8 height 15
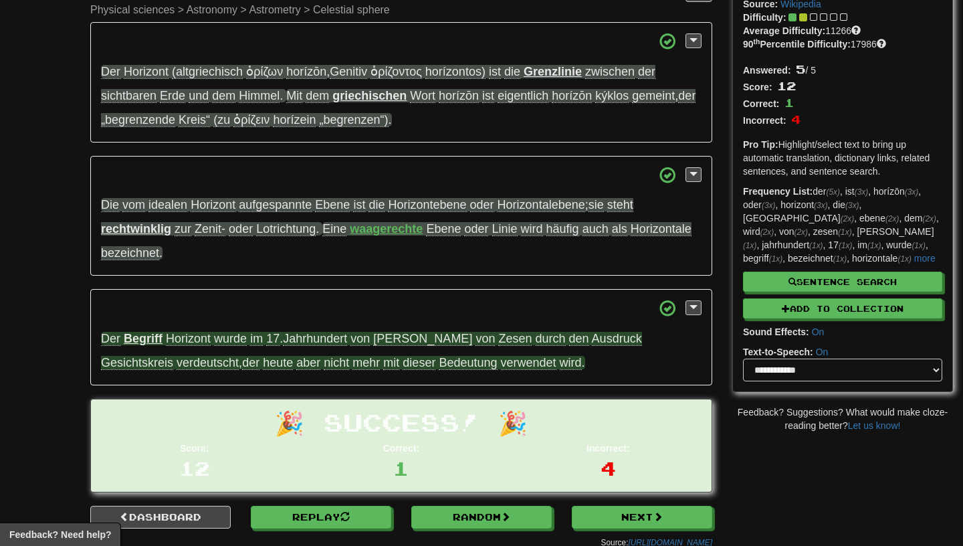
click at [177, 365] on span "verdeutscht" at bounding box center [208, 363] width 62 height 14
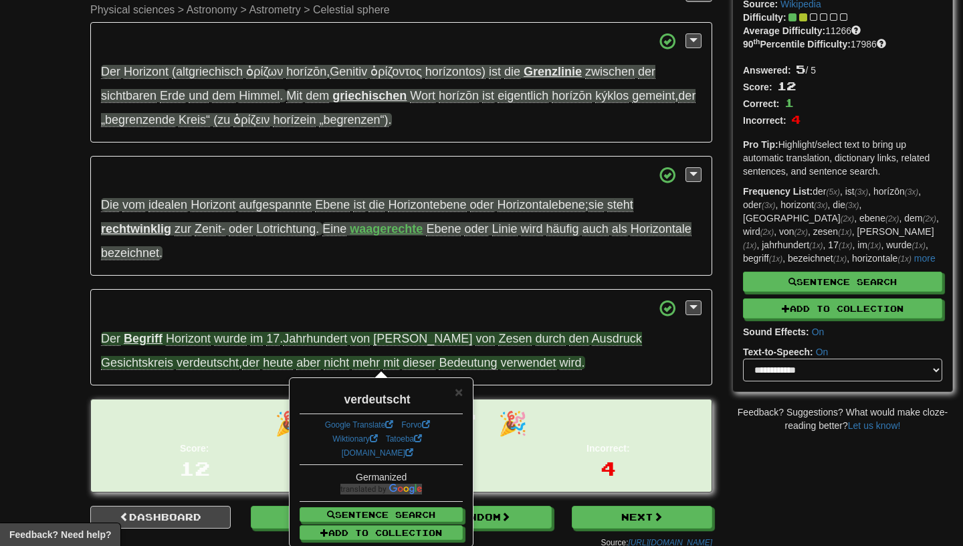
click at [463, 393] on div "× verdeutscht Google Translate Forvo Wiktionary Tatoeba dict.cc Germanized Sent…" at bounding box center [381, 461] width 182 height 167
click at [461, 395] on span "×" at bounding box center [459, 391] width 8 height 15
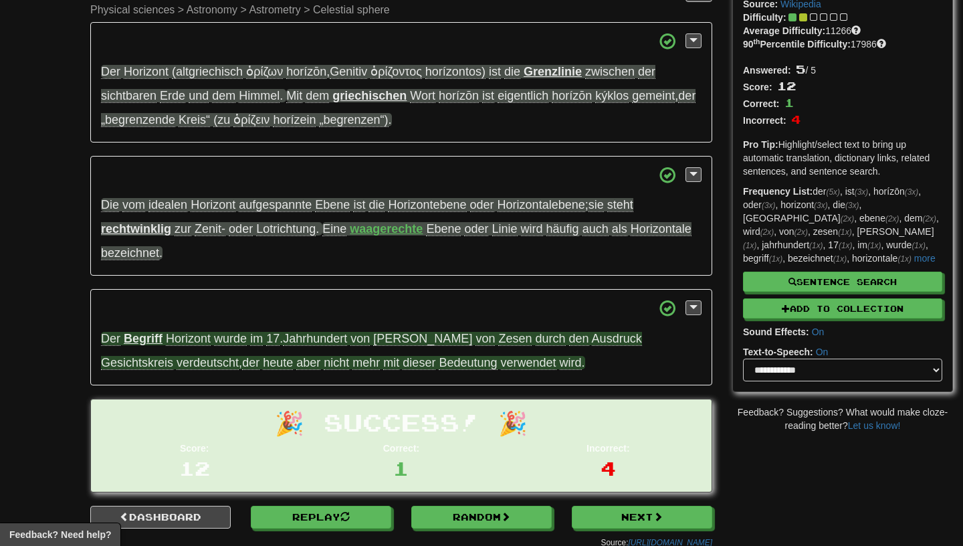
click at [173, 356] on span "Gesichtskreis" at bounding box center [137, 363] width 72 height 14
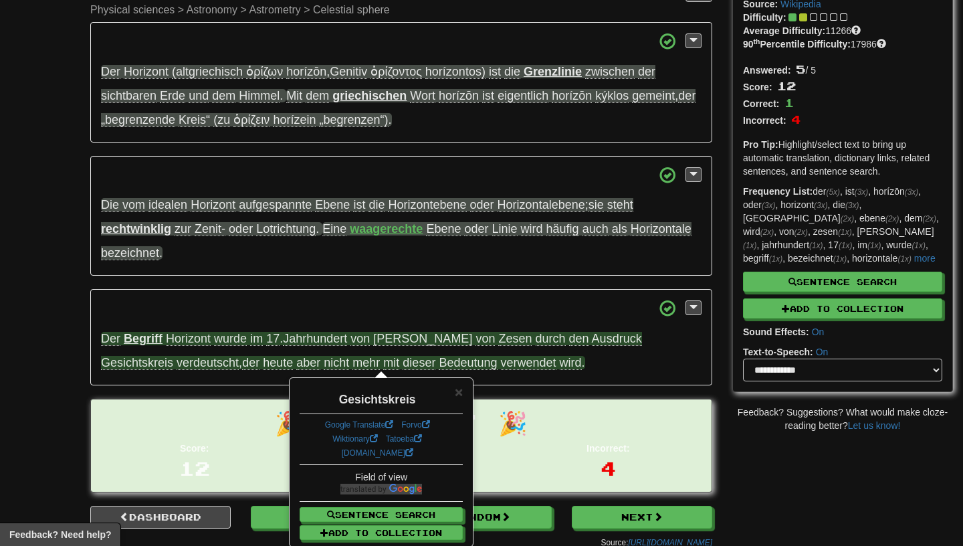
click at [464, 384] on div "× Gesichtskreis Google Translate Forvo Wiktionary Tatoeba dict.cc Field of view…" at bounding box center [381, 461] width 182 height 167
click at [460, 394] on span "×" at bounding box center [459, 391] width 8 height 15
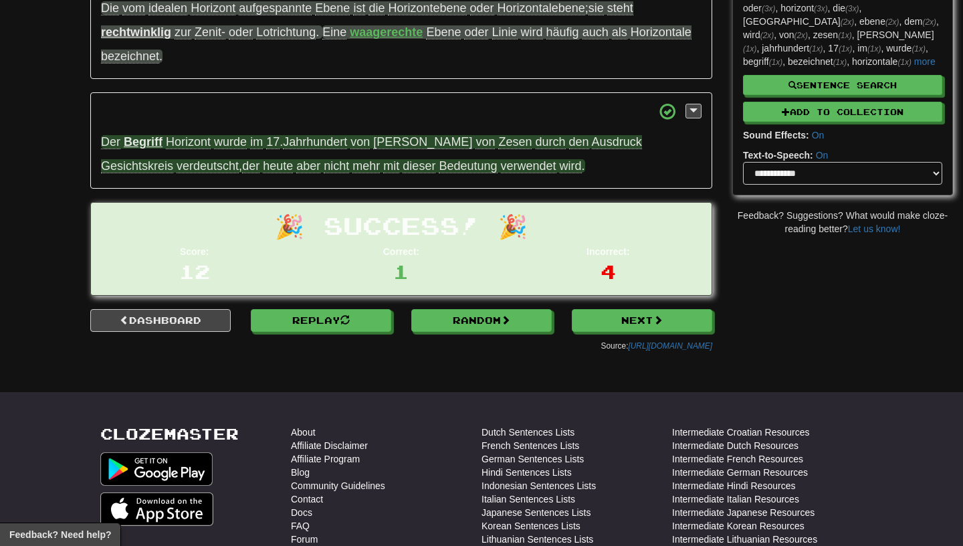
scroll to position [280, 0]
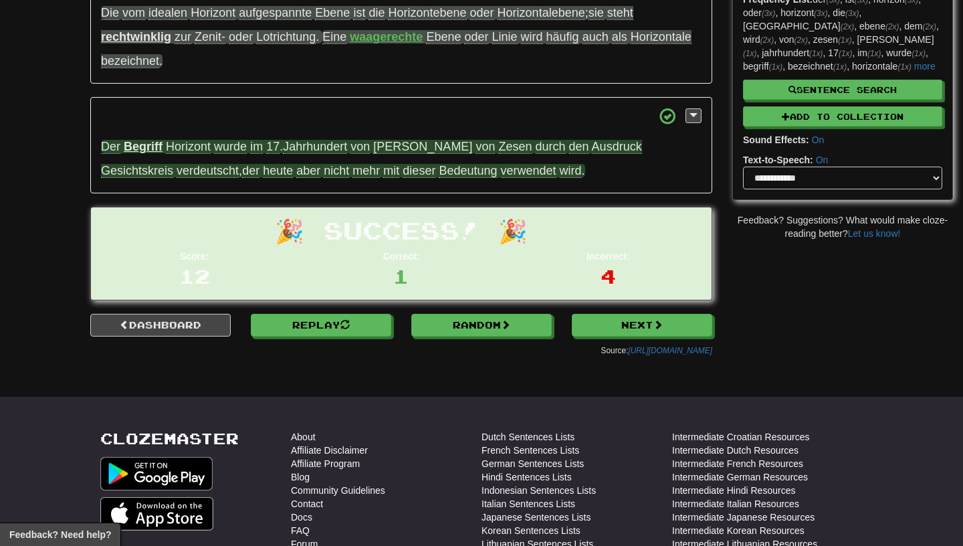
click at [263, 174] on span "heute" at bounding box center [278, 171] width 30 height 14
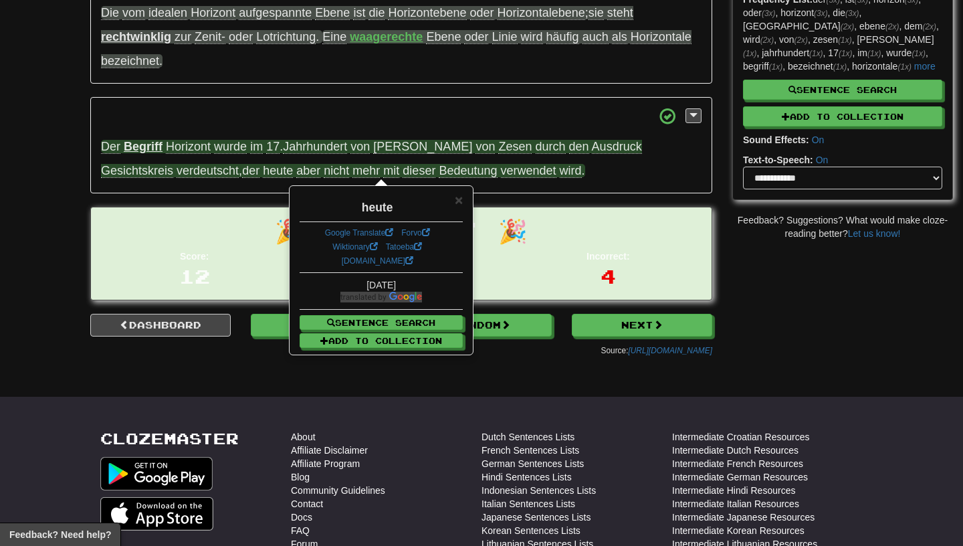
click at [232, 208] on div "🎉 Success! 🎉 Score: 12 Correct: 1 Incorrect: 4" at bounding box center [401, 253] width 621 height 93
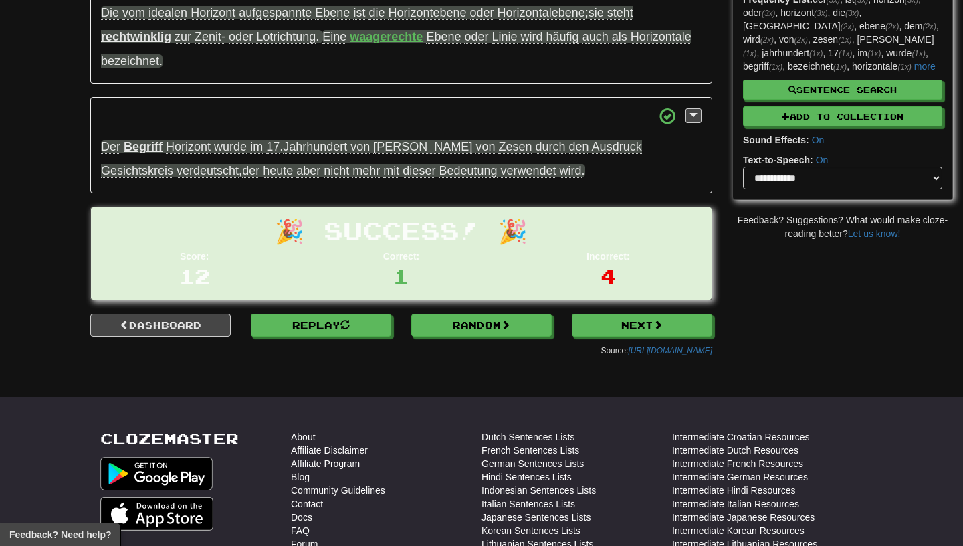
scroll to position [0, 0]
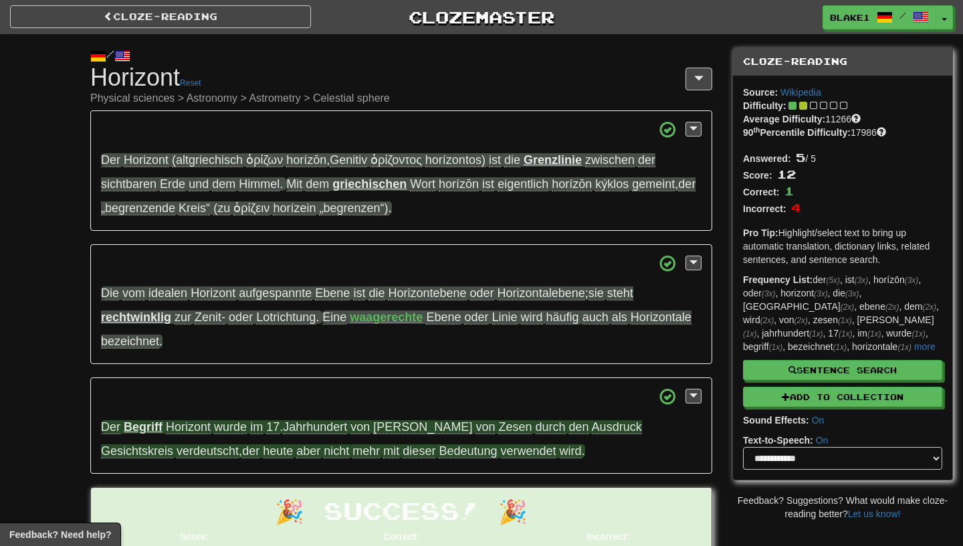
click at [150, 426] on strong "Begriff" at bounding box center [143, 426] width 39 height 13
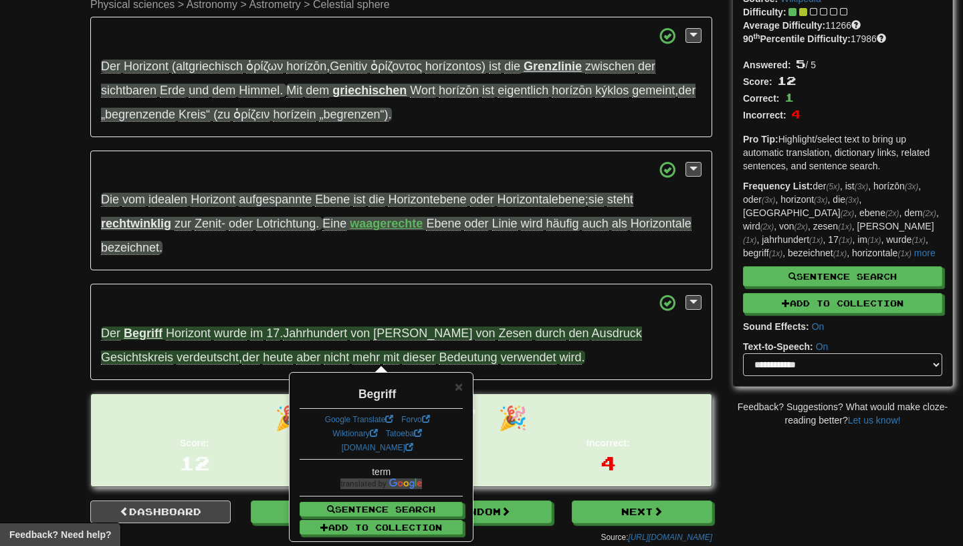
scroll to position [93, 0]
click at [458, 389] on span "×" at bounding box center [459, 386] width 8 height 15
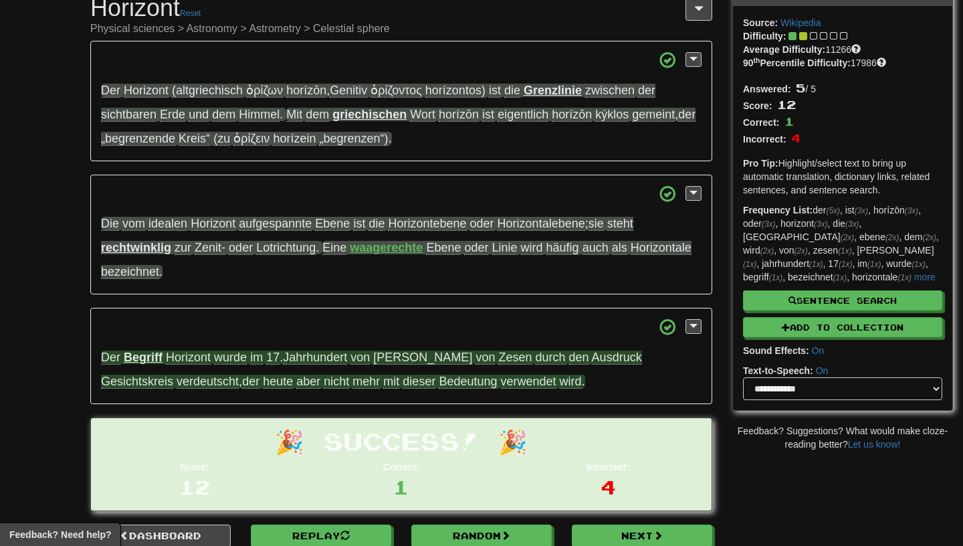
scroll to position [0, 0]
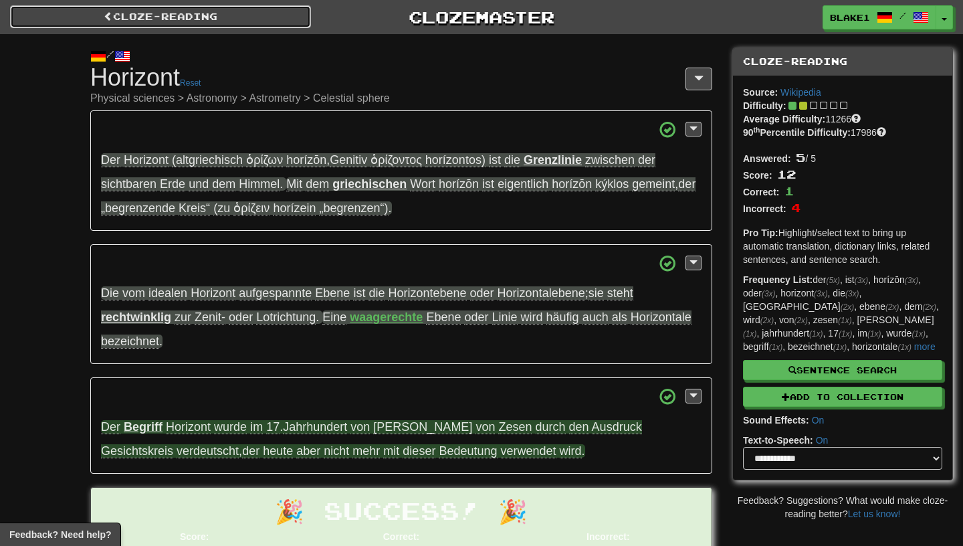
click at [132, 26] on link "Cloze-Reading" at bounding box center [160, 16] width 301 height 23
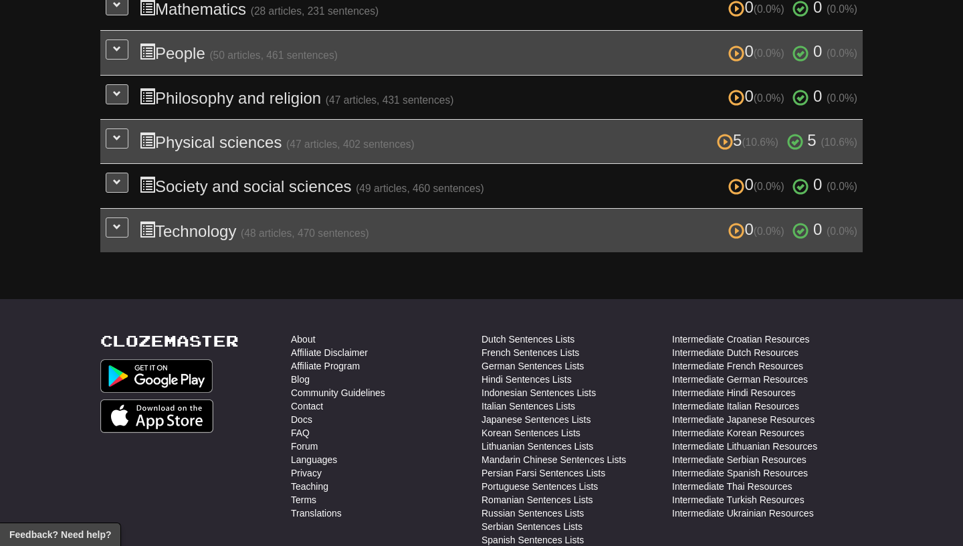
scroll to position [540, 0]
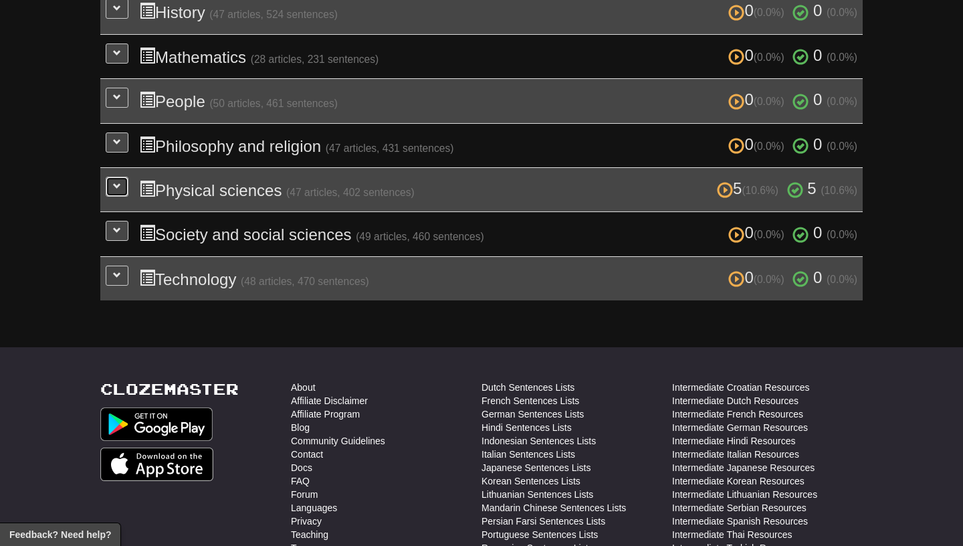
click at [120, 185] on button at bounding box center [117, 187] width 23 height 20
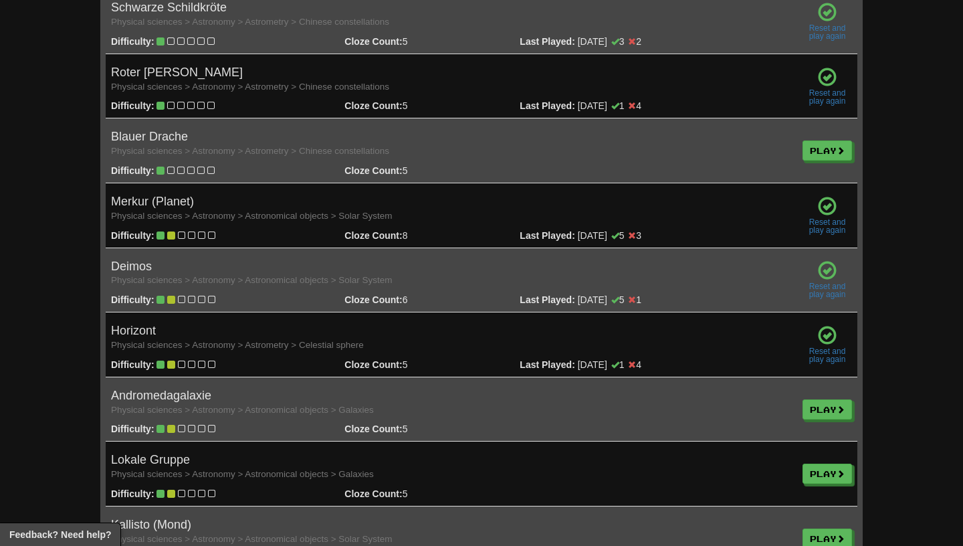
scroll to position [770, 0]
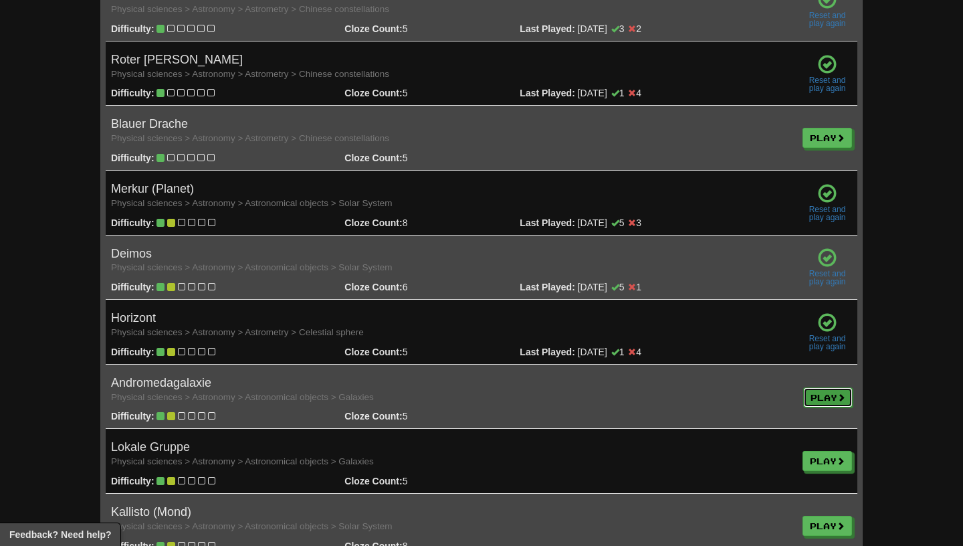
click at [829, 392] on link "Play" at bounding box center [827, 397] width 49 height 20
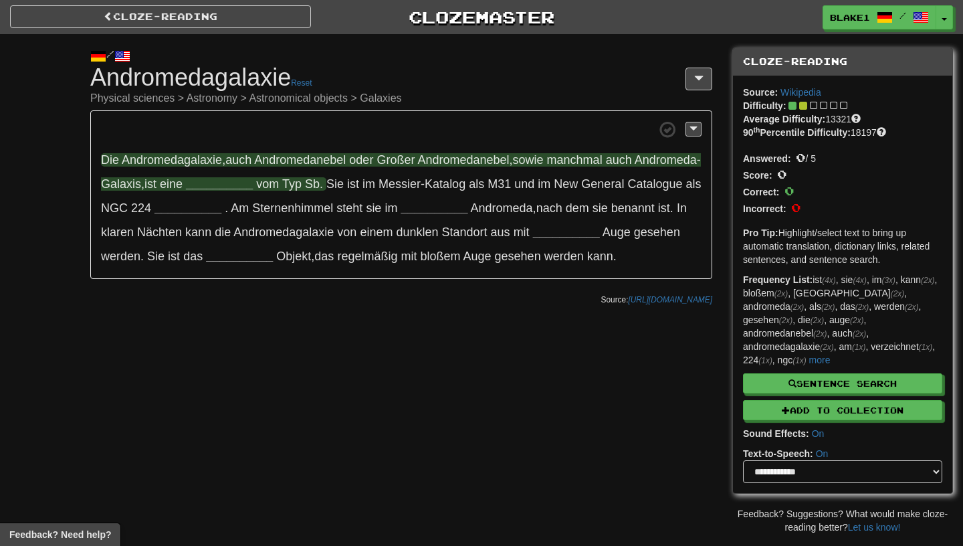
click at [253, 181] on strong "__________" at bounding box center [219, 183] width 67 height 13
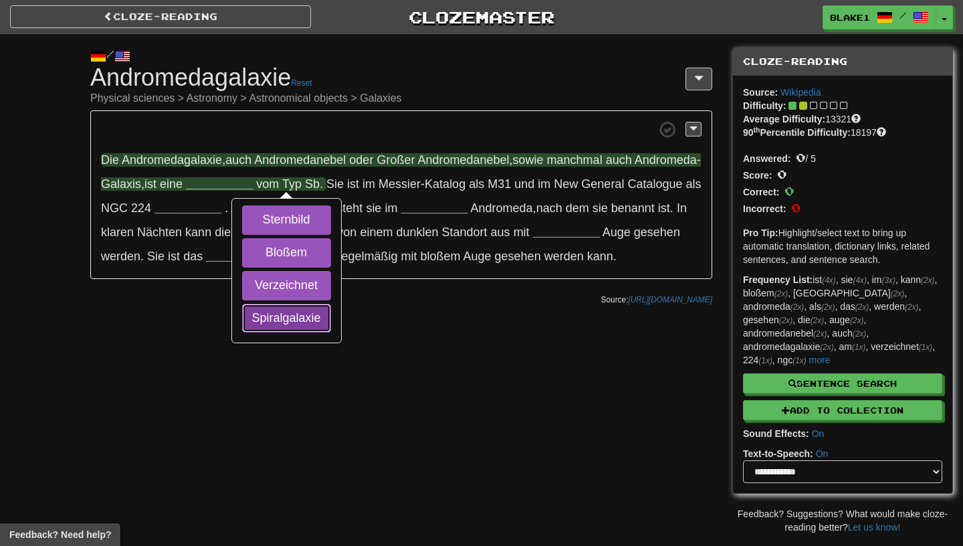
click at [288, 328] on button "Spiralgalaxie" at bounding box center [286, 318] width 89 height 29
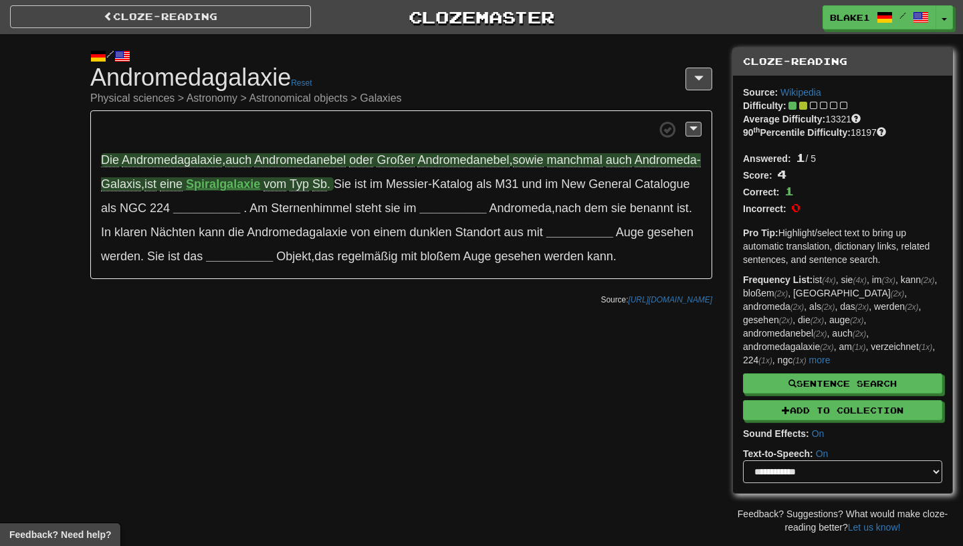
click at [543, 155] on span "sowie" at bounding box center [528, 160] width 31 height 14
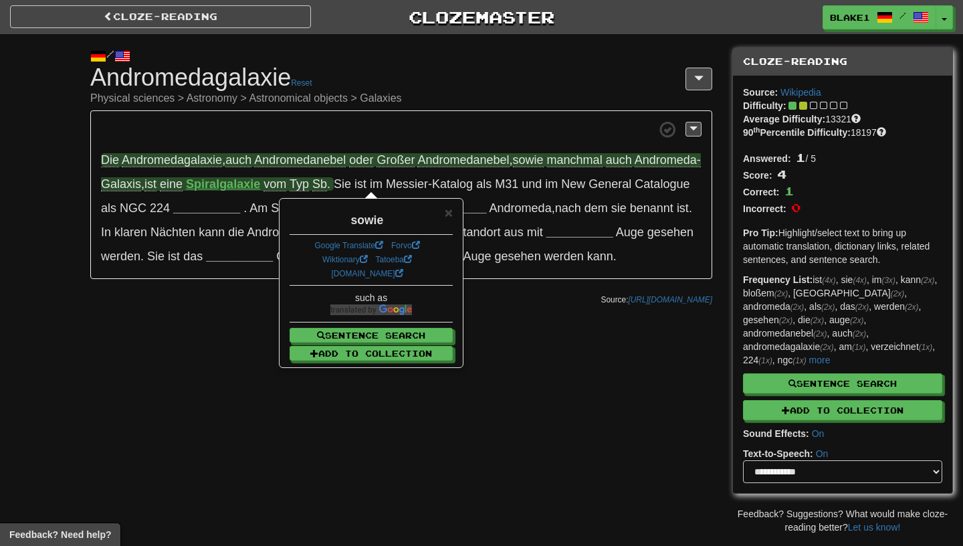
click at [579, 156] on span "manchmal" at bounding box center [575, 160] width 56 height 14
click at [551, 134] on span at bounding box center [401, 129] width 600 height 17
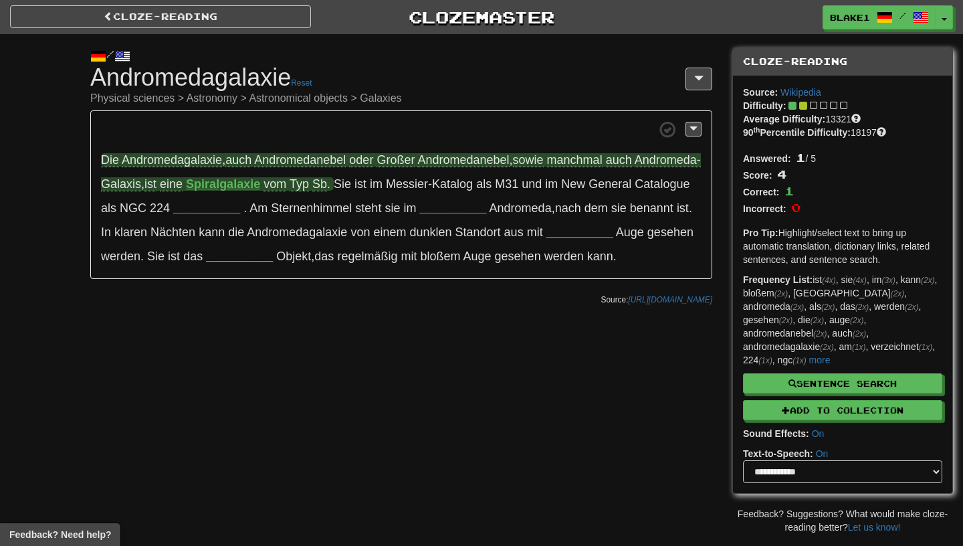
click at [269, 159] on span "Andromedanebel" at bounding box center [300, 160] width 92 height 14
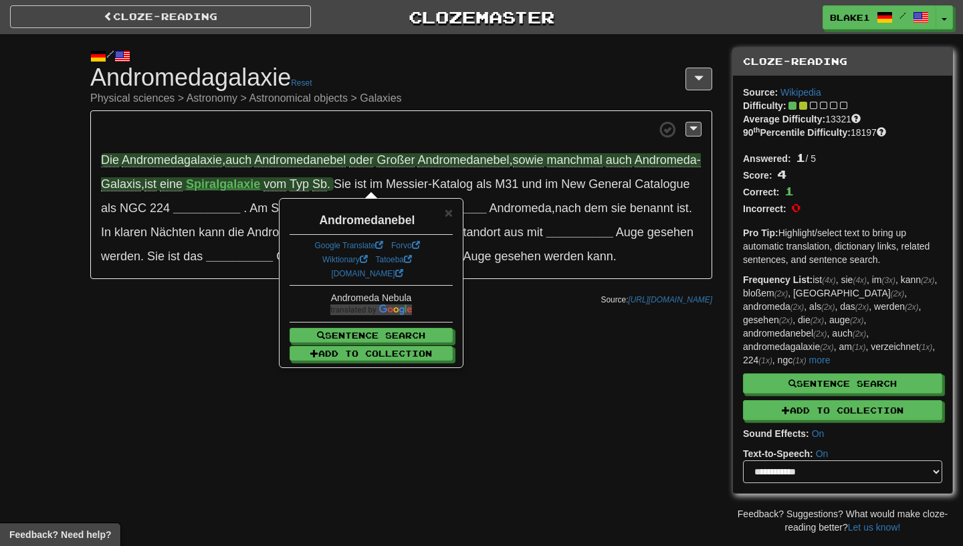
click at [553, 163] on span "Die Andromedagalaxie , auch Andromedanebel oder Großer Andromedanebel , sowie m…" at bounding box center [401, 172] width 600 height 38
click at [544, 162] on span "sowie" at bounding box center [528, 160] width 31 height 14
click at [575, 158] on span "manchmal" at bounding box center [575, 160] width 56 height 14
click at [449, 214] on span "×" at bounding box center [449, 212] width 8 height 15
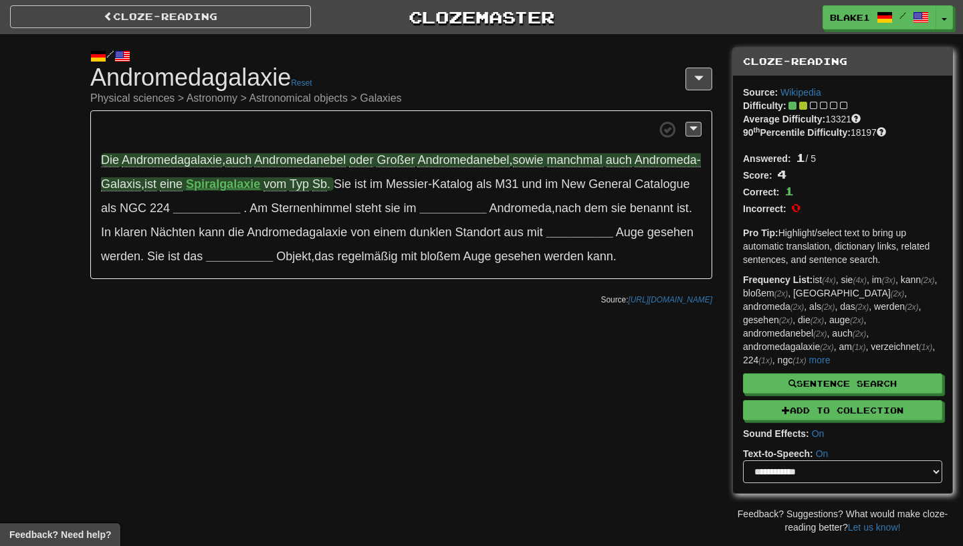
click at [321, 201] on p "Die Andromedagalaxie , auch Andromedanebel oder Großer Andromedanebel , sowie m…" at bounding box center [401, 194] width 622 height 169
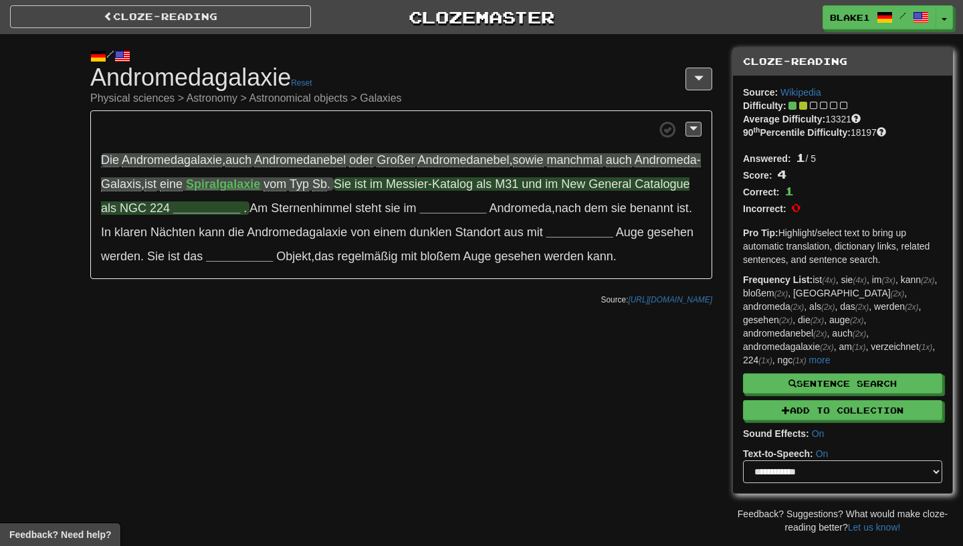
click at [240, 211] on strong "__________" at bounding box center [206, 207] width 67 height 13
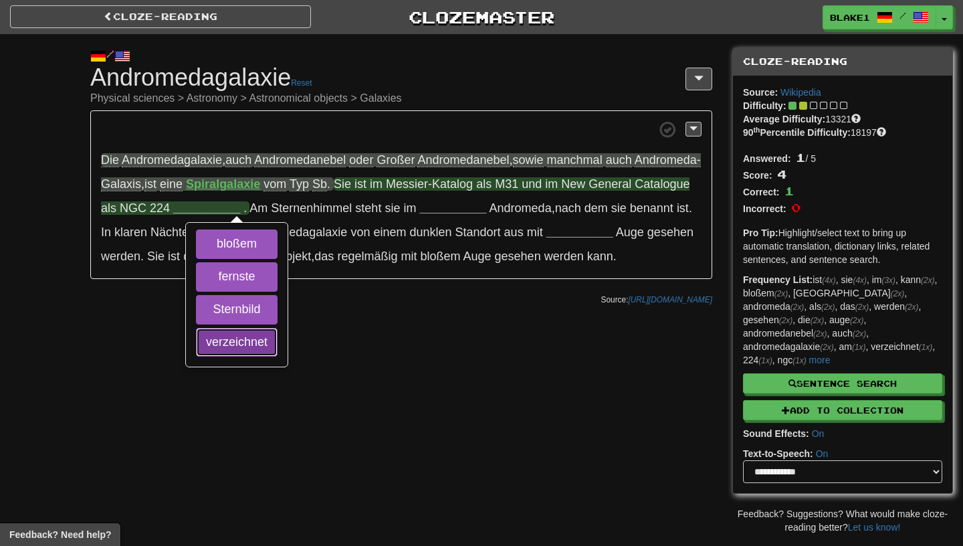
click at [278, 339] on button "verzeichnet" at bounding box center [237, 342] width 82 height 29
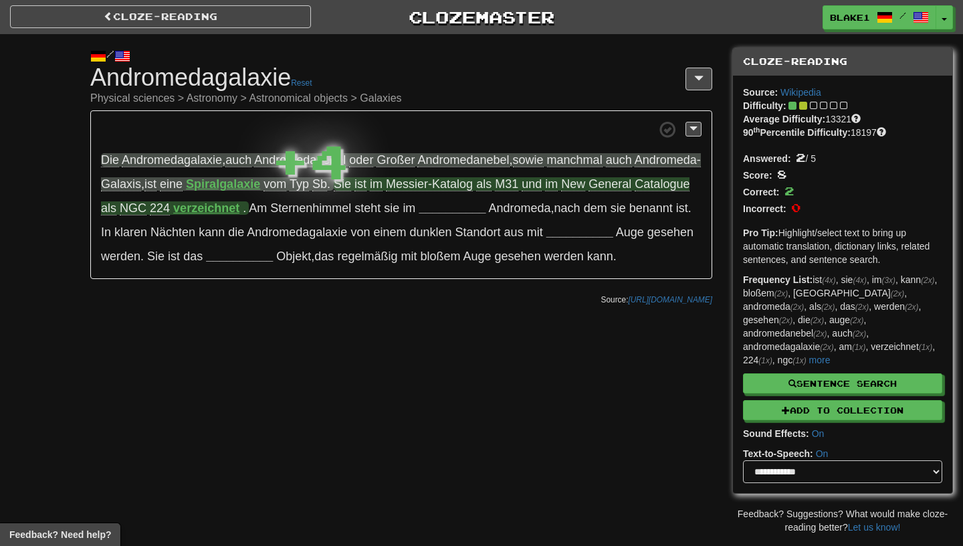
click at [239, 214] on strong "verzeichnet" at bounding box center [206, 207] width 66 height 13
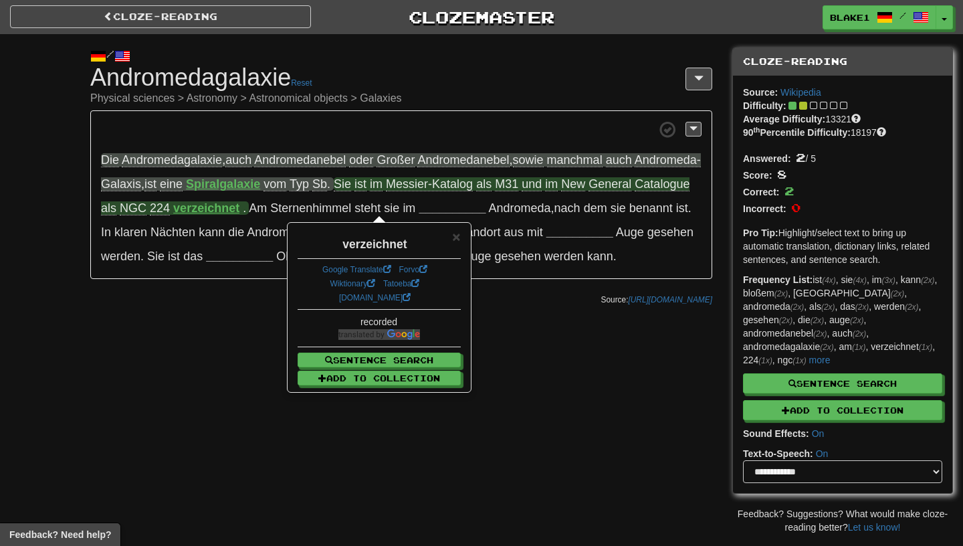
click at [83, 225] on div "/ Cloze-[GEOGRAPHIC_DATA] Andromedagalaxie Reset Physical sciences > Astronomy …" at bounding box center [401, 173] width 642 height 278
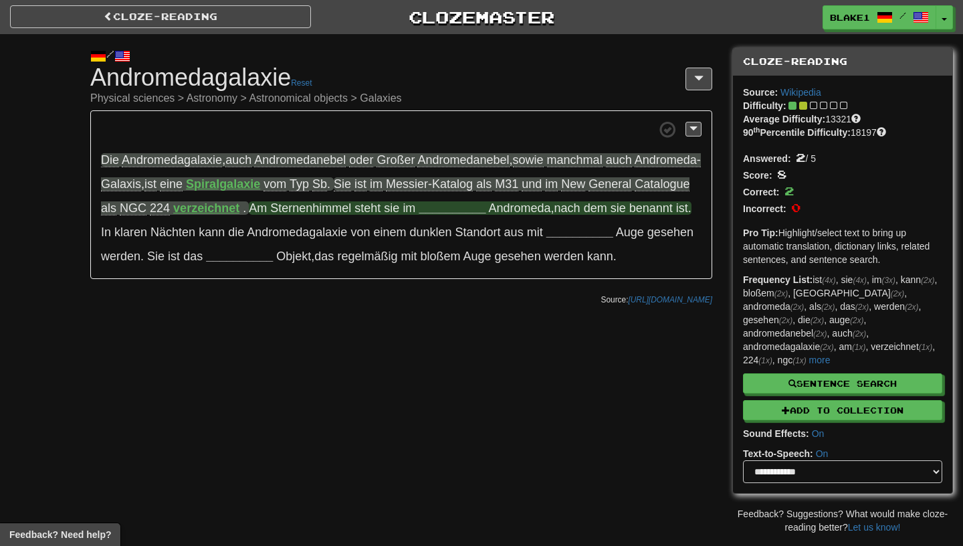
click at [485, 207] on strong "__________" at bounding box center [452, 207] width 67 height 13
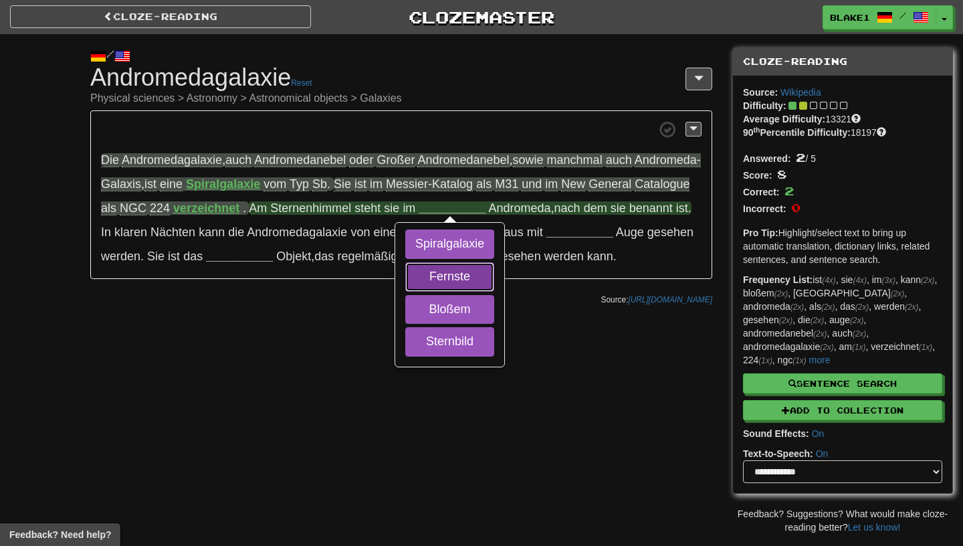
click at [494, 285] on button "Fernste" at bounding box center [449, 276] width 89 height 29
click at [494, 306] on button "Bloßem" at bounding box center [449, 309] width 89 height 29
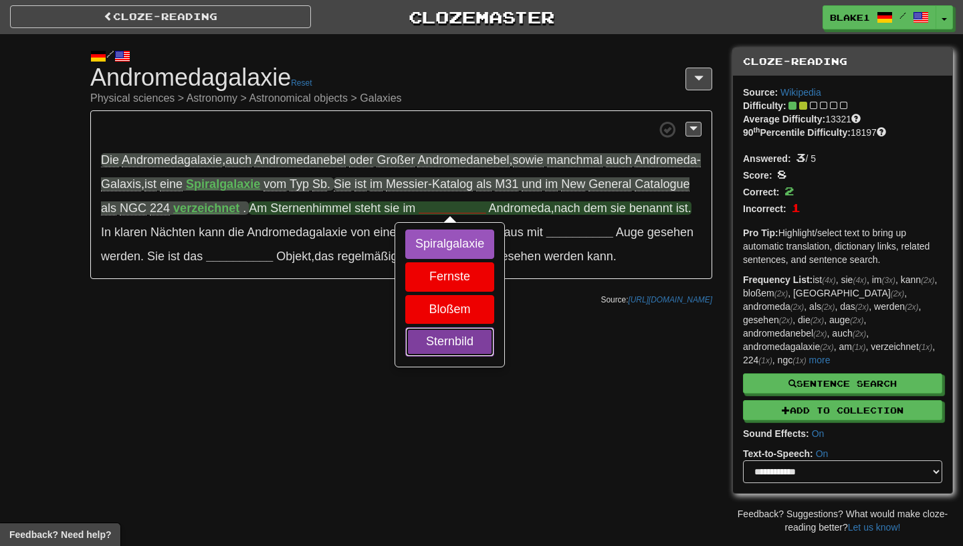
click at [494, 340] on button "Sternbild" at bounding box center [449, 341] width 89 height 29
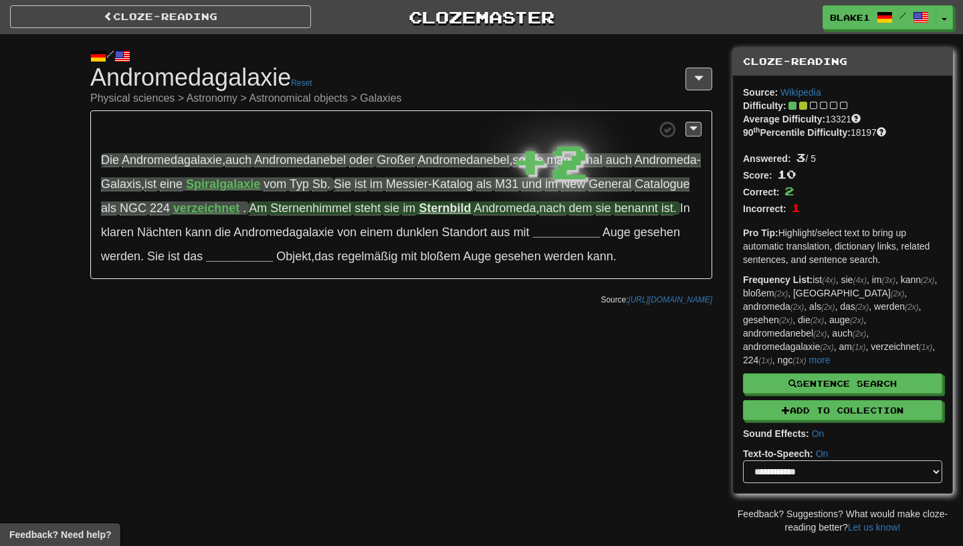
click at [471, 205] on strong "Sternbild" at bounding box center [445, 207] width 52 height 13
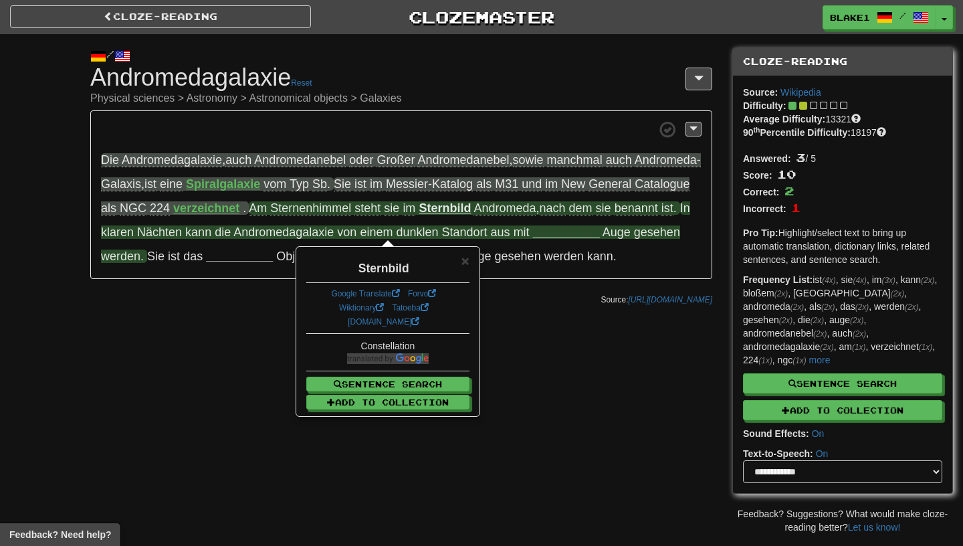
click at [533, 239] on strong "__________" at bounding box center [566, 231] width 67 height 13
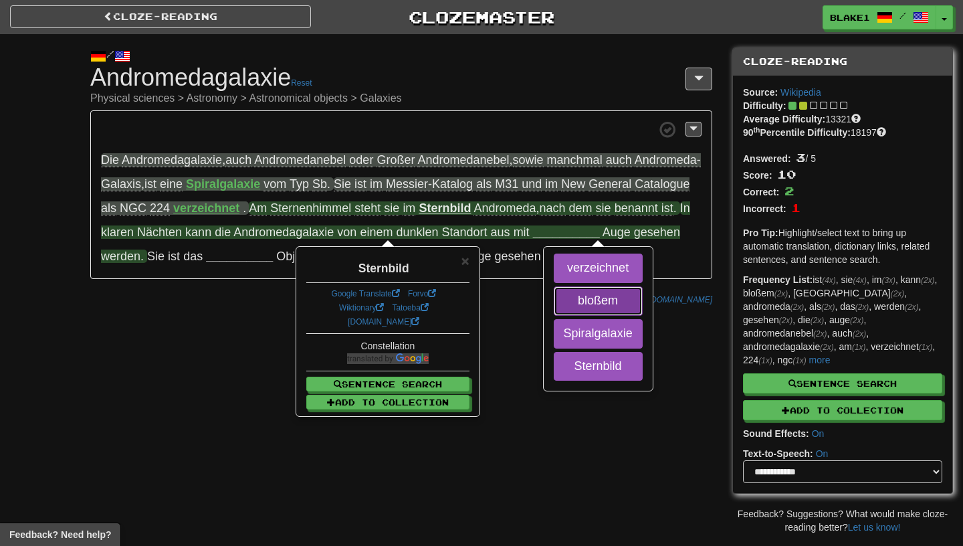
click at [554, 316] on button "bloßem" at bounding box center [598, 300] width 89 height 29
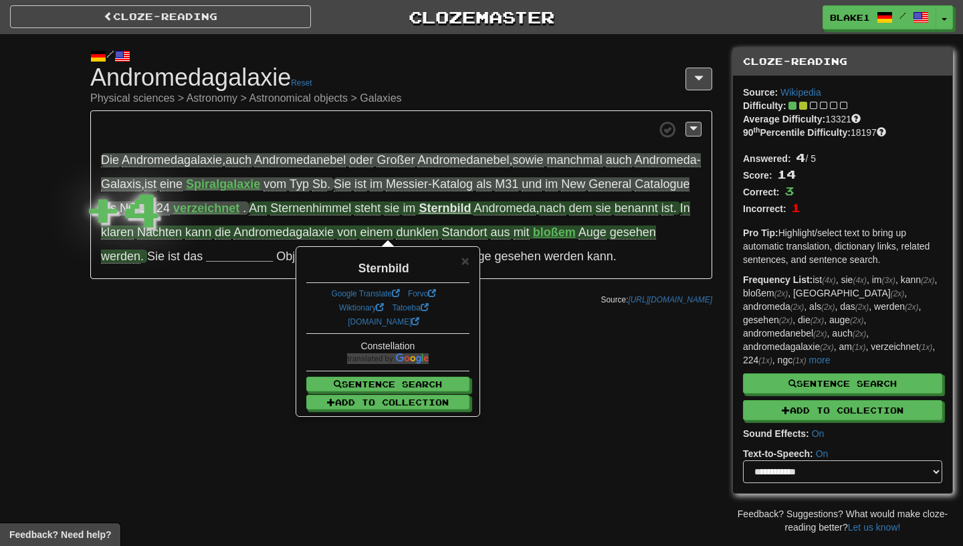
click at [533, 239] on strong "bloßem" at bounding box center [554, 231] width 43 height 13
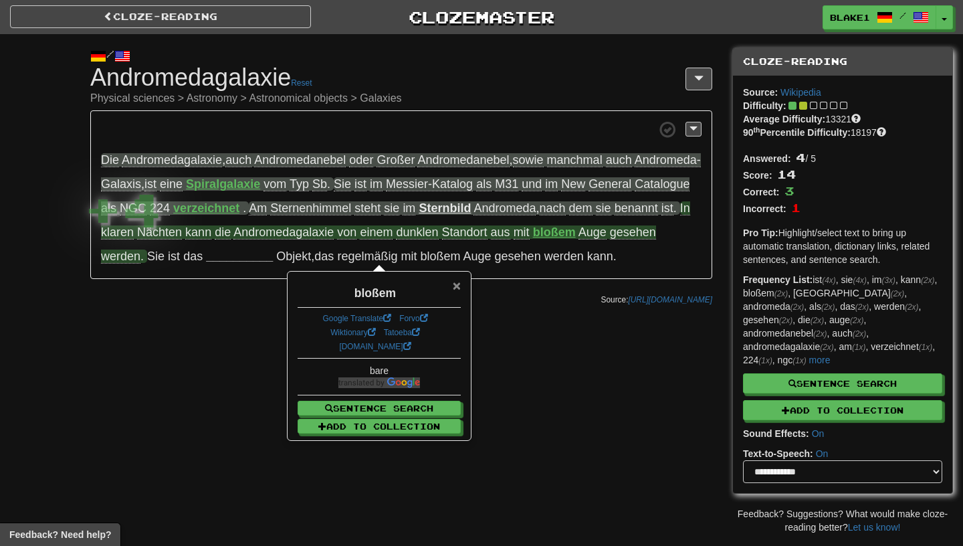
click at [457, 283] on span "×" at bounding box center [457, 285] width 8 height 15
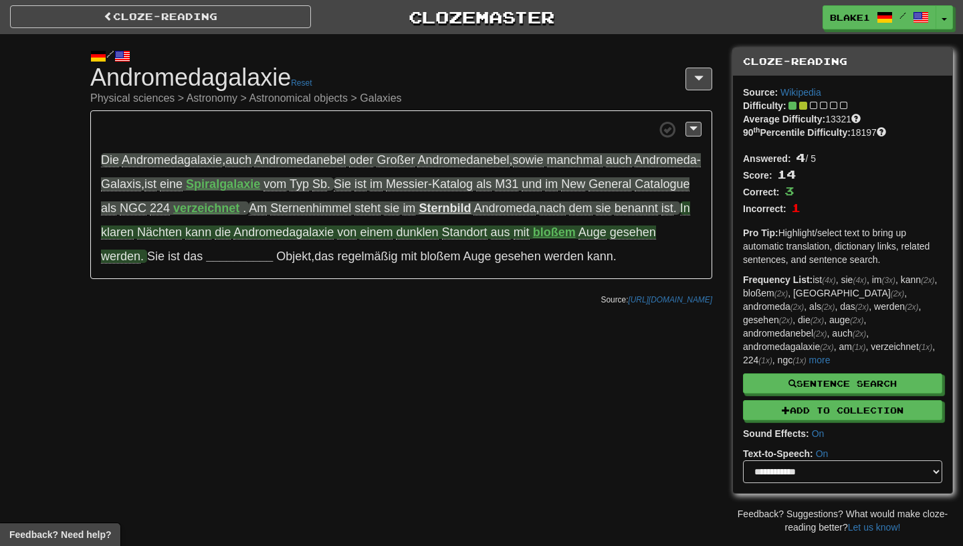
click at [487, 227] on span "Standort" at bounding box center [464, 232] width 45 height 14
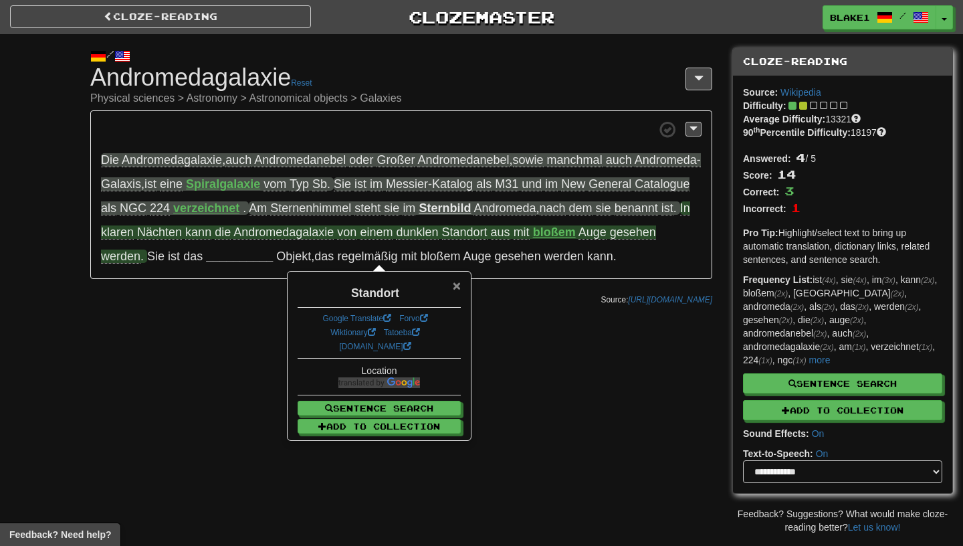
click at [456, 284] on span "×" at bounding box center [457, 285] width 8 height 15
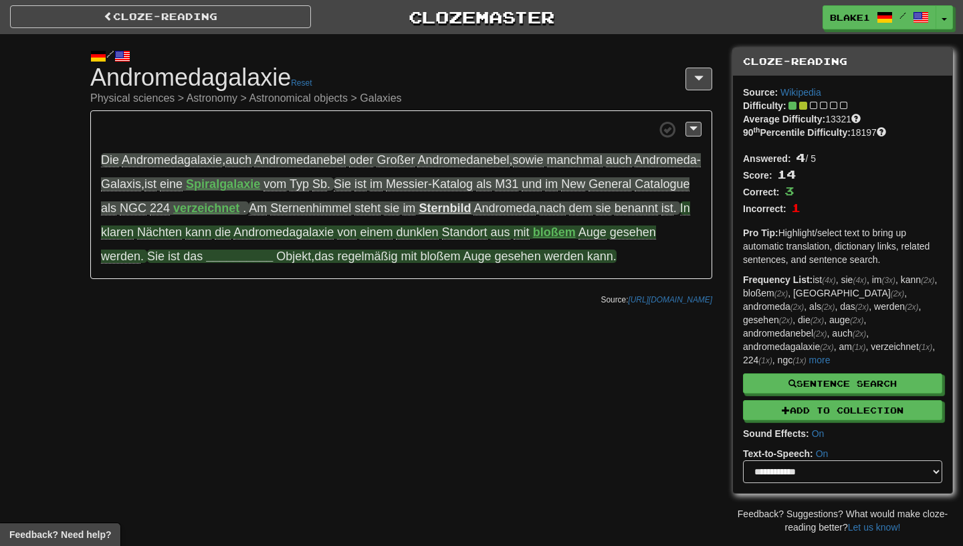
click at [273, 252] on strong "__________" at bounding box center [239, 255] width 67 height 13
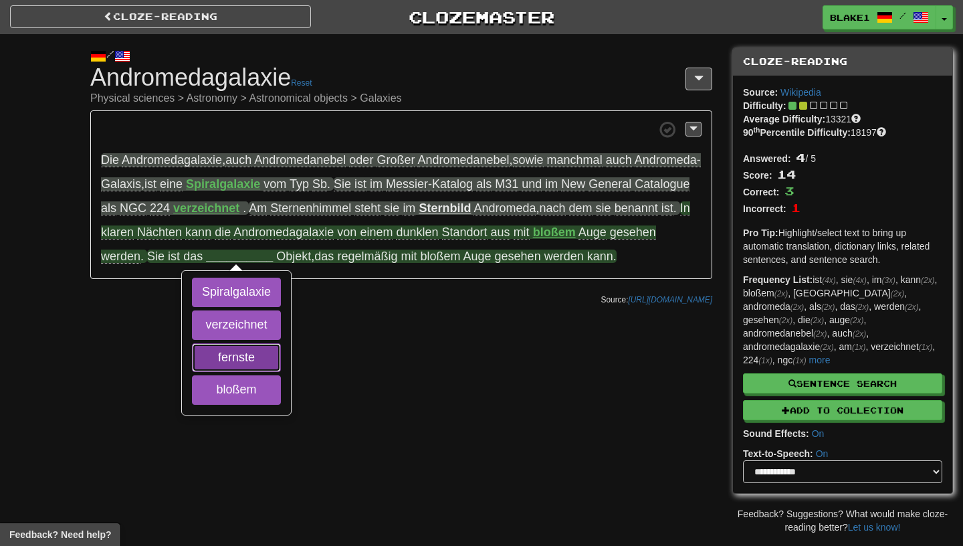
click at [281, 363] on button "fernste" at bounding box center [236, 357] width 89 height 29
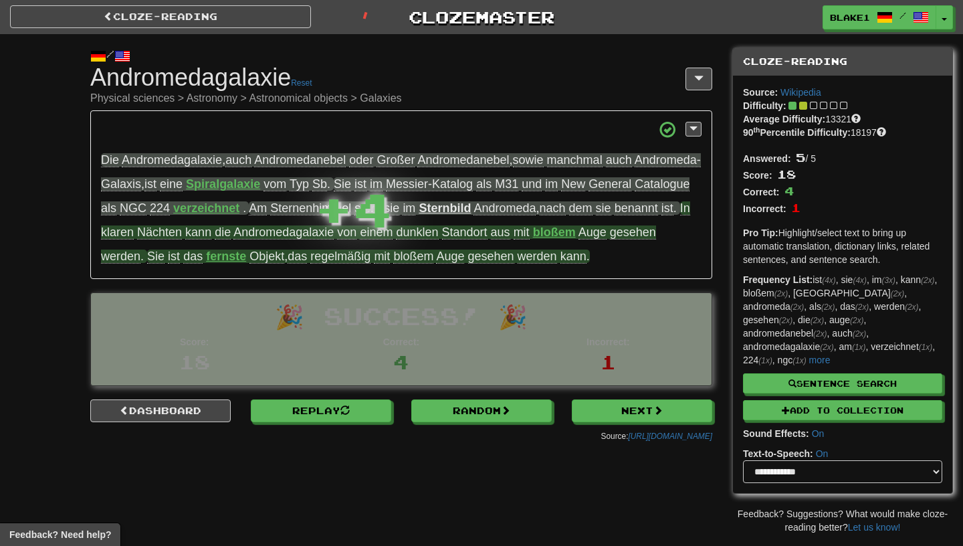
click at [246, 254] on strong "fernste" at bounding box center [226, 255] width 40 height 13
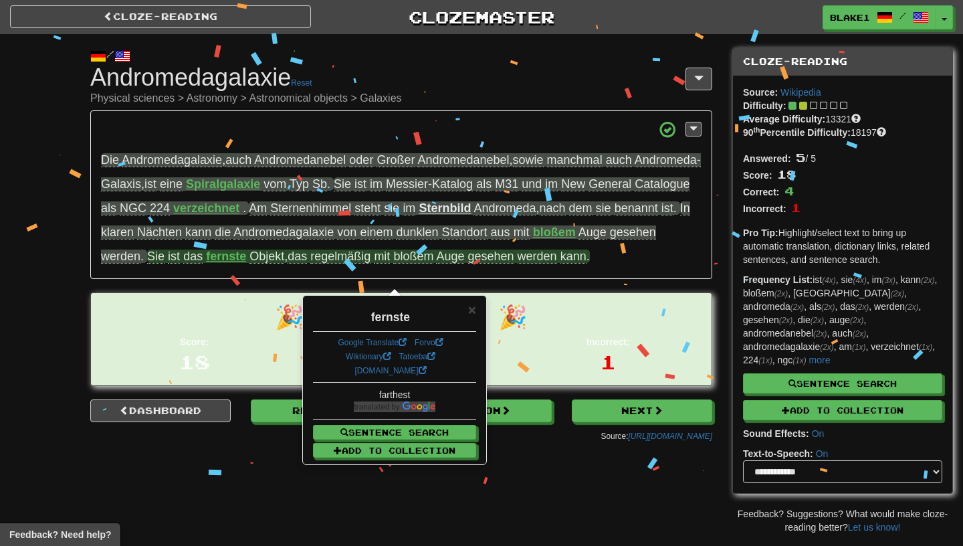
click at [289, 279] on p "Die Andromedagalaxie , auch Andromedanebel oder Großer Andromedanebel , sowie m…" at bounding box center [401, 194] width 622 height 169
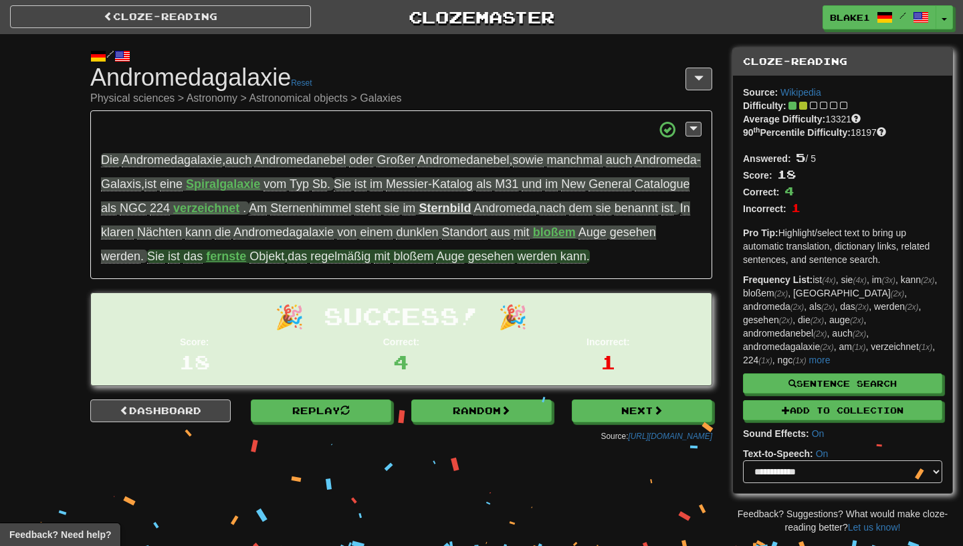
click at [370, 257] on span "regelmäßig" at bounding box center [340, 256] width 60 height 14
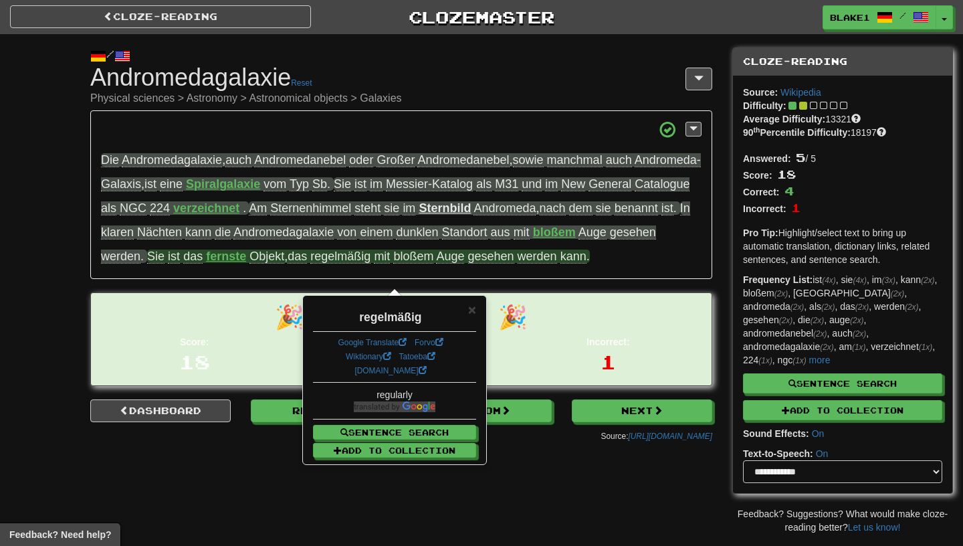
click at [465, 309] on div "regelmäßig" at bounding box center [394, 313] width 163 height 23
click at [469, 312] on span "×" at bounding box center [472, 309] width 8 height 15
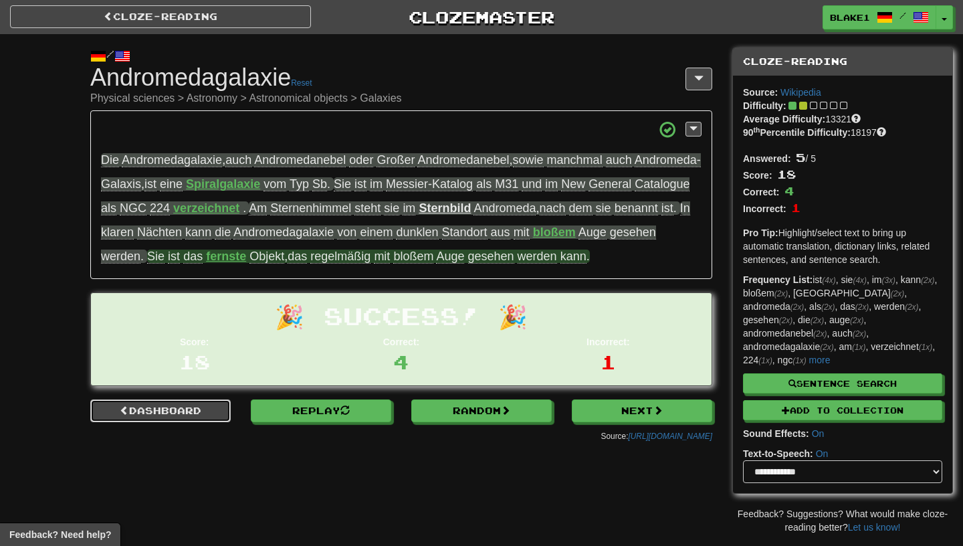
click at [138, 422] on link "Dashboard" at bounding box center [160, 410] width 140 height 23
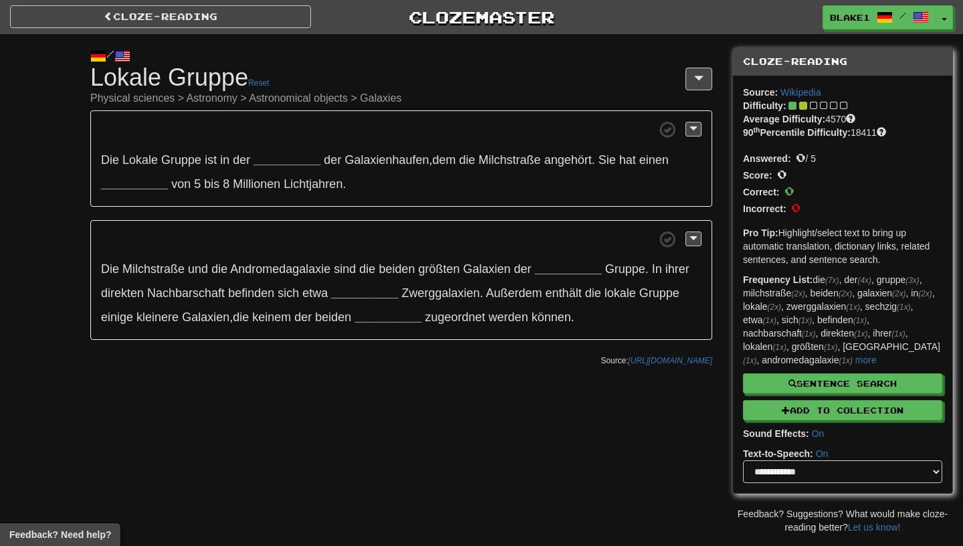
click at [304, 142] on p "Die Lokale Gruppe ist in der __________ der Galaxienhaufen , dem die Milchstraß…" at bounding box center [401, 158] width 622 height 96
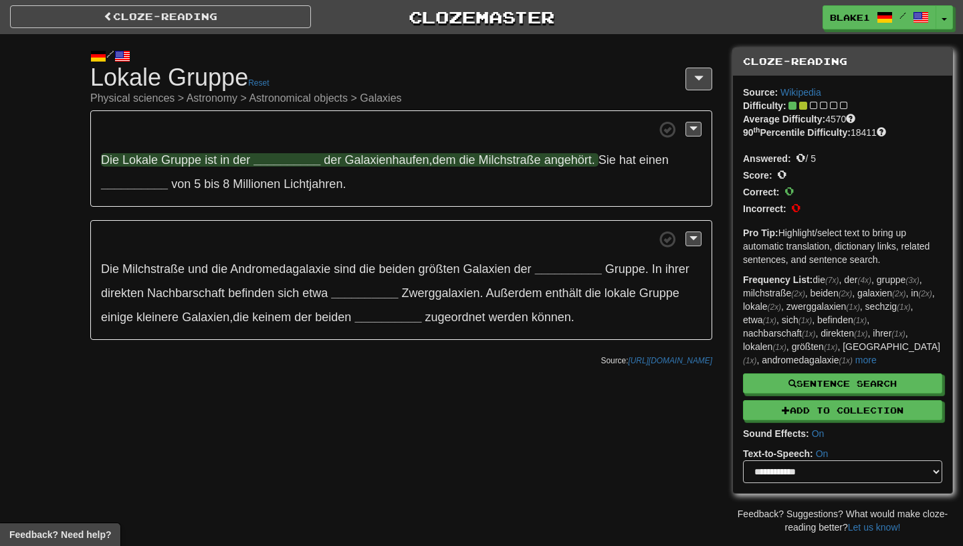
click at [302, 158] on strong "__________" at bounding box center [286, 159] width 67 height 13
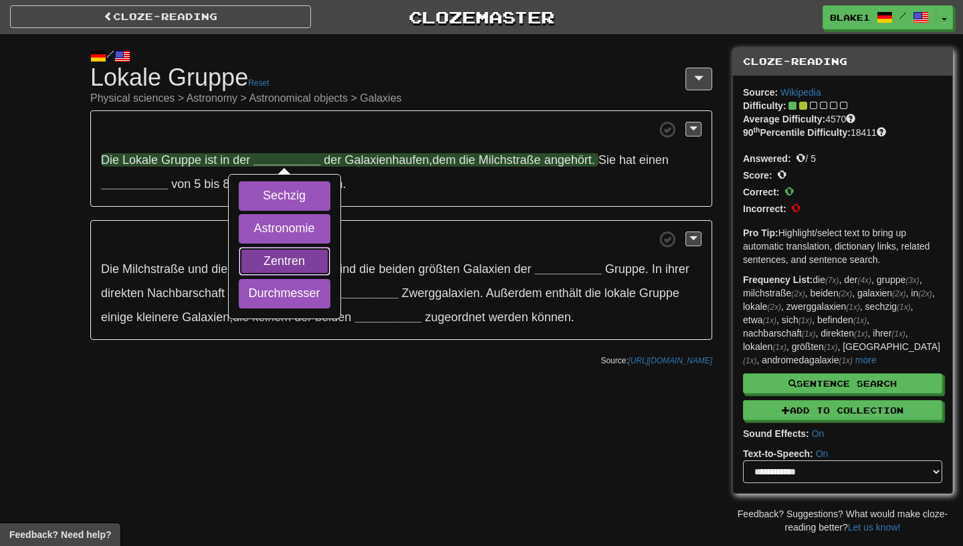
click at [300, 268] on button "Zentren" at bounding box center [285, 261] width 92 height 29
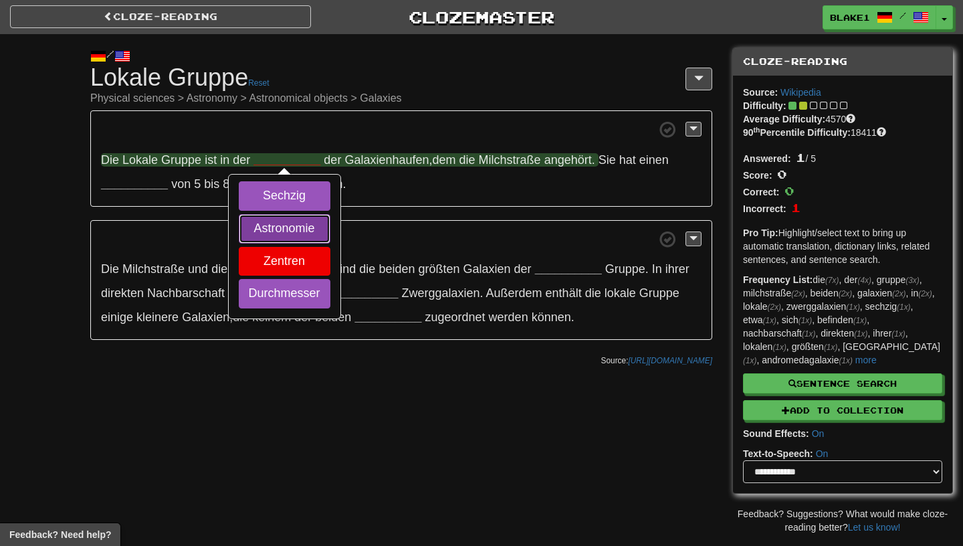
click at [306, 224] on button "Astronomie" at bounding box center [285, 228] width 92 height 29
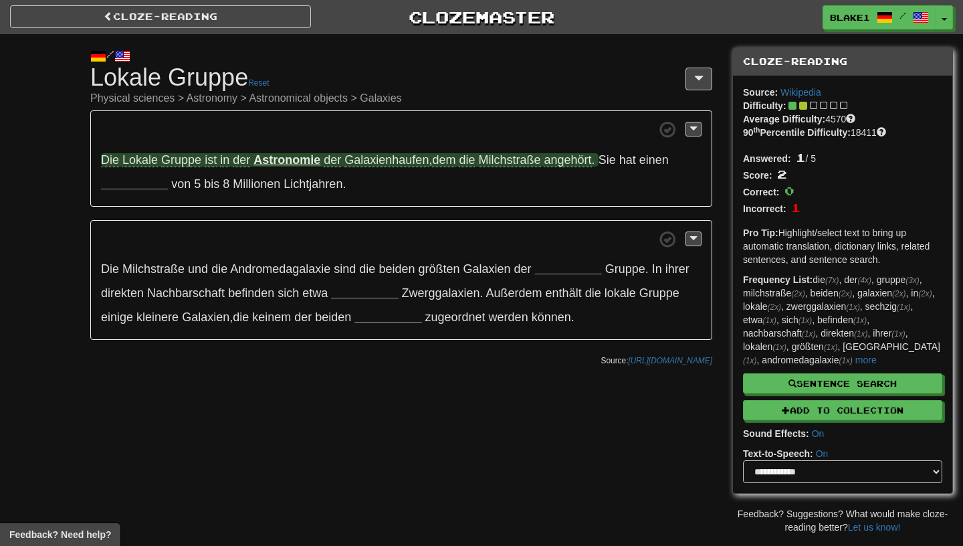
click at [393, 158] on span "Galaxienhaufen" at bounding box center [386, 160] width 84 height 14
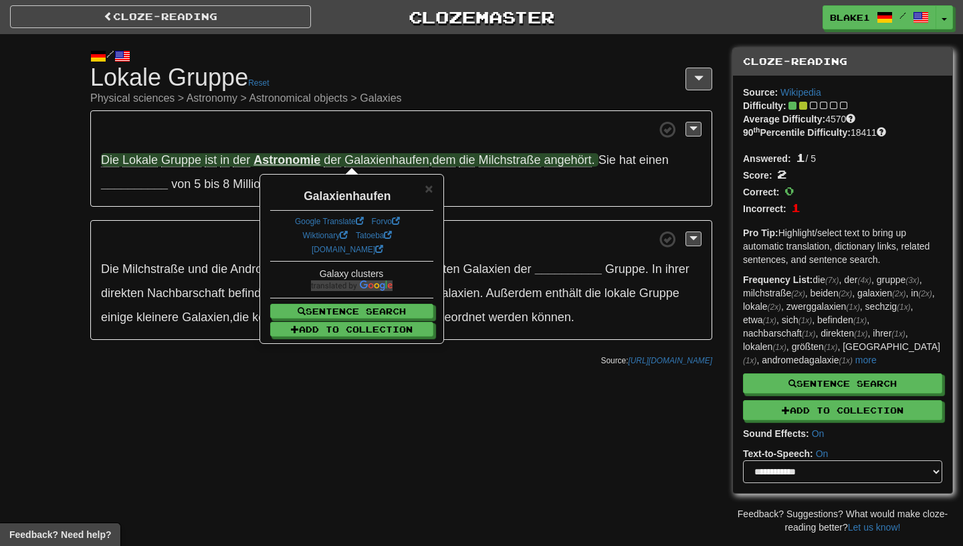
click at [435, 186] on div "× Galaxienhaufen Google Translate Forvo Wiktionary Tatoeba [DOMAIN_NAME] Galaxy…" at bounding box center [352, 258] width 182 height 167
click at [428, 186] on span "×" at bounding box center [429, 188] width 8 height 15
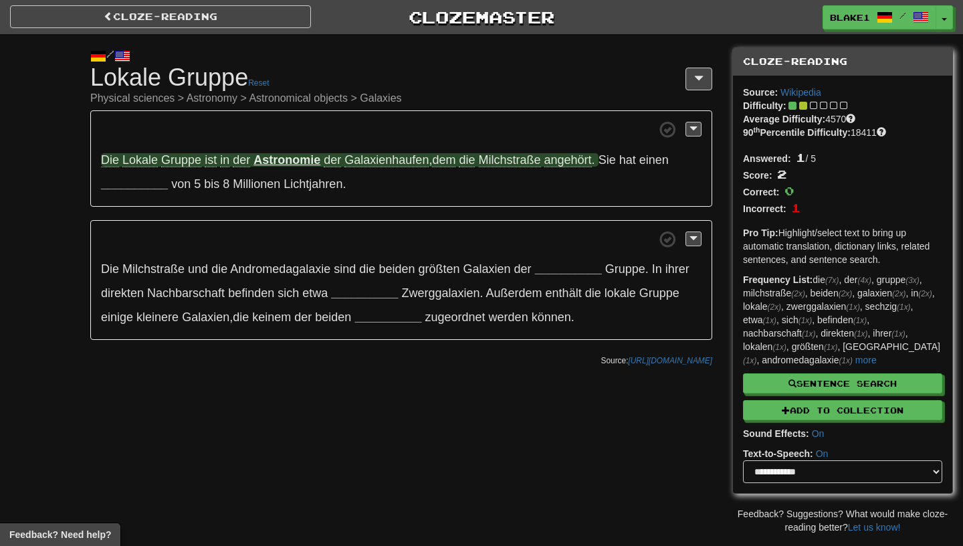
click at [577, 165] on span "angehört" at bounding box center [567, 160] width 47 height 14
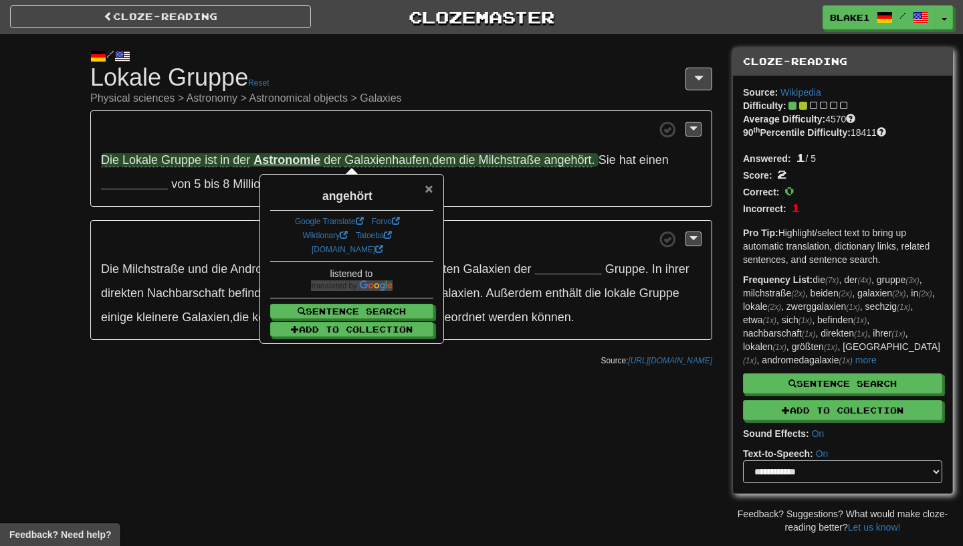
click at [428, 187] on span "×" at bounding box center [429, 188] width 8 height 15
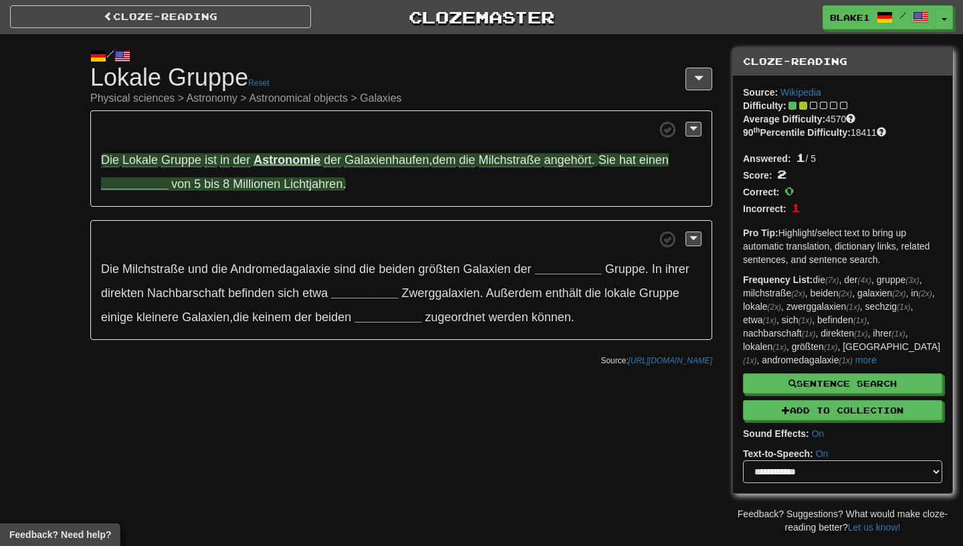
click at [141, 191] on strong "__________" at bounding box center [134, 183] width 67 height 13
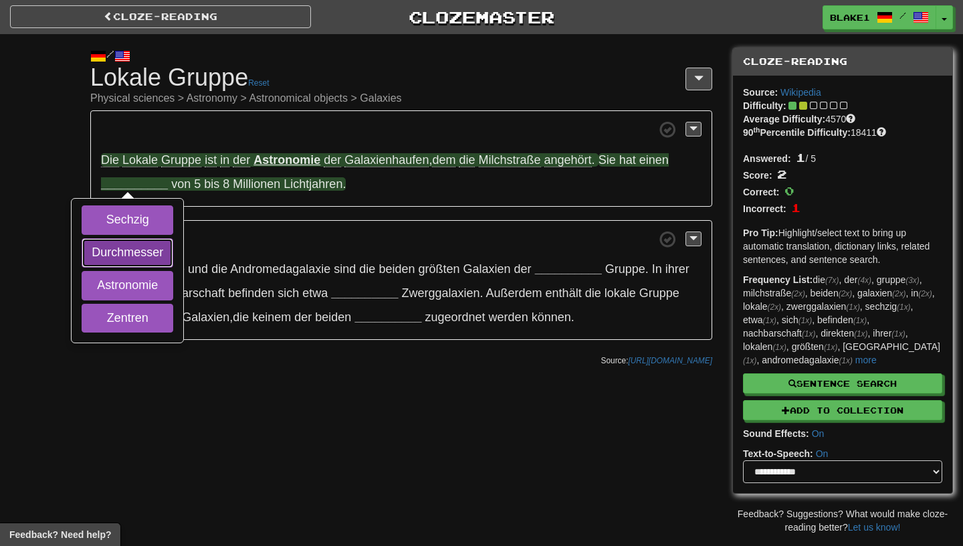
click at [156, 251] on button "Durchmesser" at bounding box center [128, 252] width 92 height 29
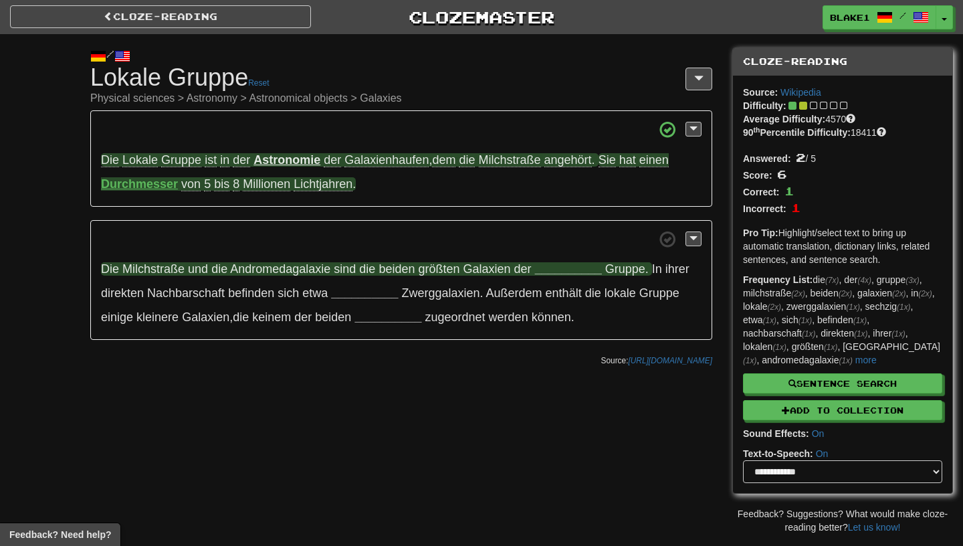
click at [551, 273] on strong "__________" at bounding box center [568, 268] width 67 height 13
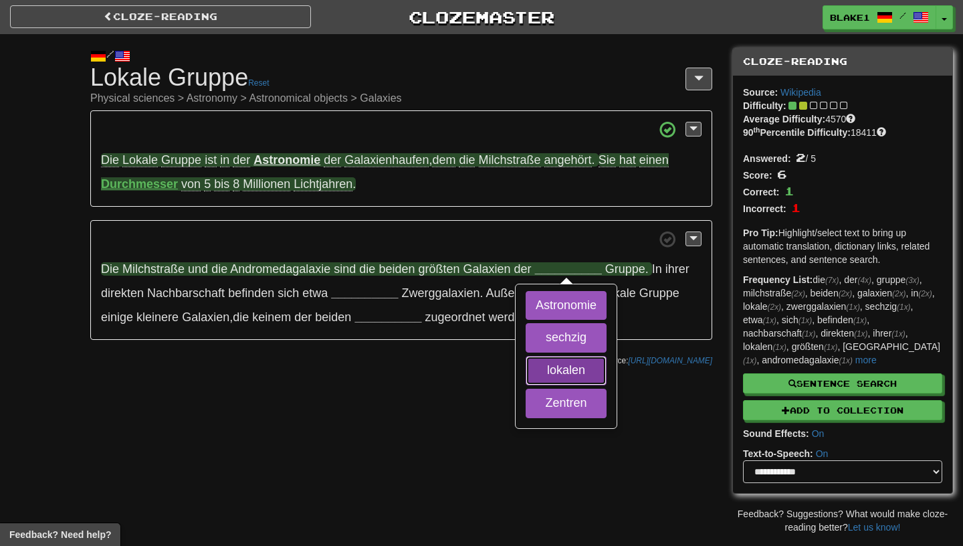
click at [566, 366] on button "lokalen" at bounding box center [566, 370] width 81 height 29
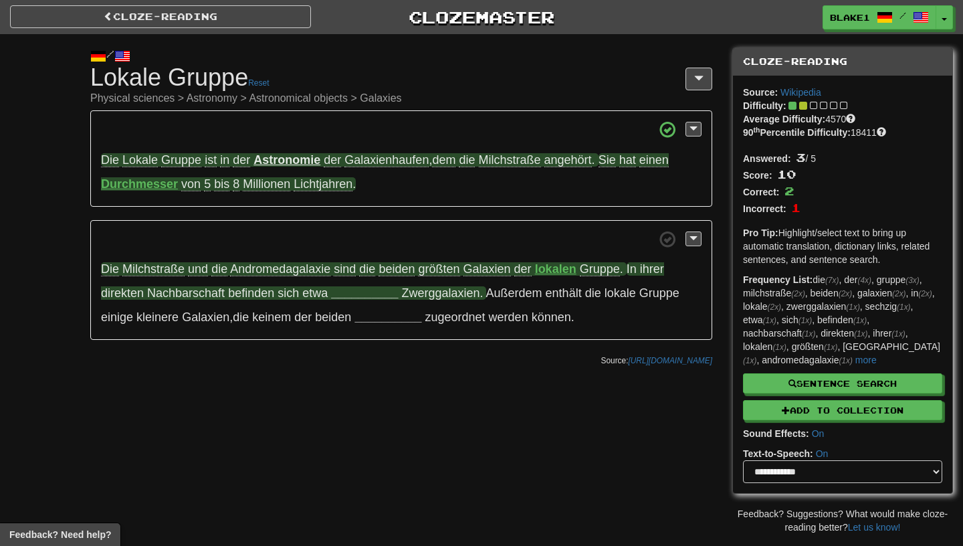
click at [358, 295] on strong "__________" at bounding box center [364, 292] width 67 height 13
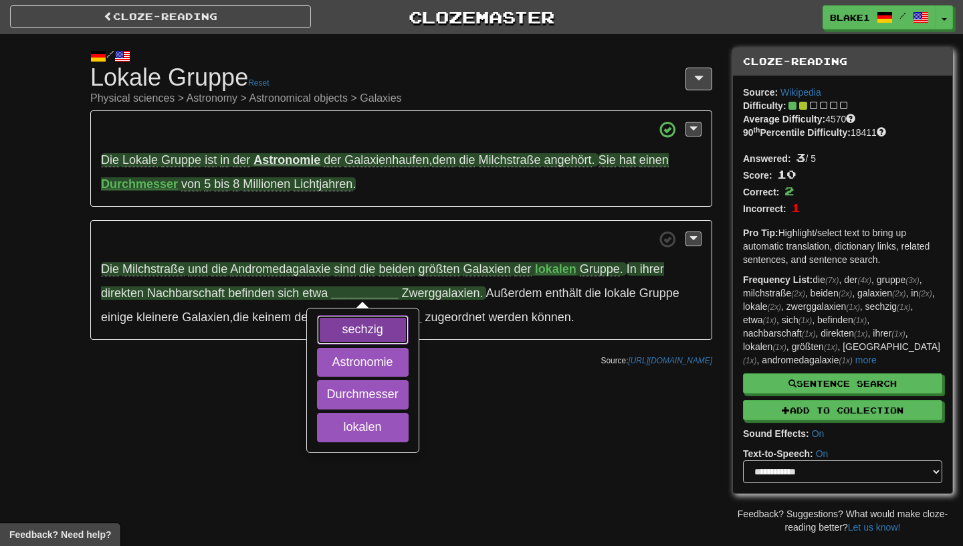
click at [354, 338] on button "sechzig" at bounding box center [363, 329] width 92 height 29
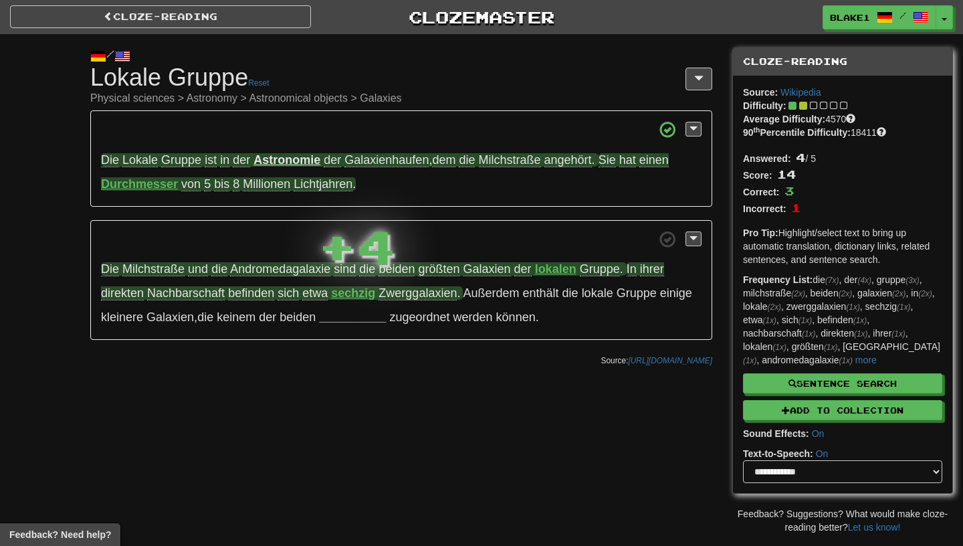
click at [132, 292] on span "direkten" at bounding box center [122, 293] width 43 height 14
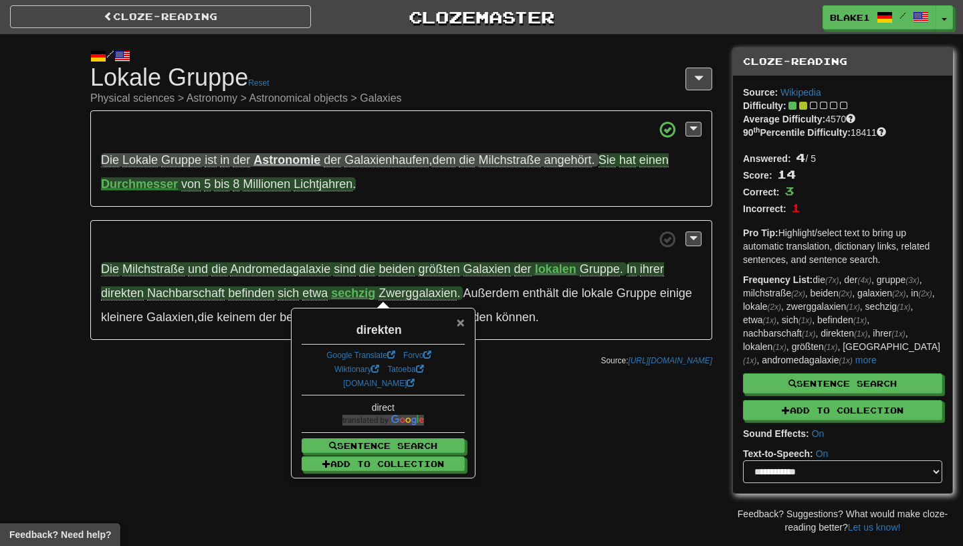
click at [457, 320] on span "×" at bounding box center [461, 321] width 8 height 15
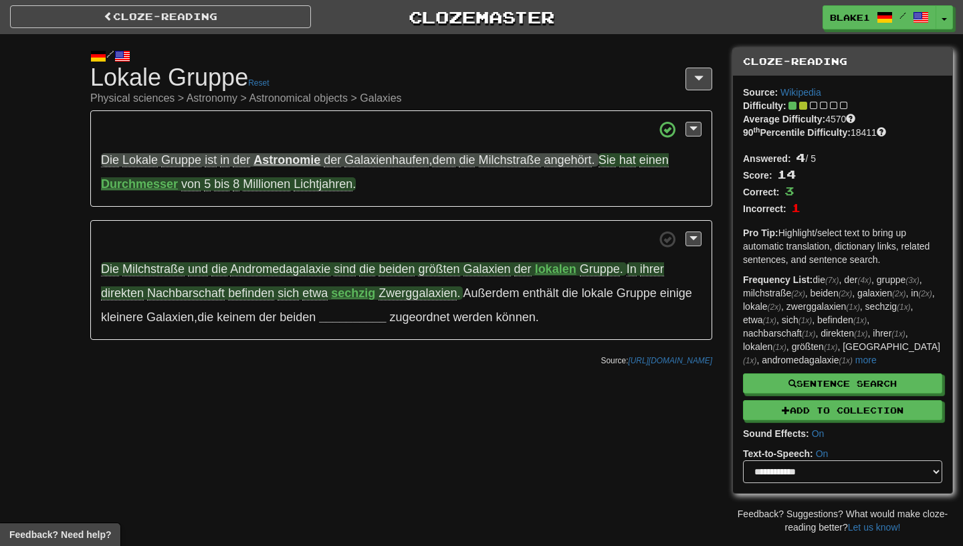
click at [228, 293] on span "In ihrer direkten Nachbarschaft befinden sich etwa" at bounding box center [382, 281] width 563 height 38
click at [219, 299] on span "Nachbarschaft" at bounding box center [186, 293] width 78 height 14
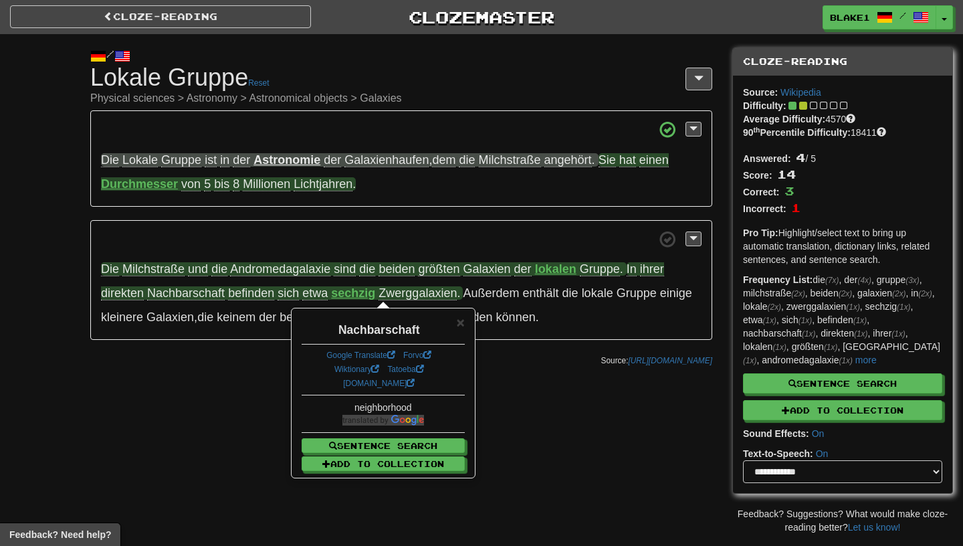
click at [466, 316] on div "× Nachbarschaft Google Translate Forvo Wiktionary Tatoeba [DOMAIN_NAME] neighbo…" at bounding box center [383, 392] width 182 height 167
click at [456, 319] on div "Nachbarschaft" at bounding box center [383, 326] width 163 height 23
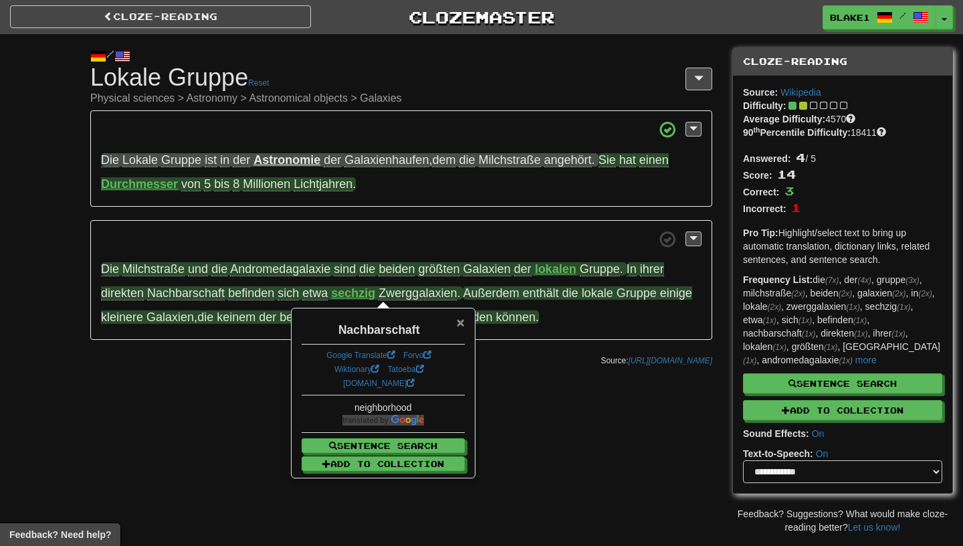
click at [463, 324] on span "×" at bounding box center [461, 321] width 8 height 15
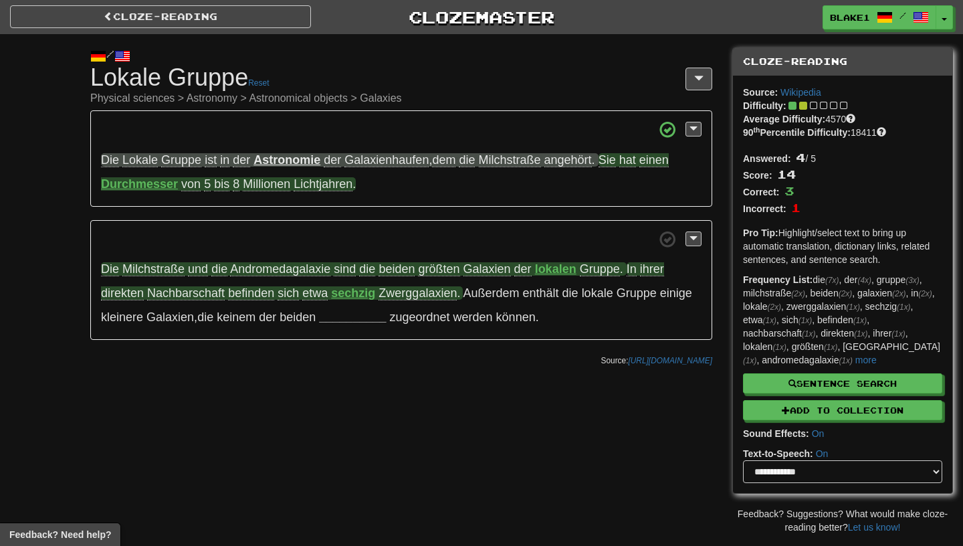
click at [371, 298] on strong "sechzig" at bounding box center [353, 292] width 44 height 13
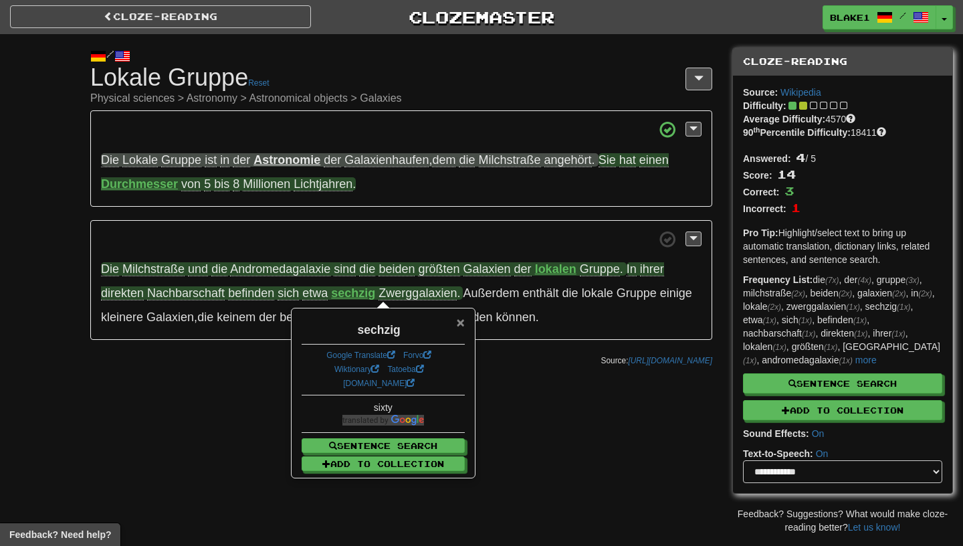
click at [459, 327] on span "×" at bounding box center [461, 321] width 8 height 15
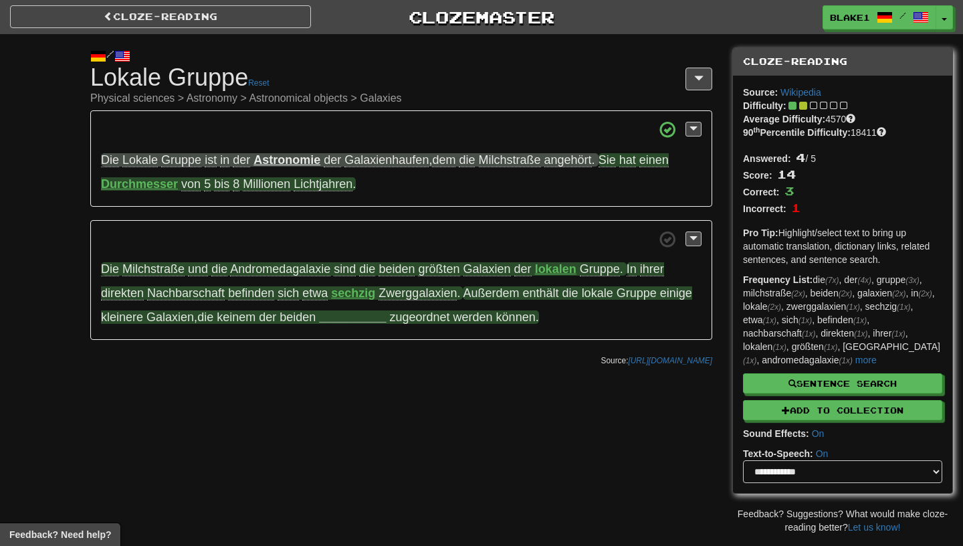
click at [368, 318] on strong "__________" at bounding box center [352, 316] width 67 height 13
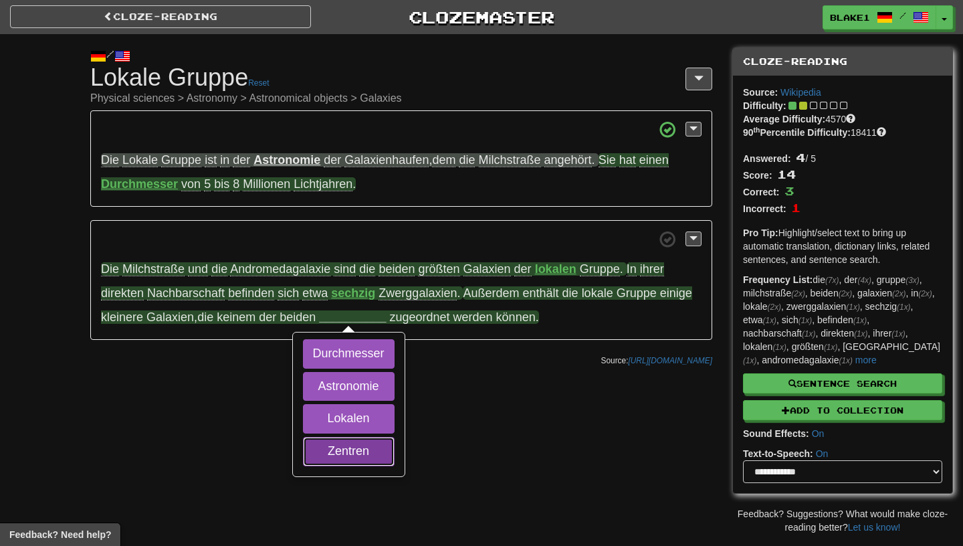
click at [374, 445] on button "Zentren" at bounding box center [349, 451] width 92 height 29
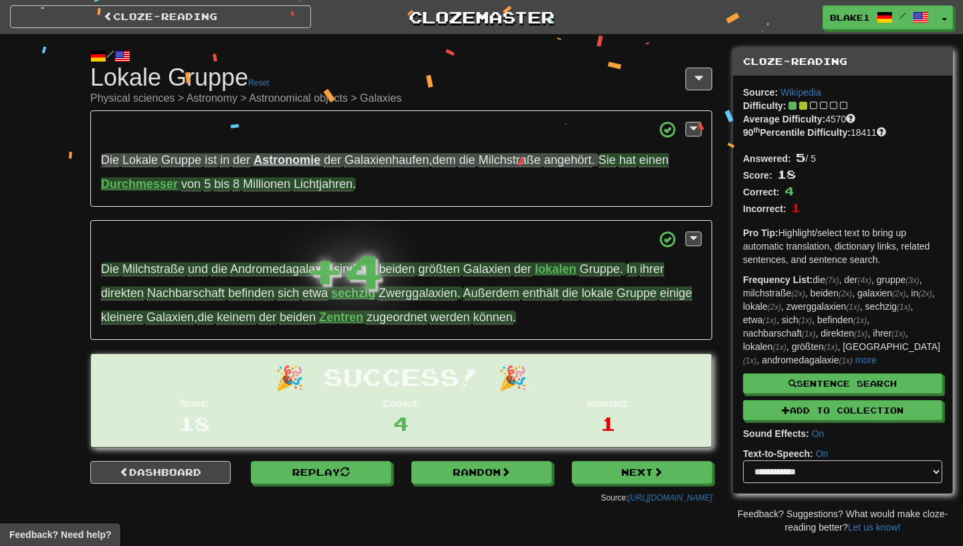
click at [550, 299] on span "enthält" at bounding box center [541, 293] width 36 height 14
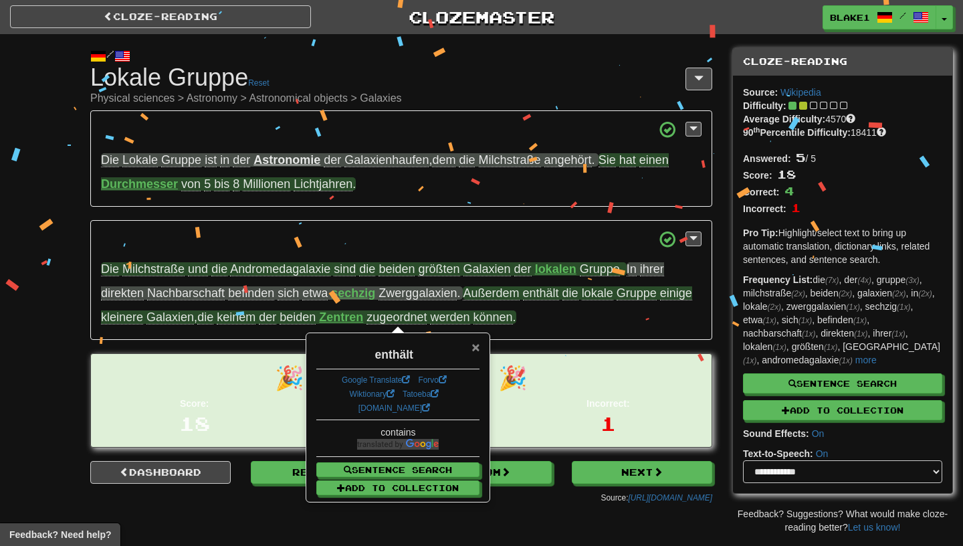
click at [477, 346] on span "×" at bounding box center [475, 346] width 8 height 15
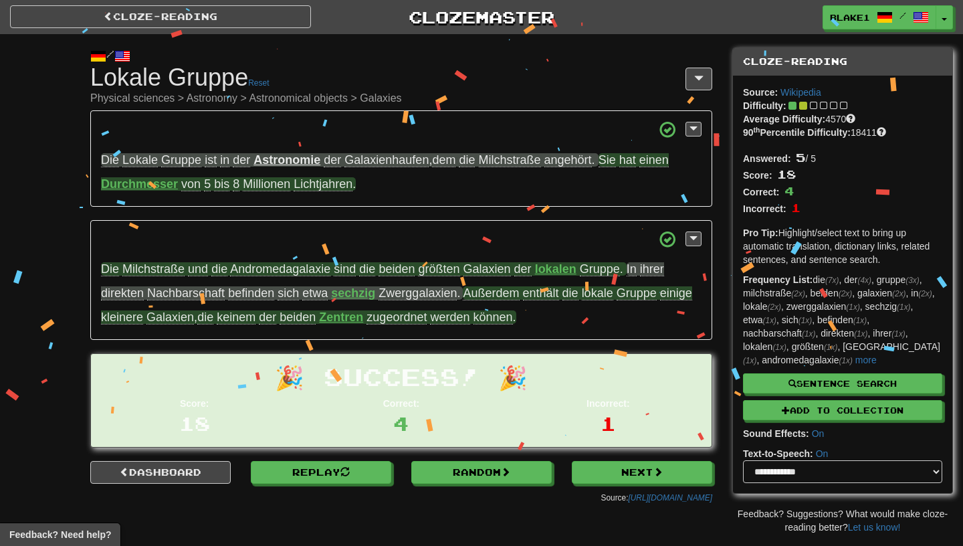
click at [493, 292] on span "Außerdem" at bounding box center [491, 293] width 56 height 14
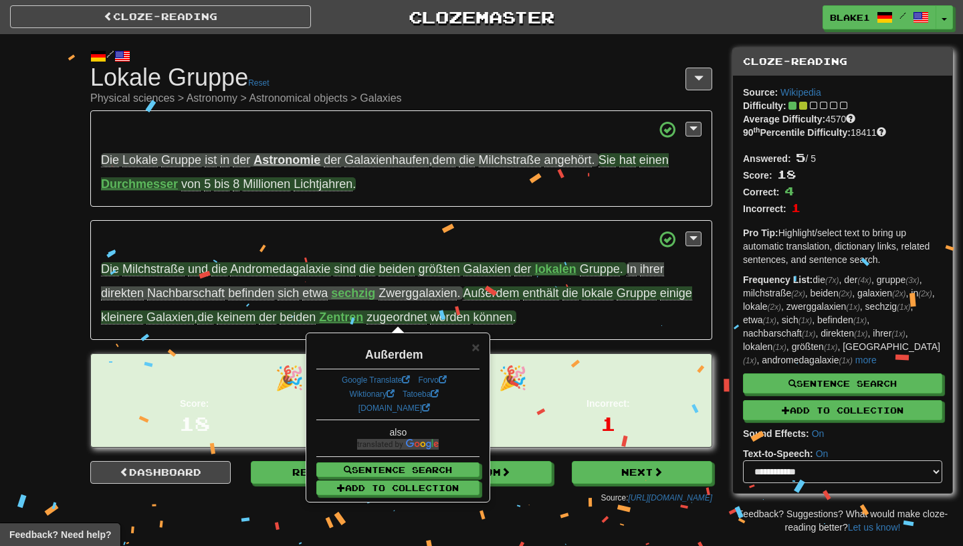
click at [538, 293] on span "enthält" at bounding box center [541, 293] width 36 height 14
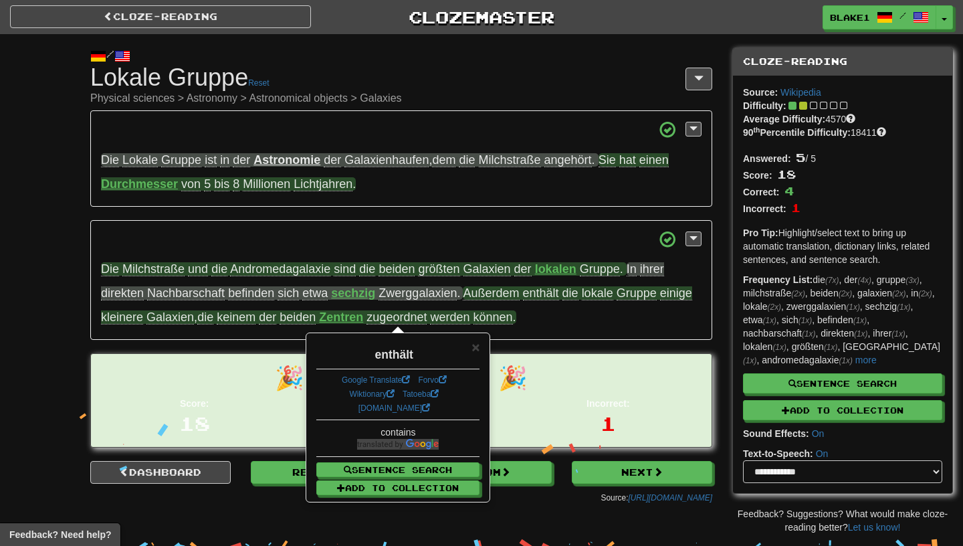
click at [120, 324] on span "kleinere" at bounding box center [122, 317] width 42 height 14
click at [238, 321] on span "keinem" at bounding box center [236, 317] width 39 height 14
click at [302, 320] on span "beiden" at bounding box center [298, 317] width 36 height 14
click at [339, 318] on strong "Zentren" at bounding box center [341, 316] width 44 height 13
click at [407, 317] on span "zugeordnet" at bounding box center [396, 317] width 60 height 14
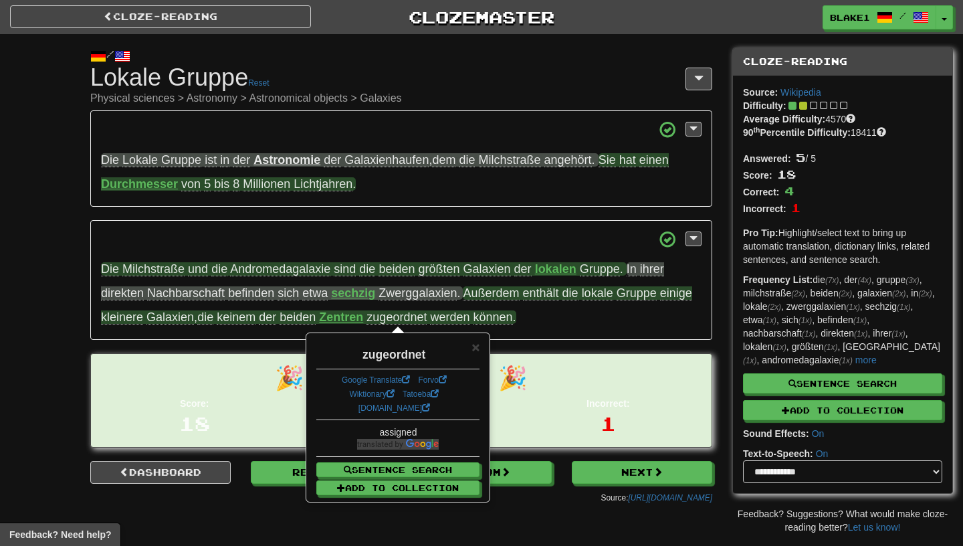
click at [452, 312] on span "werden" at bounding box center [449, 317] width 39 height 14
click at [499, 320] on span "können" at bounding box center [492, 317] width 39 height 14
click at [407, 322] on span "zugeordnet" at bounding box center [396, 317] width 60 height 14
click at [477, 343] on span "×" at bounding box center [475, 346] width 8 height 15
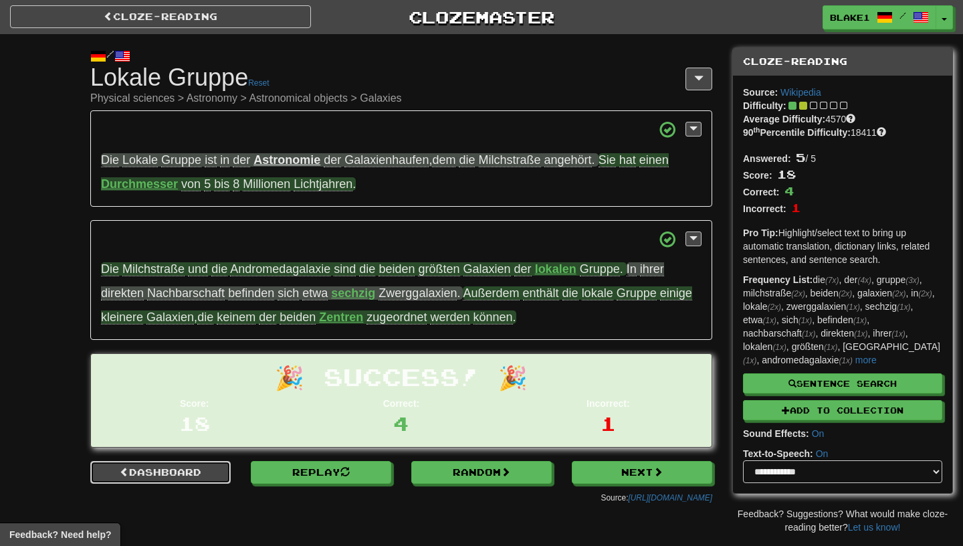
click at [193, 478] on link "Dashboard" at bounding box center [160, 472] width 140 height 23
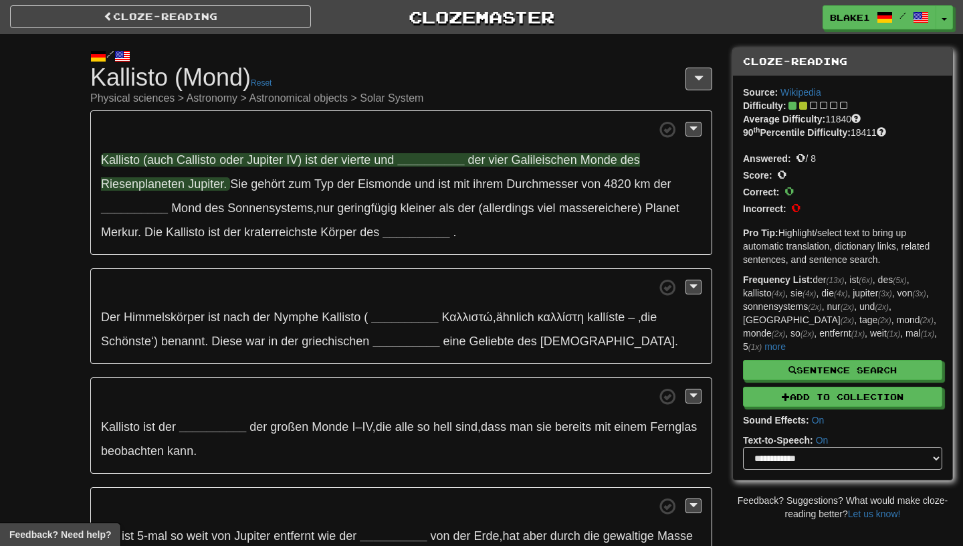
click at [411, 164] on strong "__________" at bounding box center [430, 159] width 67 height 13
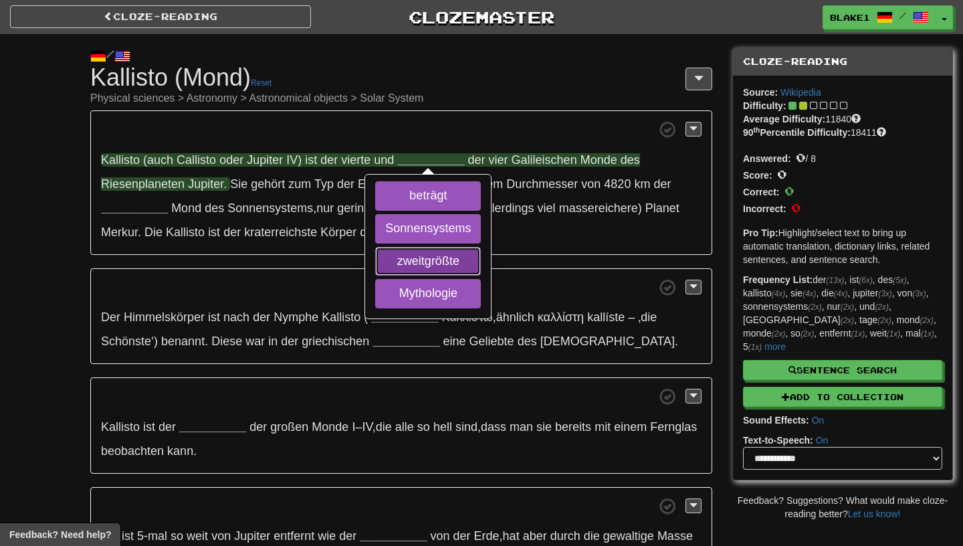
click at [401, 264] on button "zweitgrößte" at bounding box center [428, 261] width 106 height 29
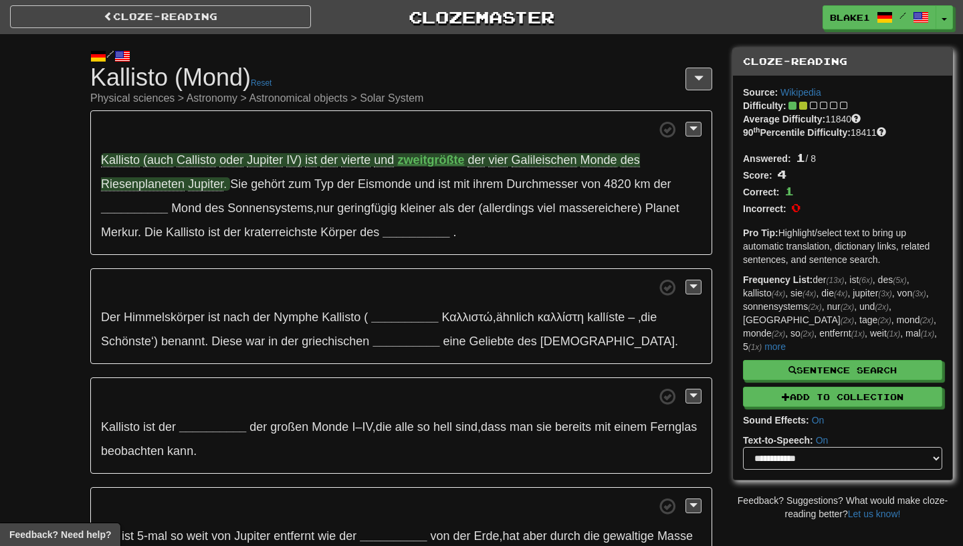
click at [423, 167] on strong "zweitgrößte" at bounding box center [430, 159] width 67 height 13
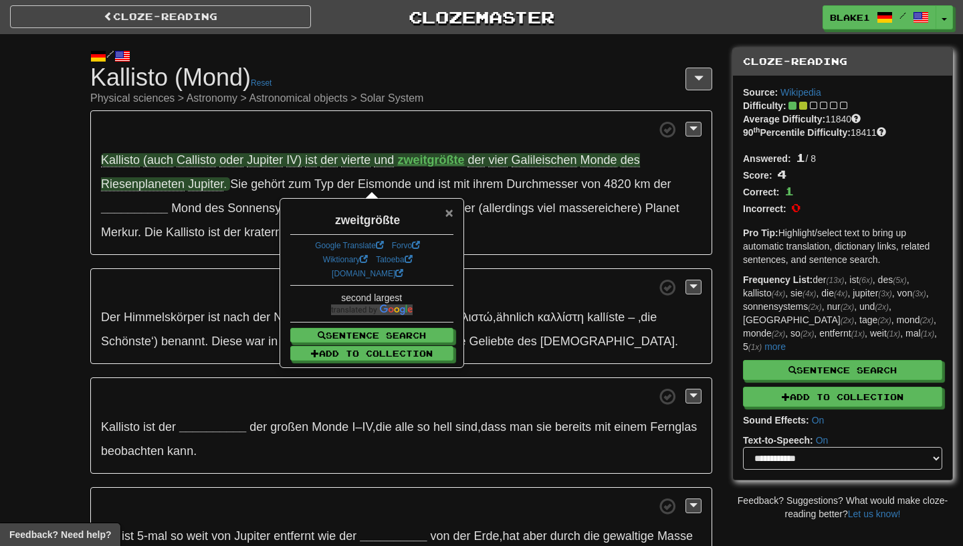
click at [453, 211] on span "×" at bounding box center [449, 212] width 8 height 15
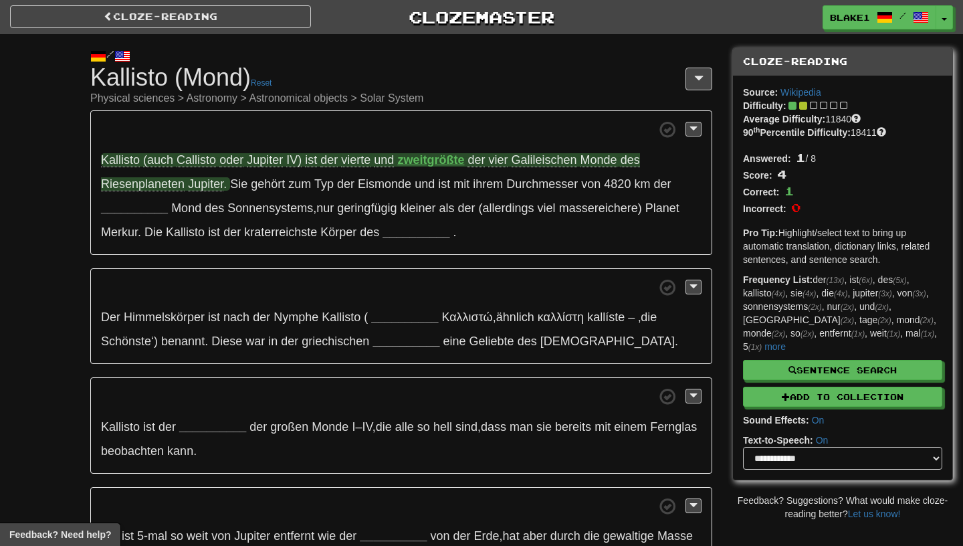
click at [147, 183] on span "Riesenplaneten" at bounding box center [143, 184] width 84 height 14
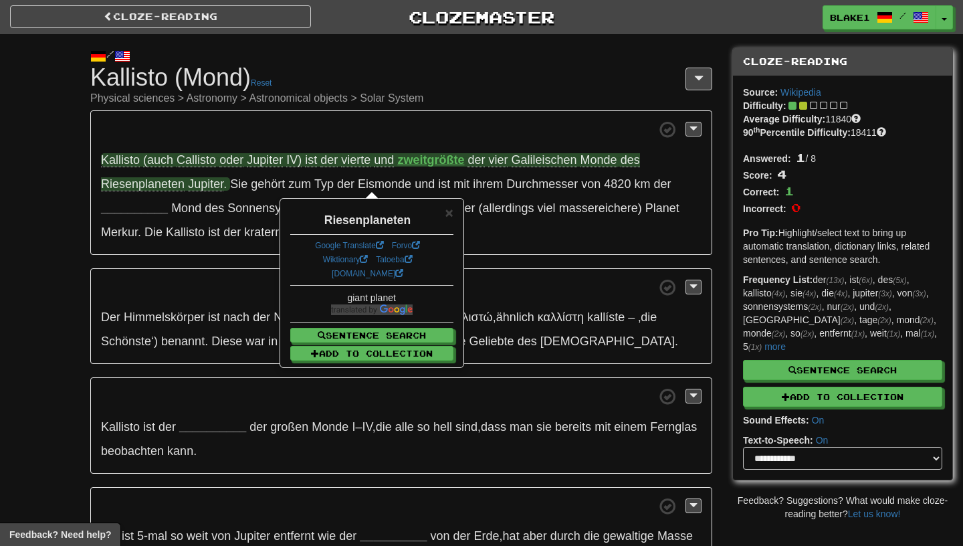
click at [455, 214] on div "× Riesenplaneten Google Translate Forvo Wiktionary Tatoeba dict.cc giant planet…" at bounding box center [372, 282] width 182 height 167
click at [450, 213] on span "×" at bounding box center [449, 212] width 8 height 15
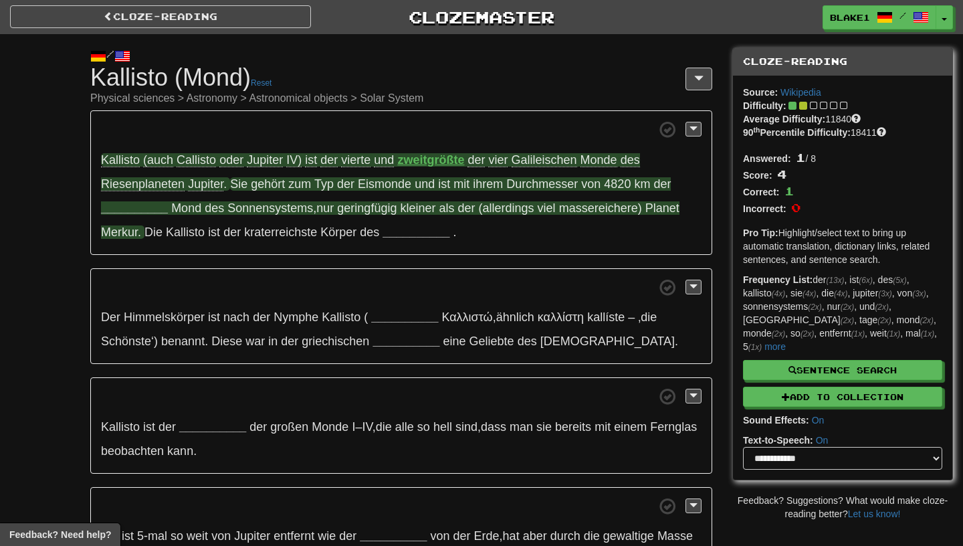
click at [171, 213] on span "Mond" at bounding box center [186, 207] width 30 height 13
click at [158, 213] on strong "__________" at bounding box center [134, 207] width 67 height 13
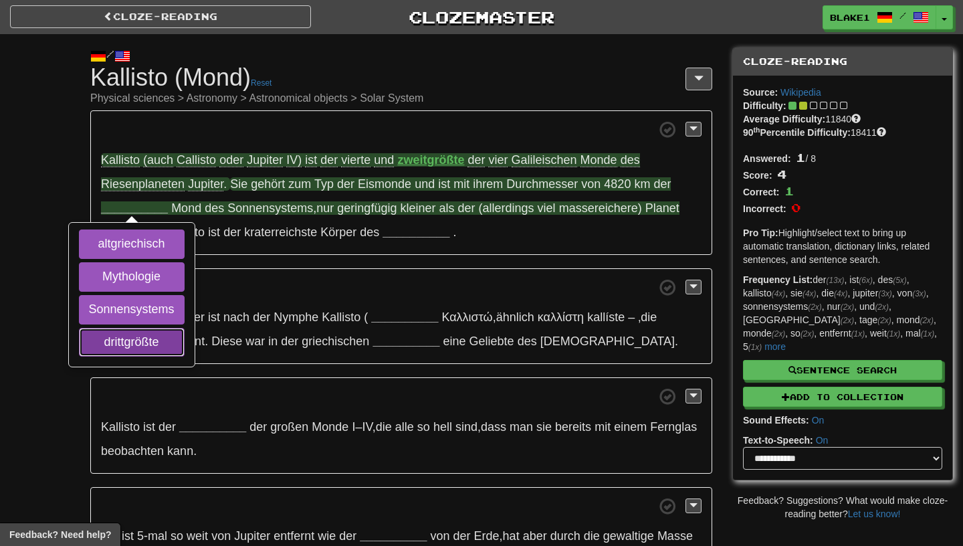
click at [154, 332] on button "drittgrößte" at bounding box center [132, 342] width 106 height 29
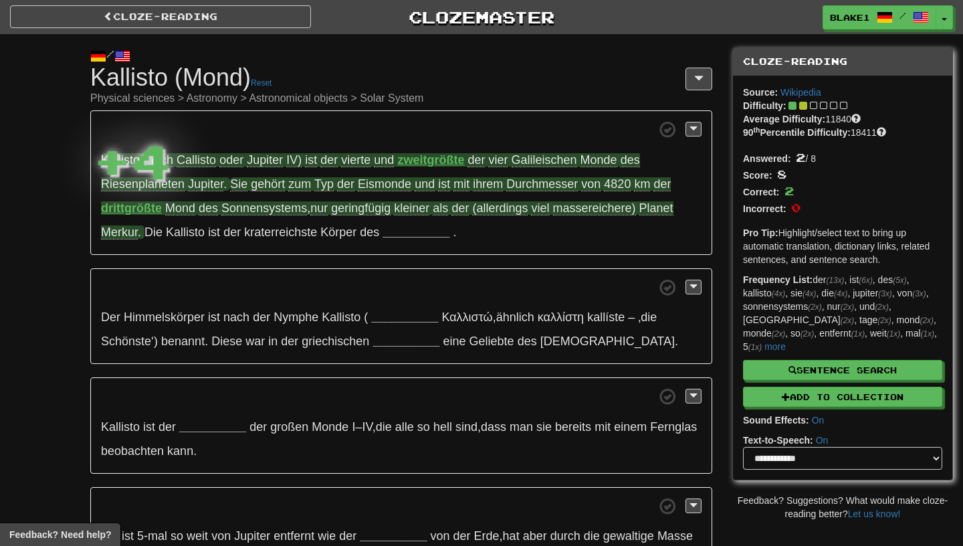
click at [148, 205] on strong "drittgrößte" at bounding box center [131, 207] width 61 height 13
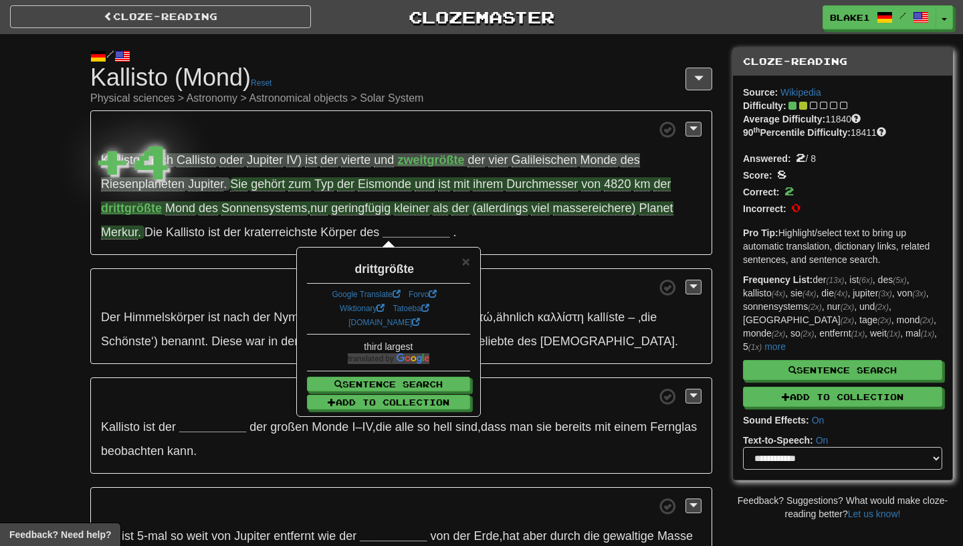
click at [150, 205] on strong "drittgrößte" at bounding box center [131, 207] width 61 height 13
click at [463, 260] on span "×" at bounding box center [466, 260] width 8 height 15
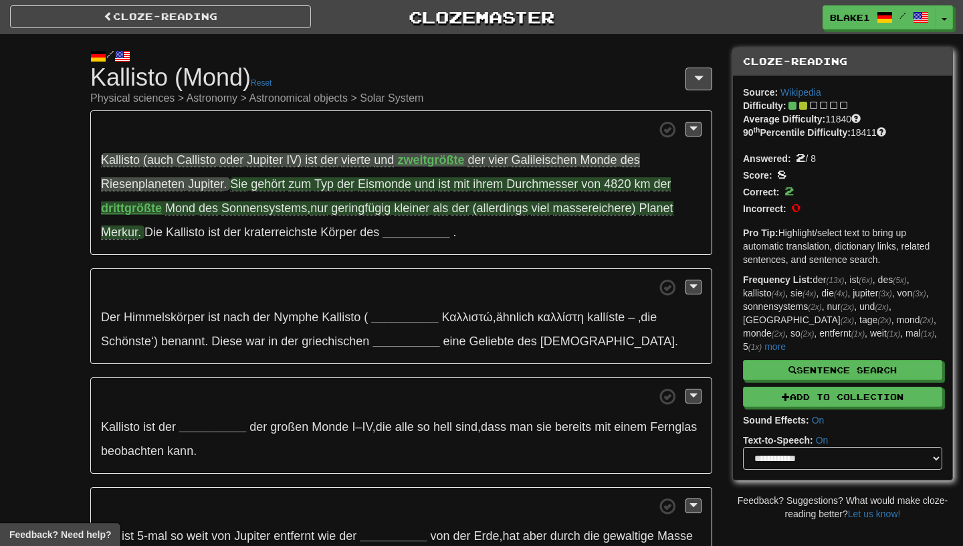
click at [344, 214] on span "geringfügig" at bounding box center [361, 208] width 60 height 14
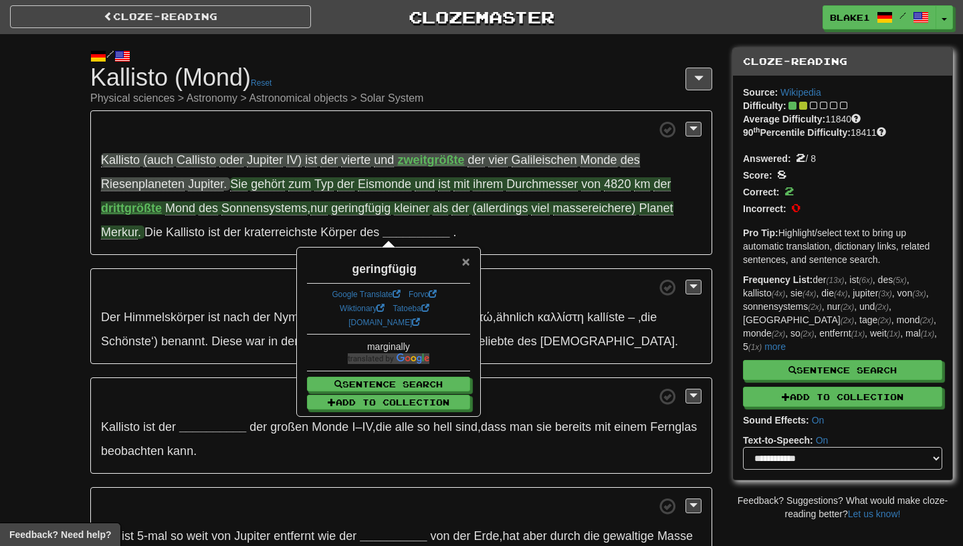
click at [466, 257] on span "×" at bounding box center [466, 260] width 8 height 15
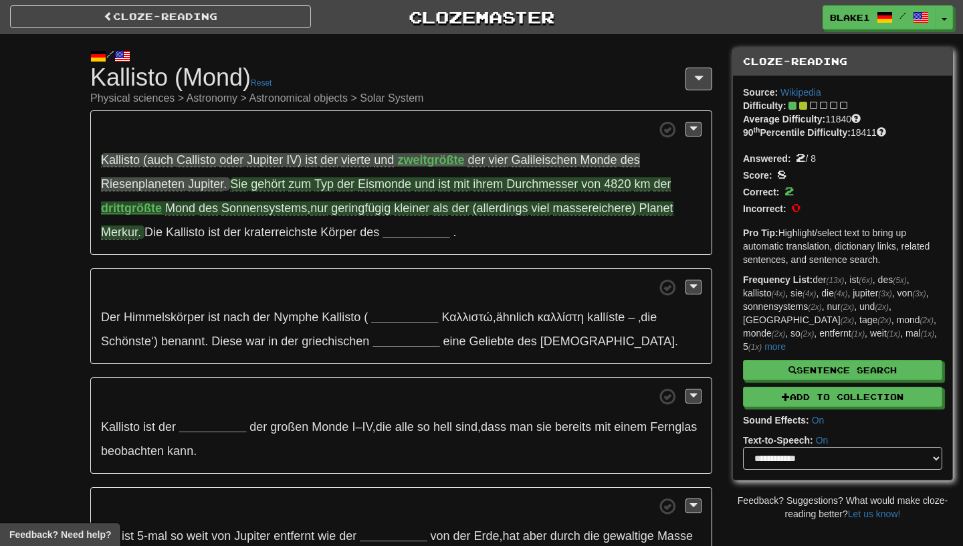
click at [575, 223] on p "Kallisto (auch Callisto oder Jupiter IV) ist der vierte und zweitgrößte der vie…" at bounding box center [401, 182] width 622 height 144
click at [575, 213] on span "massereichere)" at bounding box center [594, 208] width 83 height 14
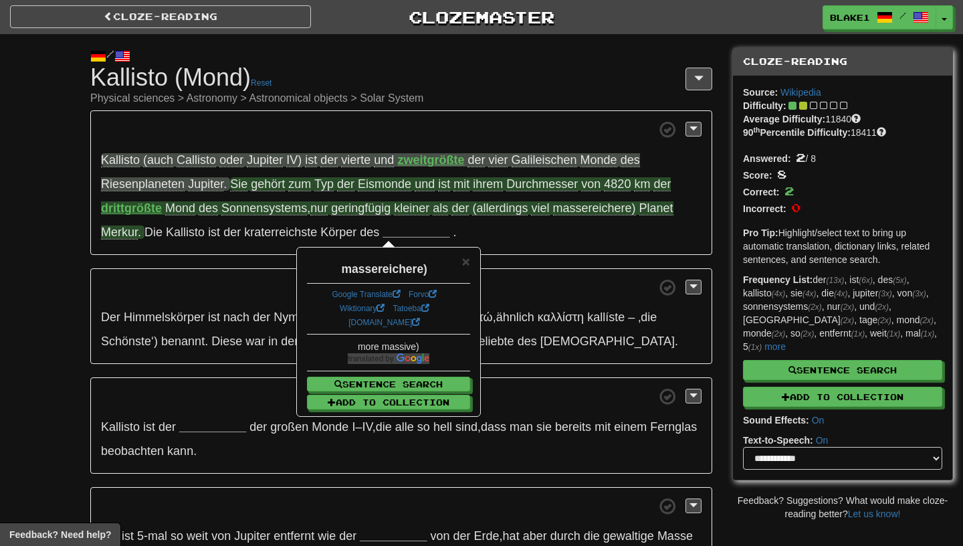
click at [478, 267] on div "× massereichere) Google Translate Forvo Wiktionary Tatoeba dict.cc more massive…" at bounding box center [389, 331] width 182 height 167
click at [477, 267] on div "× massereichere) Google Translate Forvo Wiktionary Tatoeba dict.cc more massive…" at bounding box center [389, 331] width 182 height 167
click at [469, 263] on span "×" at bounding box center [466, 260] width 8 height 15
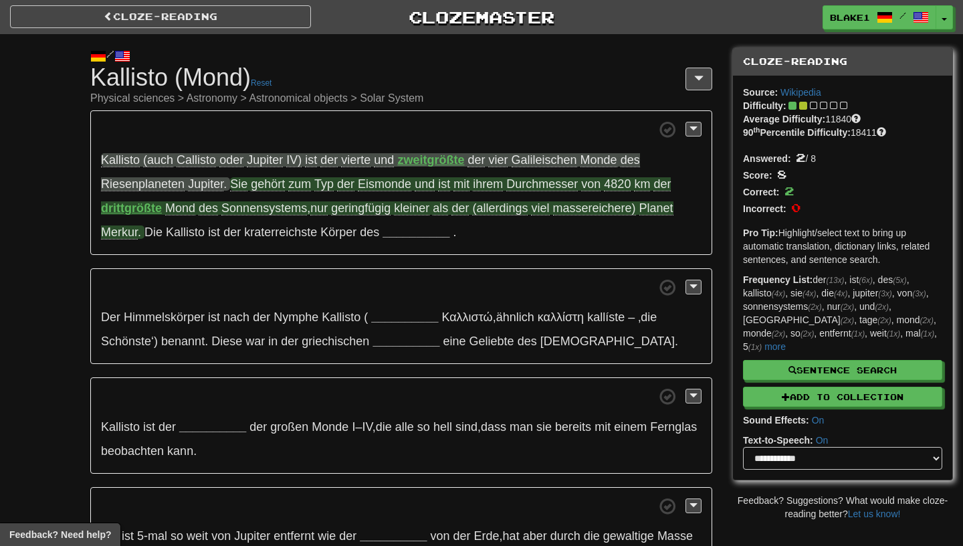
click at [487, 205] on span "(allerdings" at bounding box center [500, 208] width 56 height 14
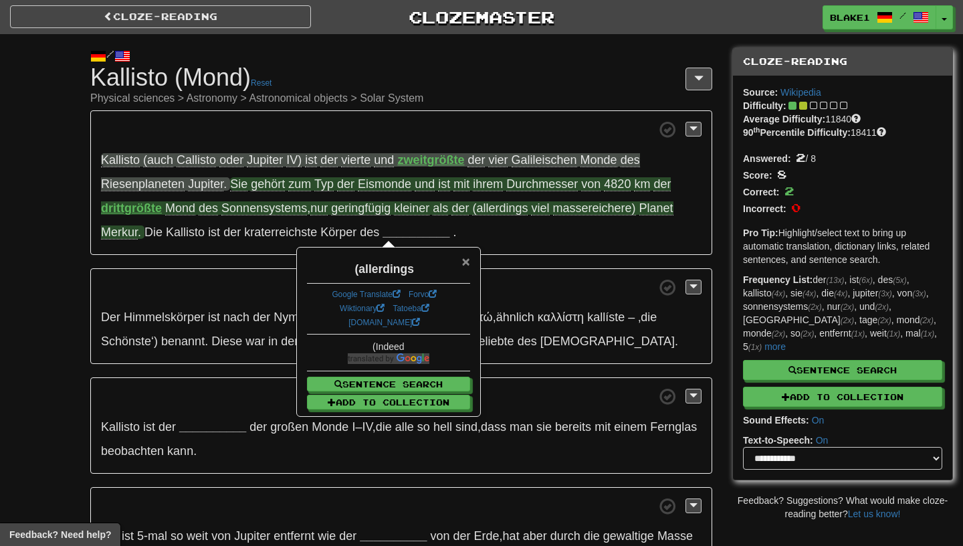
click at [466, 260] on span "×" at bounding box center [466, 260] width 8 height 15
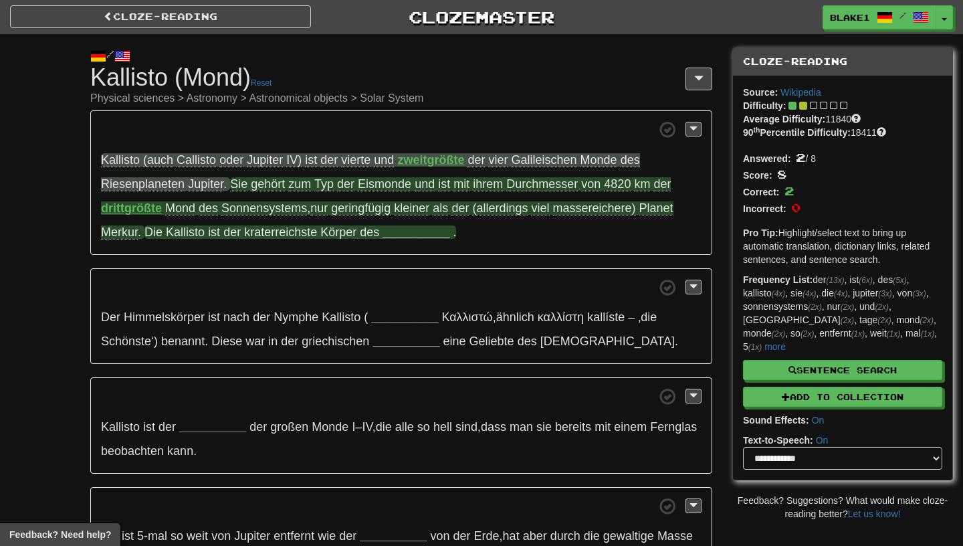
click at [398, 235] on strong "__________" at bounding box center [415, 231] width 67 height 13
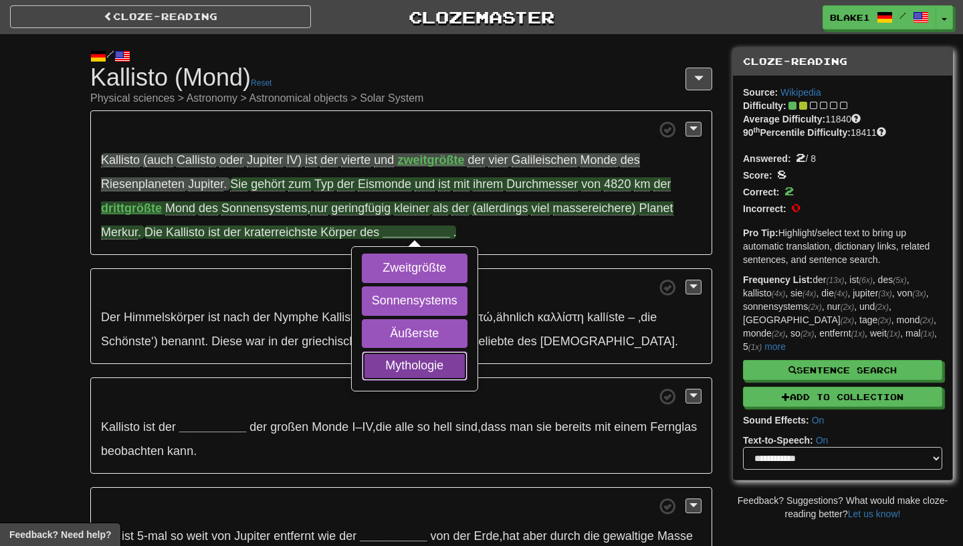
click at [389, 369] on button "Mythologie" at bounding box center [415, 365] width 106 height 29
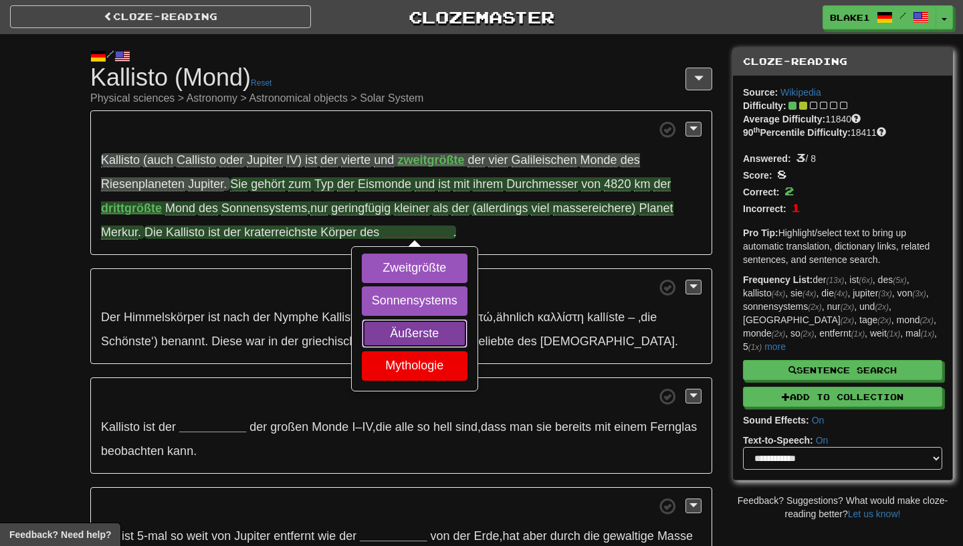
click at [395, 344] on button "Äußerste" at bounding box center [415, 333] width 106 height 29
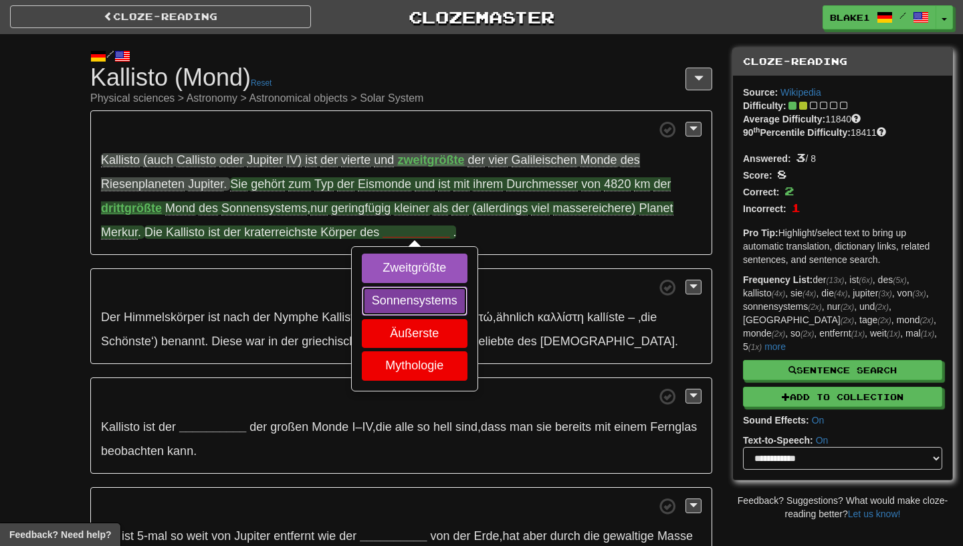
click at [394, 298] on button "Sonnensystems" at bounding box center [415, 300] width 106 height 29
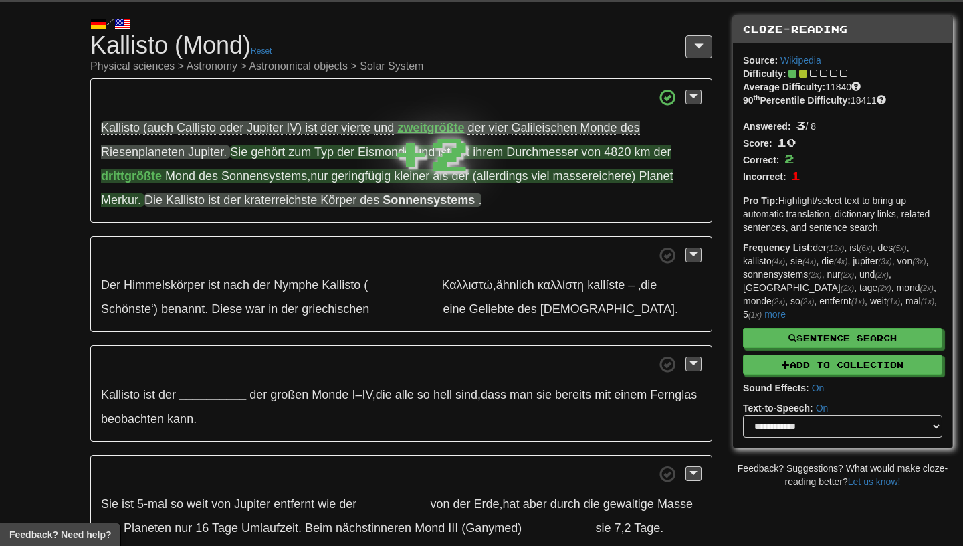
scroll to position [48, 0]
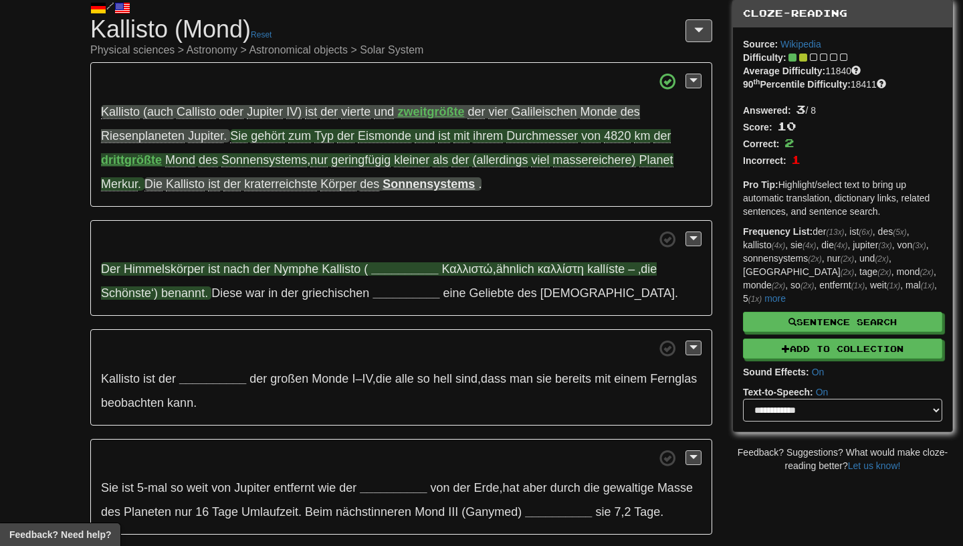
click at [418, 271] on strong "__________" at bounding box center [404, 268] width 67 height 13
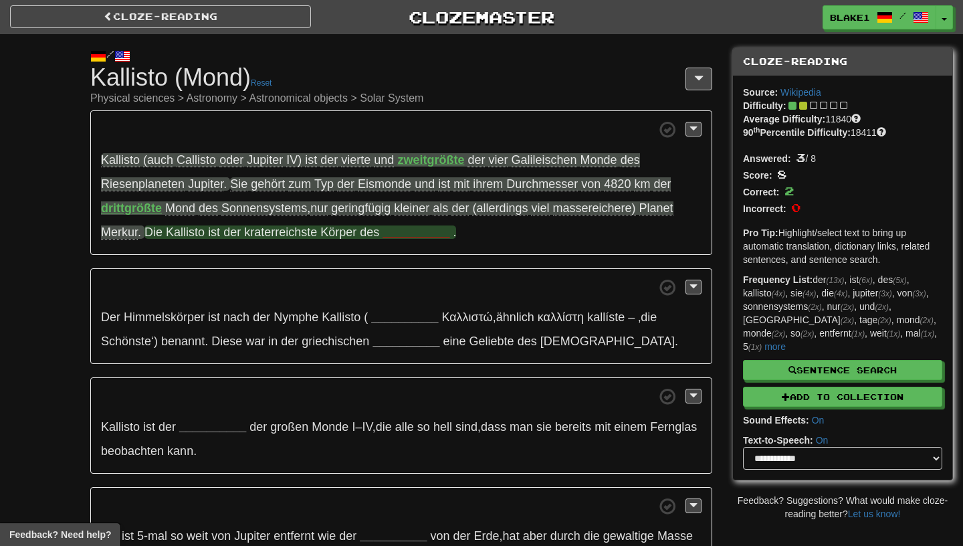
click at [421, 231] on strong "__________" at bounding box center [415, 231] width 67 height 13
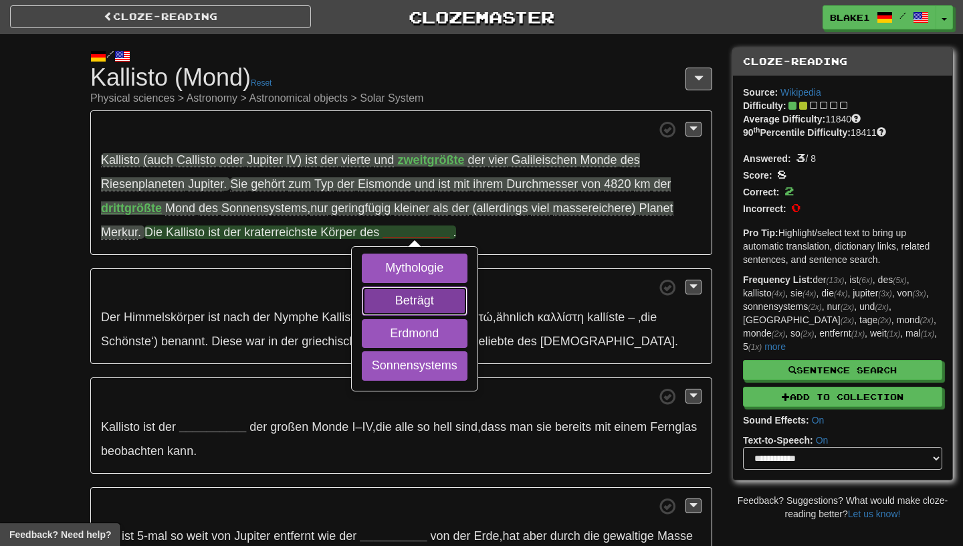
click at [421, 296] on button "Beträgt" at bounding box center [415, 300] width 106 height 29
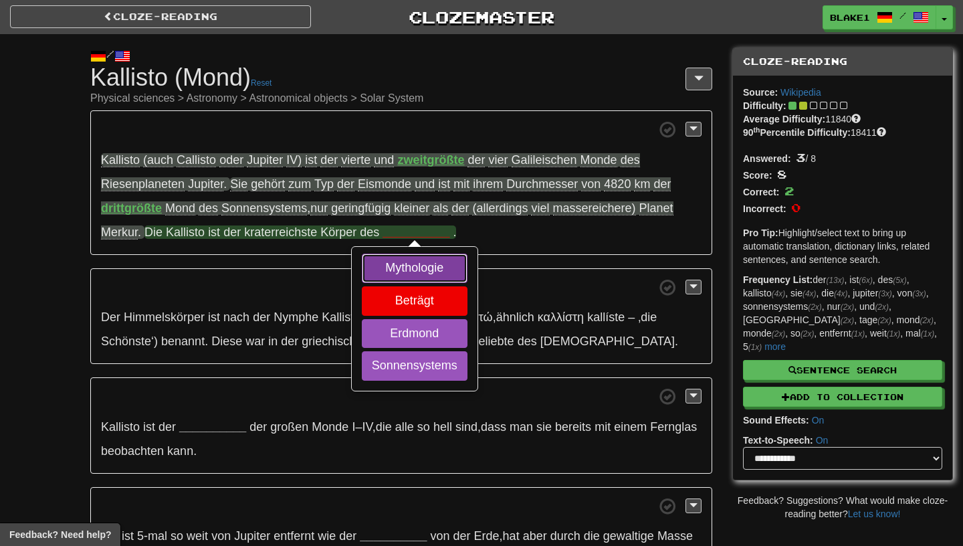
click at [425, 263] on button "Mythologie" at bounding box center [415, 267] width 106 height 29
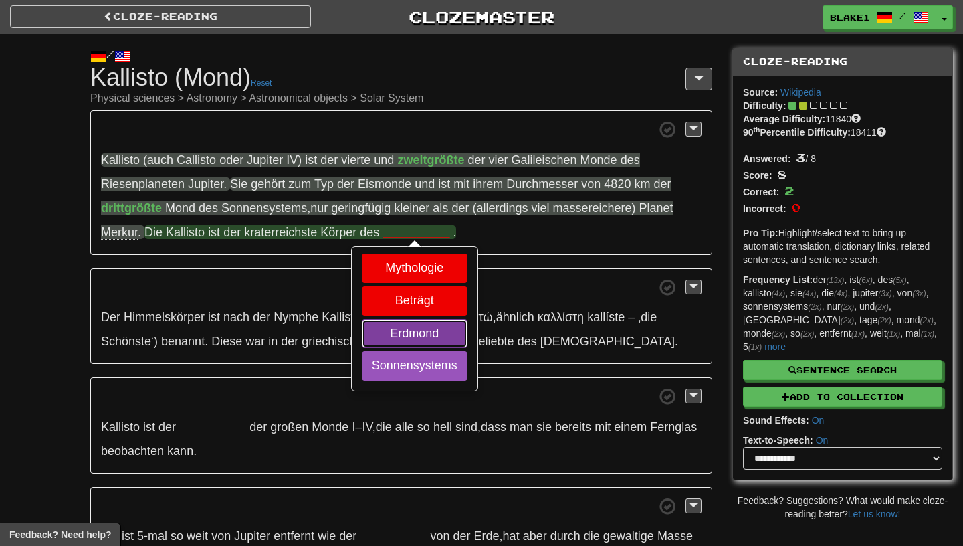
click at [425, 325] on button "Erdmond" at bounding box center [415, 333] width 106 height 29
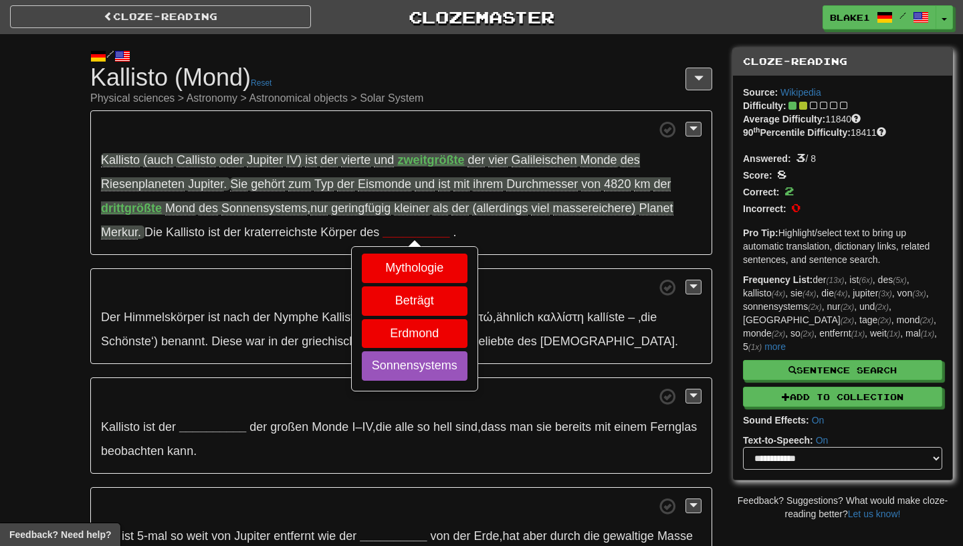
click at [425, 393] on span at bounding box center [401, 396] width 600 height 17
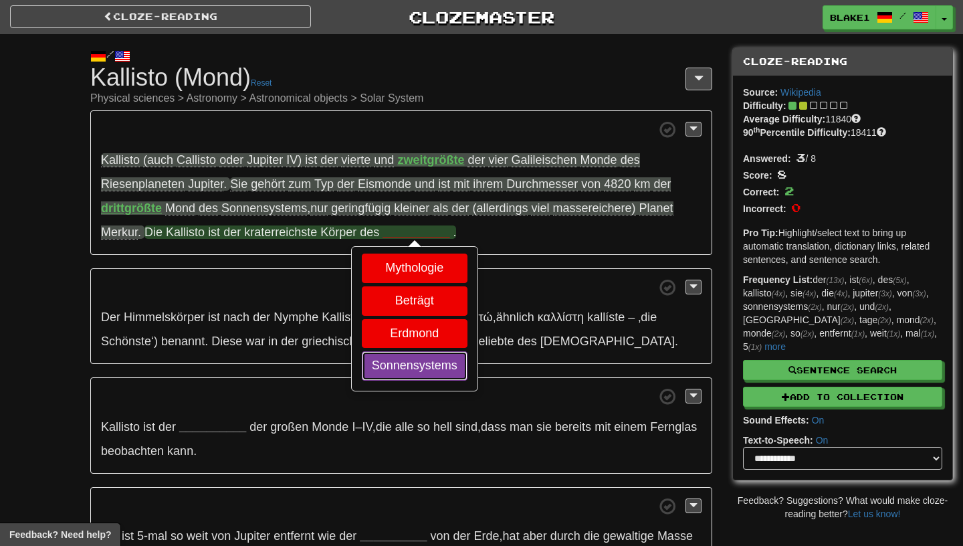
click at [425, 380] on button "Sonnensystems" at bounding box center [415, 365] width 106 height 29
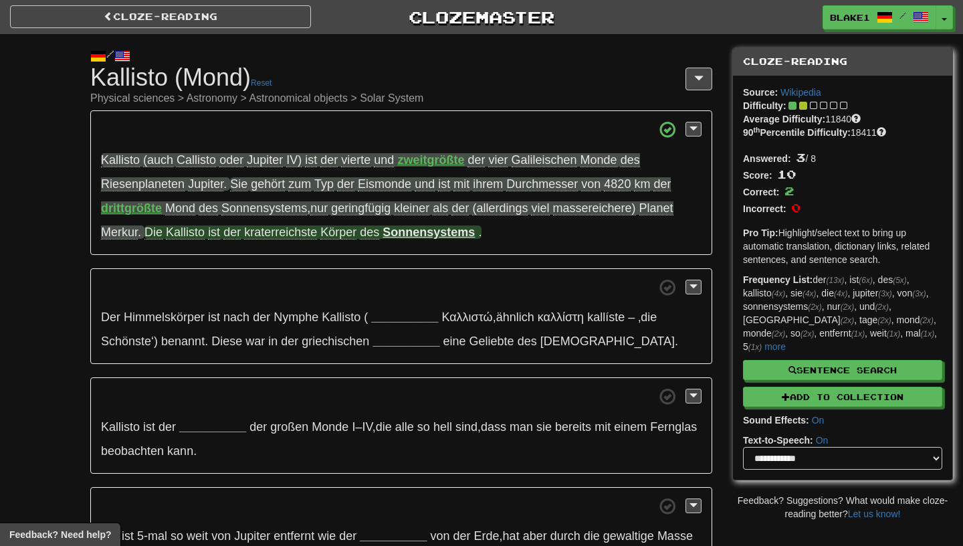
click at [284, 229] on span "kraterreichste" at bounding box center [280, 232] width 73 height 14
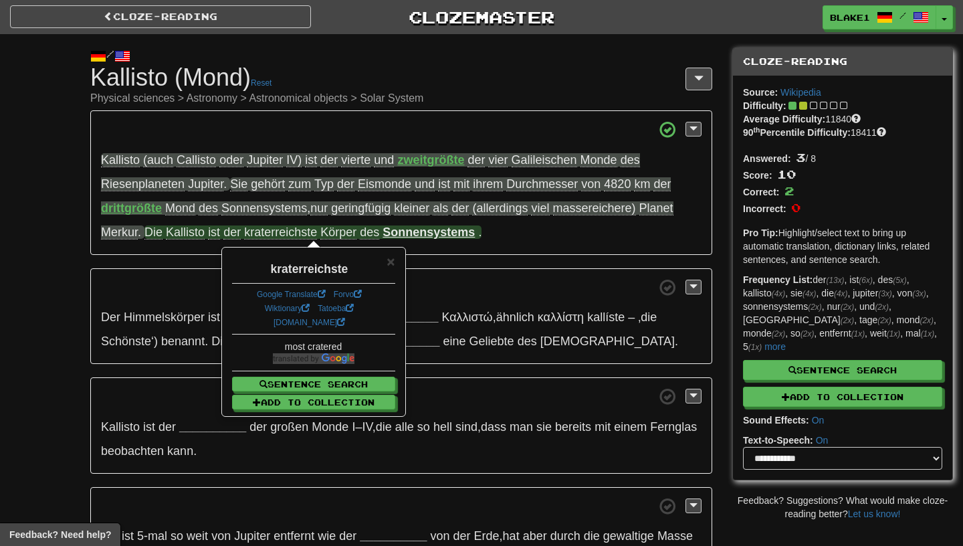
click at [382, 265] on div "kraterreichste" at bounding box center [313, 265] width 163 height 23
click at [384, 265] on div "kraterreichste" at bounding box center [313, 265] width 163 height 23
click at [392, 265] on span "×" at bounding box center [391, 260] width 8 height 15
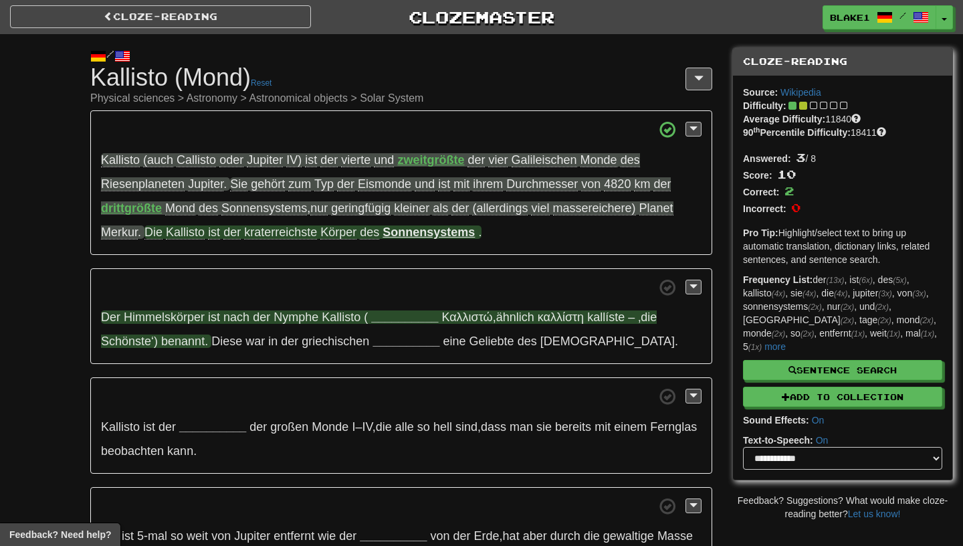
click at [385, 322] on strong "__________" at bounding box center [404, 316] width 67 height 13
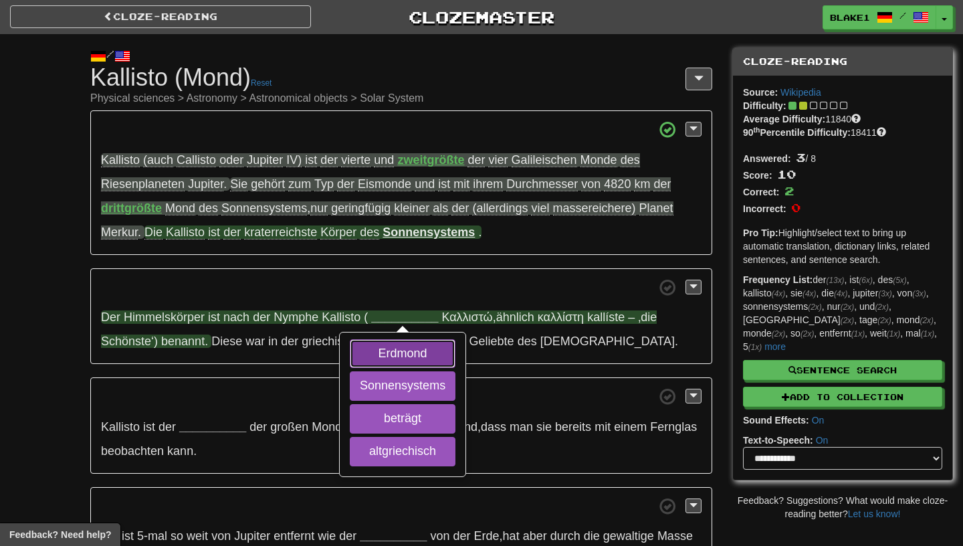
click at [381, 360] on button "Erdmond" at bounding box center [403, 353] width 106 height 29
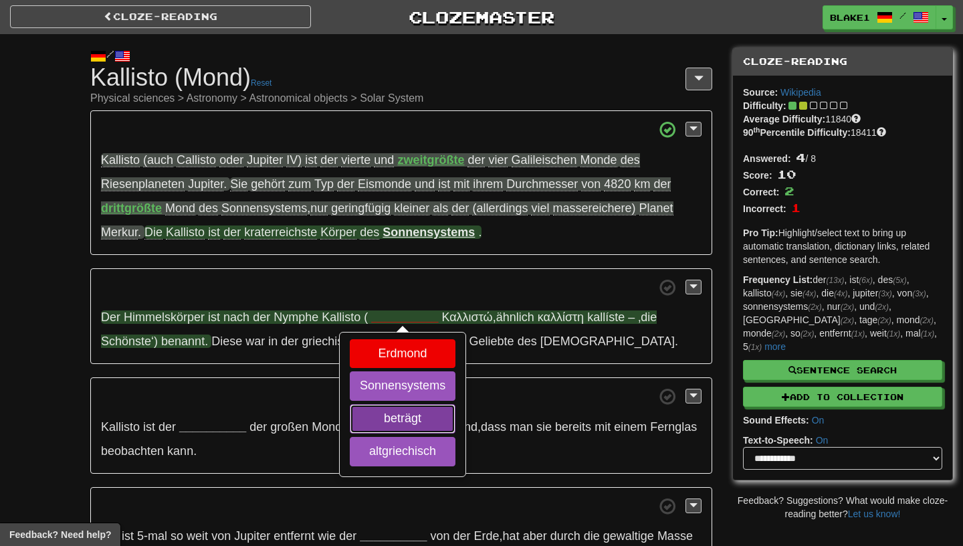
click at [382, 424] on button "beträgt" at bounding box center [403, 418] width 106 height 29
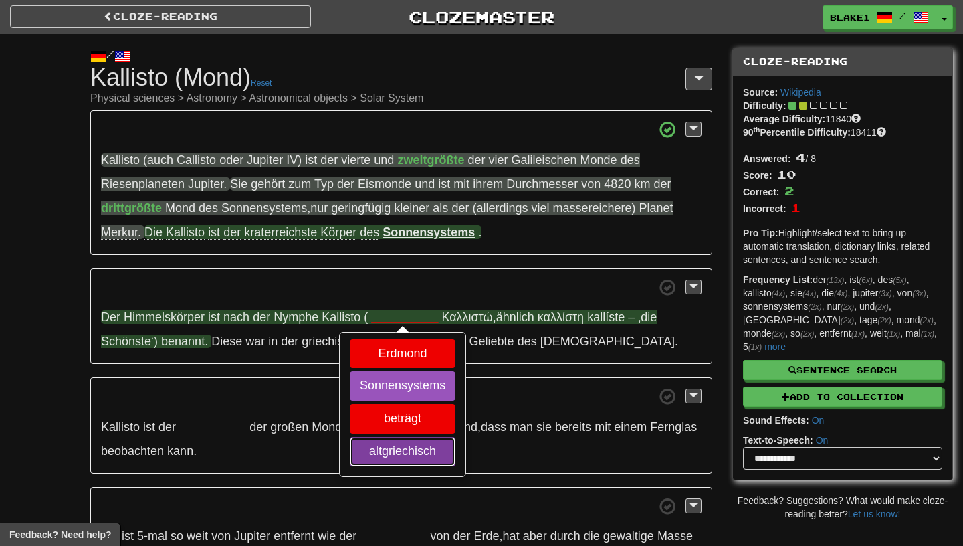
click at [381, 445] on button "altgriechisch" at bounding box center [403, 451] width 106 height 29
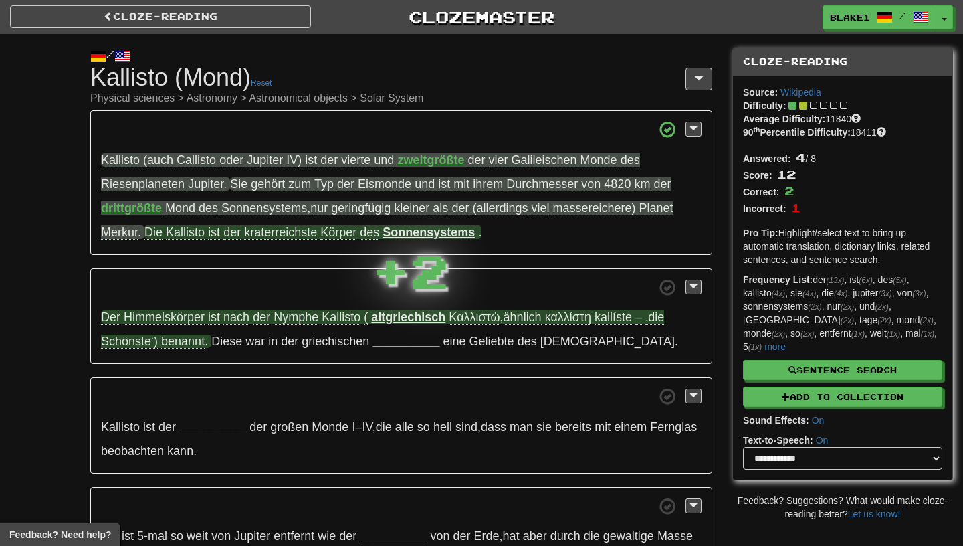
click at [383, 327] on p "Der Himmelskörper ist nach der Nymphe Kallisto ( altgriechisch Καλλιστώ , ähnli…" at bounding box center [401, 316] width 622 height 96
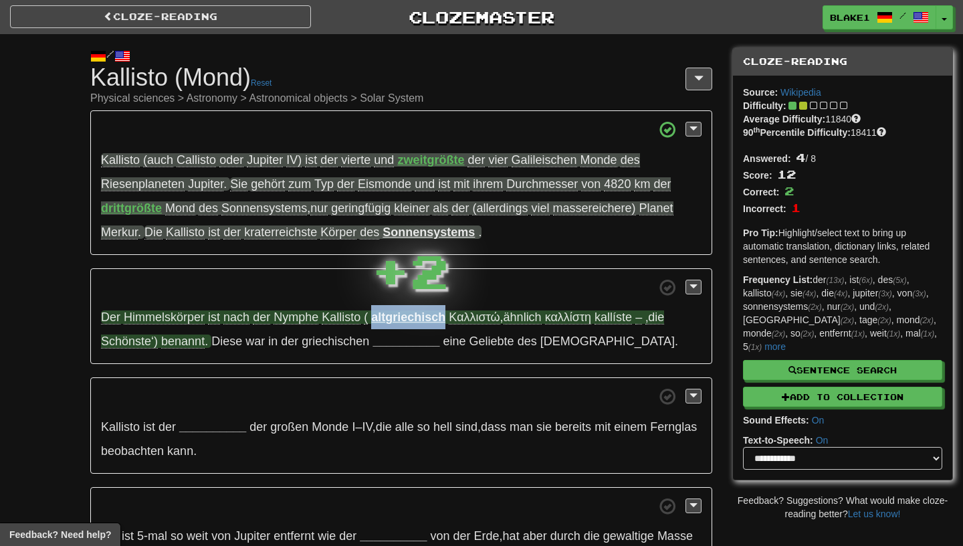
click at [383, 327] on p "Der Himmelskörper ist nach der Nymphe Kallisto ( altgriechisch Καλλιστώ , ähnli…" at bounding box center [401, 316] width 622 height 96
click at [383, 321] on strong "altgriechisch" at bounding box center [408, 316] width 74 height 13
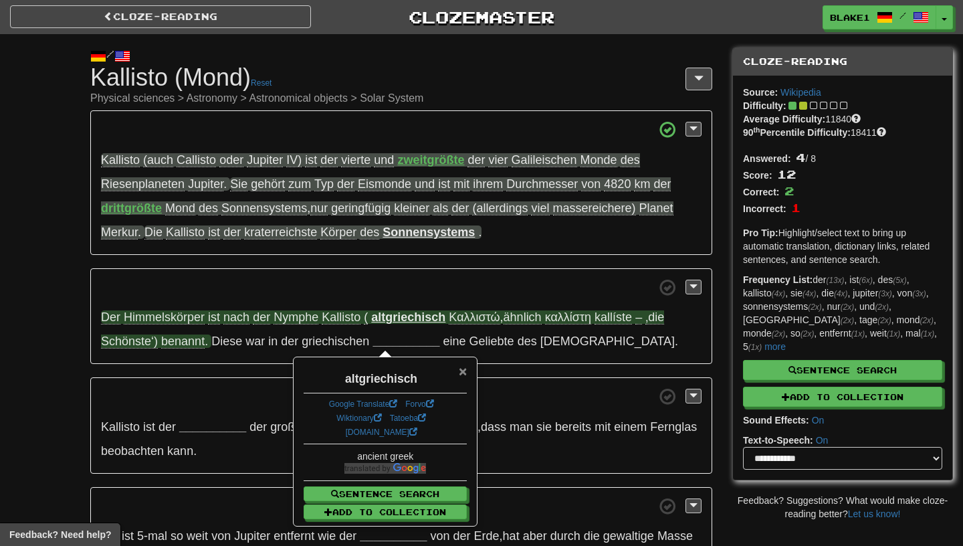
click at [464, 366] on span "×" at bounding box center [463, 370] width 8 height 15
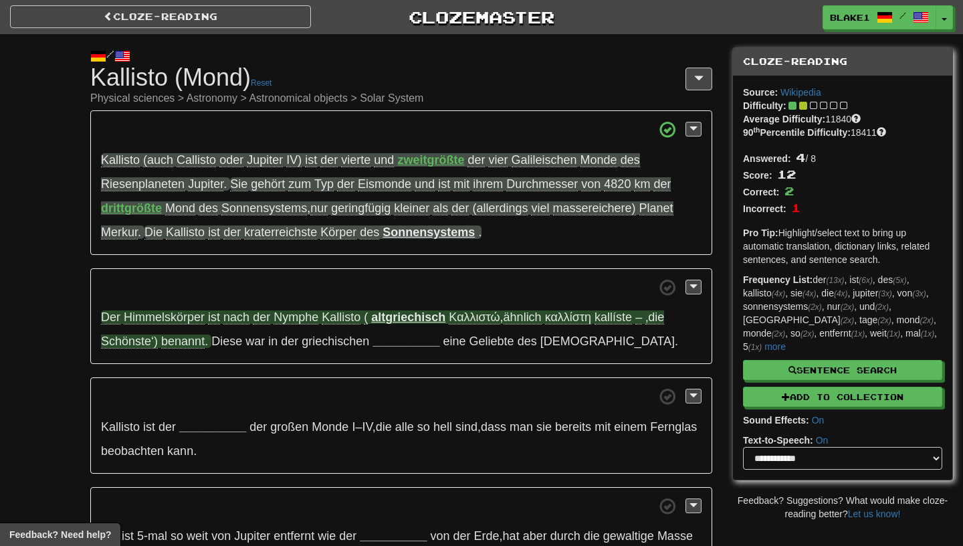
click at [146, 319] on span "Himmelskörper" at bounding box center [164, 317] width 81 height 14
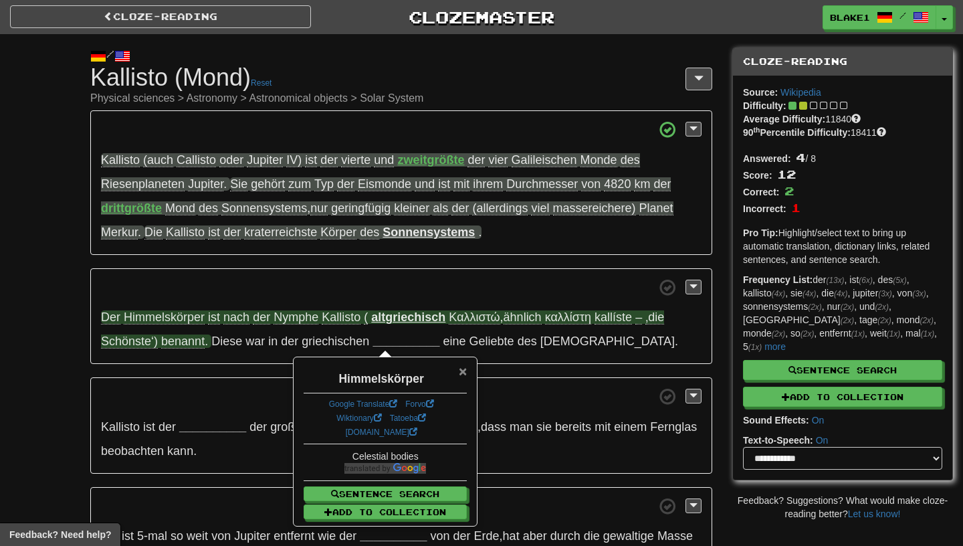
click at [465, 369] on span "×" at bounding box center [463, 370] width 8 height 15
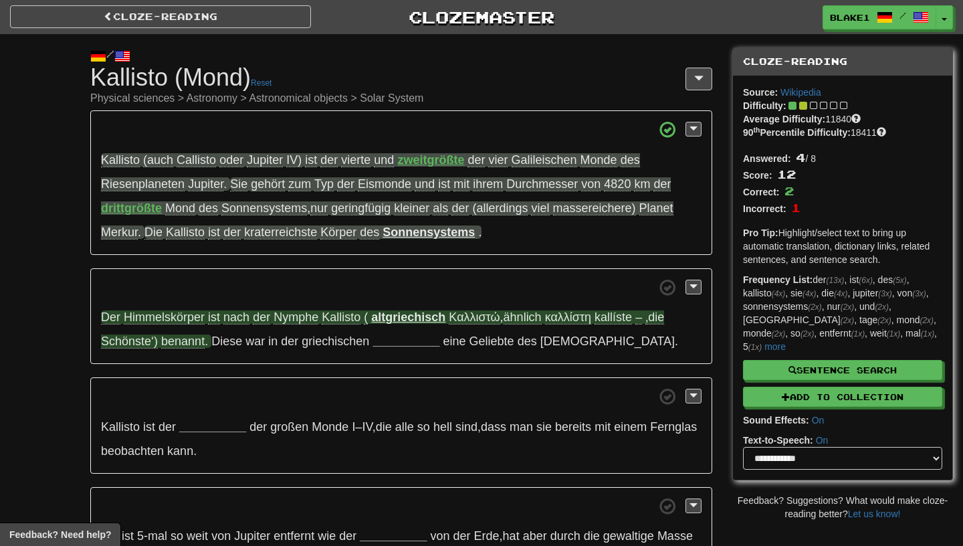
click at [136, 347] on span "Schönste‘)" at bounding box center [129, 341] width 57 height 14
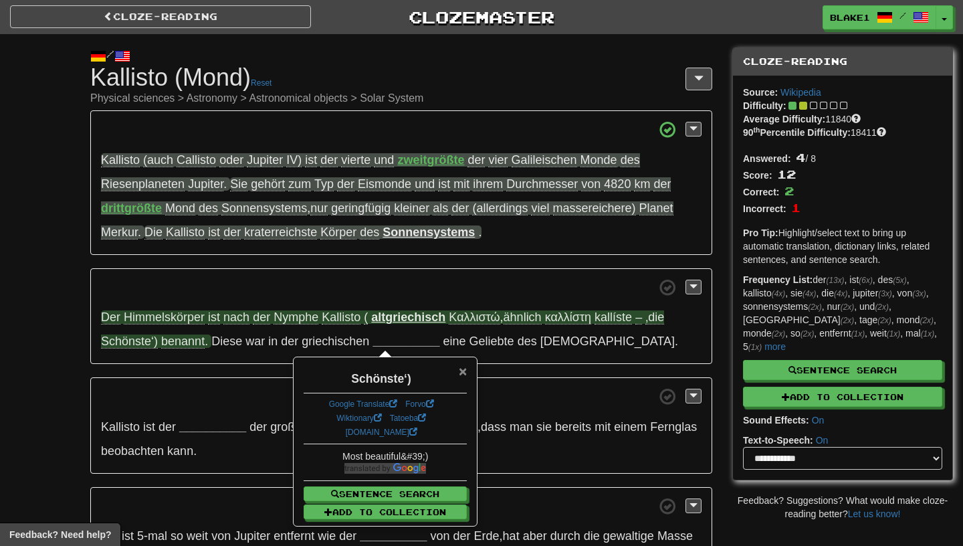
click at [463, 364] on span "×" at bounding box center [463, 370] width 8 height 15
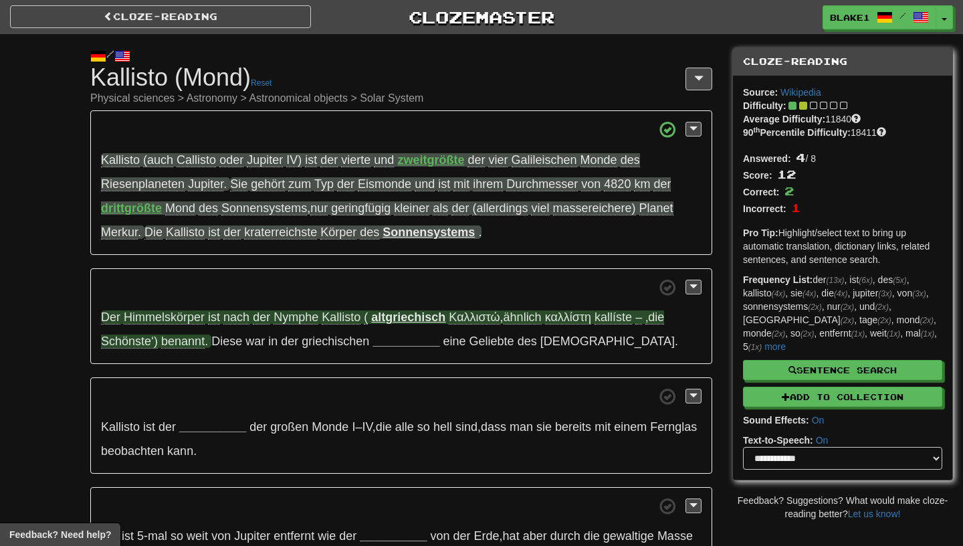
click at [193, 346] on span "benannt" at bounding box center [182, 341] width 43 height 14
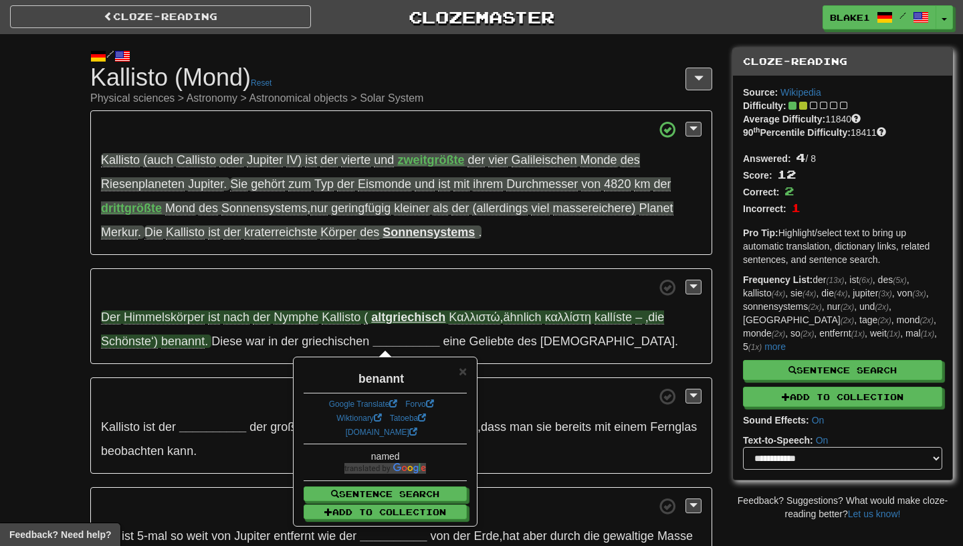
click at [469, 374] on div "× benannt Google Translate Forvo Wiktionary Tatoeba dict.cc named Sentence Sear…" at bounding box center [385, 441] width 182 height 167
click at [461, 374] on span "×" at bounding box center [463, 370] width 8 height 15
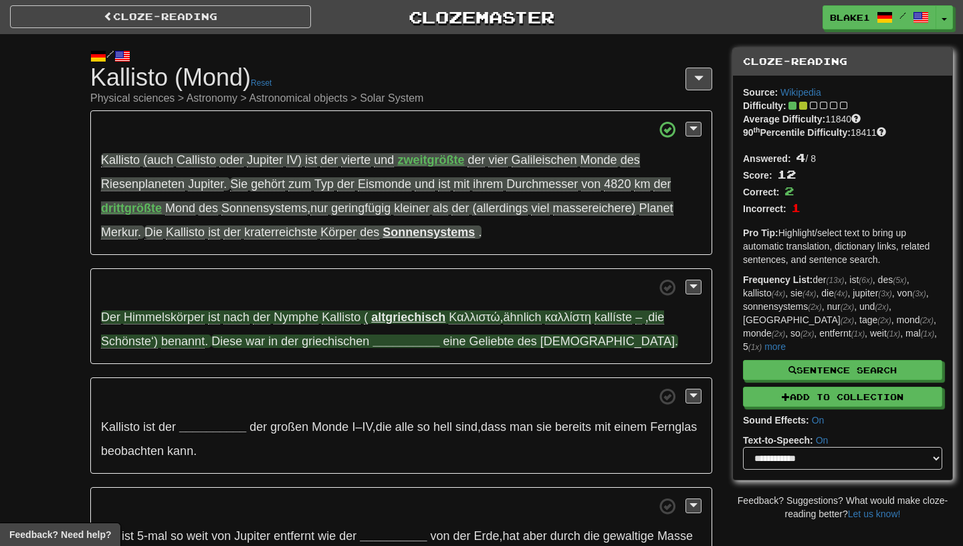
click at [368, 344] on span "griechischen" at bounding box center [336, 340] width 68 height 13
click at [380, 344] on strong "__________" at bounding box center [405, 340] width 67 height 13
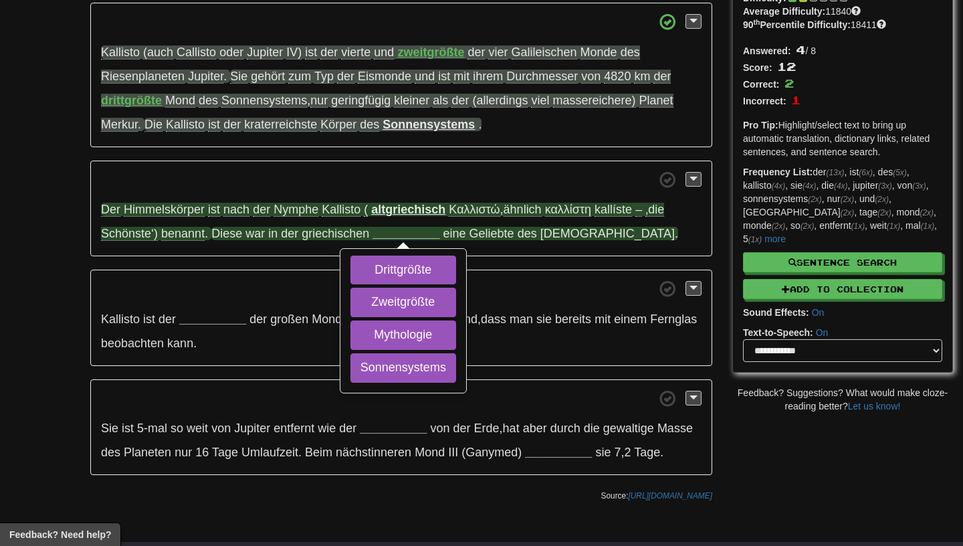
scroll to position [110, 0]
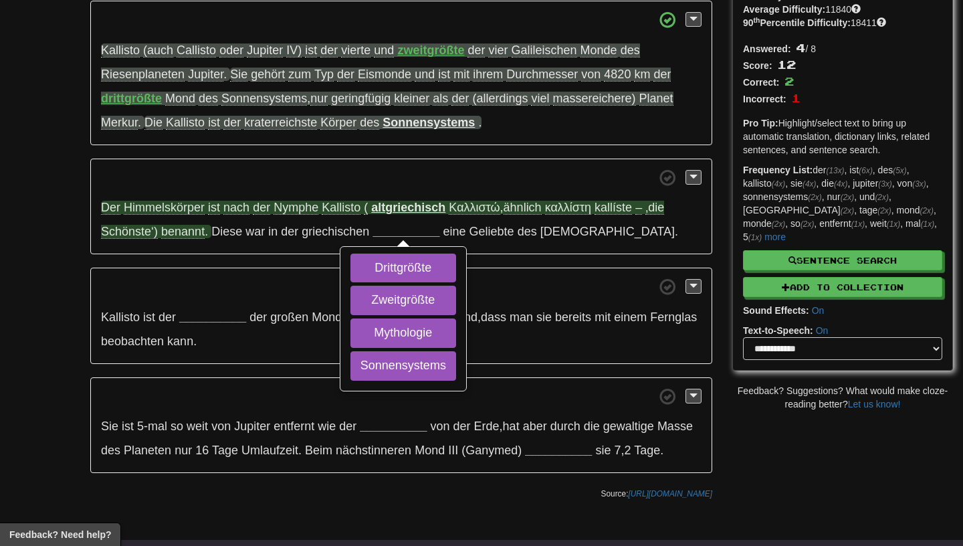
click at [276, 294] on span at bounding box center [401, 286] width 600 height 17
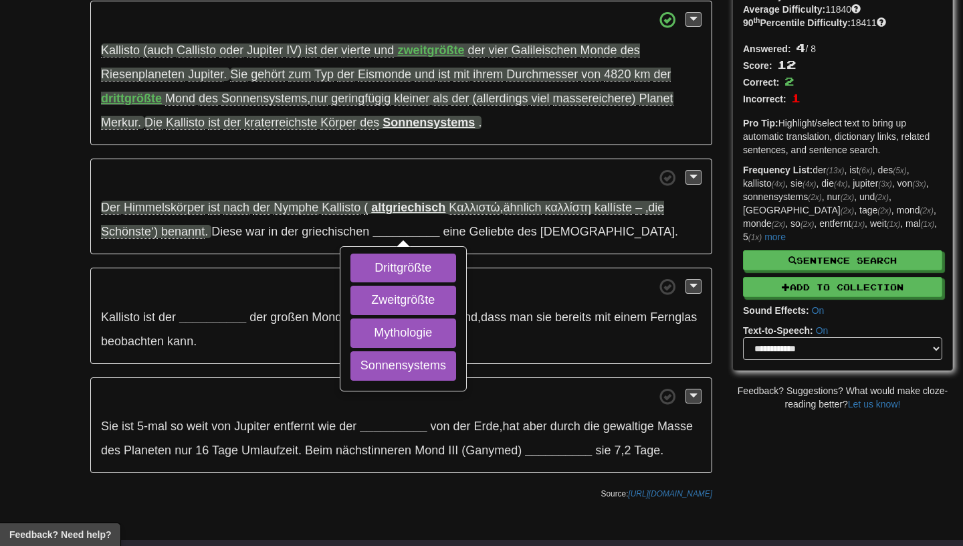
click at [213, 328] on p "Kallisto ist der __________ der großen Monde I–IV , die alle so hell sind , das…" at bounding box center [401, 315] width 622 height 96
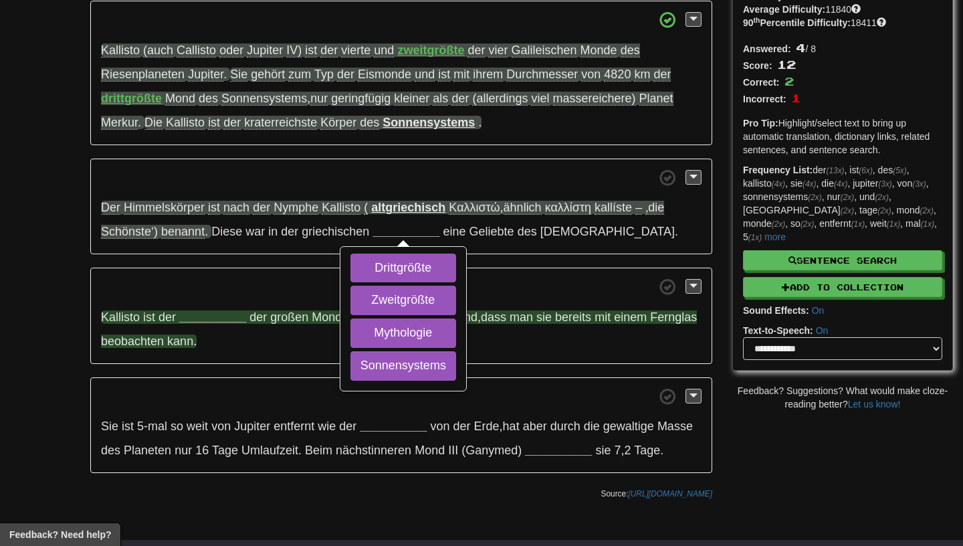
click at [212, 320] on strong "__________" at bounding box center [212, 316] width 67 height 13
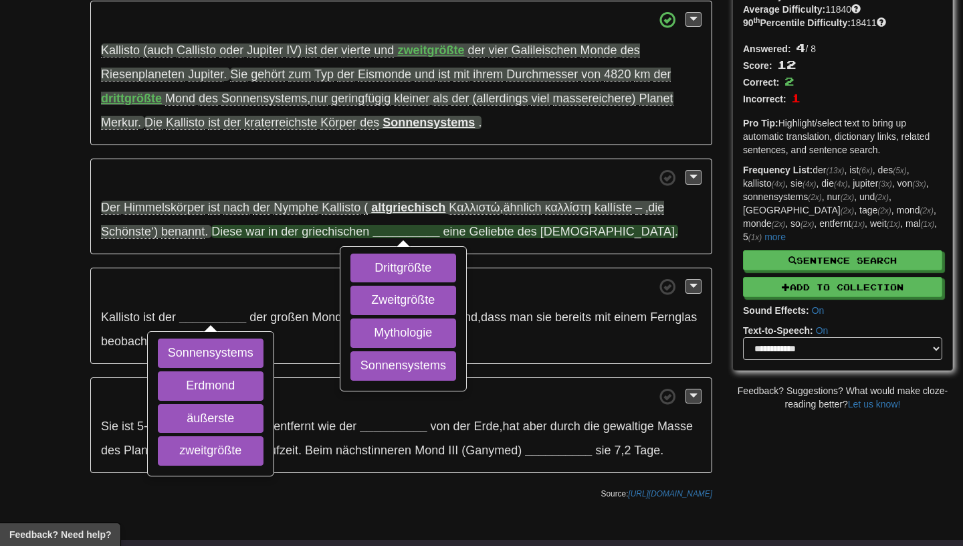
click at [403, 241] on div at bounding box center [403, 242] width 15 height 7
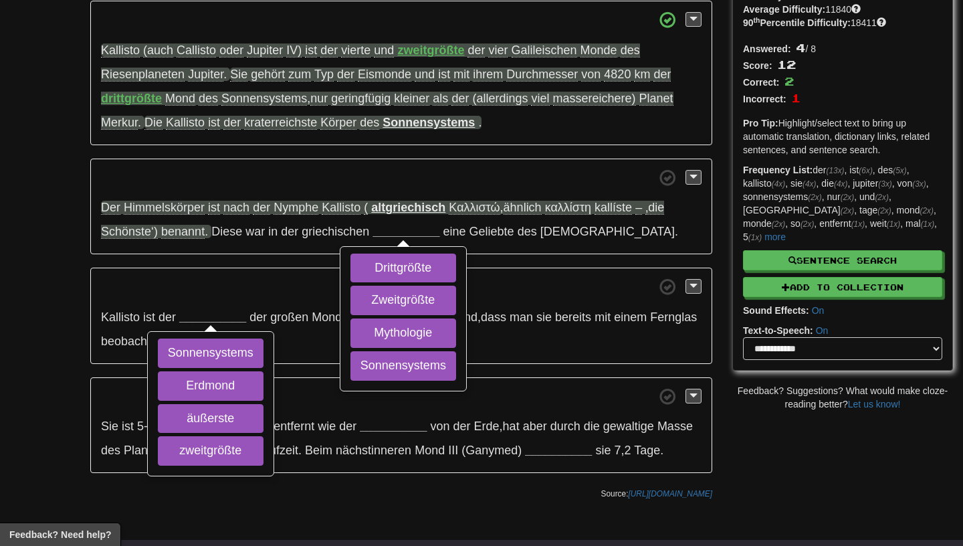
click at [269, 243] on p "Der Himmelskörper ist nach der Nymphe Kallisto ( altgriechisch Καλλιστώ , ähnli…" at bounding box center [401, 206] width 622 height 96
click at [237, 290] on span at bounding box center [401, 286] width 600 height 17
click at [326, 367] on div "Kallisto (auch Callisto oder Jupiter IV) ist der vierte und zweitgrößte der vie…" at bounding box center [401, 237] width 622 height 472
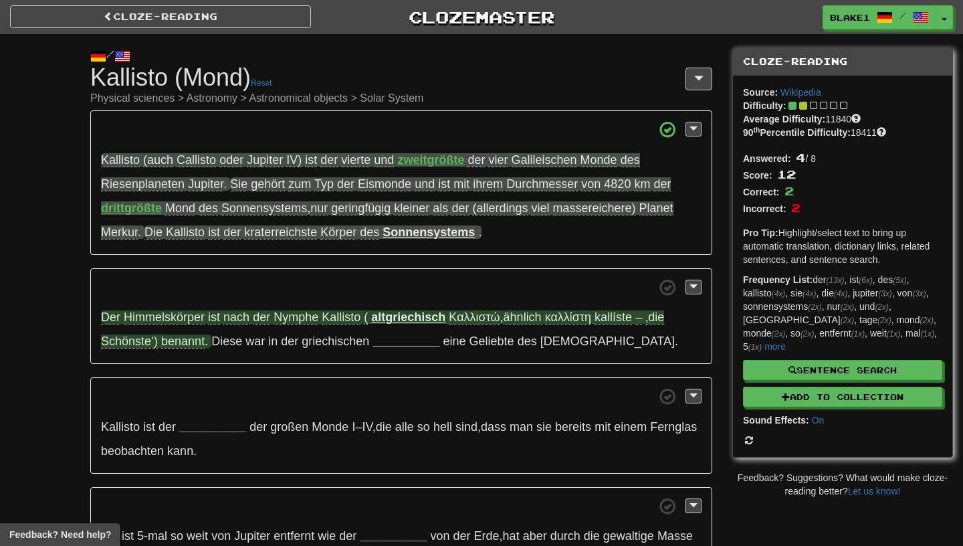
scroll to position [110, 0]
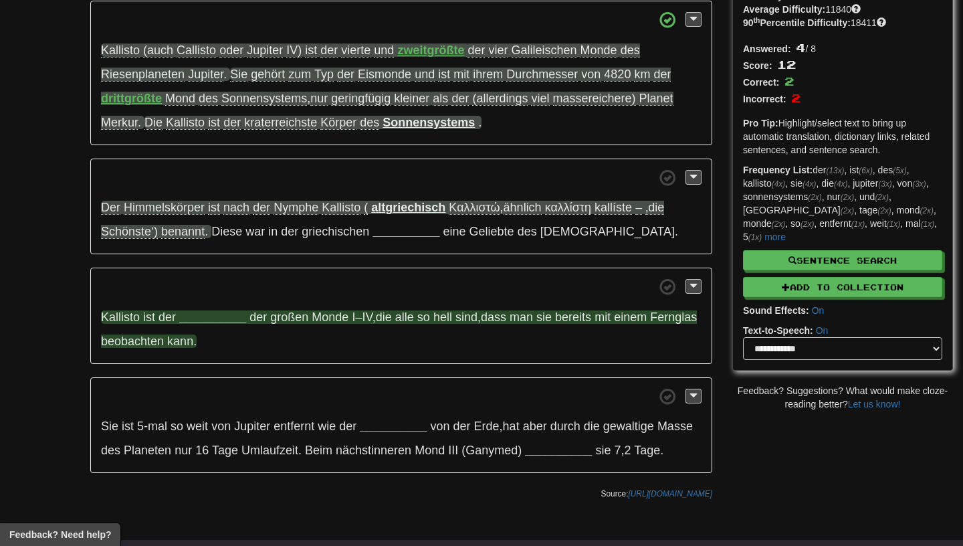
click at [233, 312] on strong "__________" at bounding box center [212, 316] width 67 height 13
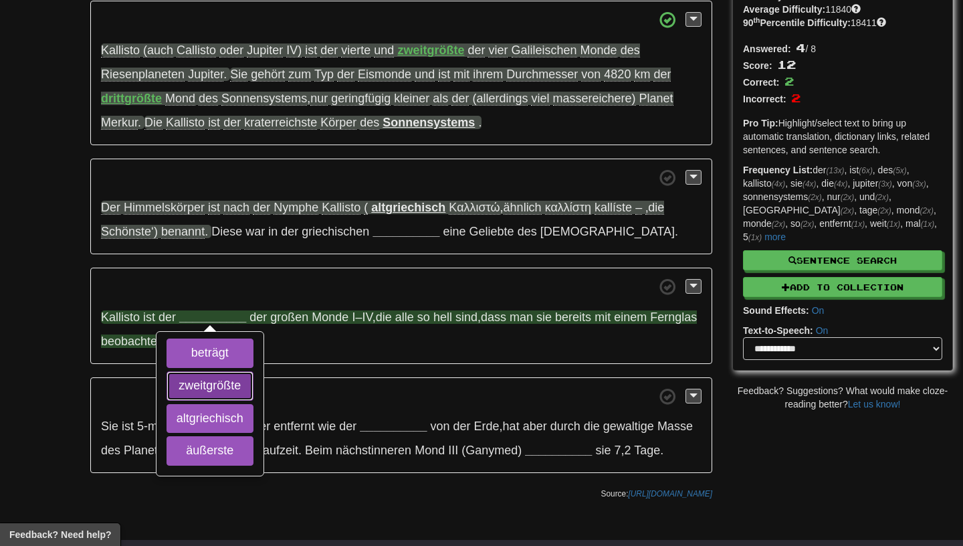
click at [221, 389] on button "zweitgrößte" at bounding box center [210, 385] width 87 height 29
click at [181, 455] on button "äußerste" at bounding box center [210, 450] width 87 height 29
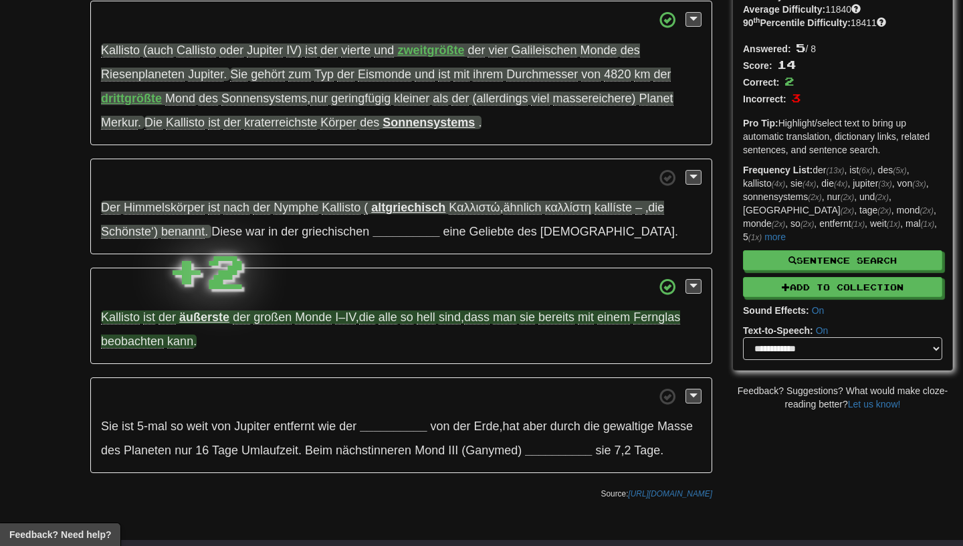
click at [206, 323] on strong "äußerste" at bounding box center [204, 316] width 50 height 13
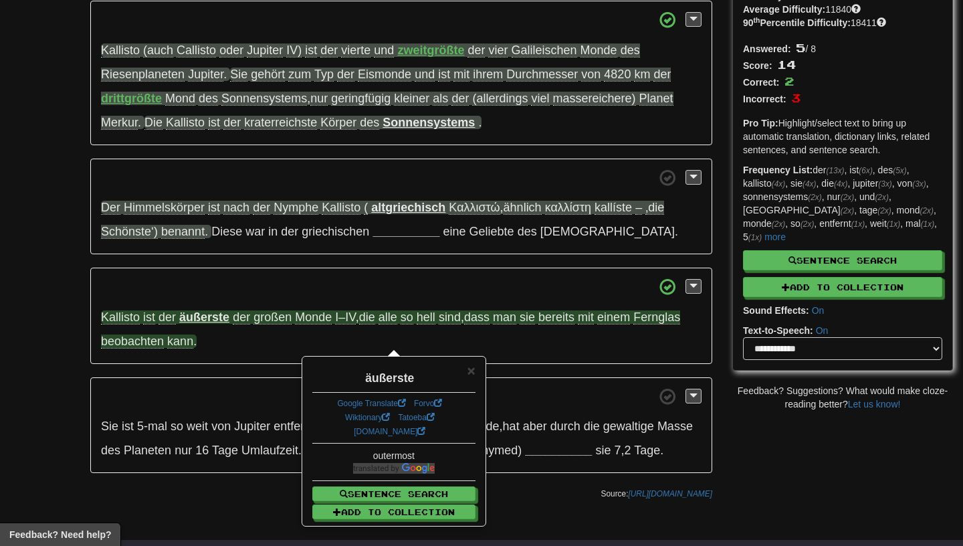
click at [206, 323] on strong "äußerste" at bounding box center [204, 316] width 50 height 13
click at [209, 319] on strong "äußerste" at bounding box center [204, 316] width 50 height 13
click at [425, 326] on p "Kallisto ist der äußerste der großen Monde I–IV , die alle so hell sind , dass …" at bounding box center [401, 315] width 622 height 96
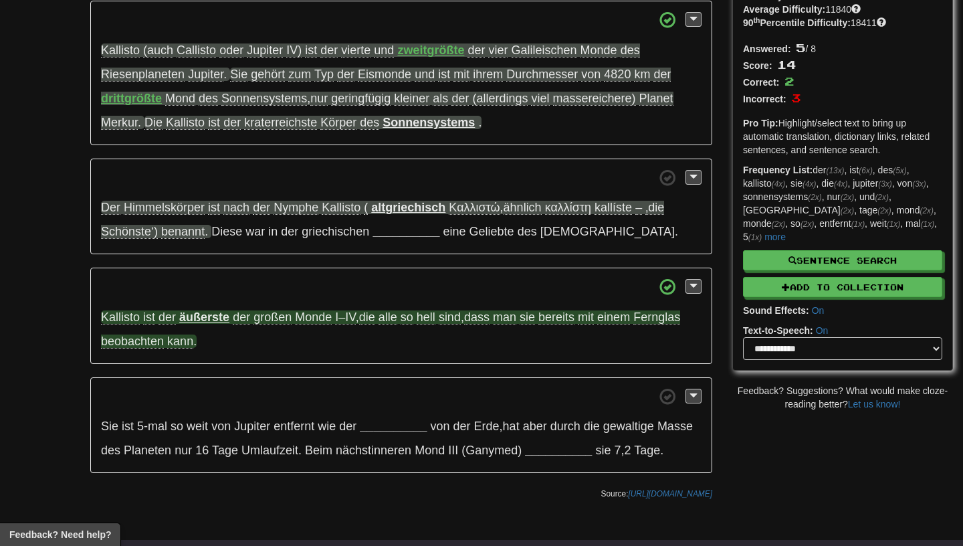
click at [425, 320] on span "hell" at bounding box center [426, 317] width 19 height 14
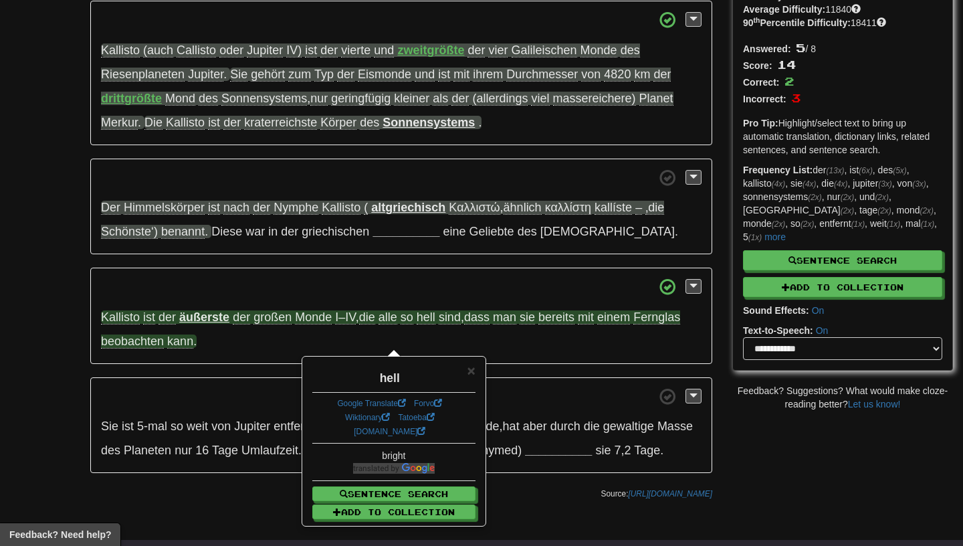
click at [406, 328] on p "Kallisto ist der äußerste der großen Monde I–IV , die alle so hell sind , dass …" at bounding box center [401, 315] width 622 height 96
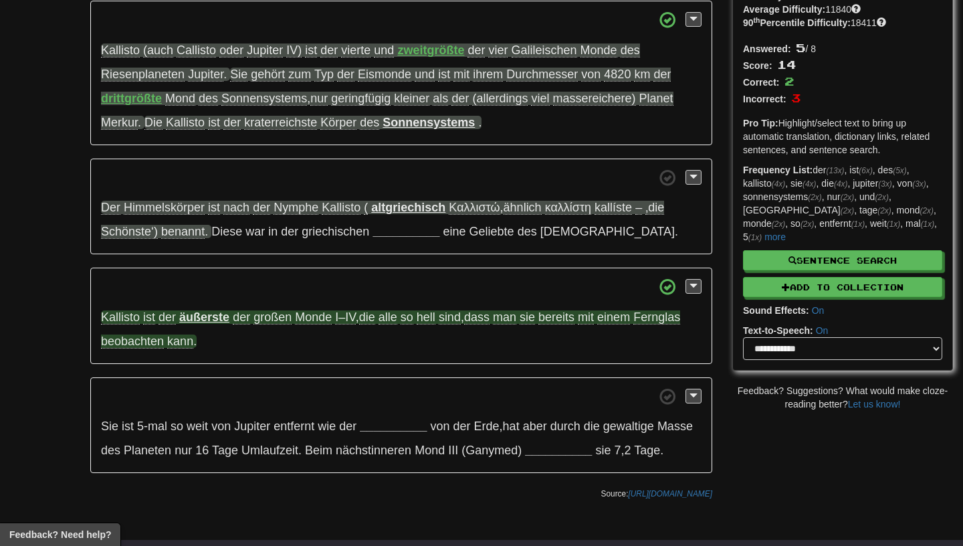
click at [215, 312] on strong "äußerste" at bounding box center [204, 316] width 50 height 13
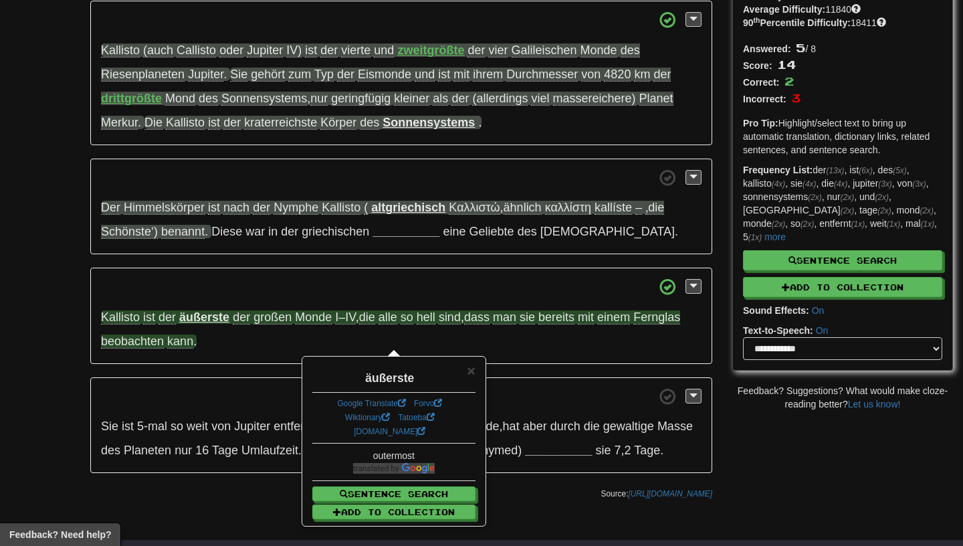
click at [227, 352] on p "Kallisto ist der äußerste der großen Monde I–IV , die alle so hell sind , dass …" at bounding box center [401, 315] width 622 height 96
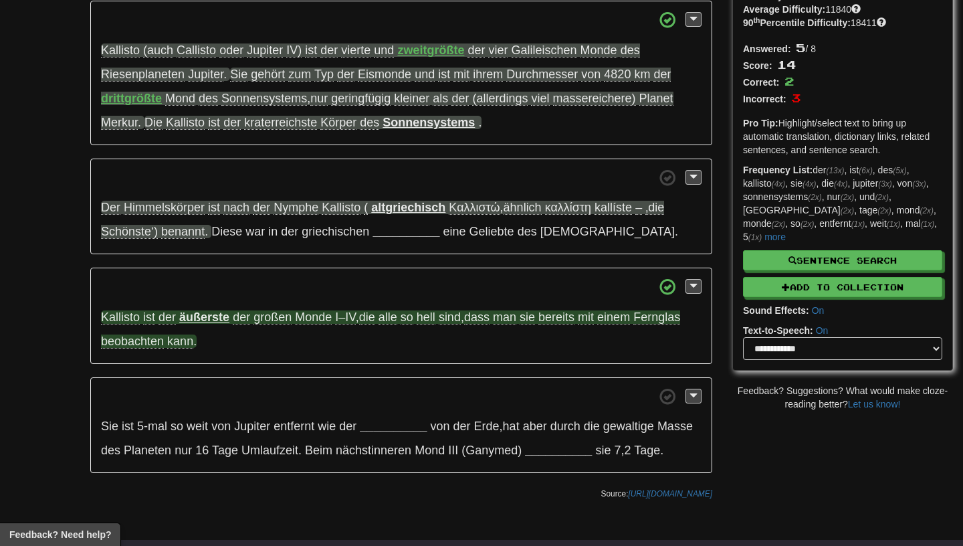
click at [562, 320] on span "bereits" at bounding box center [556, 317] width 36 height 14
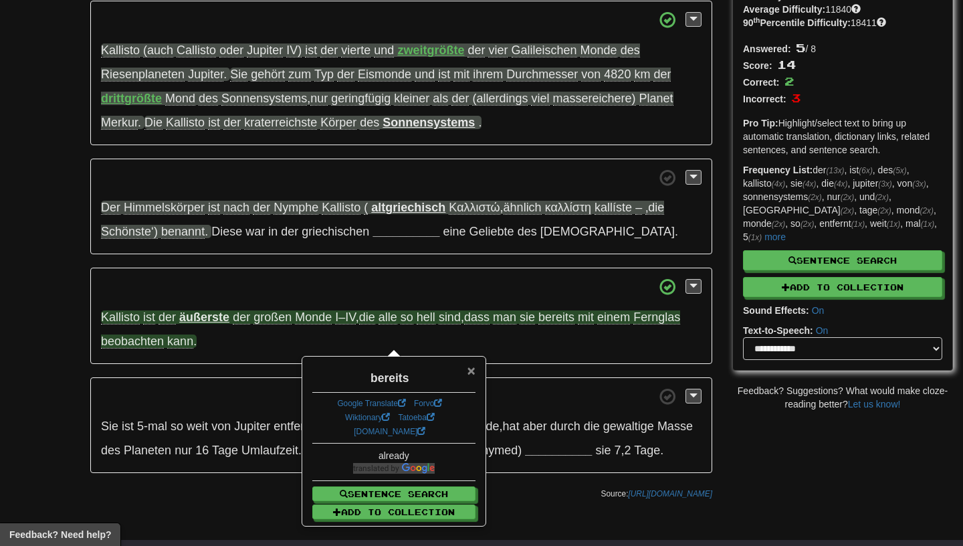
click at [470, 373] on span "×" at bounding box center [471, 369] width 8 height 15
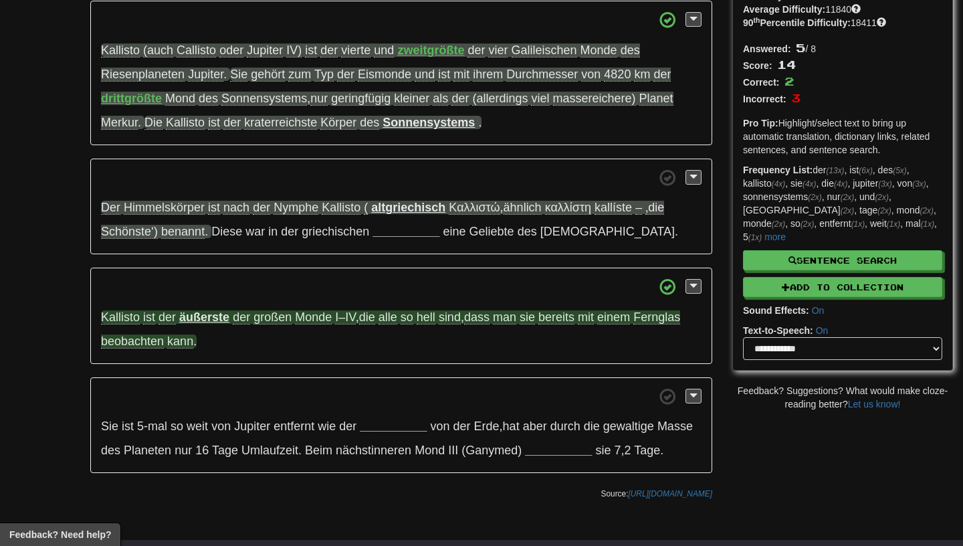
click at [663, 313] on span "Fernglas" at bounding box center [656, 317] width 47 height 14
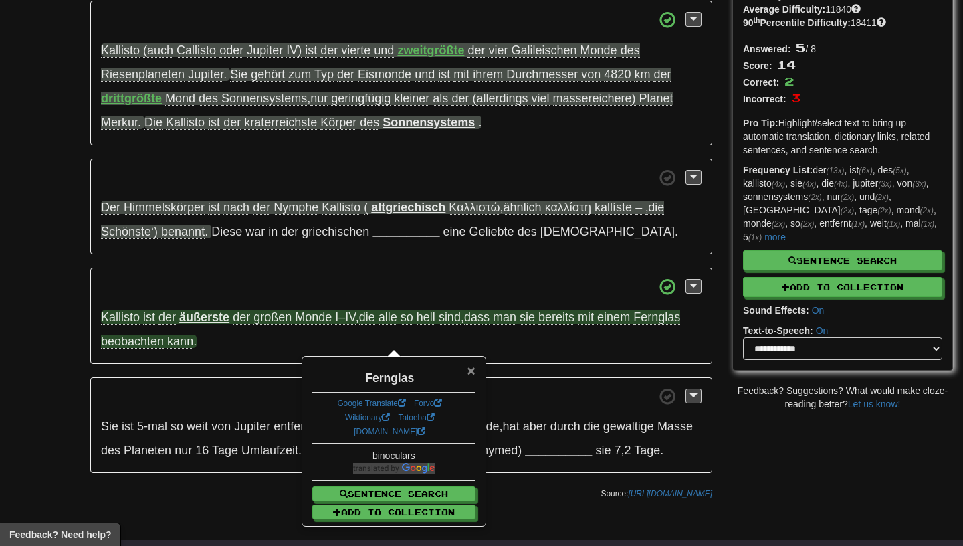
click at [473, 367] on span "×" at bounding box center [471, 369] width 8 height 15
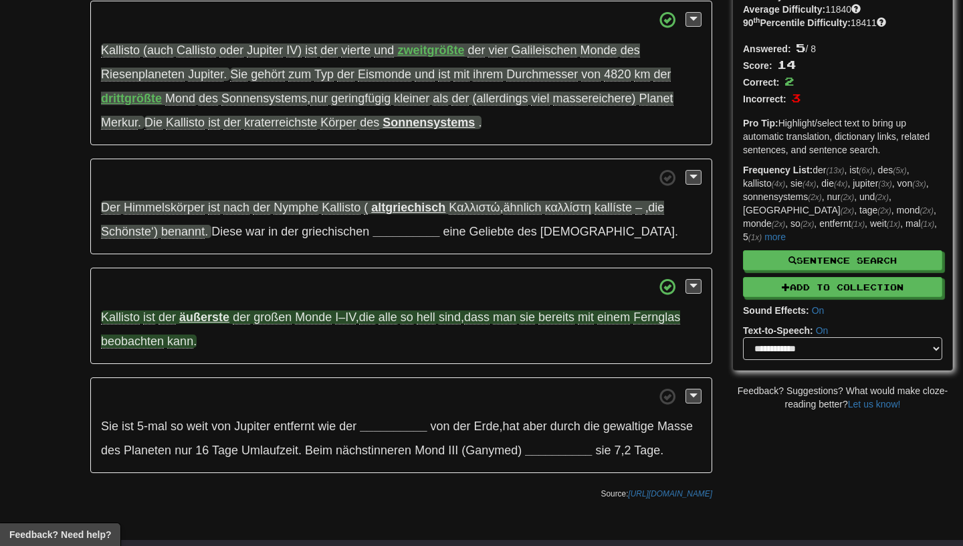
click at [138, 342] on span "beobachten" at bounding box center [132, 341] width 63 height 14
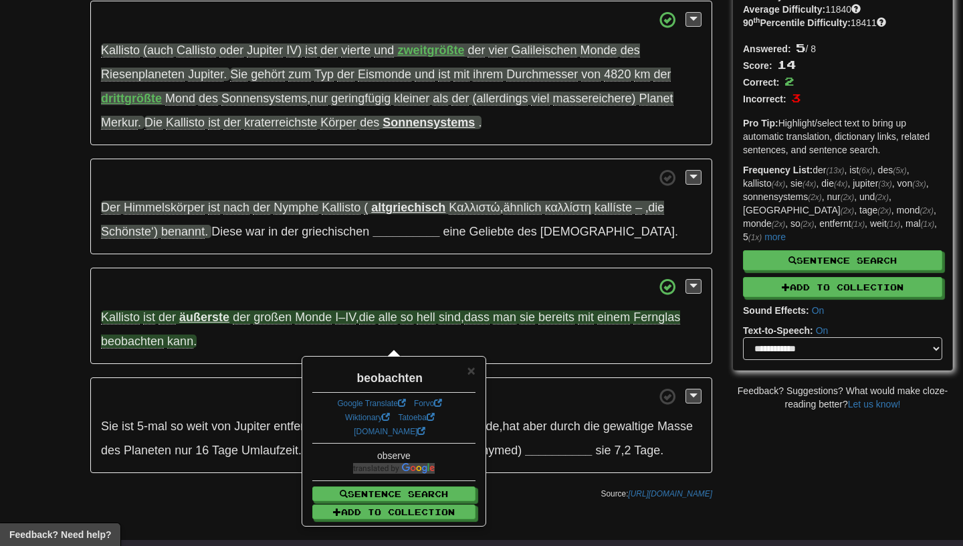
click at [480, 371] on div "× beobachten Google Translate Forvo Wiktionary Tatoeba dict.cc observe Sentence…" at bounding box center [394, 440] width 182 height 167
click at [473, 371] on span "×" at bounding box center [471, 369] width 8 height 15
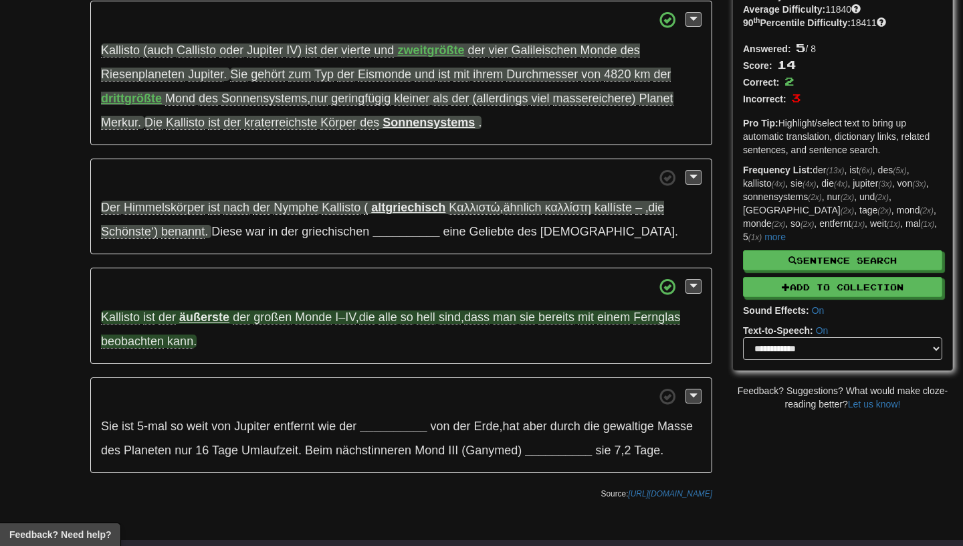
scroll to position [171, 0]
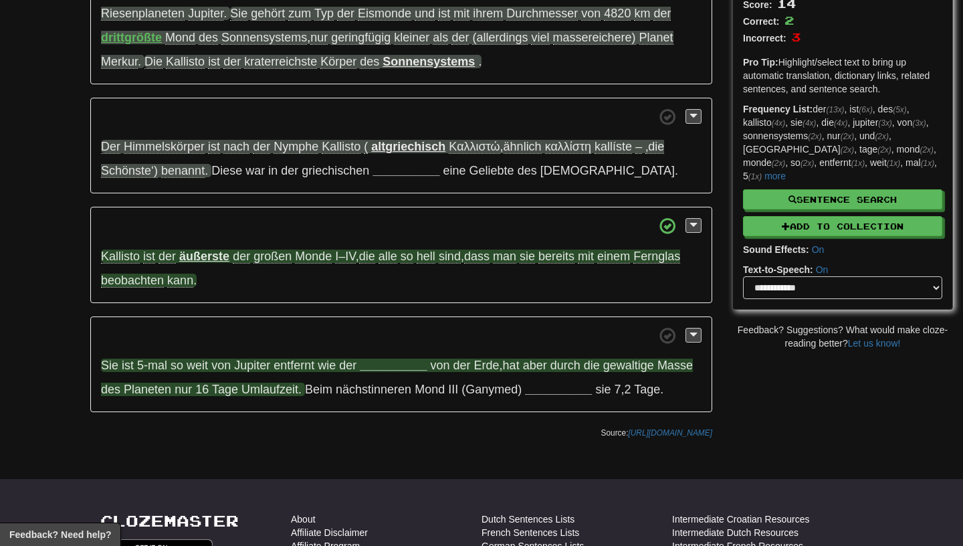
click at [261, 372] on span "Jupiter" at bounding box center [252, 364] width 36 height 13
click at [383, 370] on strong "__________" at bounding box center [393, 364] width 67 height 13
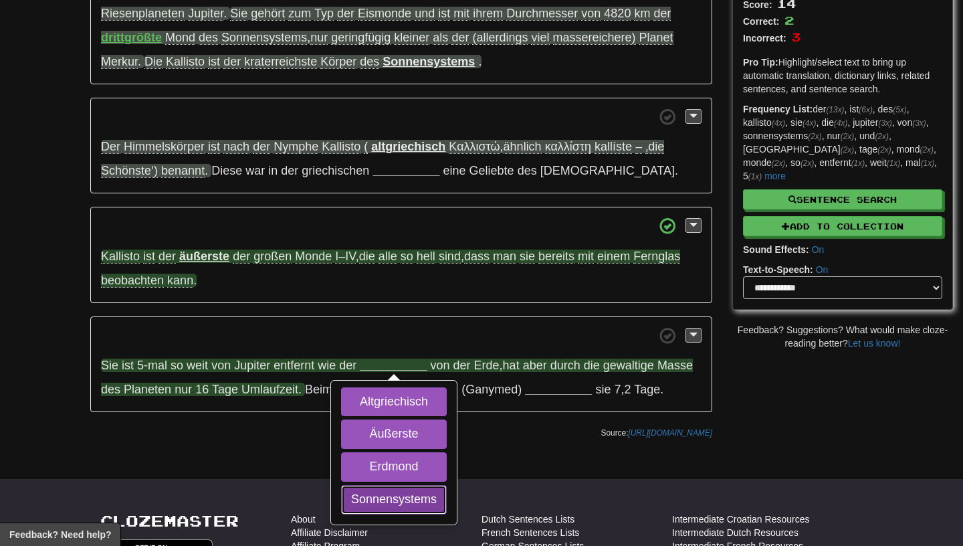
click at [390, 500] on button "Sonnensystems" at bounding box center [394, 499] width 106 height 29
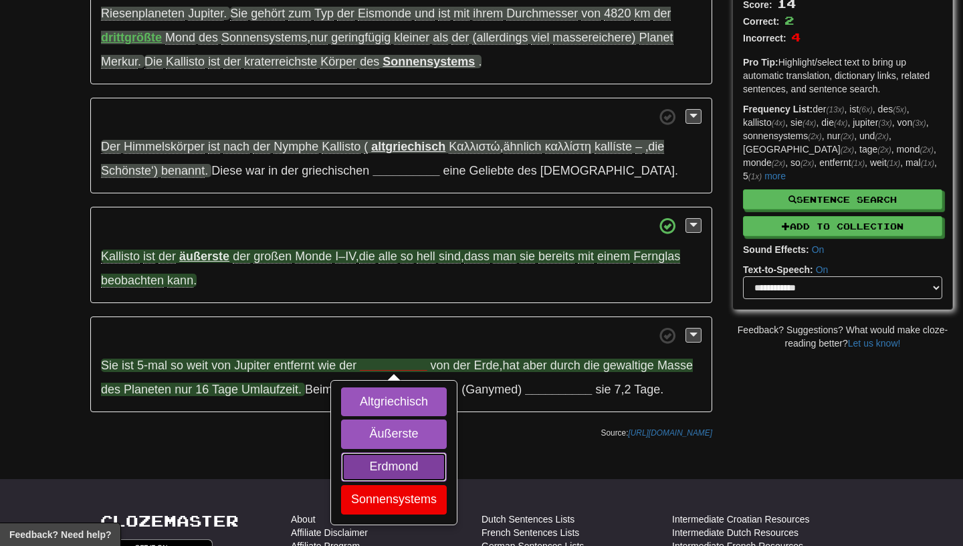
click at [385, 471] on button "Erdmond" at bounding box center [394, 466] width 106 height 29
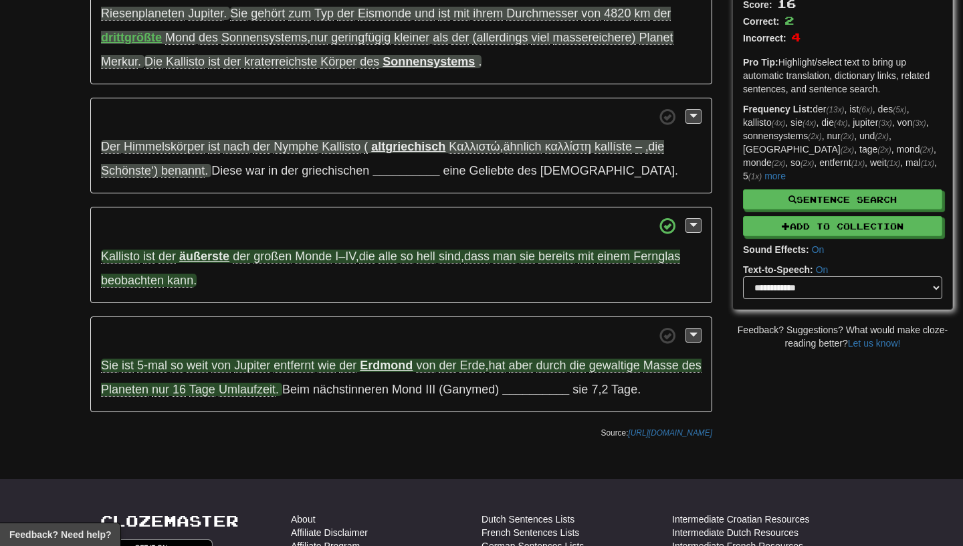
click at [200, 368] on span "weit" at bounding box center [197, 365] width 21 height 14
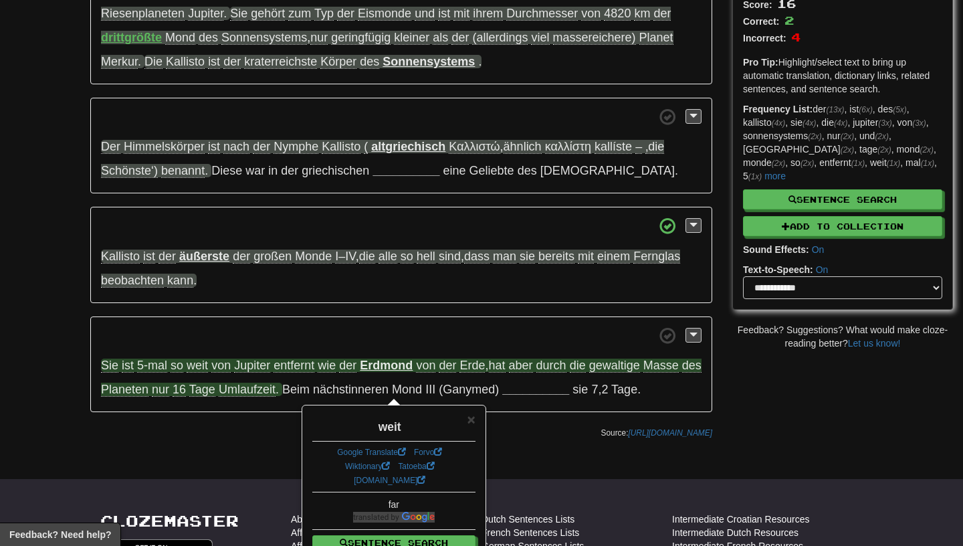
click at [200, 368] on span "weit" at bounding box center [197, 365] width 21 height 14
click at [277, 416] on div "/ Cloze-Reading Kallisto (Mond) Reset Physical sciences > Astronomy > Astronomi…" at bounding box center [401, 155] width 642 height 582
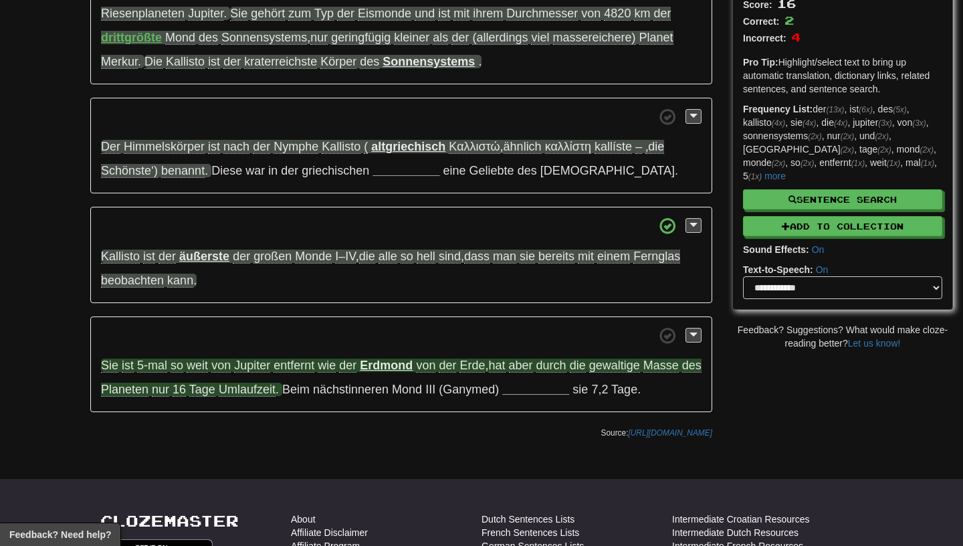
click at [294, 367] on span "entfernt" at bounding box center [293, 365] width 41 height 14
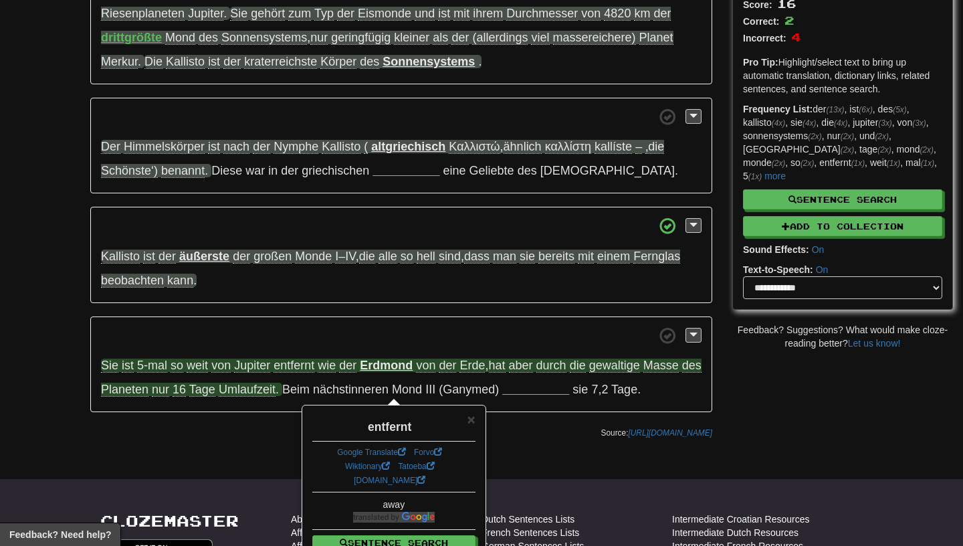
click at [279, 421] on div "/ Cloze-Reading Kallisto (Mond) Reset Physical sciences > Astronomy > Astronomi…" at bounding box center [401, 155] width 642 height 582
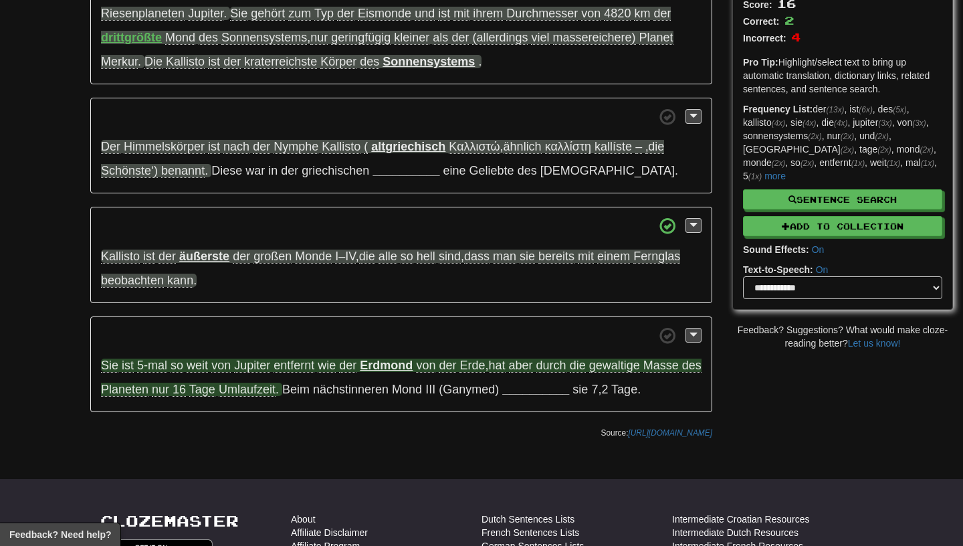
click at [206, 372] on span "weit" at bounding box center [197, 365] width 21 height 14
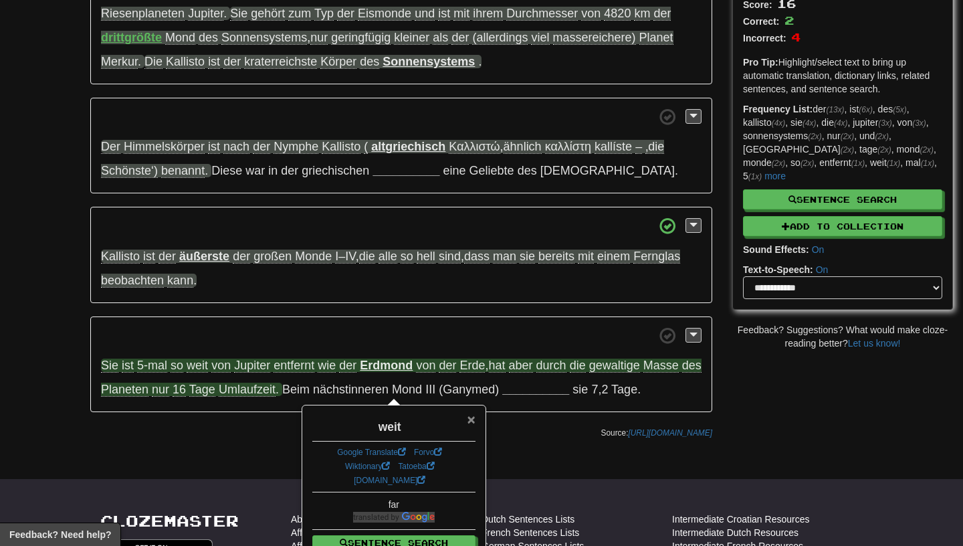
click at [470, 416] on span "×" at bounding box center [471, 418] width 8 height 15
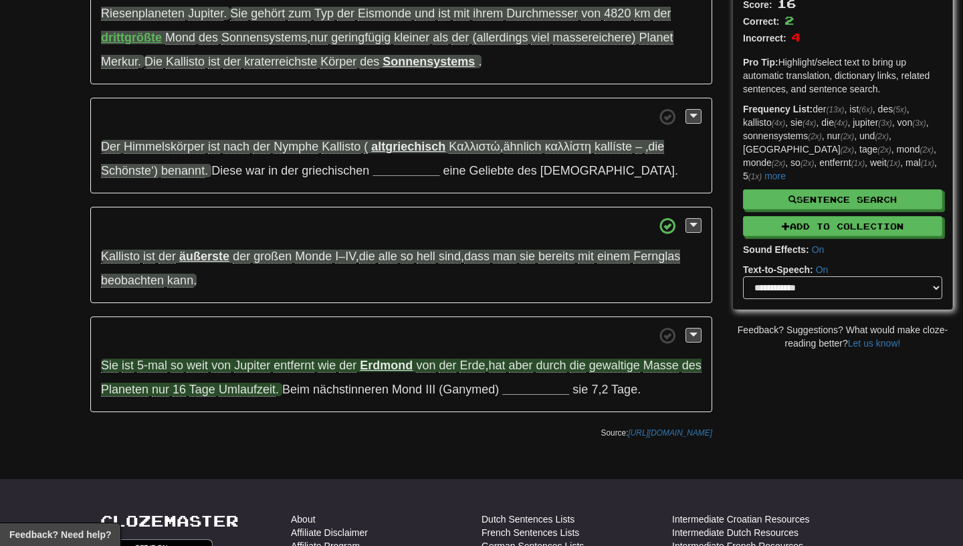
click at [296, 370] on span "entfernt" at bounding box center [293, 365] width 41 height 14
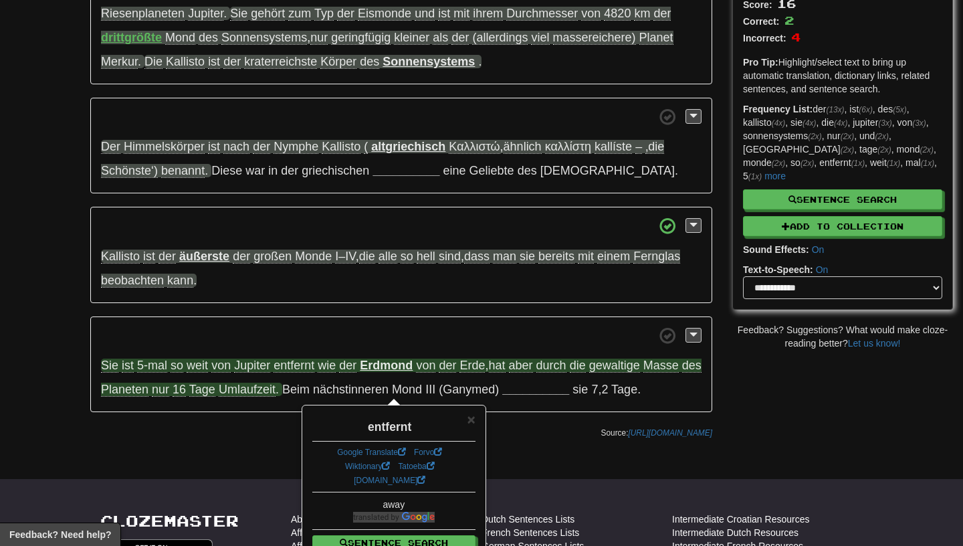
click at [476, 420] on div "× entfernt Google Translate Forvo Wiktionary Tatoeba dict.cc away Sentence Sear…" at bounding box center [394, 489] width 182 height 167
click at [470, 421] on span "×" at bounding box center [471, 418] width 8 height 15
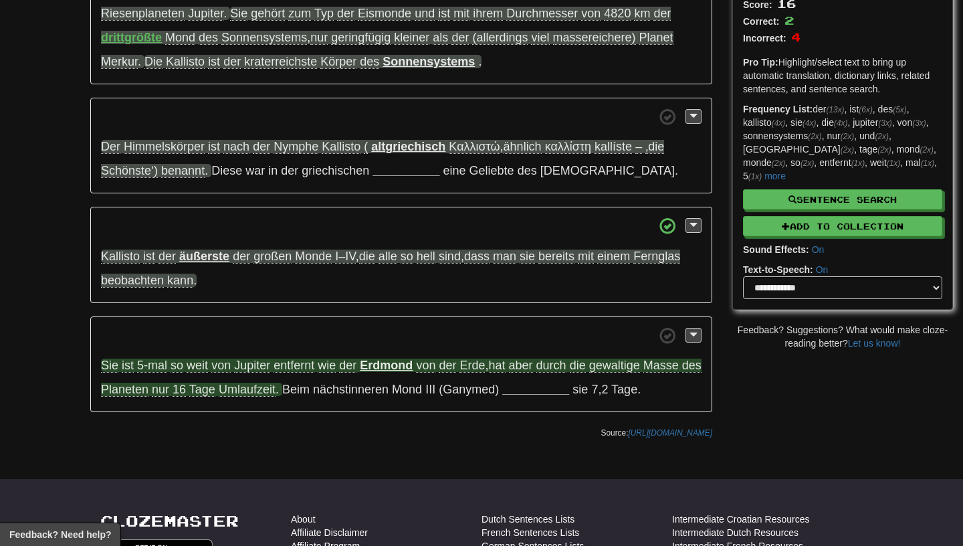
click at [609, 368] on span "gewaltige" at bounding box center [614, 365] width 51 height 14
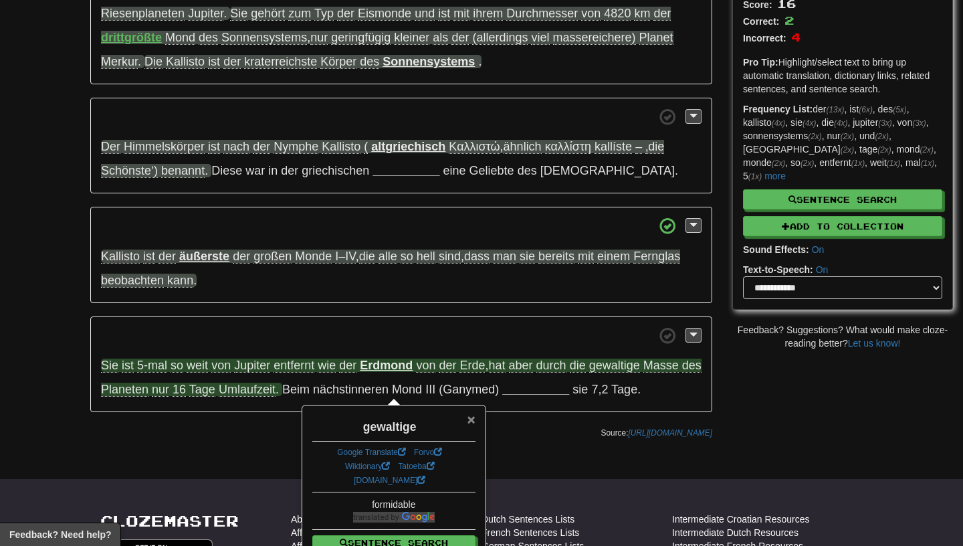
click at [475, 419] on span "×" at bounding box center [471, 418] width 8 height 15
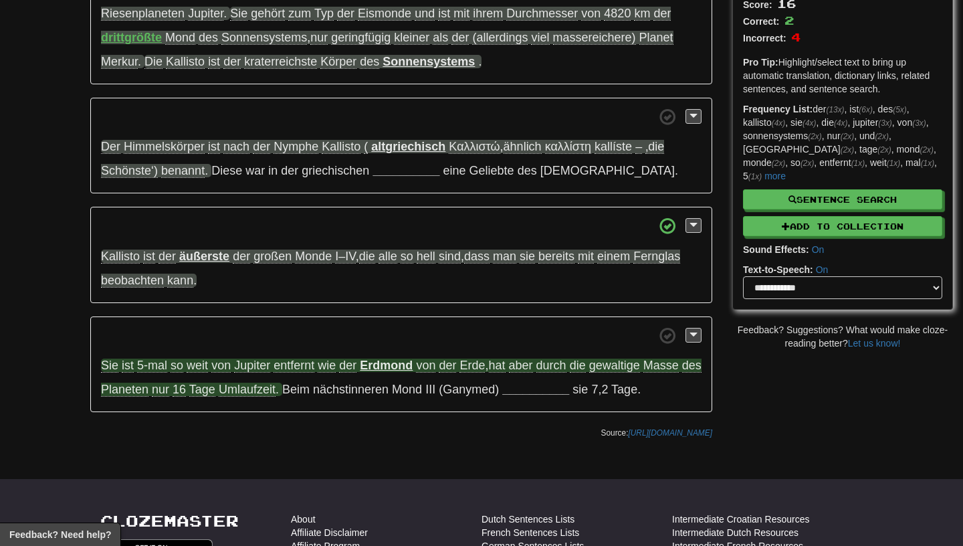
click at [565, 370] on span "durch" at bounding box center [551, 365] width 30 height 14
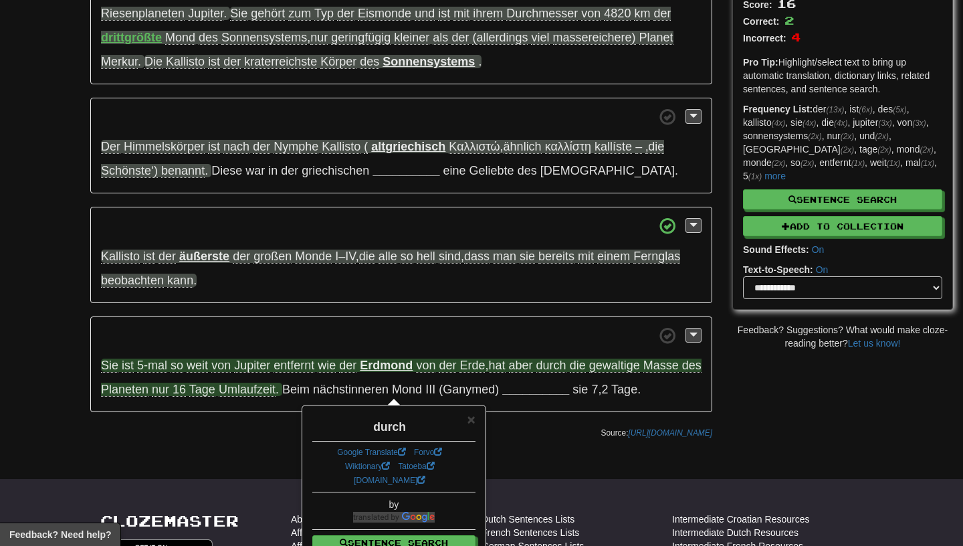
click at [475, 431] on div "durch" at bounding box center [393, 423] width 163 height 23
click at [475, 429] on div "durch" at bounding box center [393, 423] width 163 height 23
click at [473, 421] on span "×" at bounding box center [471, 418] width 8 height 15
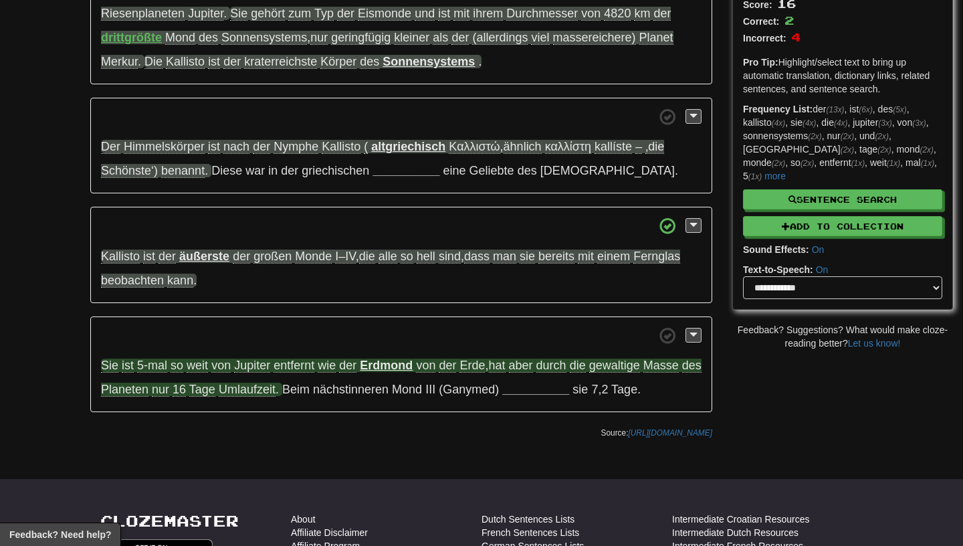
click at [276, 390] on span "Umlaufzeit" at bounding box center [247, 389] width 57 height 14
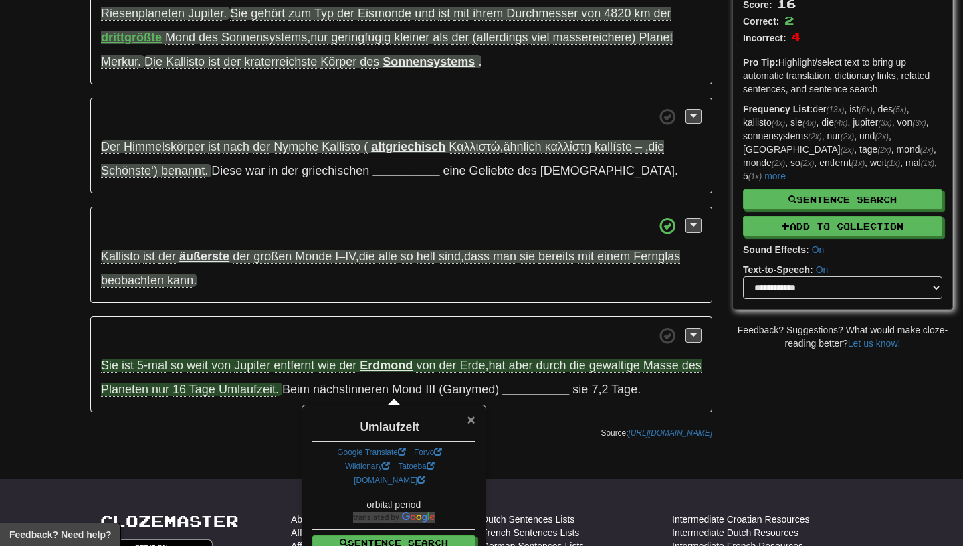
click at [474, 417] on span "×" at bounding box center [471, 418] width 8 height 15
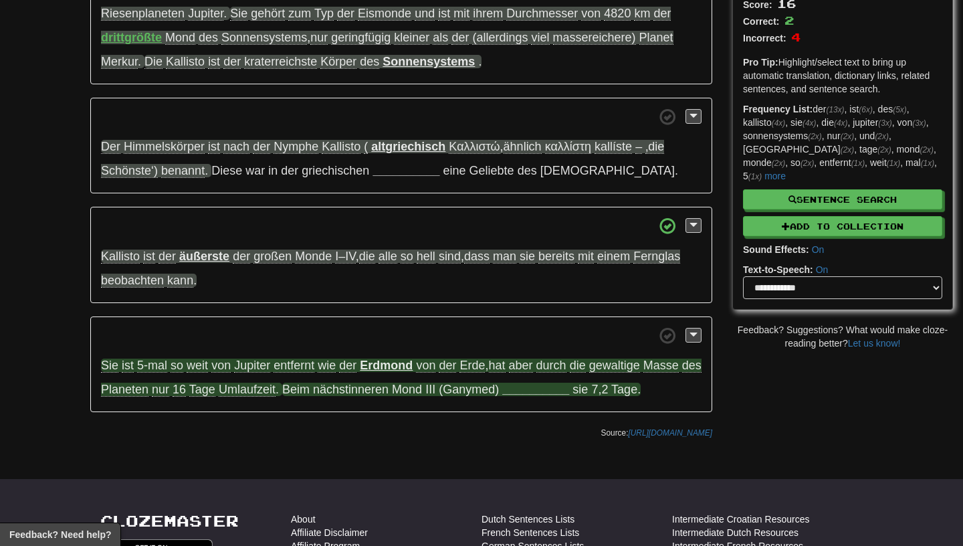
click at [531, 396] on strong "__________" at bounding box center [535, 388] width 67 height 13
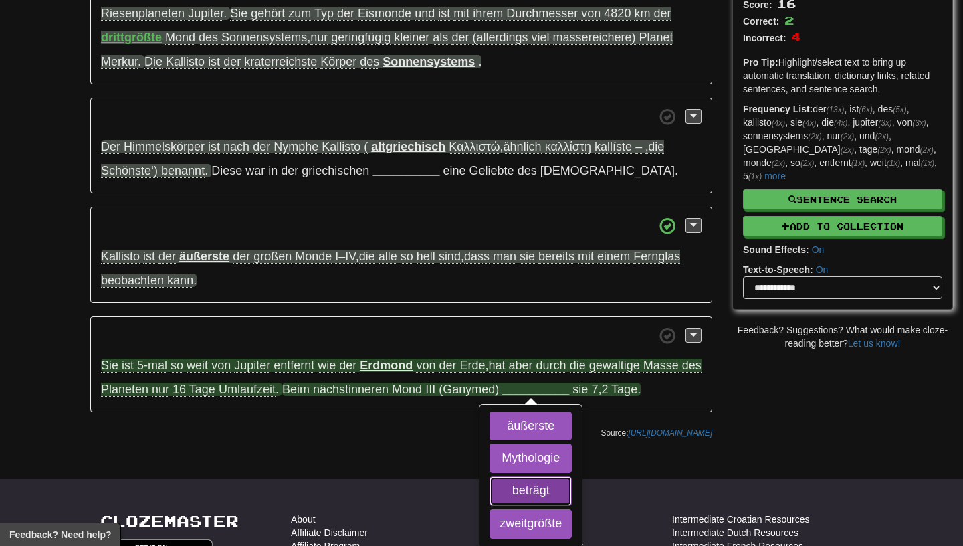
click at [534, 498] on button "beträgt" at bounding box center [530, 490] width 82 height 29
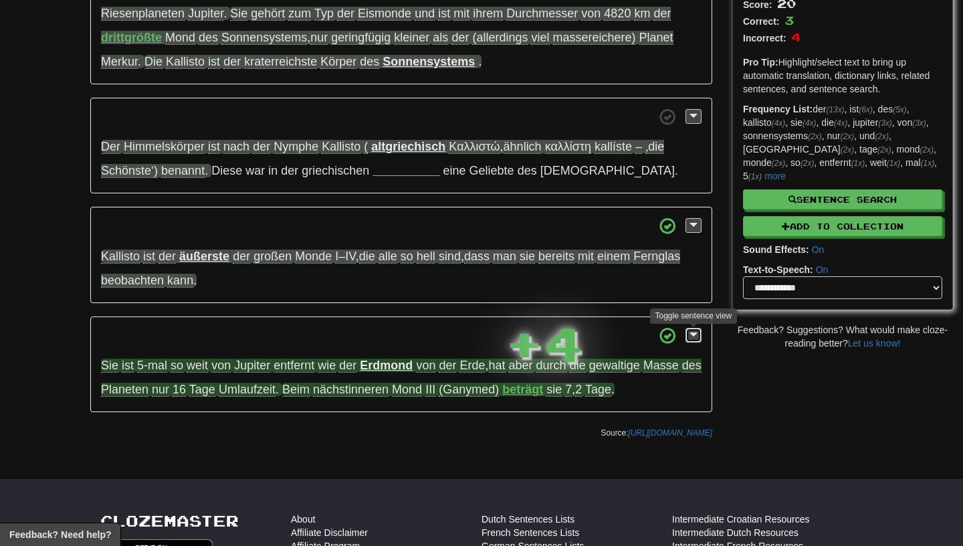
click at [697, 336] on span at bounding box center [693, 334] width 8 height 9
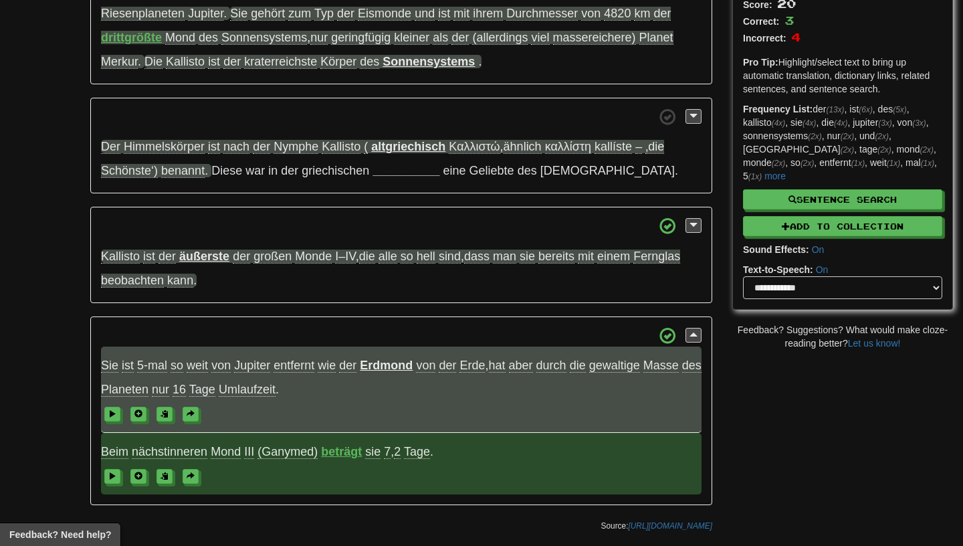
click at [114, 455] on span "Beim" at bounding box center [114, 452] width 27 height 14
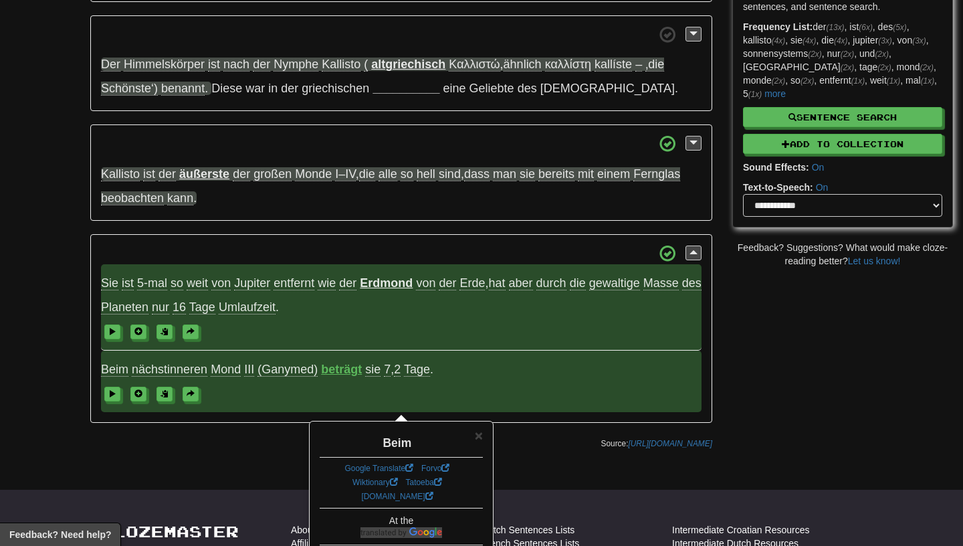
scroll to position [257, 0]
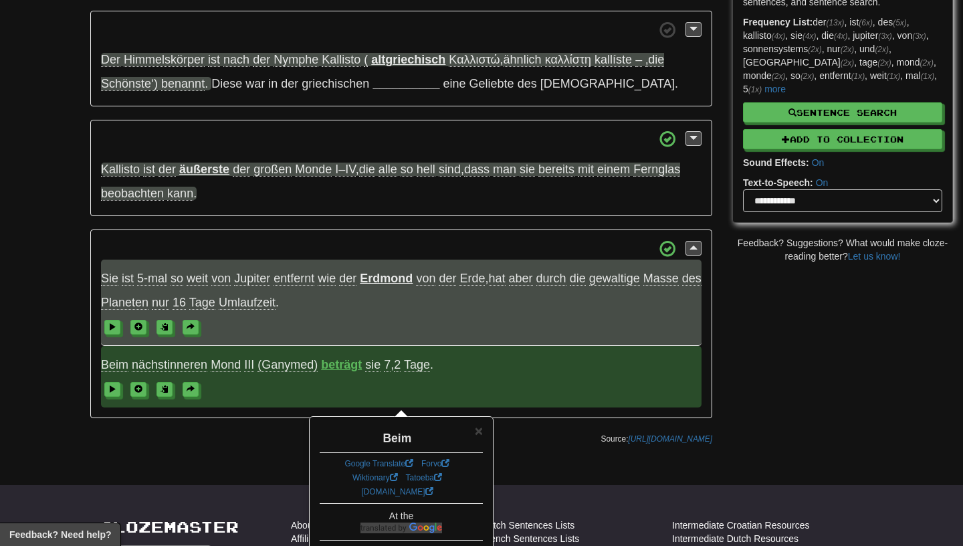
click at [149, 369] on span "nächstinneren" at bounding box center [170, 365] width 76 height 14
click at [340, 366] on strong "beträgt" at bounding box center [341, 364] width 41 height 13
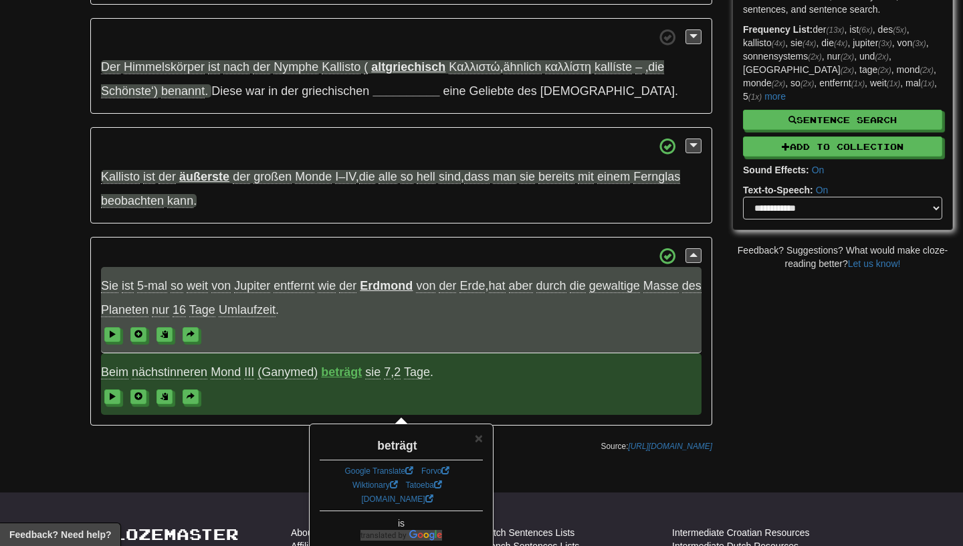
scroll to position [0, 0]
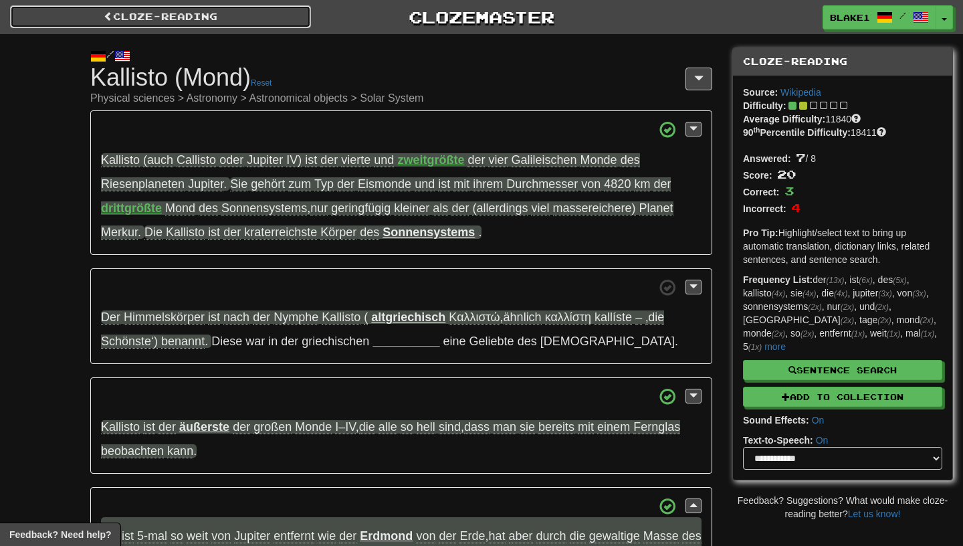
click at [111, 11] on span at bounding box center [108, 15] width 9 height 9
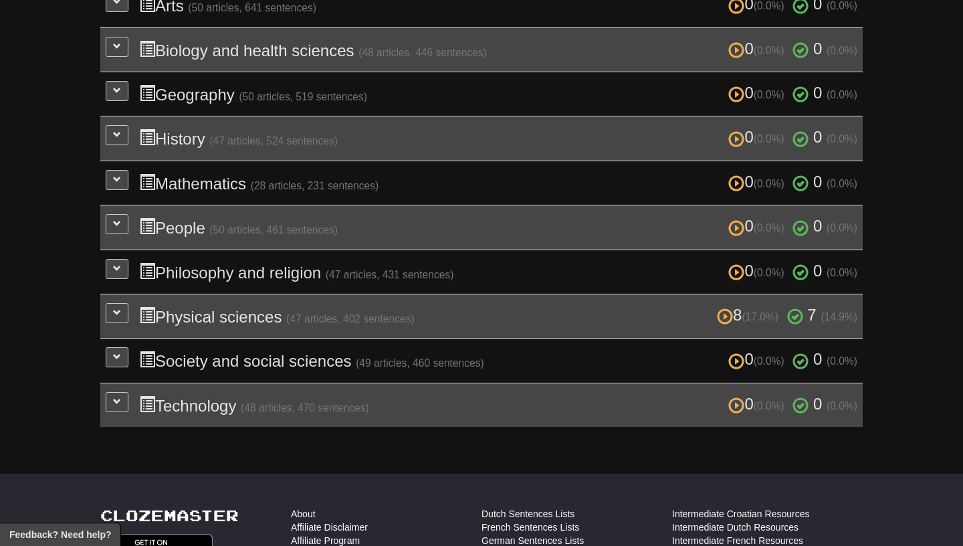
scroll to position [417, 0]
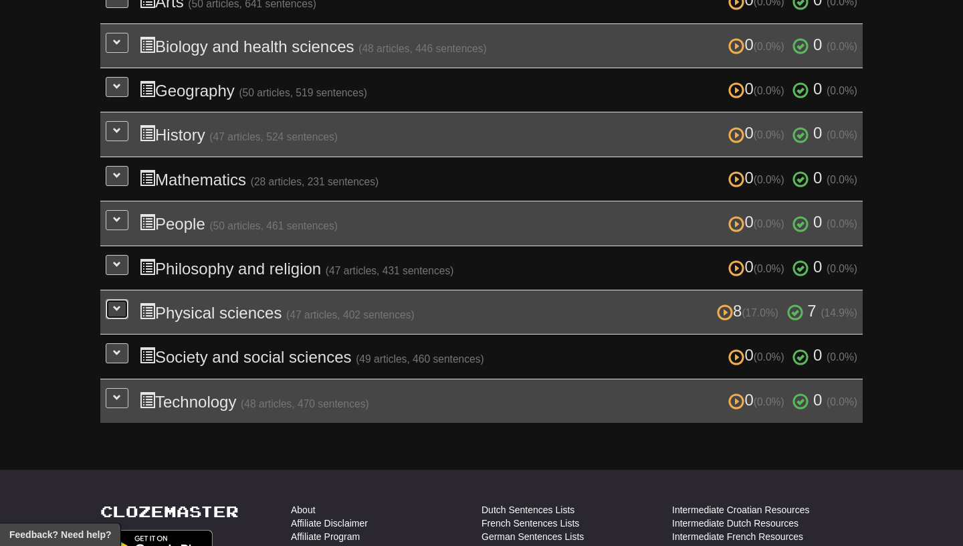
click at [116, 304] on span at bounding box center [117, 308] width 8 height 8
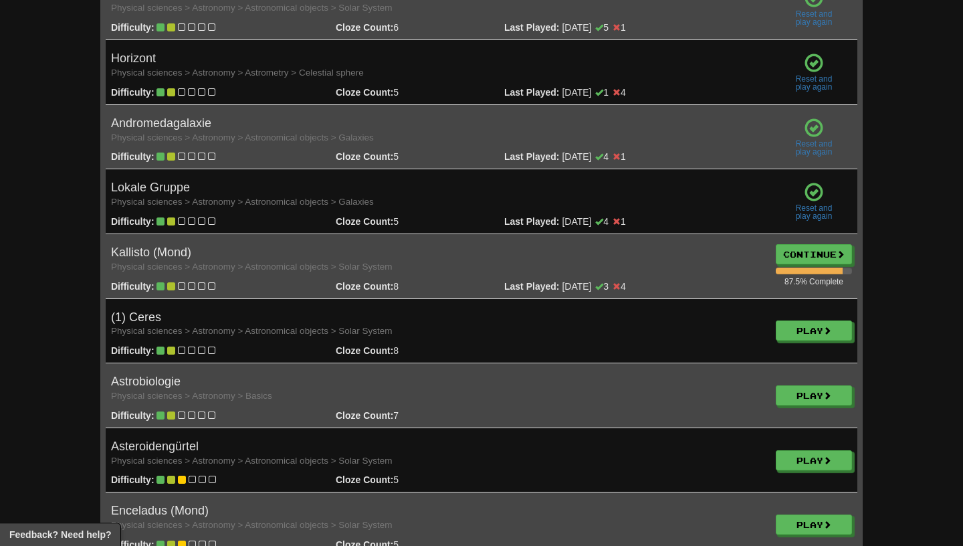
scroll to position [1034, 0]
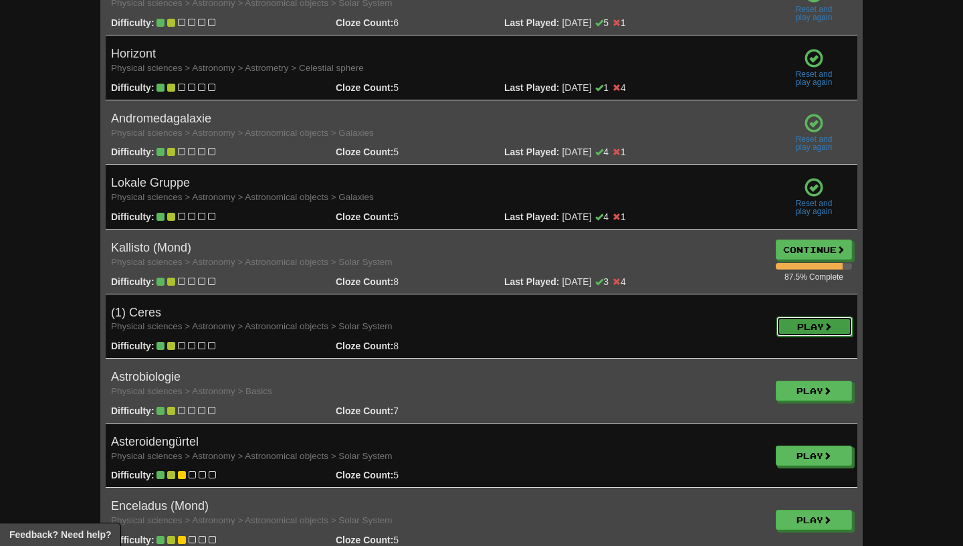
click at [799, 318] on link "Play" at bounding box center [814, 326] width 76 height 20
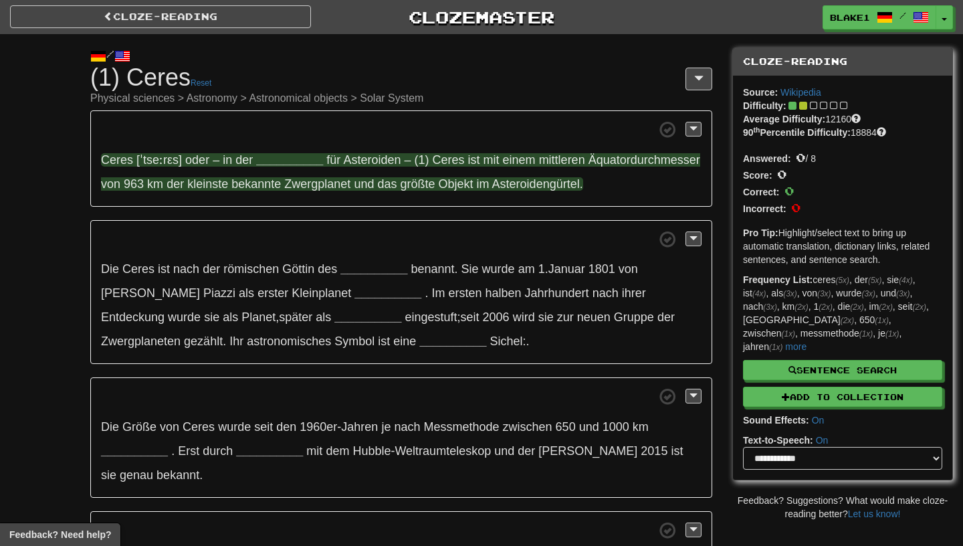
click at [274, 160] on strong "__________" at bounding box center [289, 159] width 67 height 13
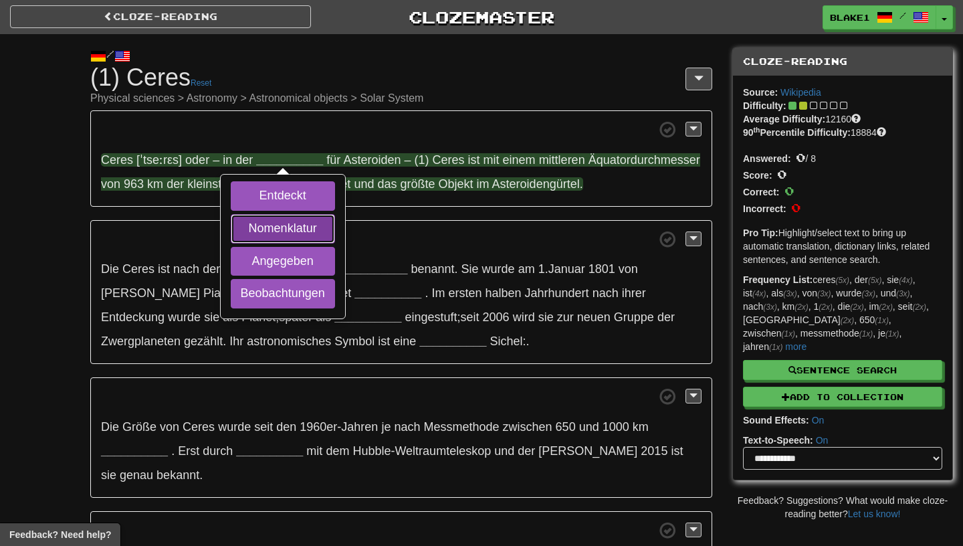
click at [267, 239] on button "Nomenklatur" at bounding box center [283, 228] width 104 height 29
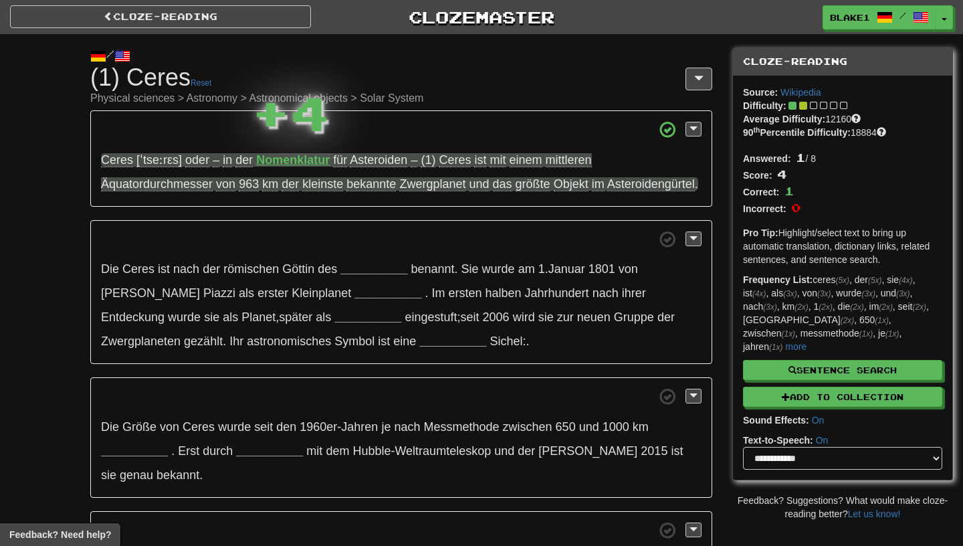
click at [431, 233] on div "Ceres [ˈtseːrεs] oder – in der Nomenklatur für Asteroiden – (1) Ceres ist mit e…" at bounding box center [401, 346] width 622 height 472
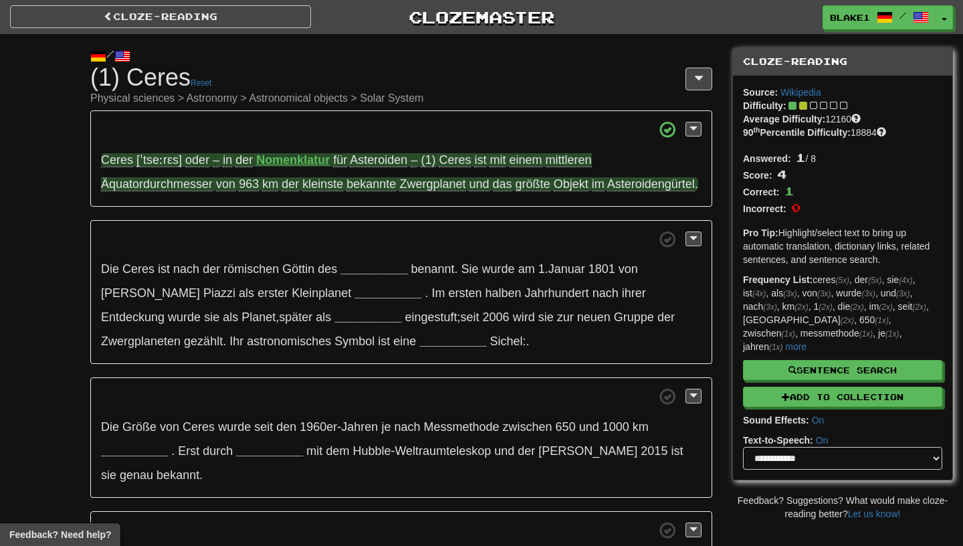
click at [558, 159] on span "mittleren" at bounding box center [569, 160] width 46 height 14
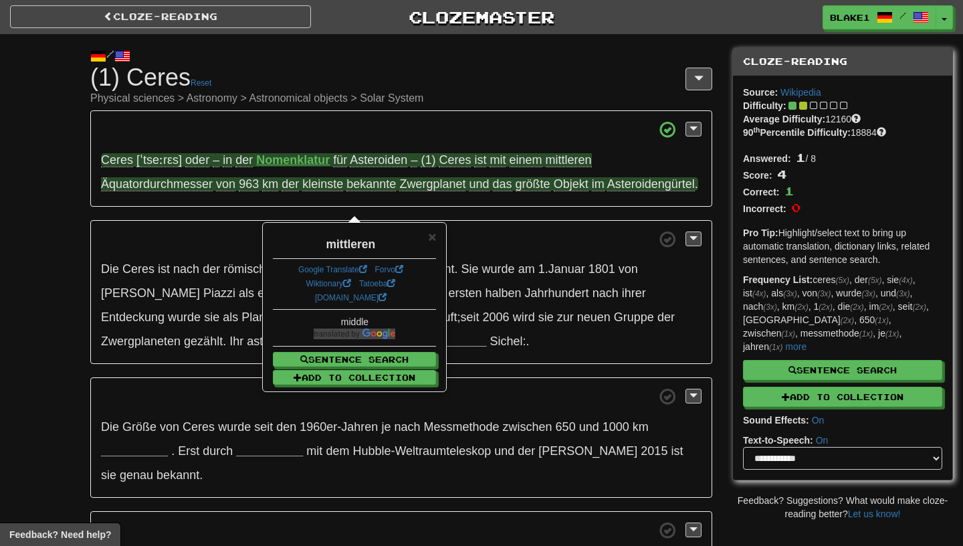
click at [437, 241] on div "× mittleren Google Translate Forvo Wiktionary Tatoeba [DOMAIN_NAME] middle Sent…" at bounding box center [354, 306] width 182 height 167
click at [167, 193] on p "Ceres [ˈtseːrεs] oder – in der Nomenklatur für Asteroiden – (1) Ceres ist mit e…" at bounding box center [401, 158] width 622 height 96
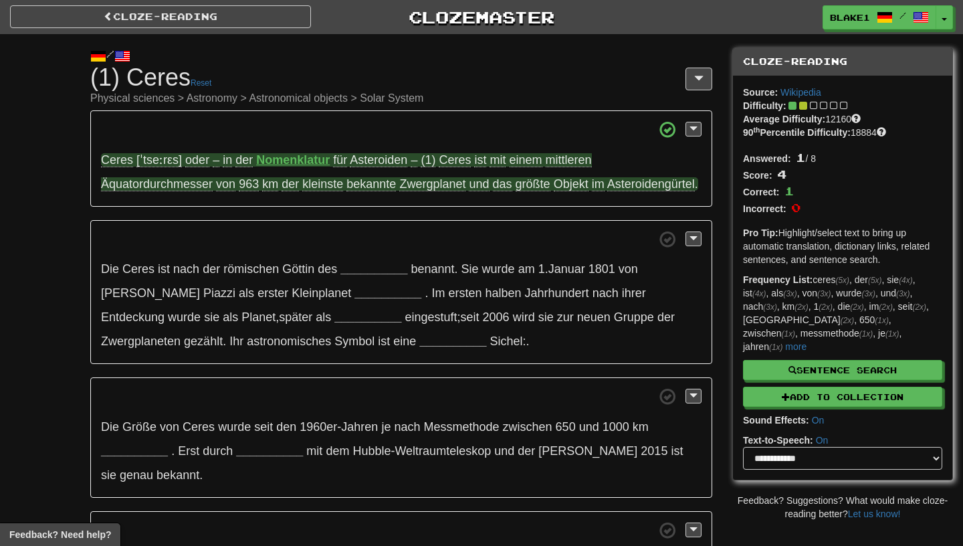
click at [165, 185] on span "Äquatordurchmesser" at bounding box center [157, 184] width 112 height 14
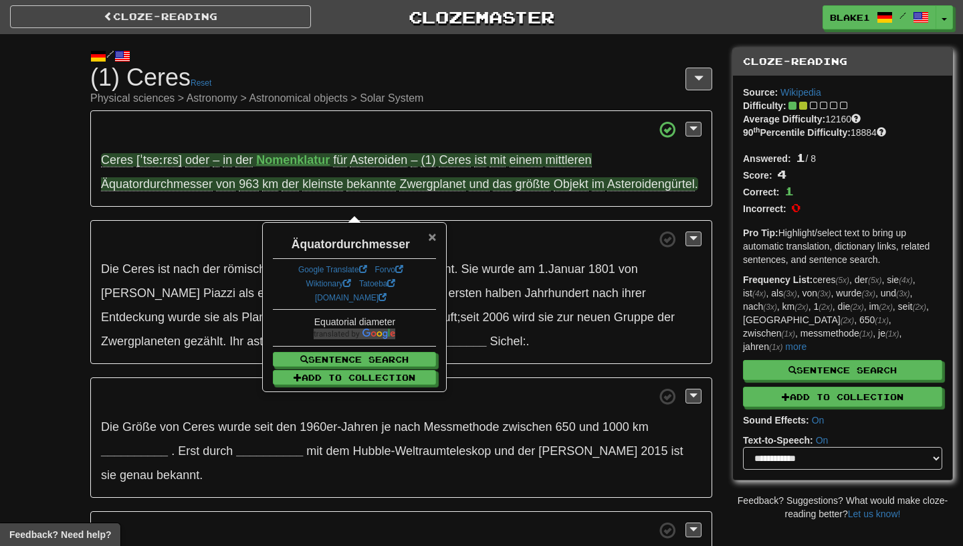
click at [434, 235] on span "×" at bounding box center [432, 236] width 8 height 15
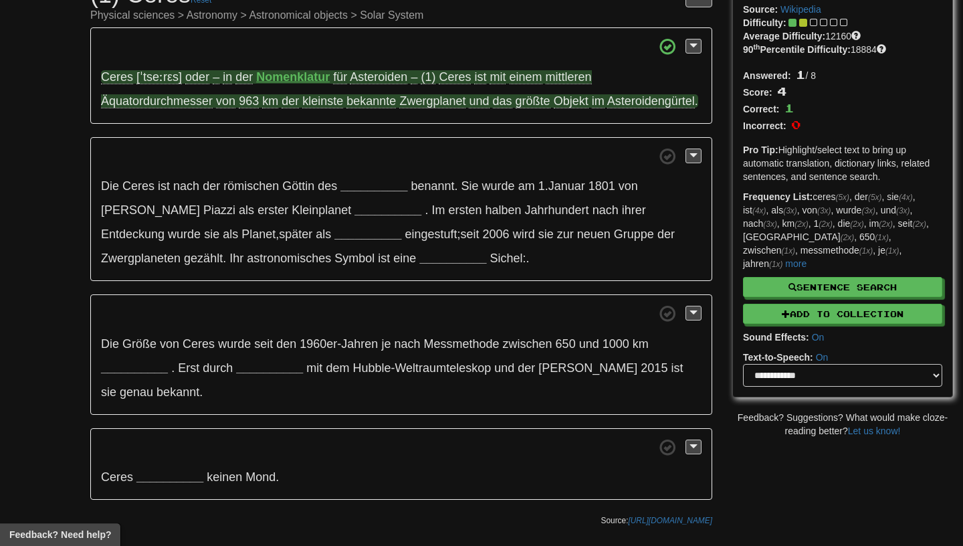
scroll to position [139, 0]
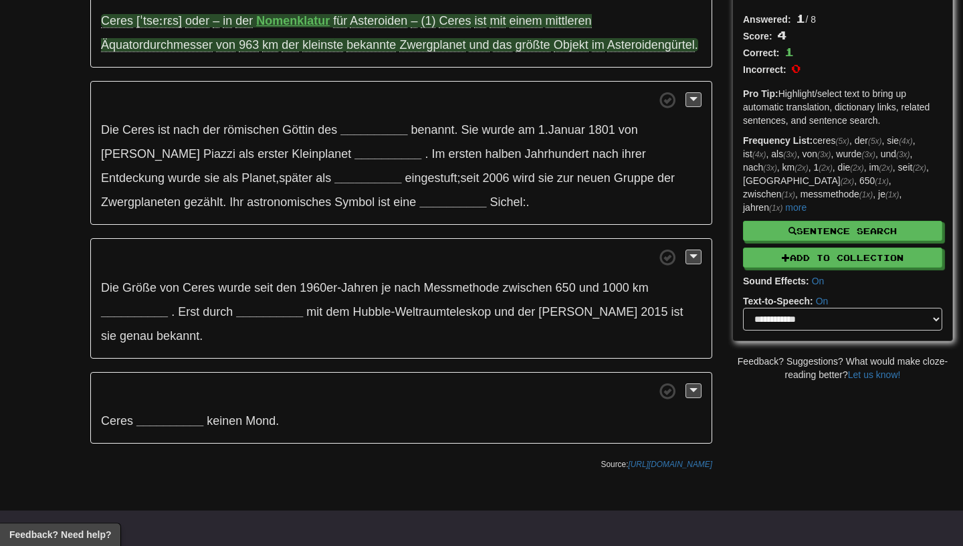
click at [169, 437] on p "Ceres __________ keinen Mond ." at bounding box center [401, 408] width 622 height 72
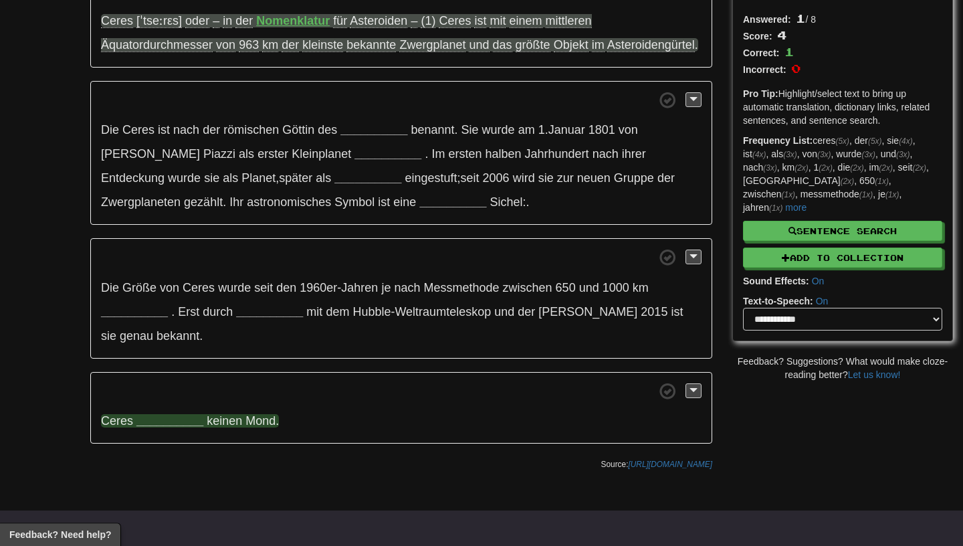
click at [173, 427] on strong "__________" at bounding box center [169, 420] width 67 height 13
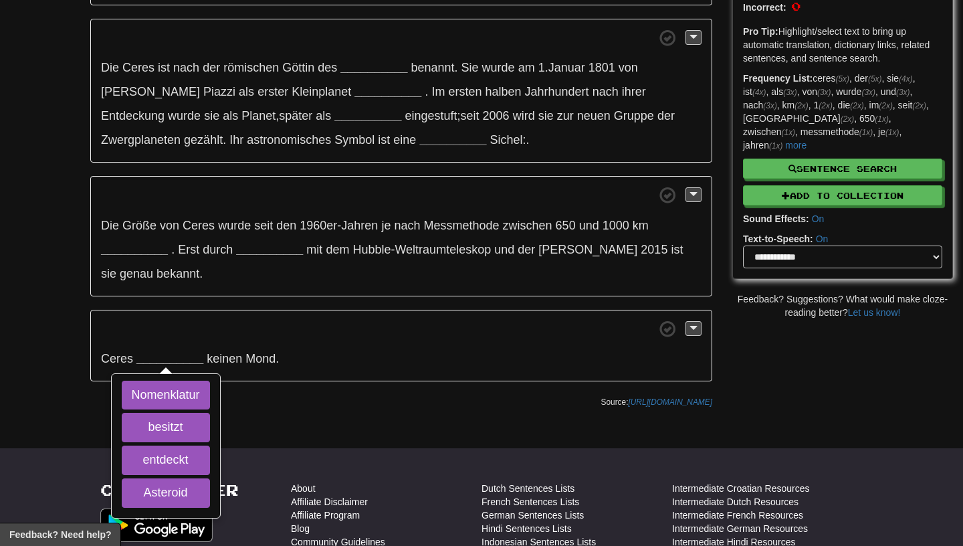
scroll to position [231, 0]
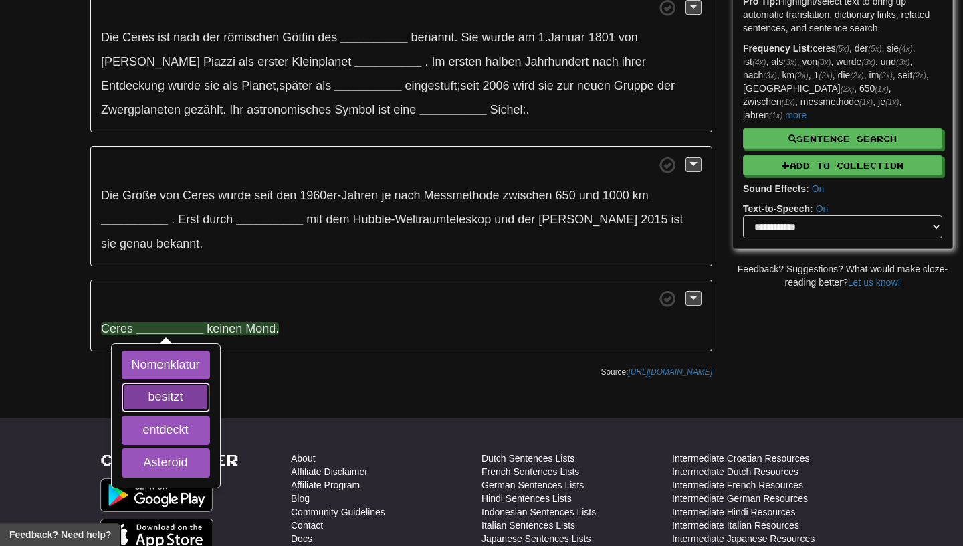
click at [148, 412] on button "besitzt" at bounding box center [166, 396] width 88 height 29
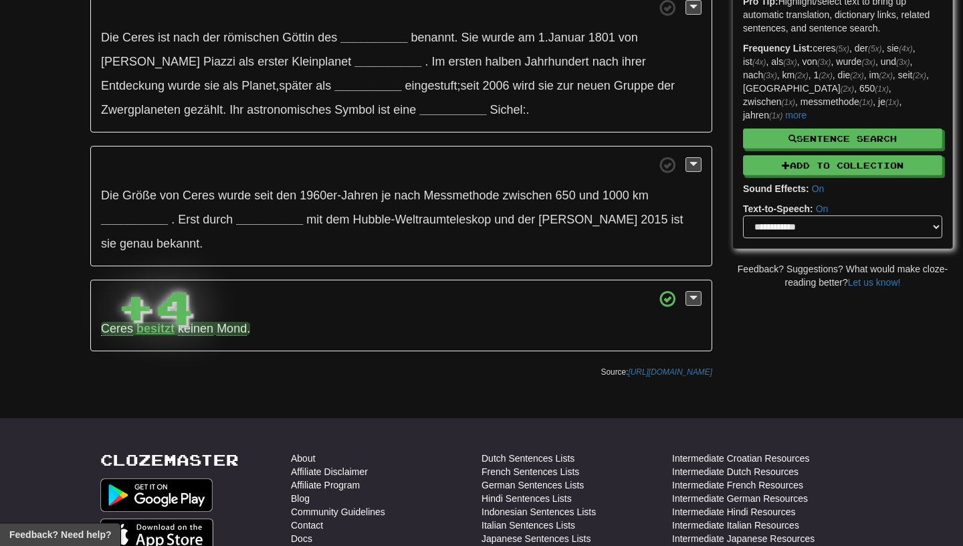
click at [148, 335] on strong "besitzt" at bounding box center [155, 328] width 38 height 13
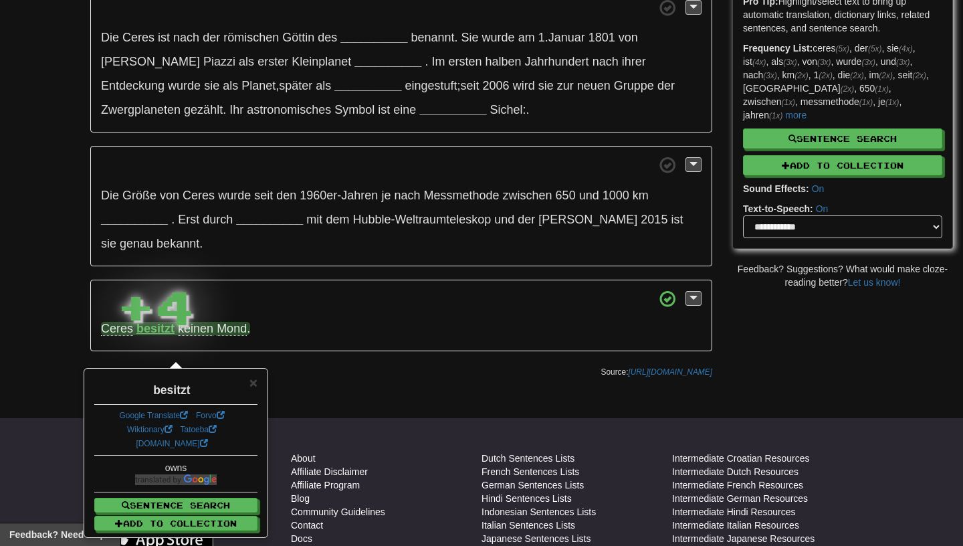
click at [144, 303] on div "+ 4" at bounding box center [155, 306] width 78 height 67
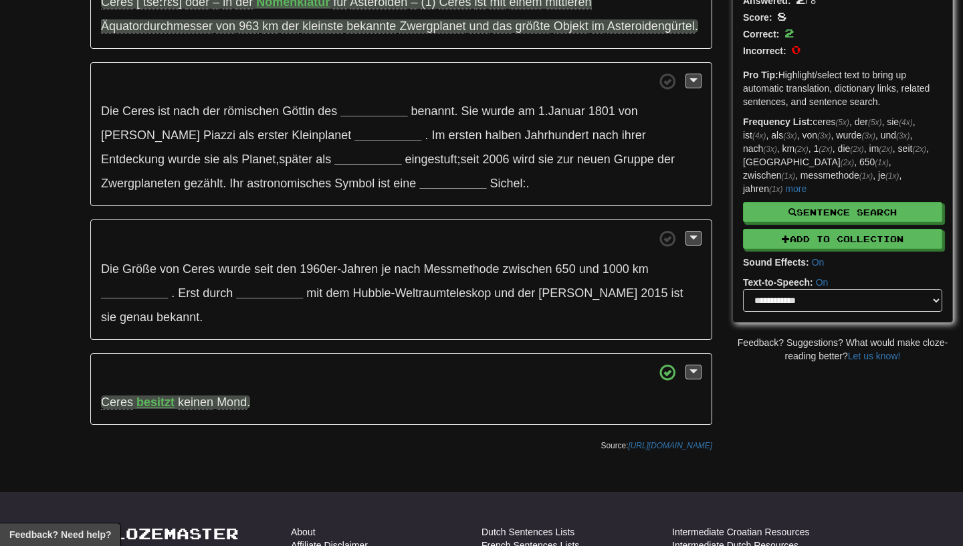
scroll to position [156, 0]
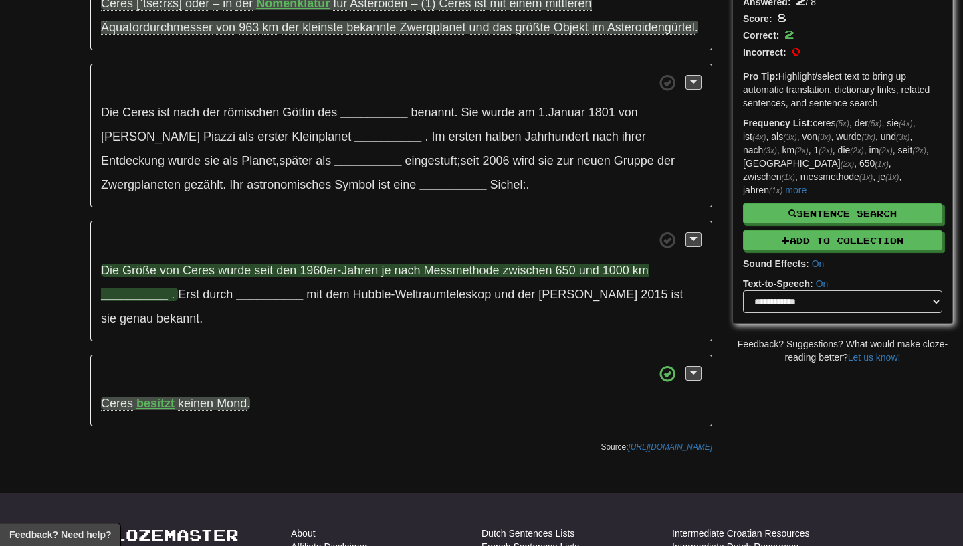
click at [116, 301] on strong "__________" at bounding box center [134, 294] width 67 height 13
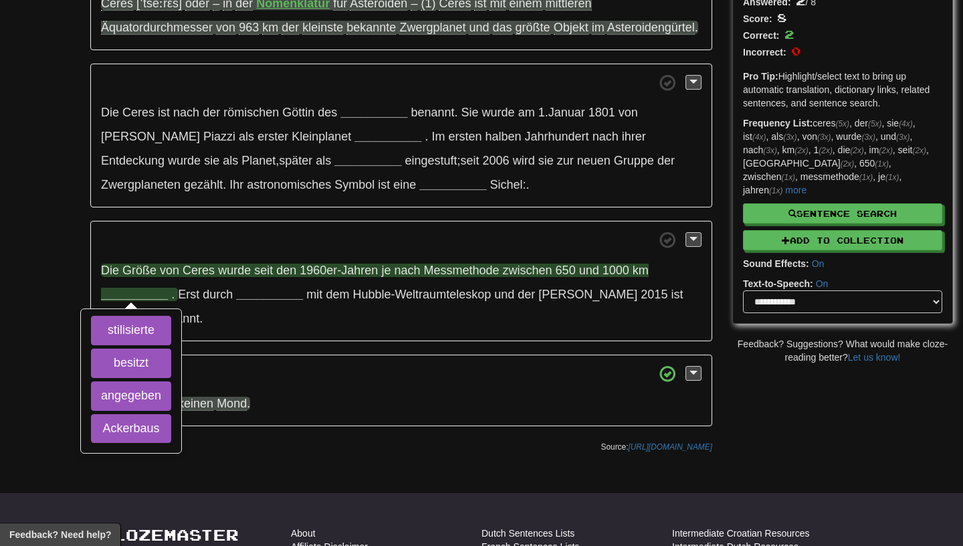
click at [112, 301] on strong "__________" at bounding box center [134, 294] width 67 height 13
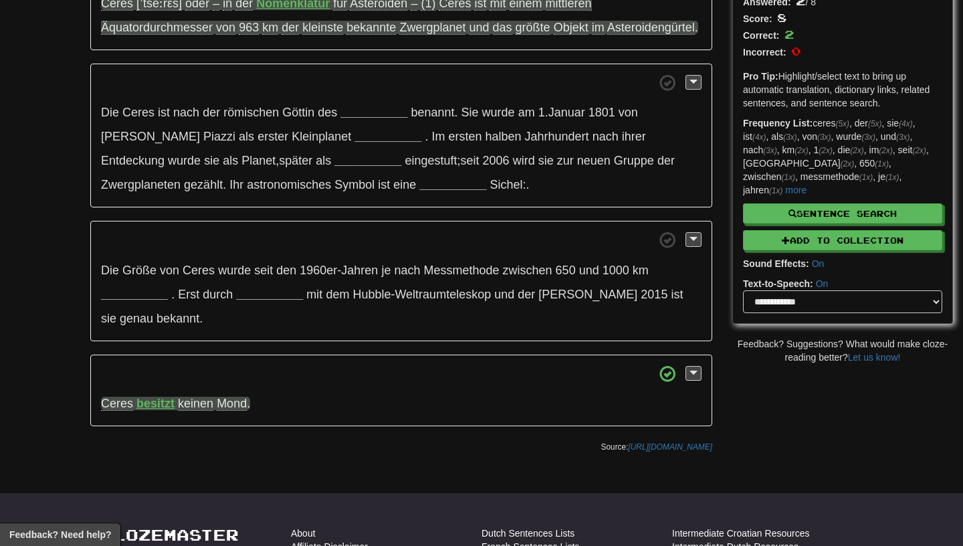
click at [90, 280] on div "/ Cloze-Reading (1) Ceres Reset Physical sciences > Astronomy > Astronomical ob…" at bounding box center [401, 169] width 642 height 582
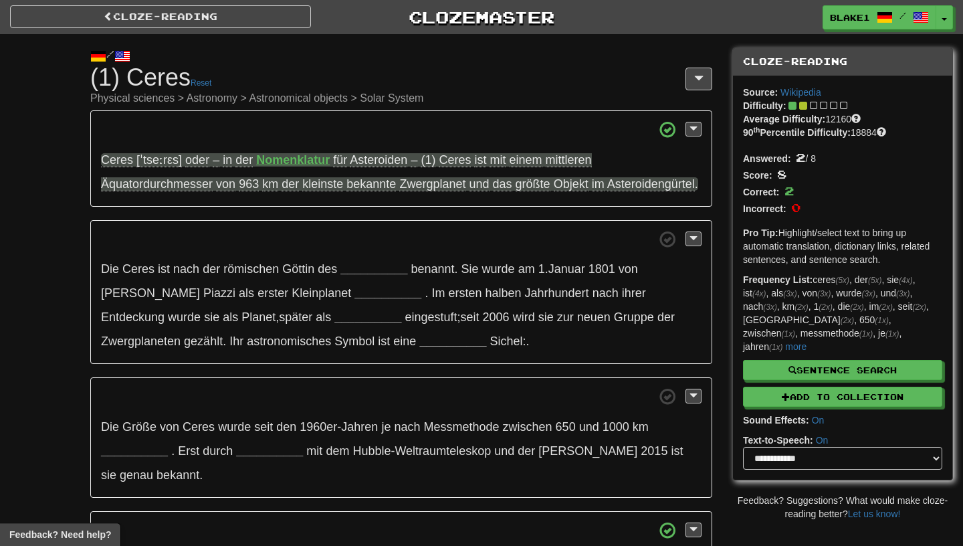
scroll to position [0, 0]
click at [340, 247] on span at bounding box center [401, 239] width 600 height 17
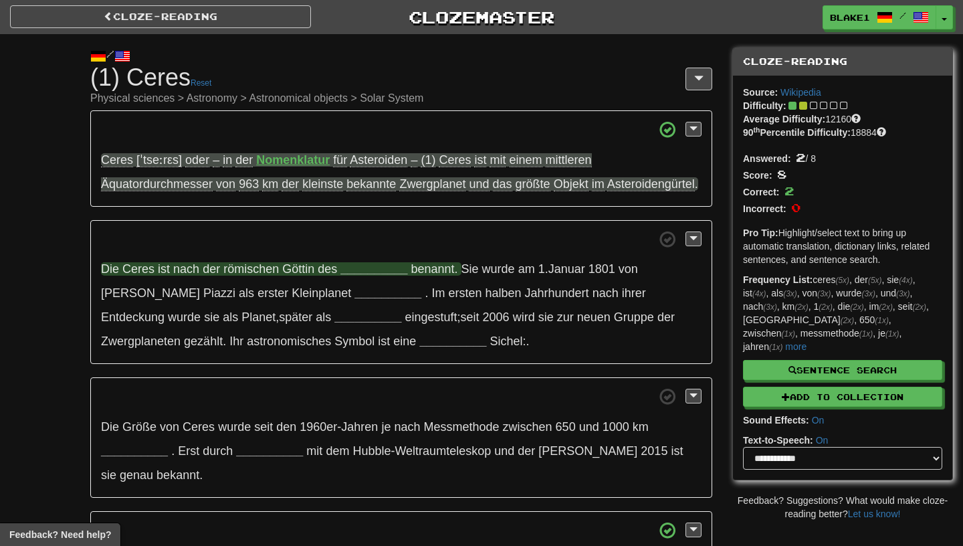
click at [354, 276] on strong "__________" at bounding box center [373, 268] width 67 height 13
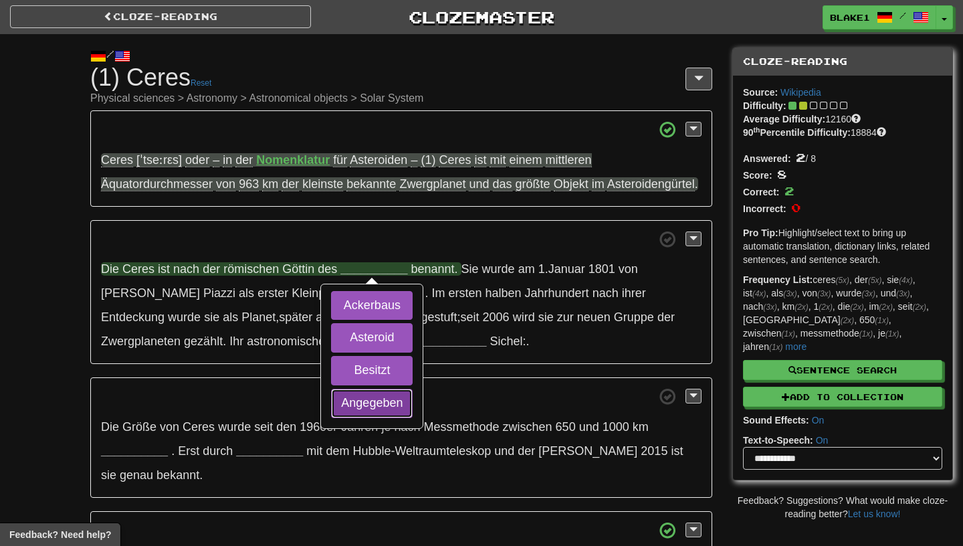
click at [363, 418] on button "Angegeben" at bounding box center [372, 403] width 82 height 29
click at [351, 320] on button "Ackerbaus" at bounding box center [372, 305] width 82 height 29
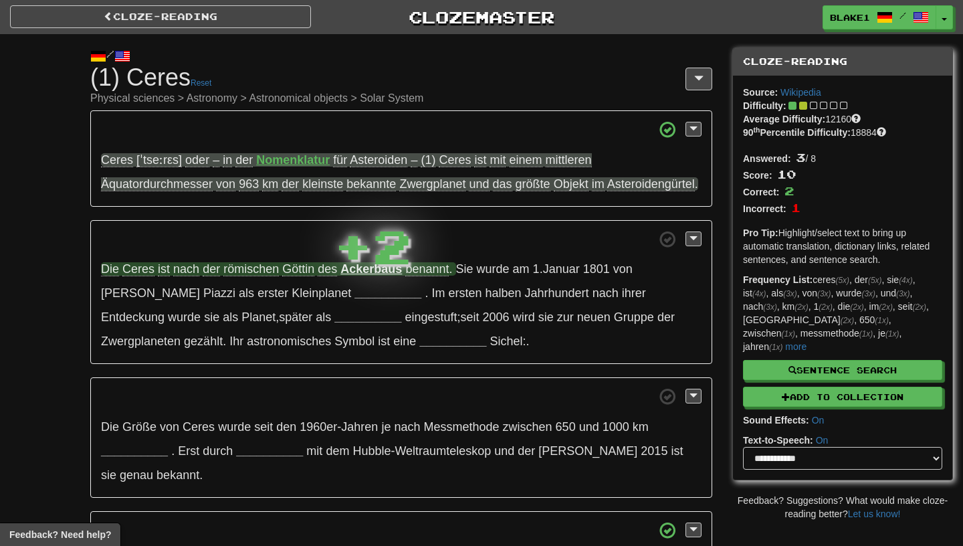
click at [356, 305] on p "Die Ceres ist nach der römischen Göttin des Ackerbaus benannt . Sie wurde am 1 …" at bounding box center [401, 292] width 622 height 144
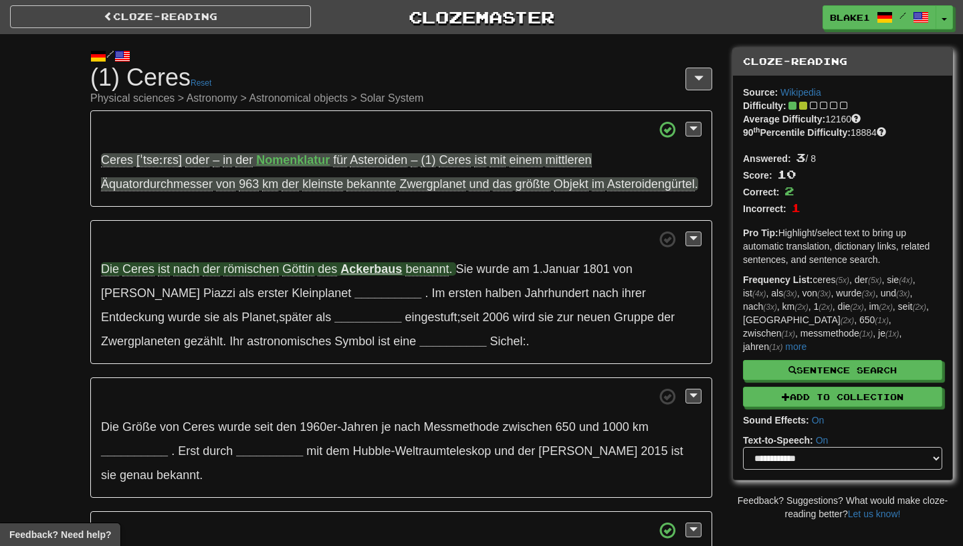
click at [355, 276] on strong "Ackerbaus" at bounding box center [371, 268] width 62 height 13
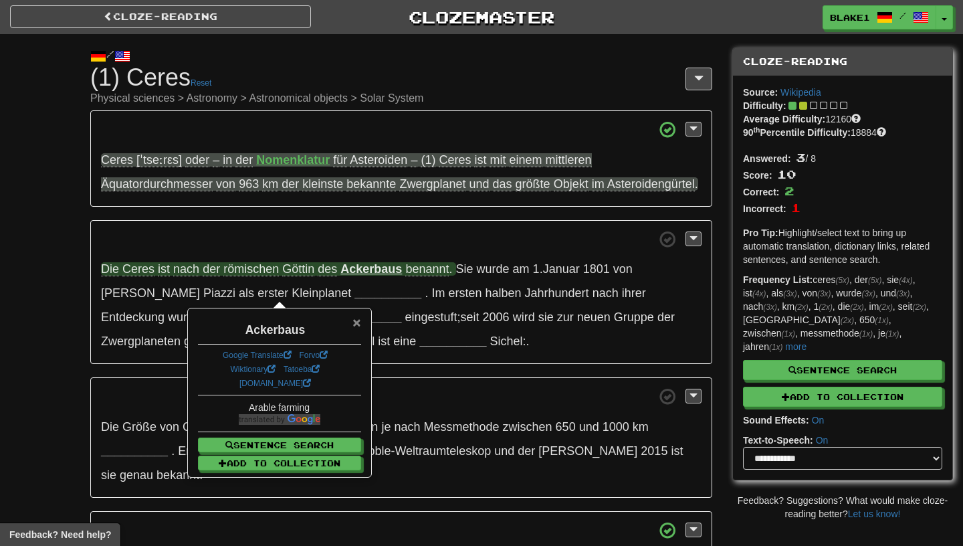
click at [357, 324] on span "×" at bounding box center [356, 321] width 8 height 15
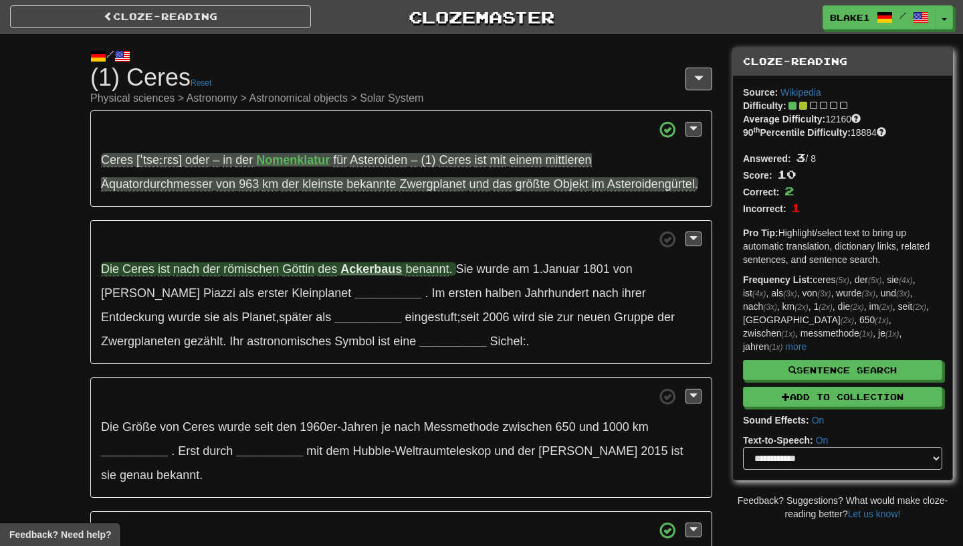
click at [245, 308] on p "Die Ceres ist nach der römischen Göttin des Ackerbaus benannt . Sie wurde am 1 …" at bounding box center [401, 292] width 622 height 144
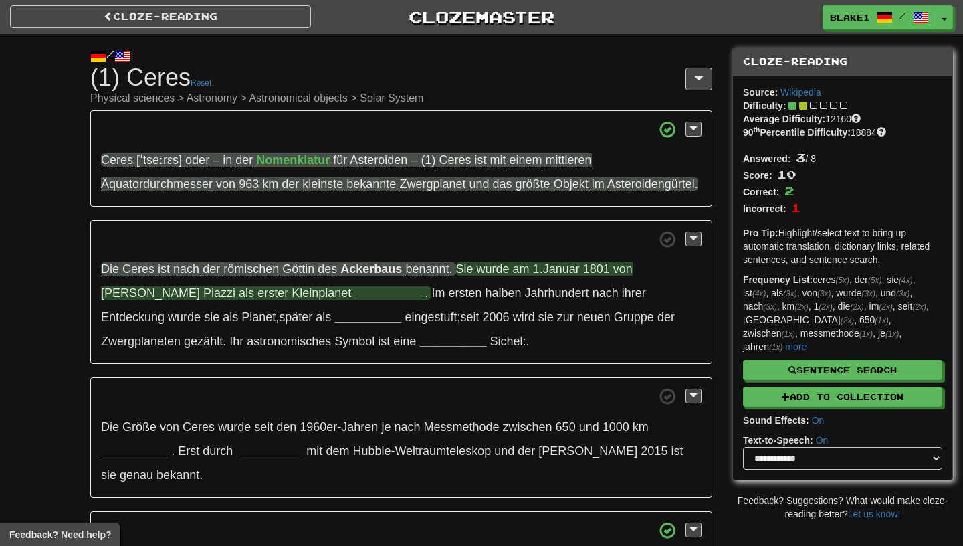
click at [292, 300] on span "Kleinplanet" at bounding box center [322, 292] width 60 height 13
click at [354, 300] on strong "__________" at bounding box center [387, 292] width 67 height 13
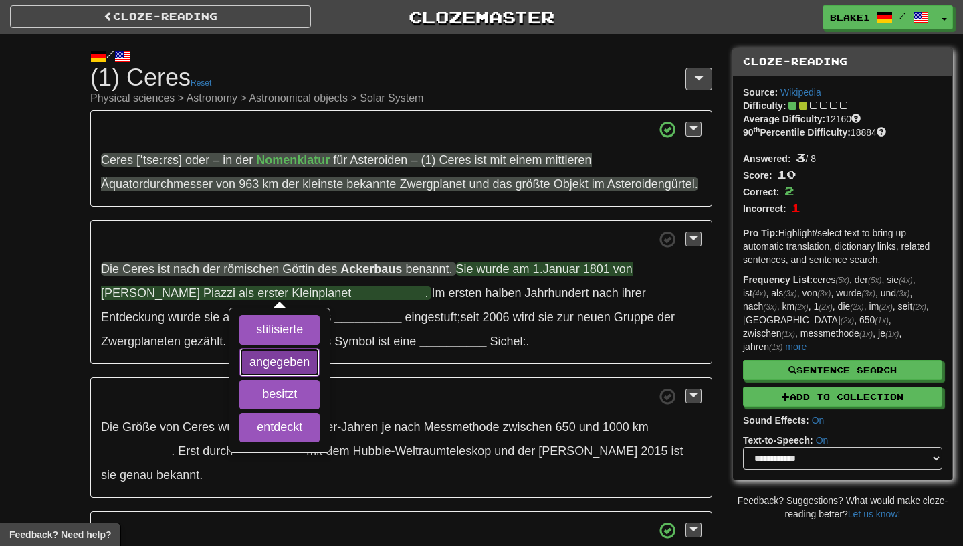
click at [253, 377] on button "angegeben" at bounding box center [279, 362] width 80 height 29
click at [265, 344] on button "stilisierte" at bounding box center [279, 329] width 80 height 29
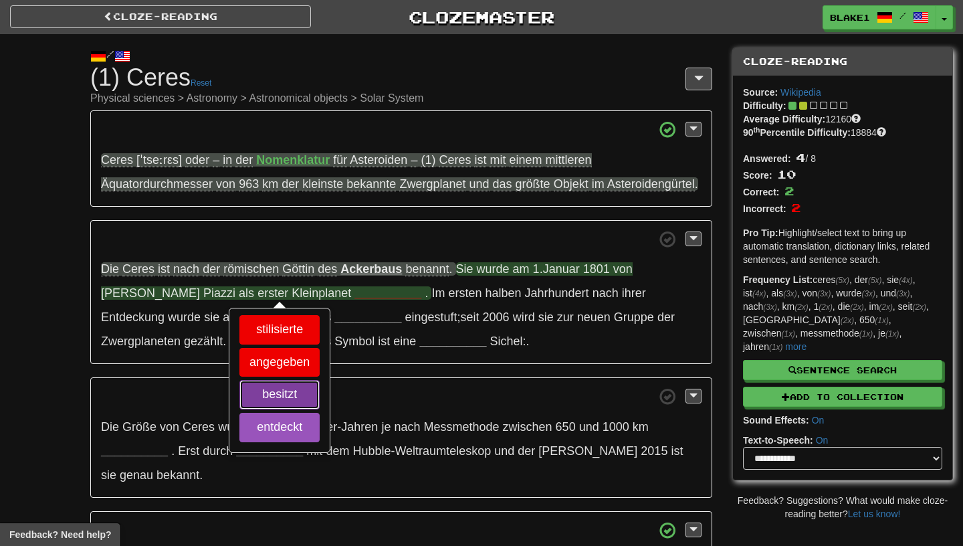
click at [273, 409] on button "besitzt" at bounding box center [279, 394] width 80 height 29
click at [273, 442] on button "entdeckt" at bounding box center [279, 427] width 80 height 29
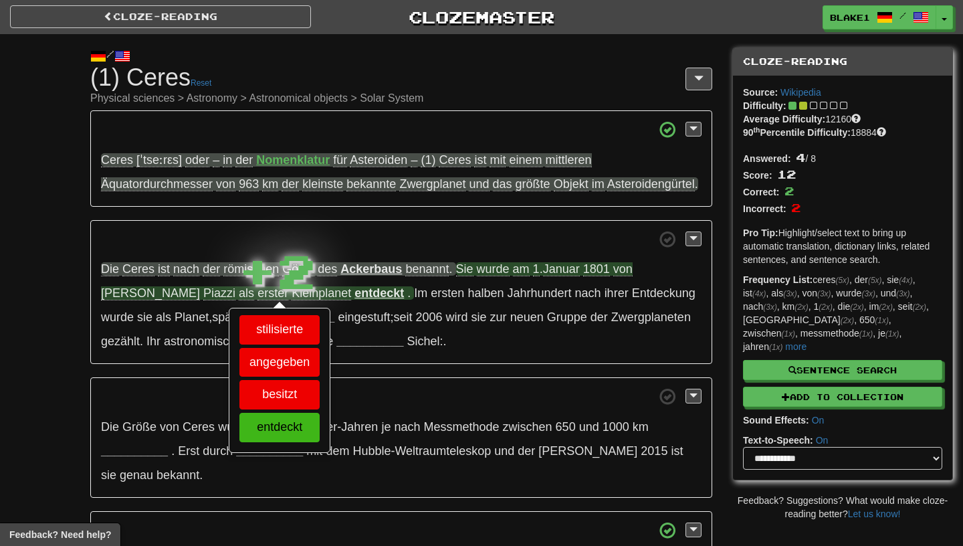
click at [354, 300] on strong "entdeckt" at bounding box center [378, 292] width 49 height 13
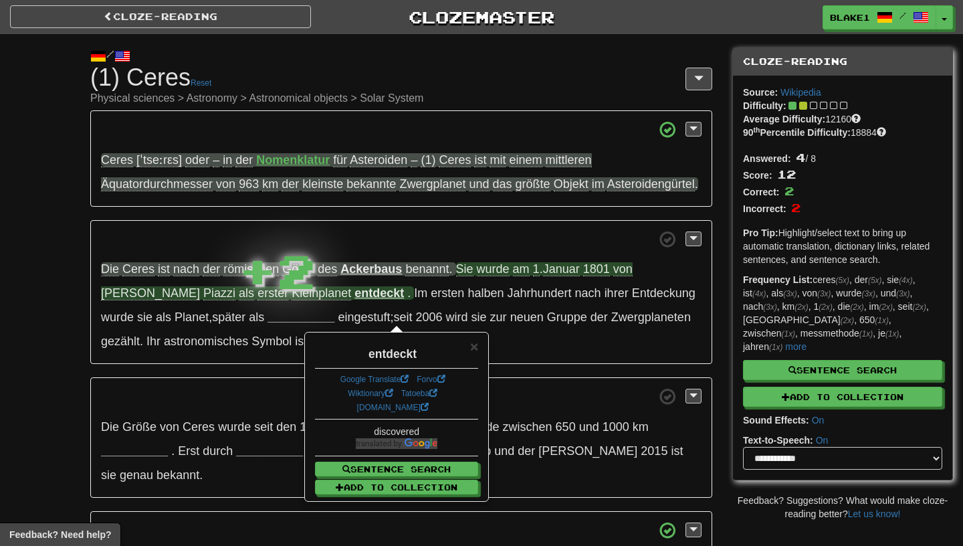
click at [292, 300] on span "Kleinplanet" at bounding box center [322, 293] width 60 height 14
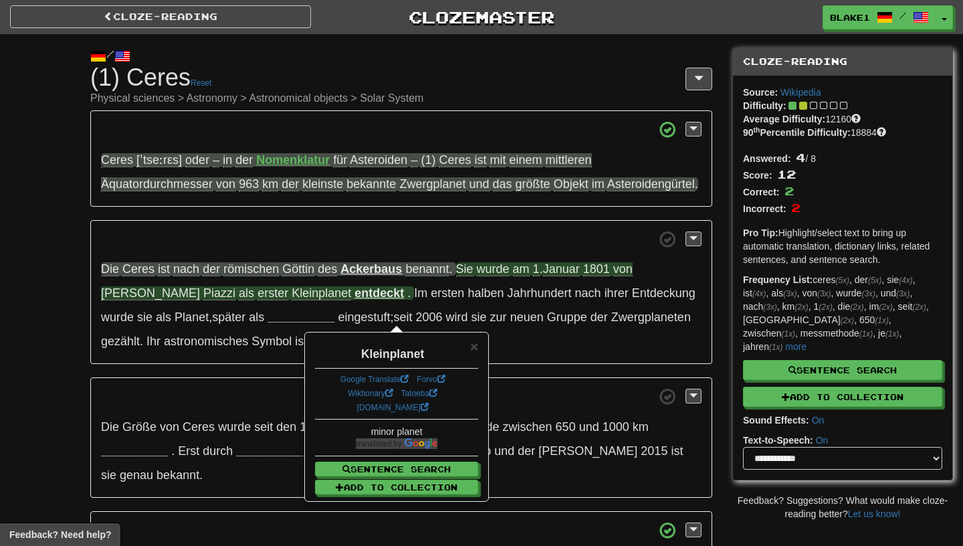
click at [257, 300] on span "erster" at bounding box center [272, 293] width 31 height 14
click at [477, 347] on span "×" at bounding box center [474, 345] width 8 height 15
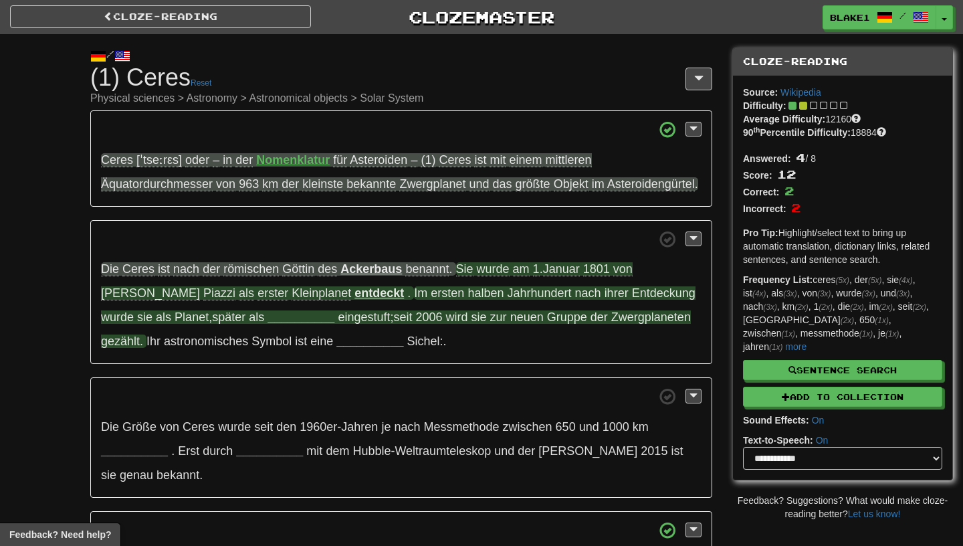
click at [267, 324] on strong "__________" at bounding box center [300, 316] width 67 height 13
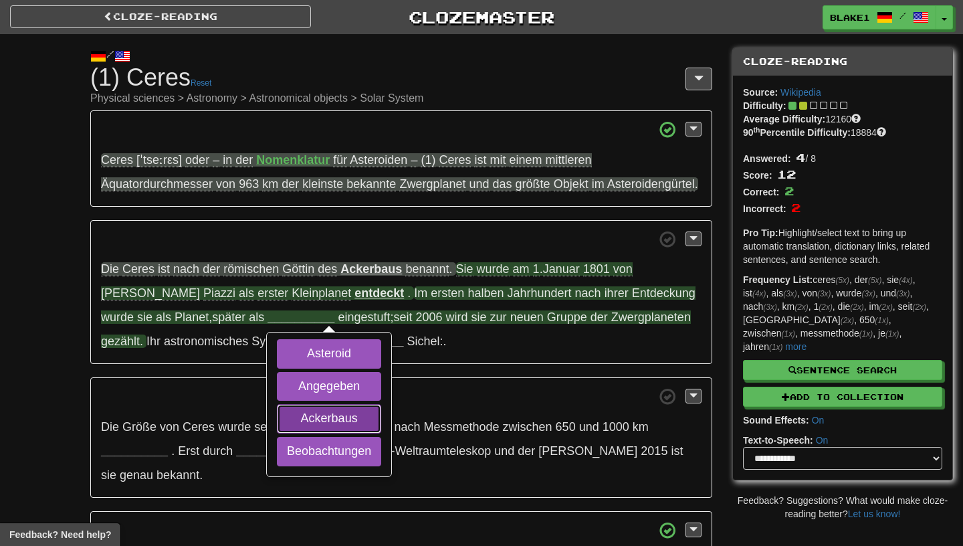
click at [277, 433] on button "Ackerbaus" at bounding box center [329, 418] width 104 height 29
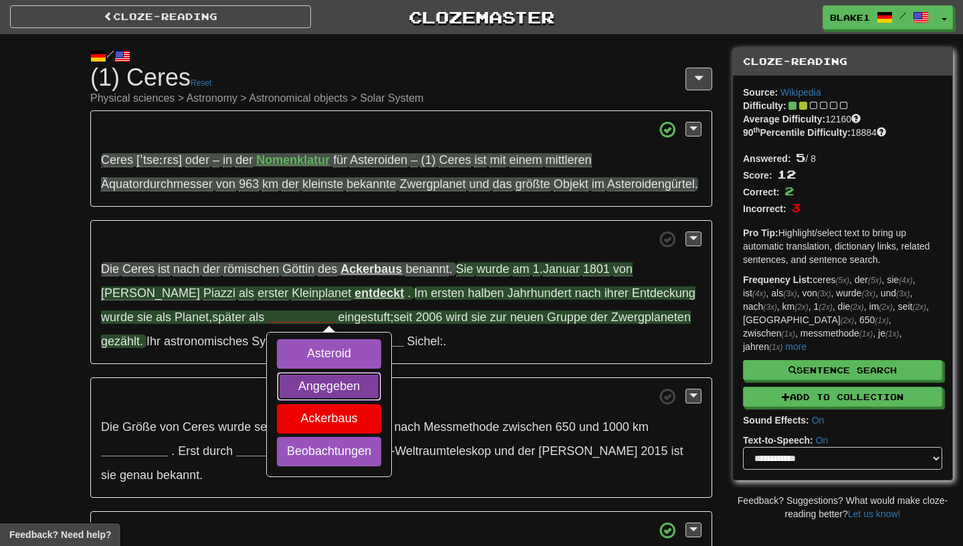
click at [277, 400] on button "Angegeben" at bounding box center [329, 386] width 104 height 29
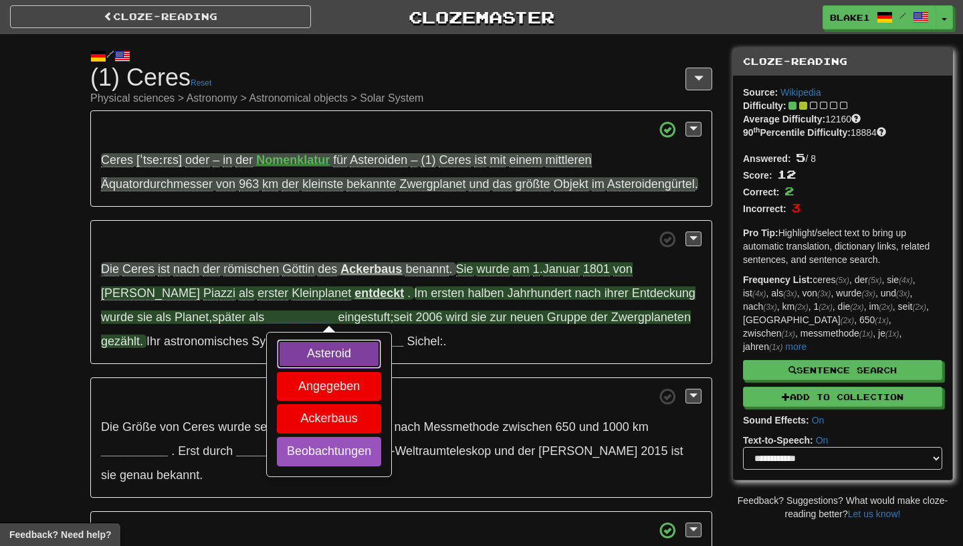
click at [277, 368] on button "Asteroid" at bounding box center [329, 353] width 104 height 29
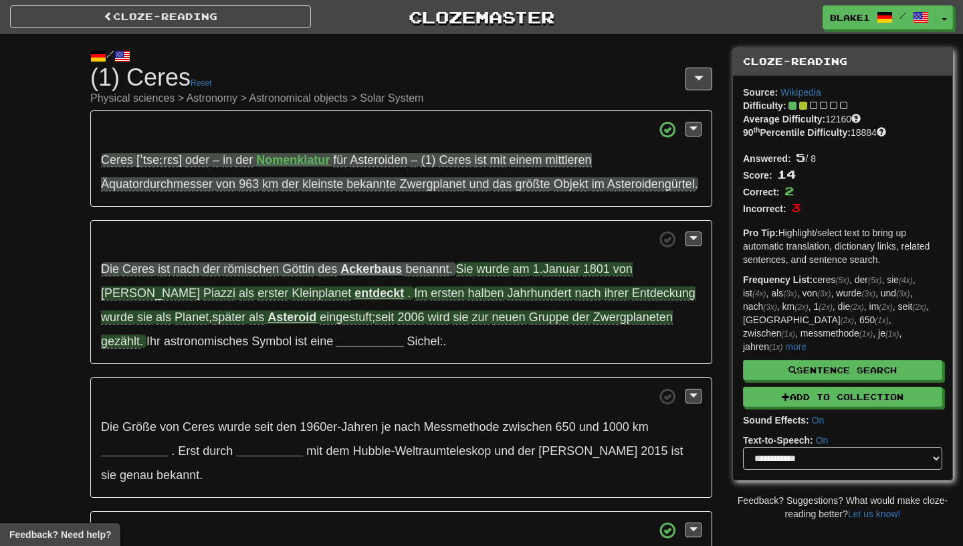
click at [529, 324] on span "Gruppe" at bounding box center [549, 317] width 40 height 14
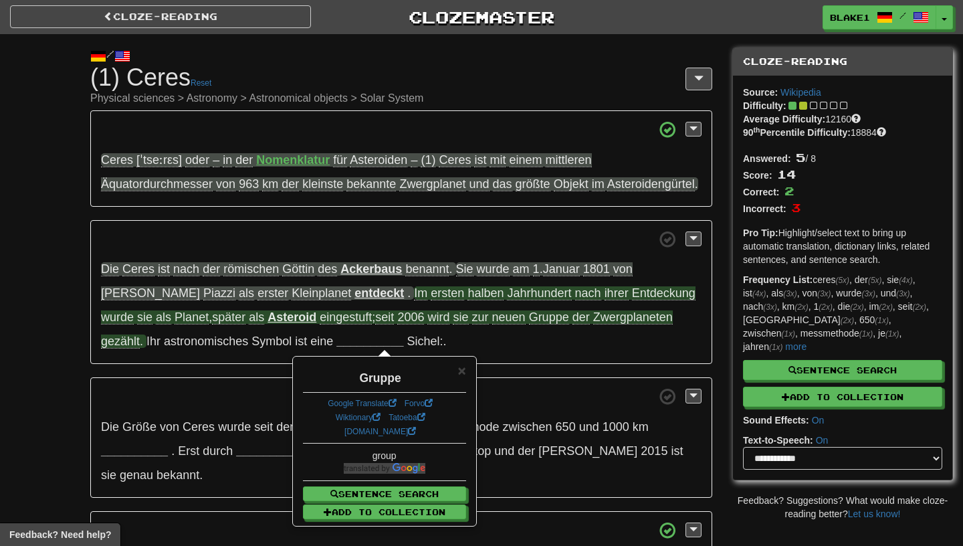
click at [593, 324] on span "Zwergplaneten" at bounding box center [633, 317] width 80 height 14
click at [632, 300] on span "Entdeckung" at bounding box center [664, 293] width 64 height 14
click at [134, 317] on span "wurde" at bounding box center [117, 317] width 33 height 14
click at [175, 324] on span "Planet" at bounding box center [192, 317] width 34 height 14
click at [462, 374] on span "×" at bounding box center [461, 369] width 8 height 15
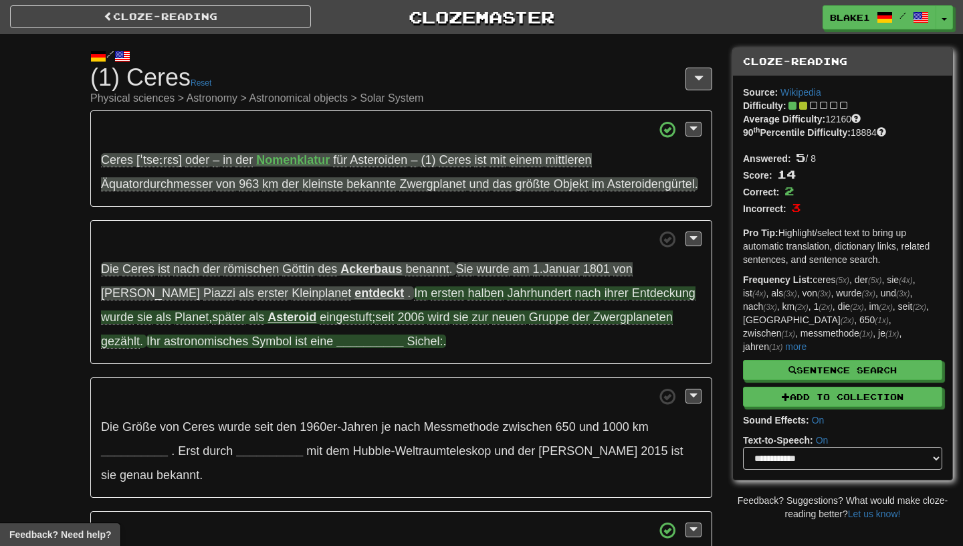
click at [273, 348] on span "Ihr astronomisches Symbol ist eine" at bounding box center [241, 340] width 190 height 13
click at [336, 348] on strong "__________" at bounding box center [369, 340] width 67 height 13
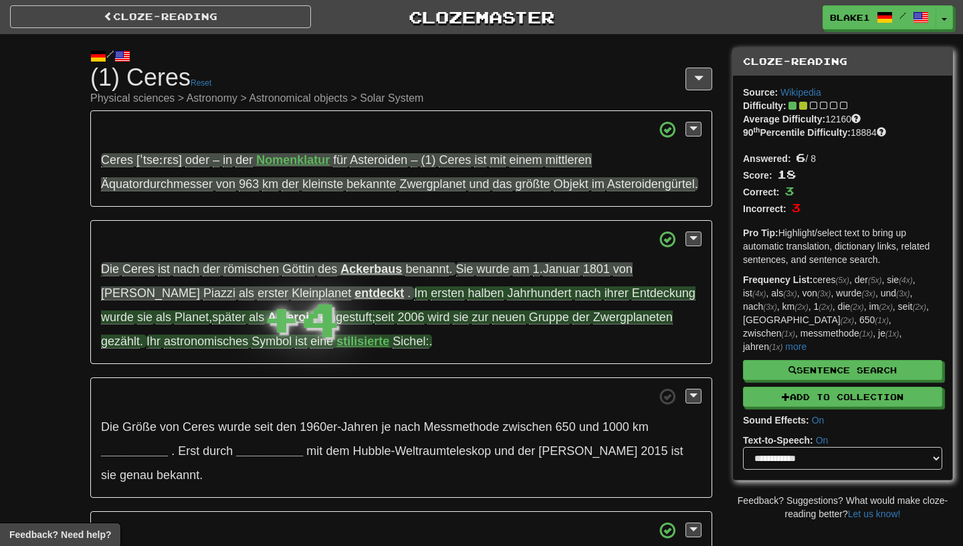
click at [336, 348] on strong "stilisierte" at bounding box center [362, 340] width 53 height 13
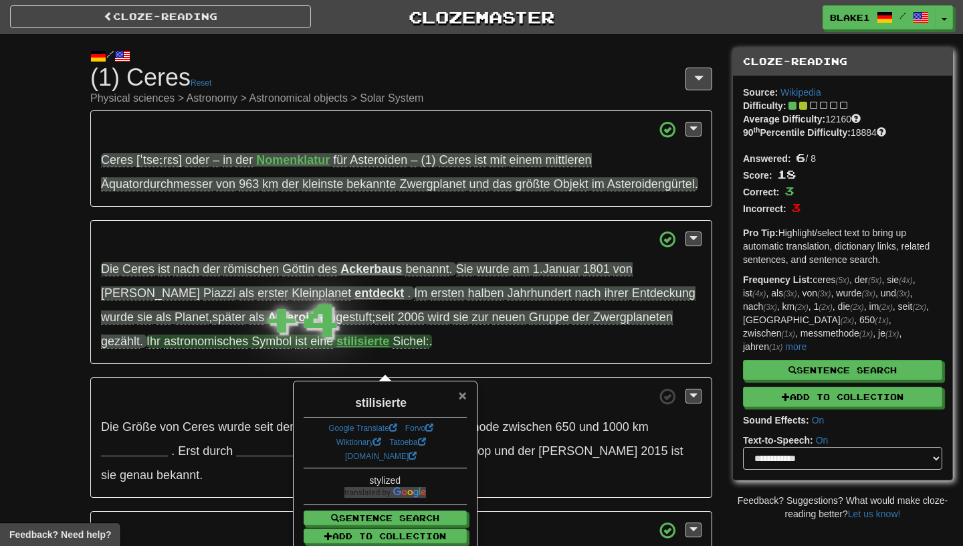
click at [463, 396] on span "×" at bounding box center [462, 394] width 8 height 15
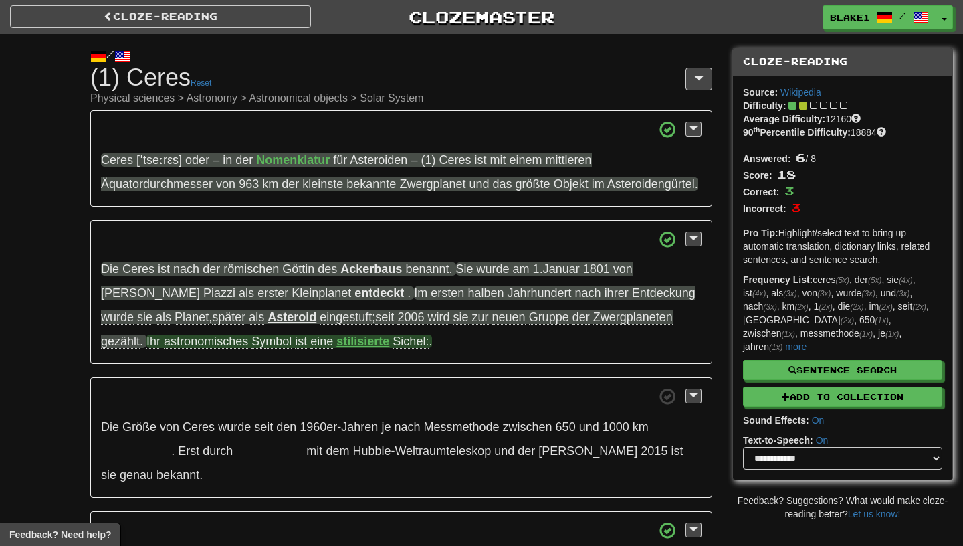
click at [393, 348] on span "Sichel:" at bounding box center [411, 341] width 36 height 14
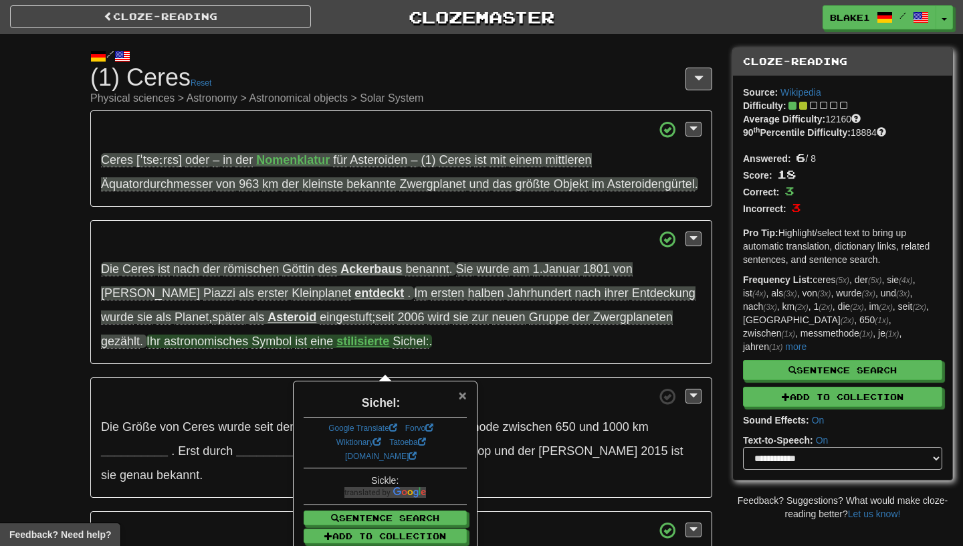
click at [461, 401] on span "×" at bounding box center [462, 394] width 8 height 15
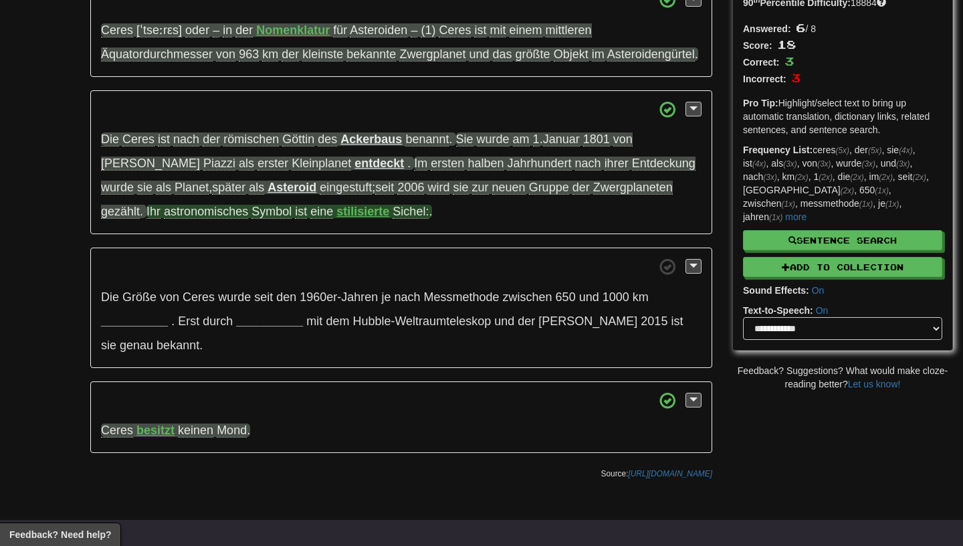
scroll to position [132, 0]
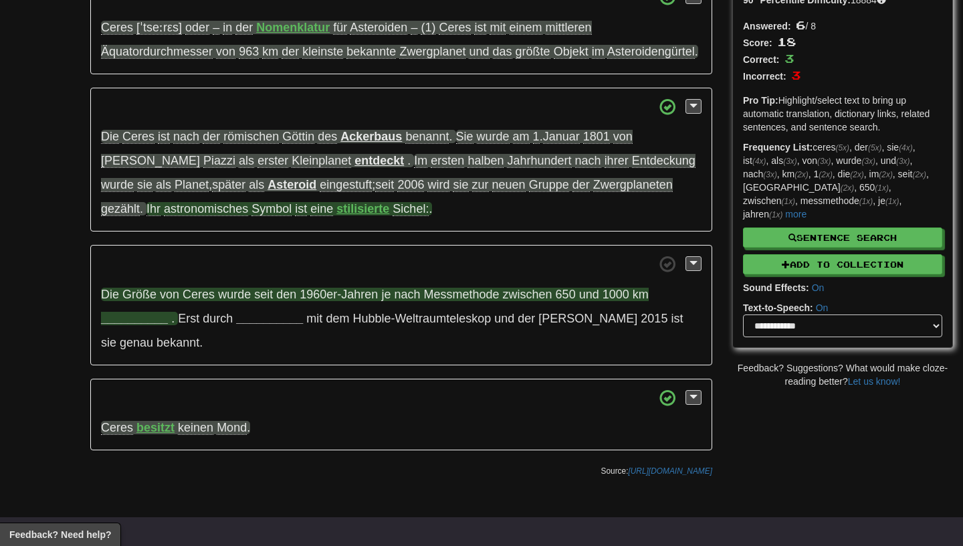
click at [133, 301] on span "Größe" at bounding box center [139, 294] width 34 height 13
click at [116, 325] on strong "__________" at bounding box center [134, 318] width 67 height 13
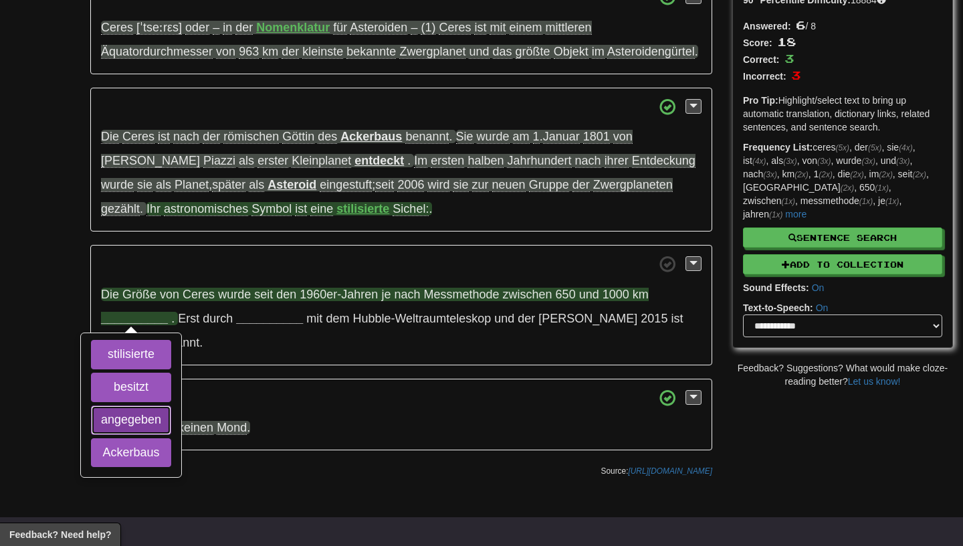
click at [126, 435] on button "angegeben" at bounding box center [131, 419] width 80 height 29
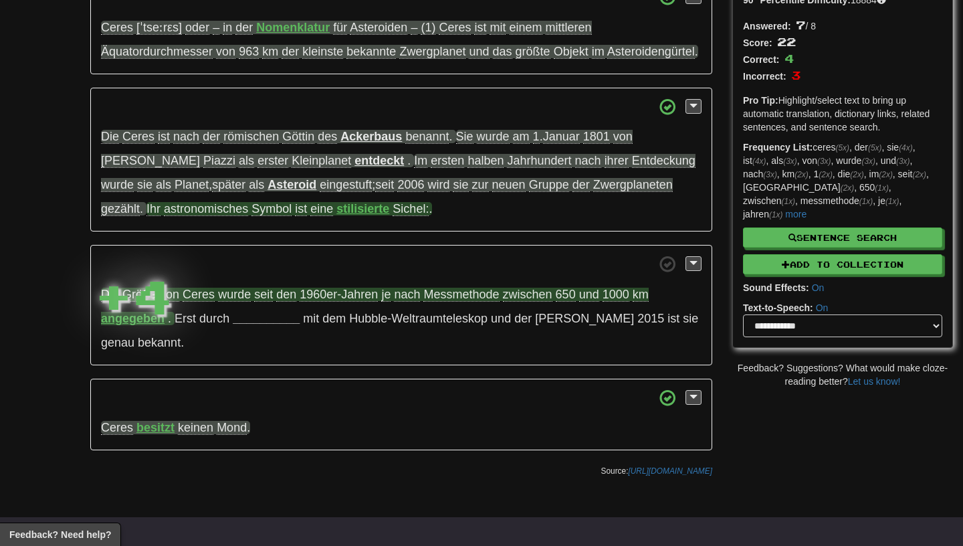
click at [117, 325] on strong "angegeben" at bounding box center [133, 318] width 64 height 13
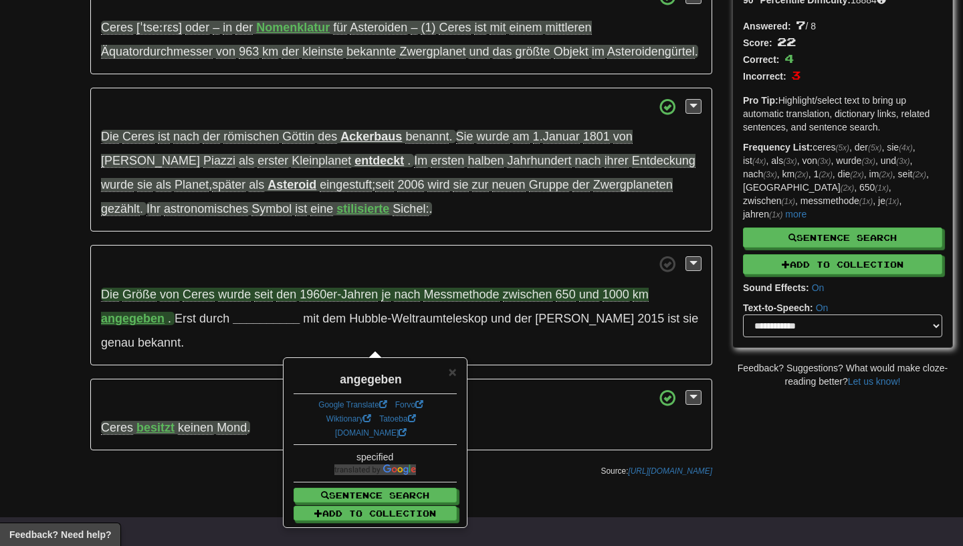
click at [446, 302] on span "Messmethode" at bounding box center [461, 295] width 76 height 14
click at [403, 302] on span "nach" at bounding box center [407, 295] width 26 height 14
click at [383, 302] on span "je" at bounding box center [385, 295] width 9 height 14
click at [417, 302] on span "nach" at bounding box center [407, 295] width 26 height 14
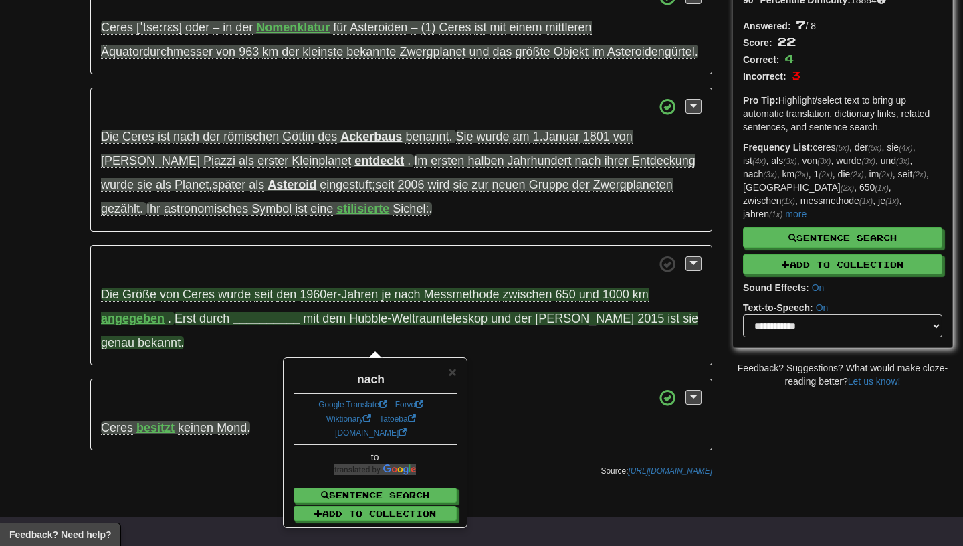
click at [249, 325] on strong "__________" at bounding box center [266, 318] width 67 height 13
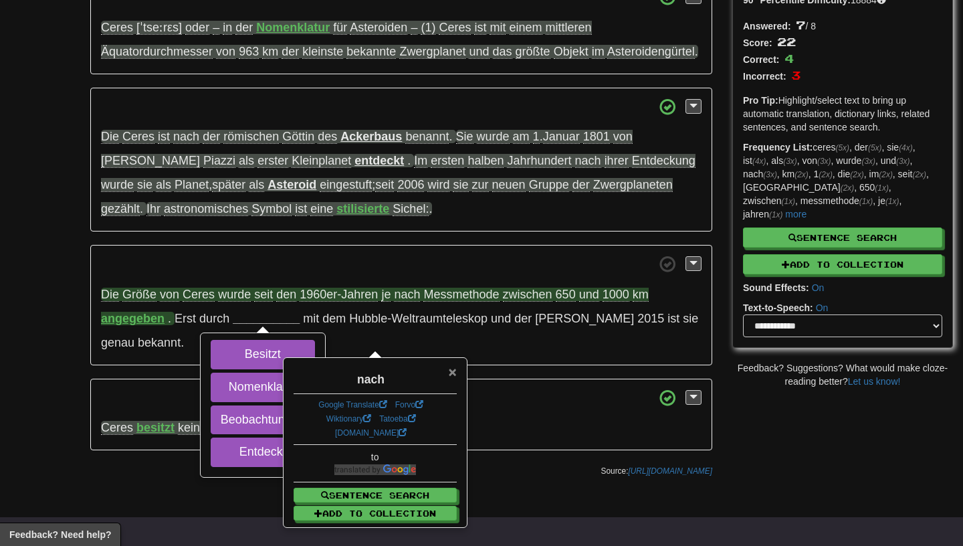
click at [449, 368] on span "×" at bounding box center [452, 371] width 8 height 15
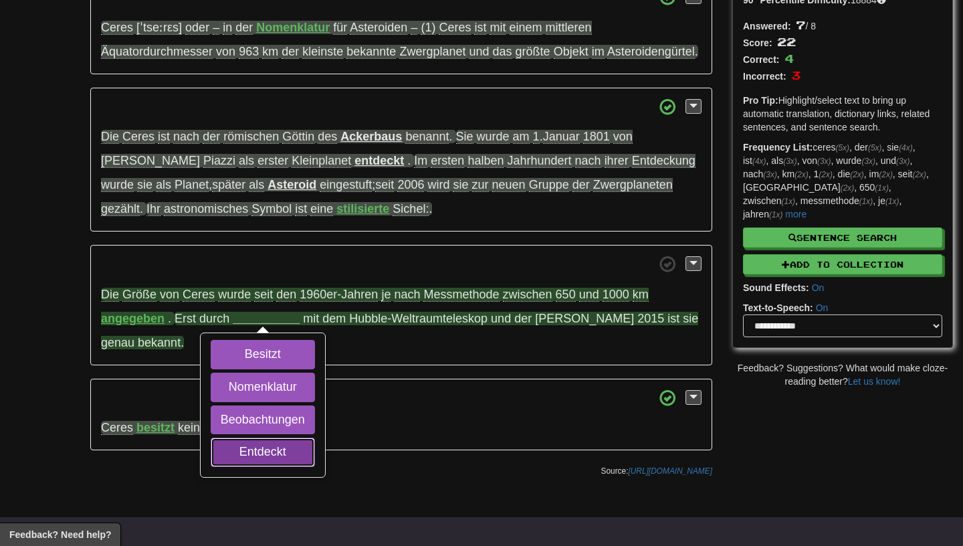
click at [265, 467] on button "Entdeckt" at bounding box center [263, 451] width 104 height 29
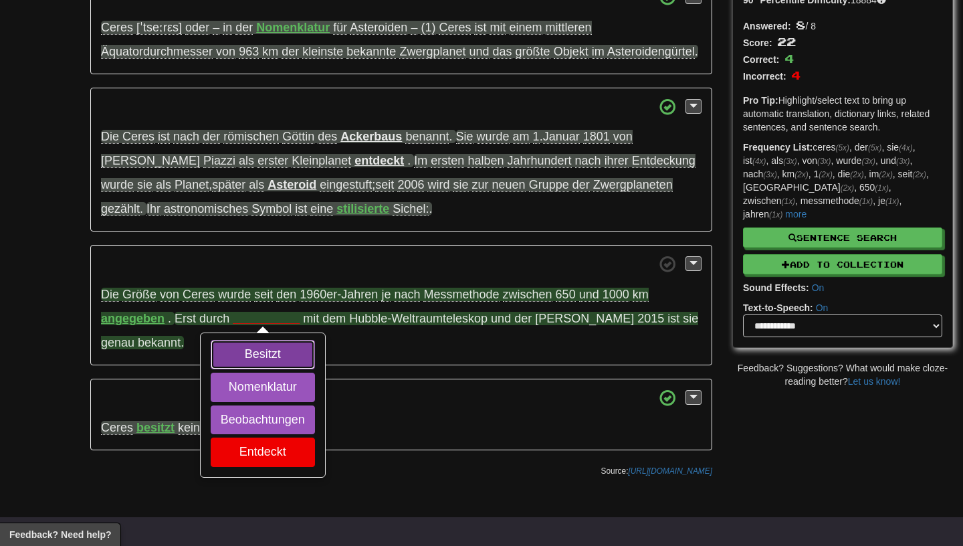
click at [256, 369] on button "Besitzt" at bounding box center [263, 354] width 104 height 29
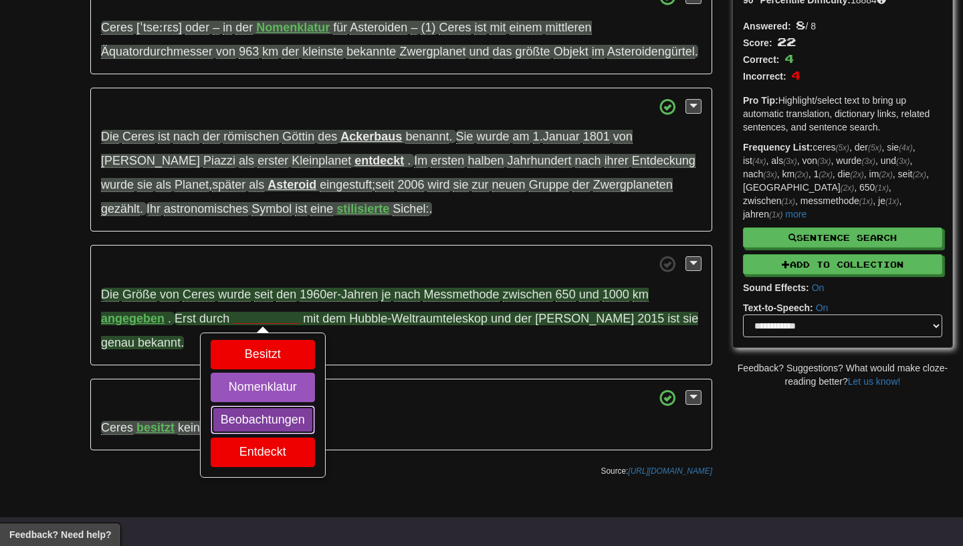
click at [269, 435] on button "Beobachtungen" at bounding box center [263, 419] width 104 height 29
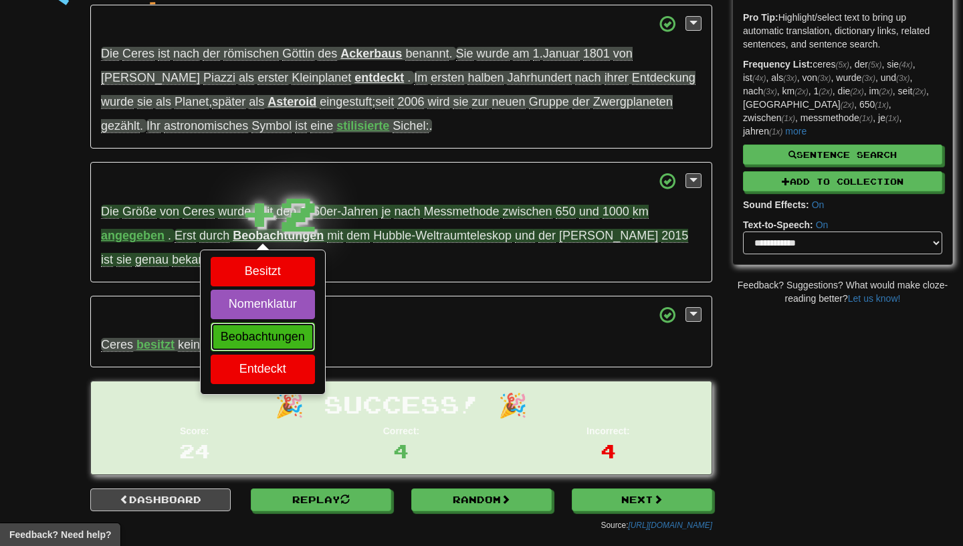
scroll to position [222, 0]
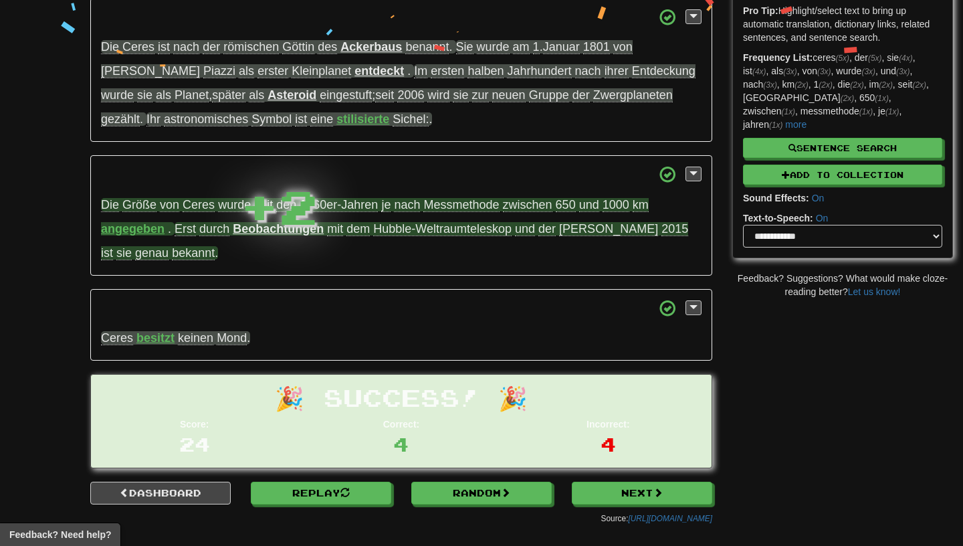
click at [265, 235] on strong "Beobachtungen" at bounding box center [278, 228] width 91 height 13
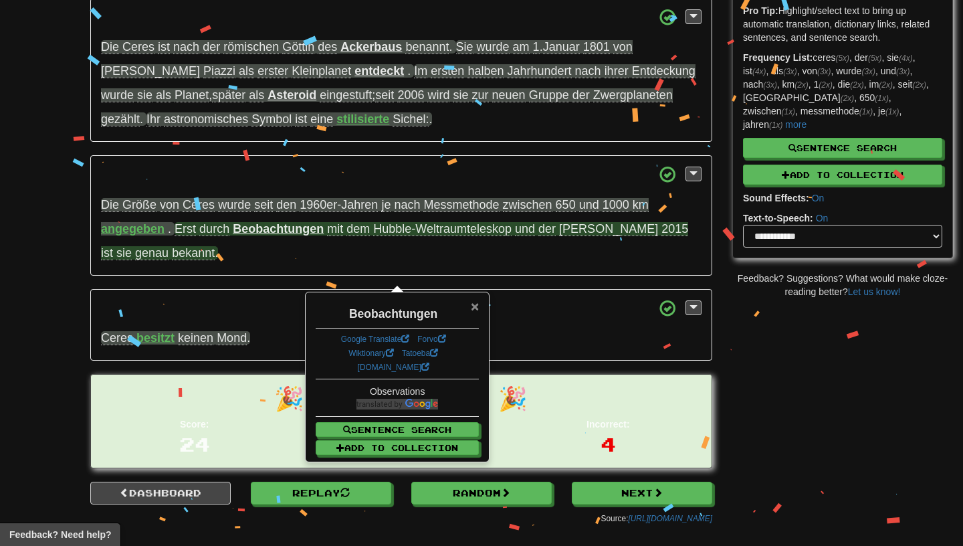
click at [472, 309] on span "×" at bounding box center [475, 305] width 8 height 15
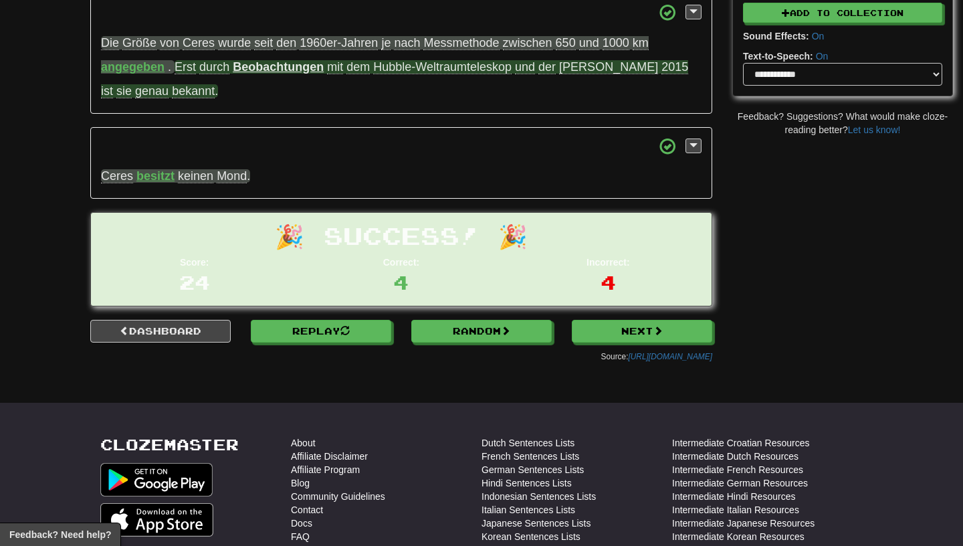
scroll to position [447, 0]
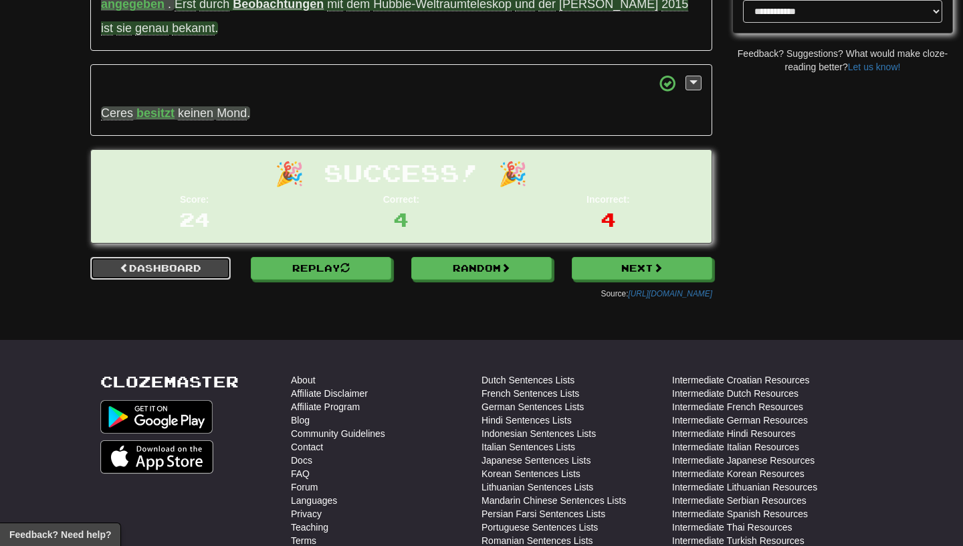
click at [171, 280] on link "Dashboard" at bounding box center [160, 268] width 140 height 23
